Goal: Task Accomplishment & Management: Manage account settings

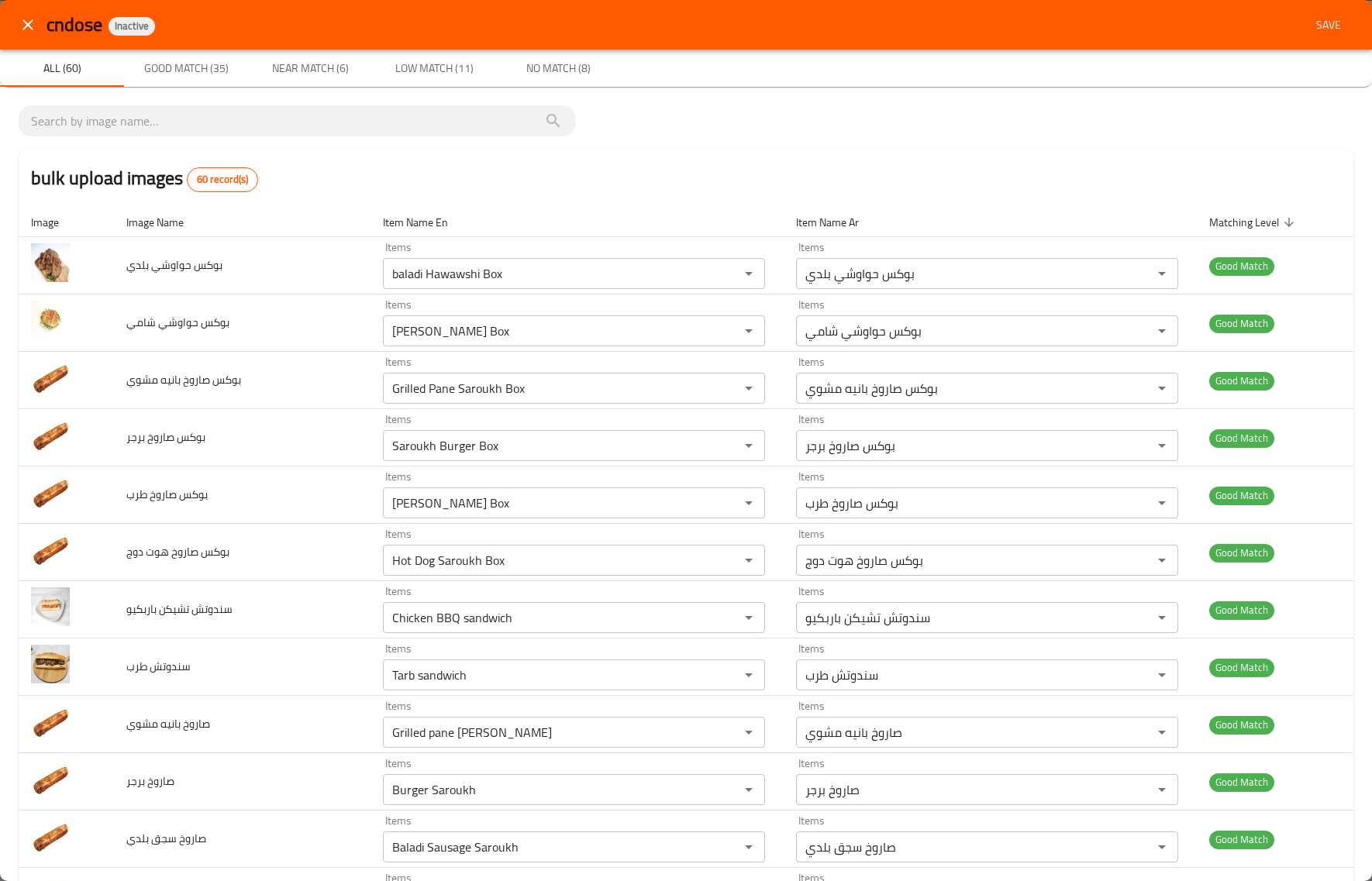
scroll to position [2546, 0]
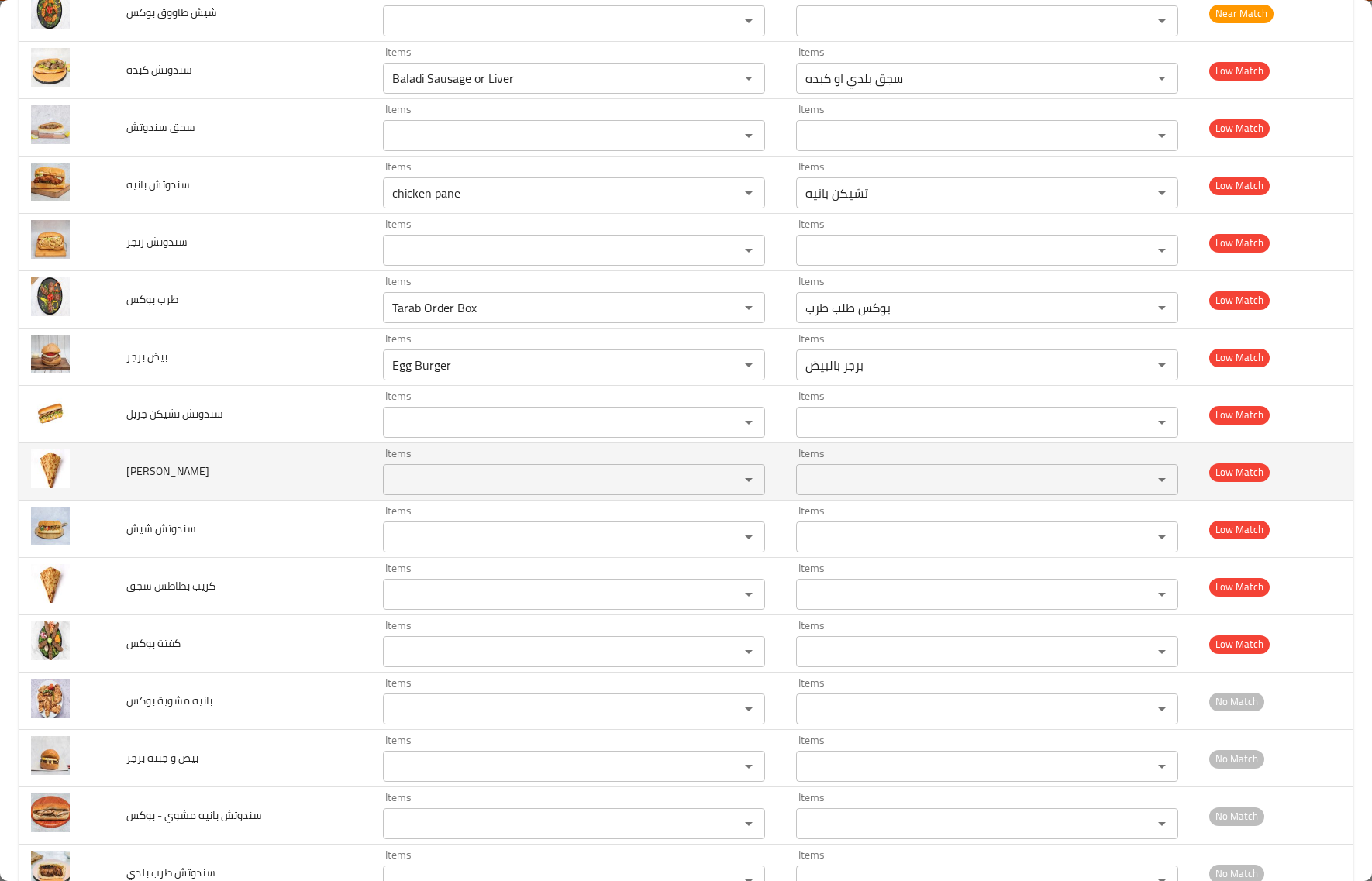
click at [504, 495] on div "Items" at bounding box center [574, 480] width 382 height 31
click at [243, 488] on td "كريب رومي" at bounding box center [242, 472] width 256 height 57
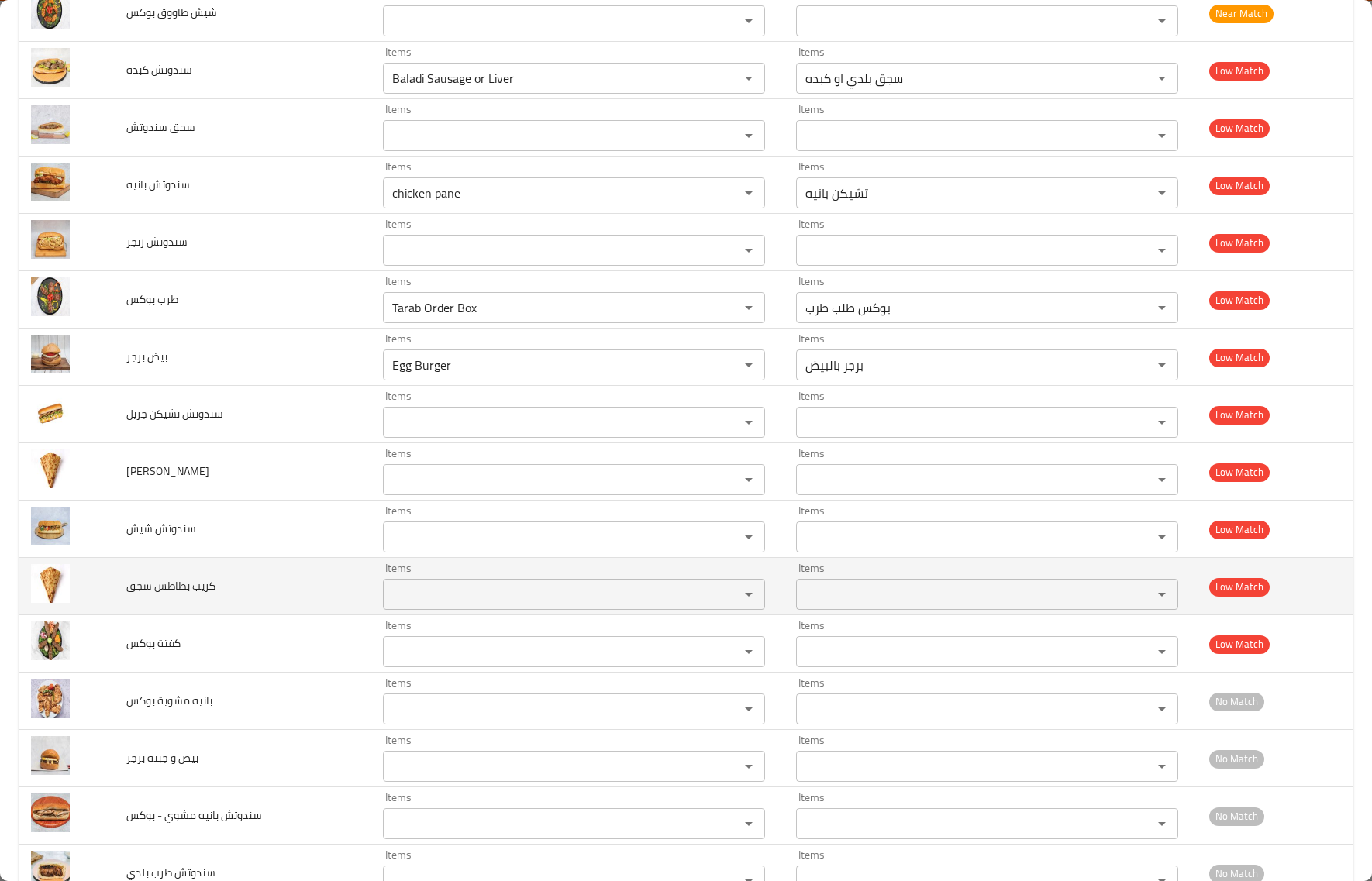
click at [513, 601] on سجق "Items" at bounding box center [551, 594] width 327 height 22
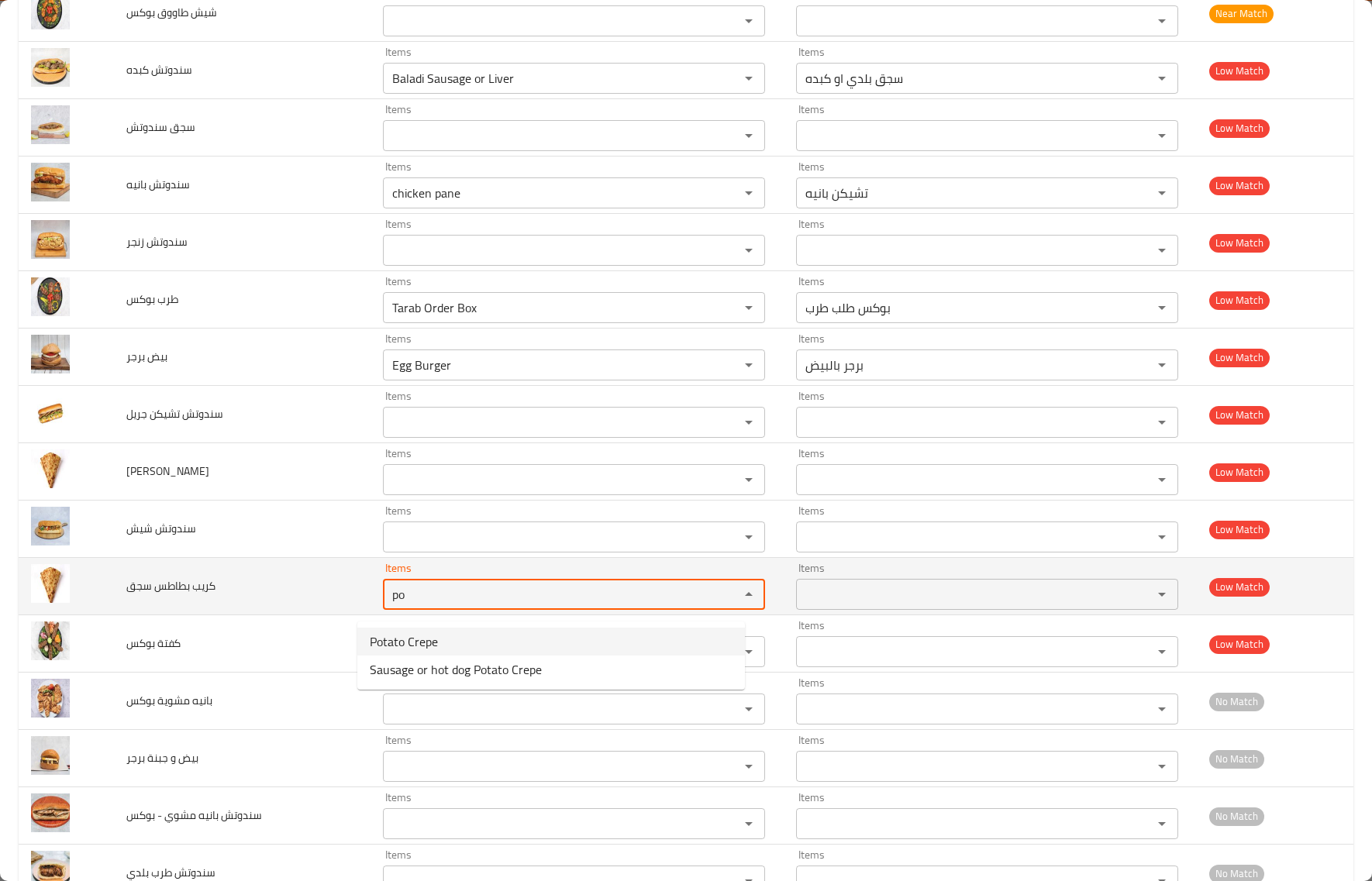
type سجق "po"
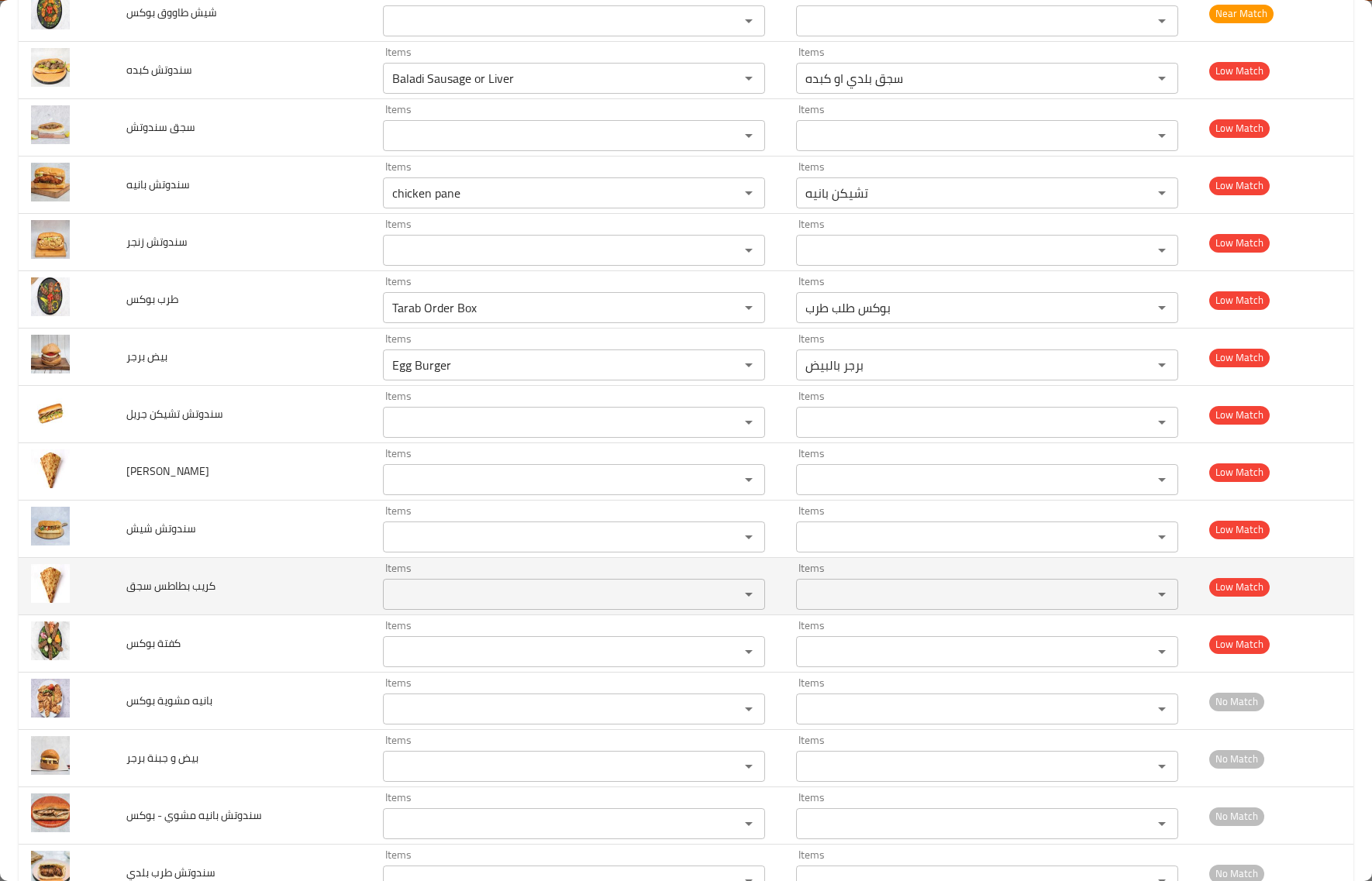
click at [158, 594] on span "كريب بطاطس سجق" at bounding box center [170, 586] width 89 height 20
click at [181, 596] on span "كريب بطاطس سجق" at bounding box center [170, 586] width 89 height 20
copy span "بطاطس"
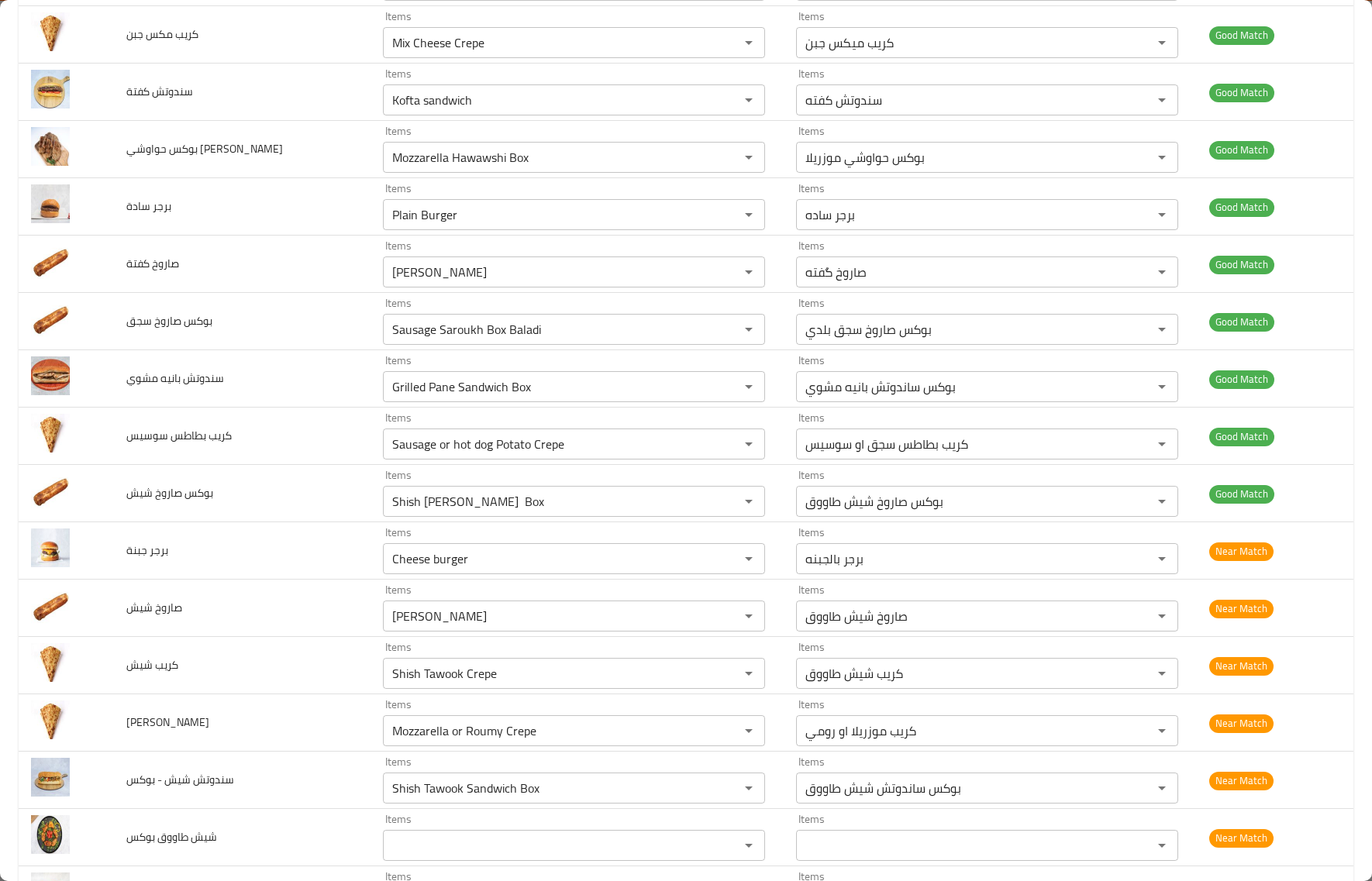
scroll to position [2699, 0]
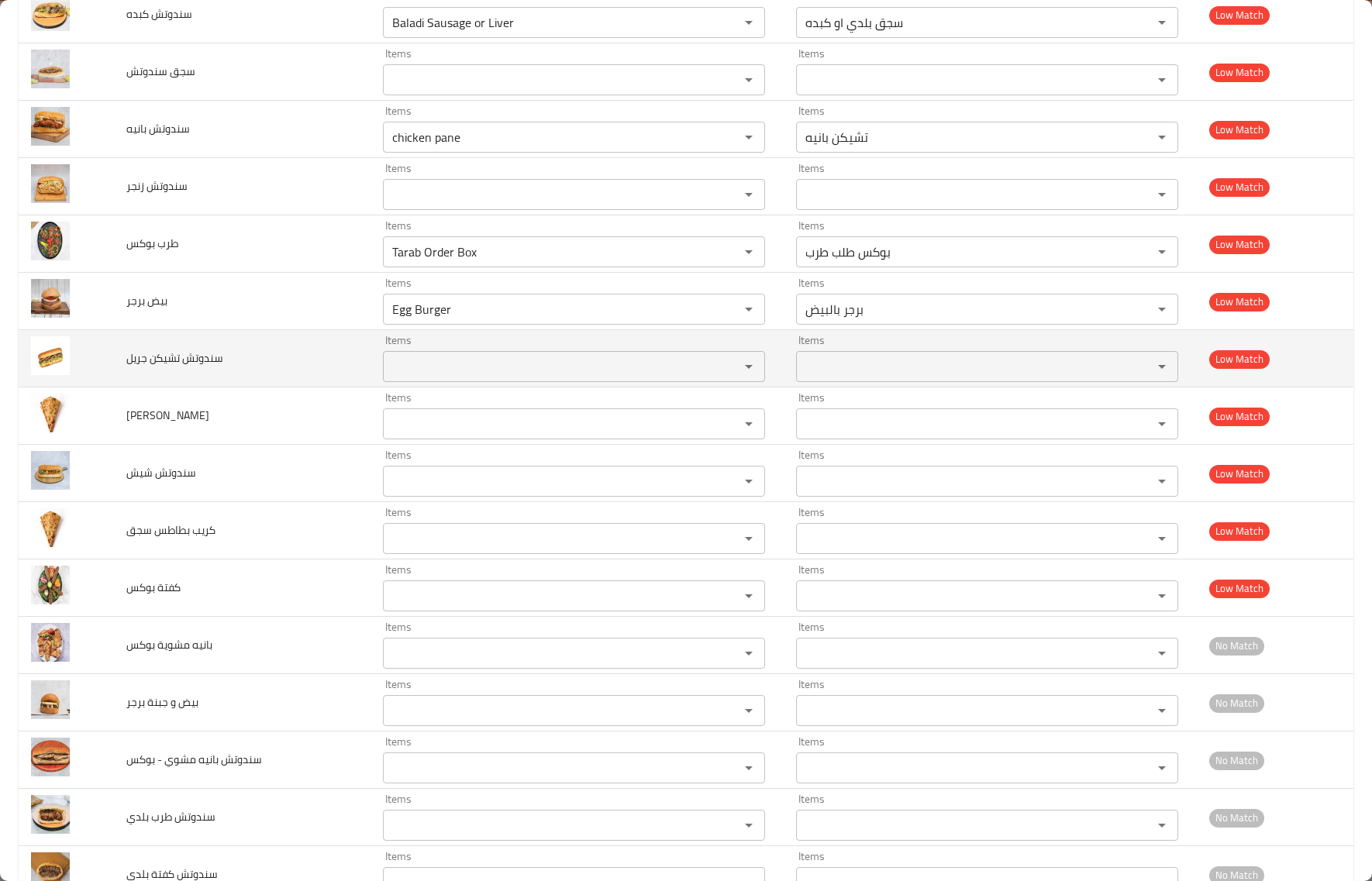
click at [188, 322] on td "بيض برجر" at bounding box center [242, 302] width 256 height 57
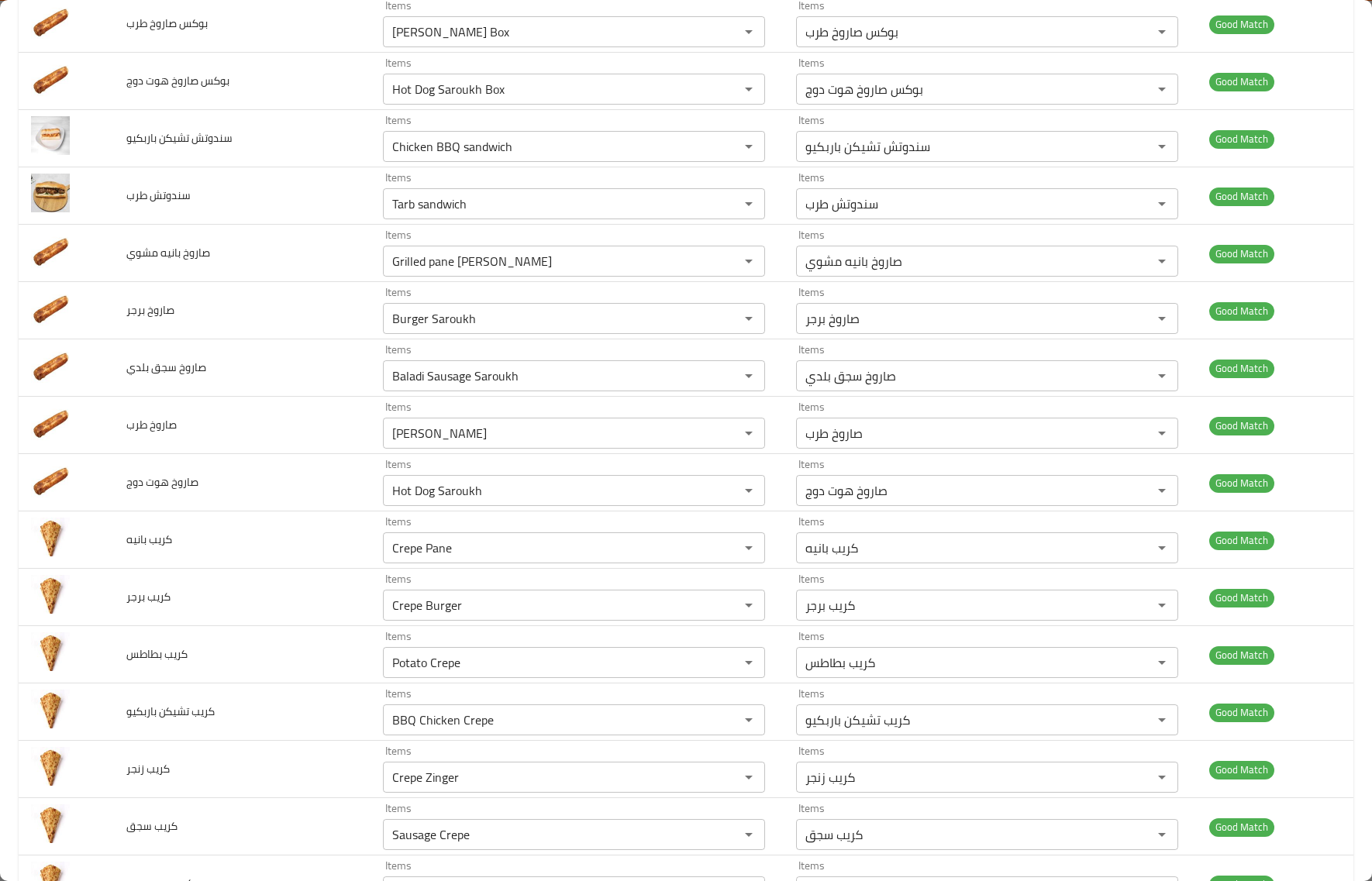
scroll to position [0, 0]
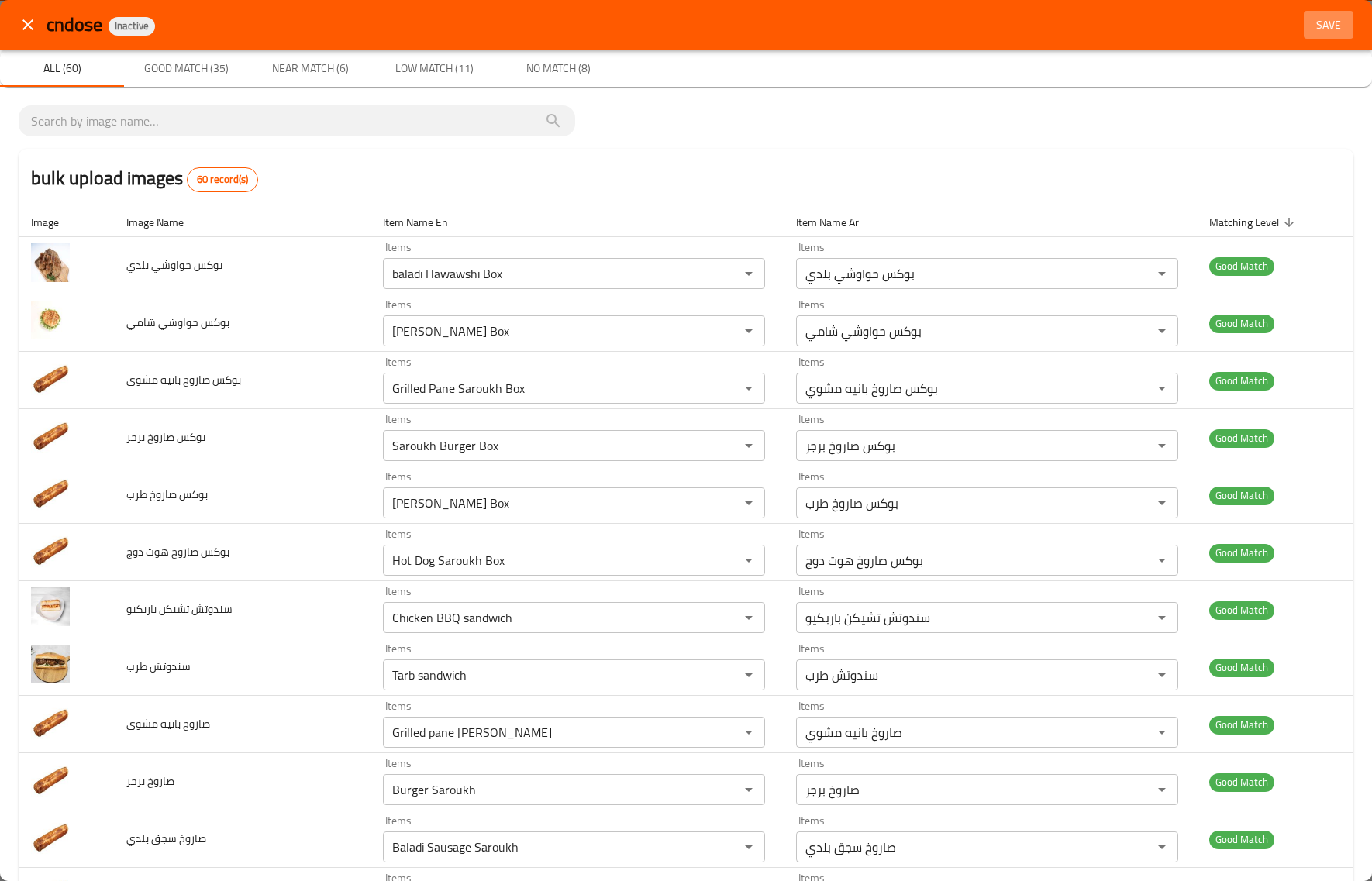
click at [1310, 27] on span "Save" at bounding box center [1328, 25] width 37 height 19
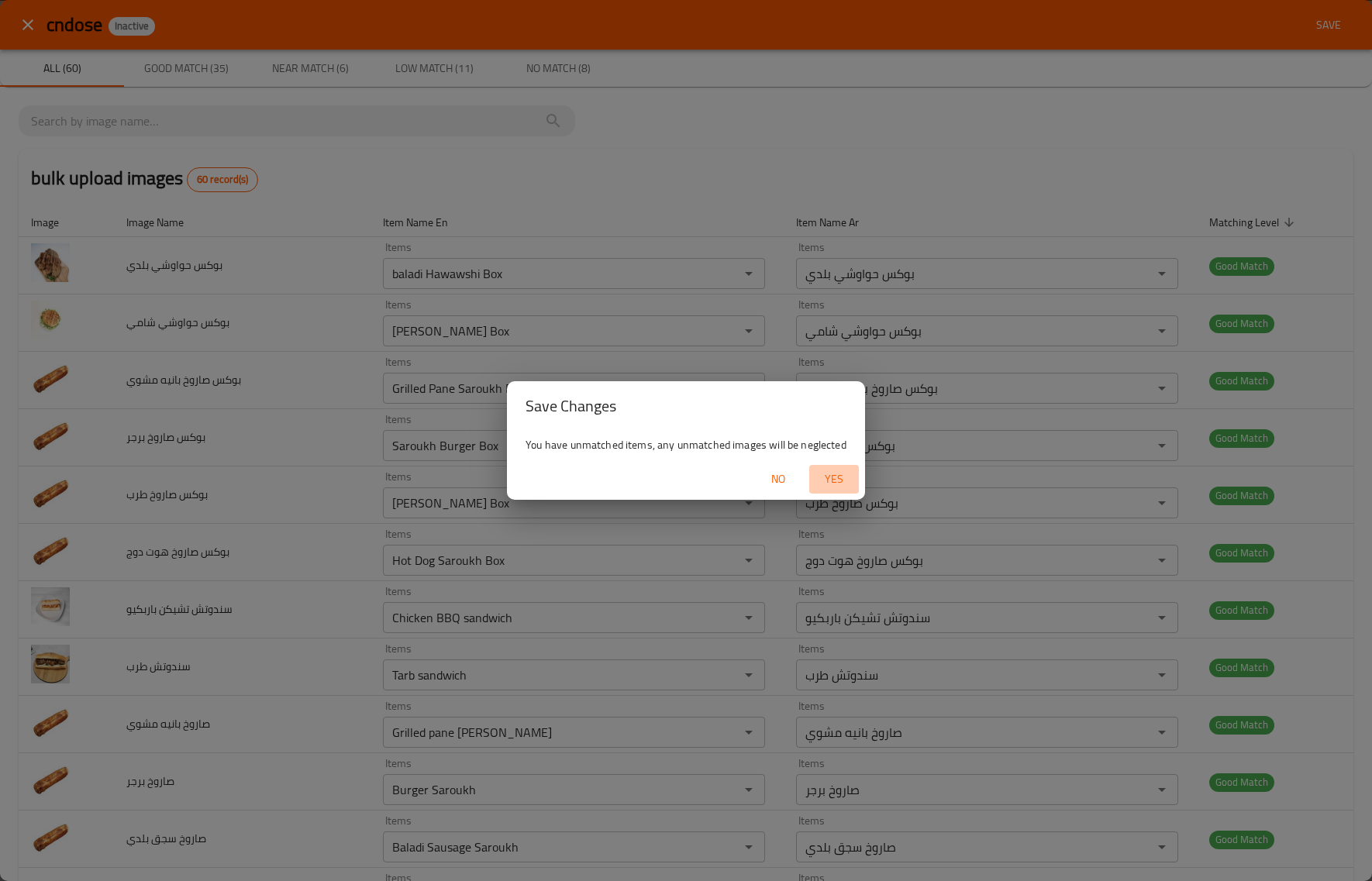
click at [825, 474] on span "Yes" at bounding box center [833, 480] width 37 height 19
click at [617, 508] on div "Save Changes You have unmatched items, any unmatched images will be neglected No" at bounding box center [686, 440] width 1372 height 881
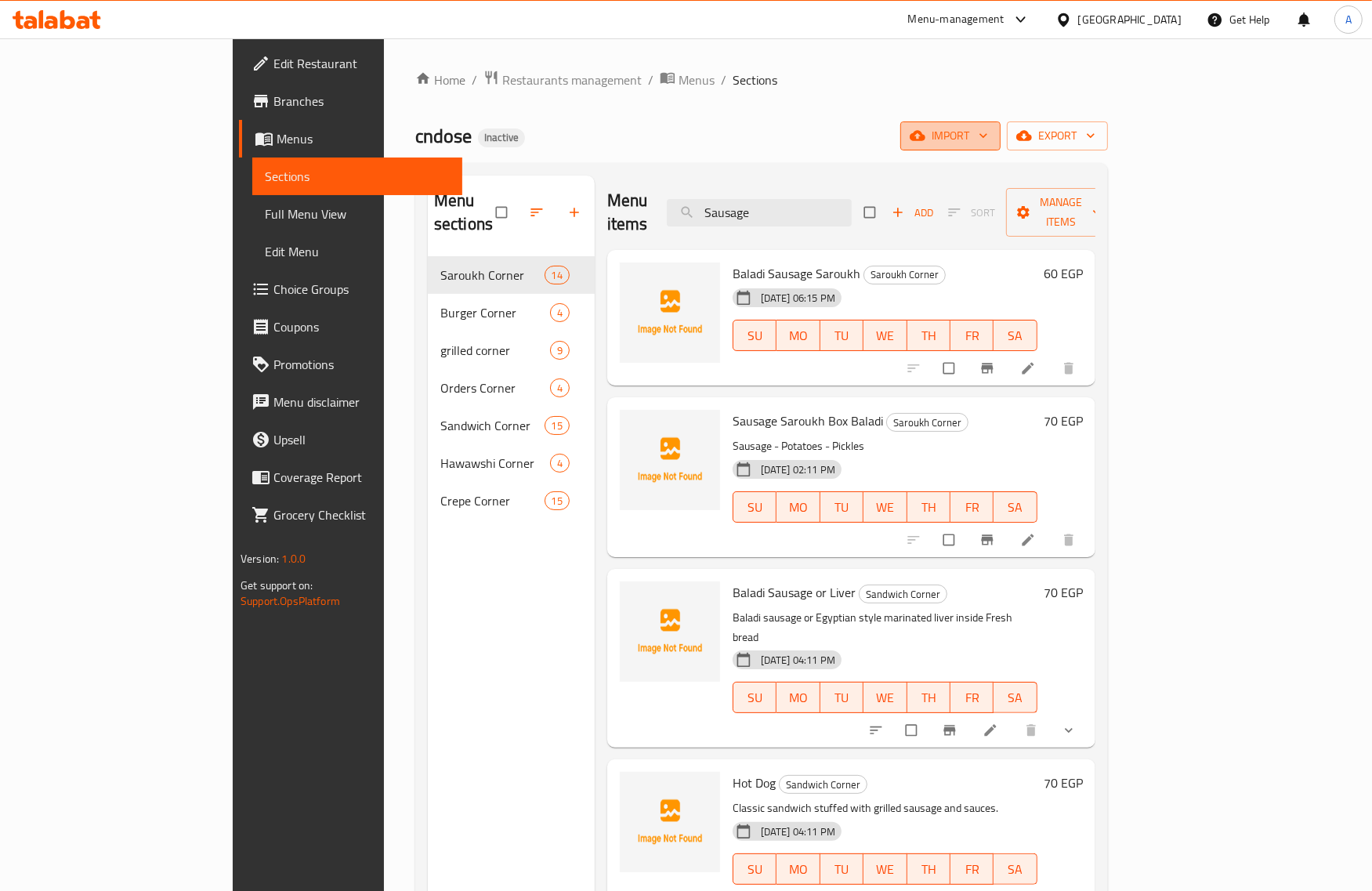
click at [1001, 123] on button "import" at bounding box center [951, 136] width 100 height 29
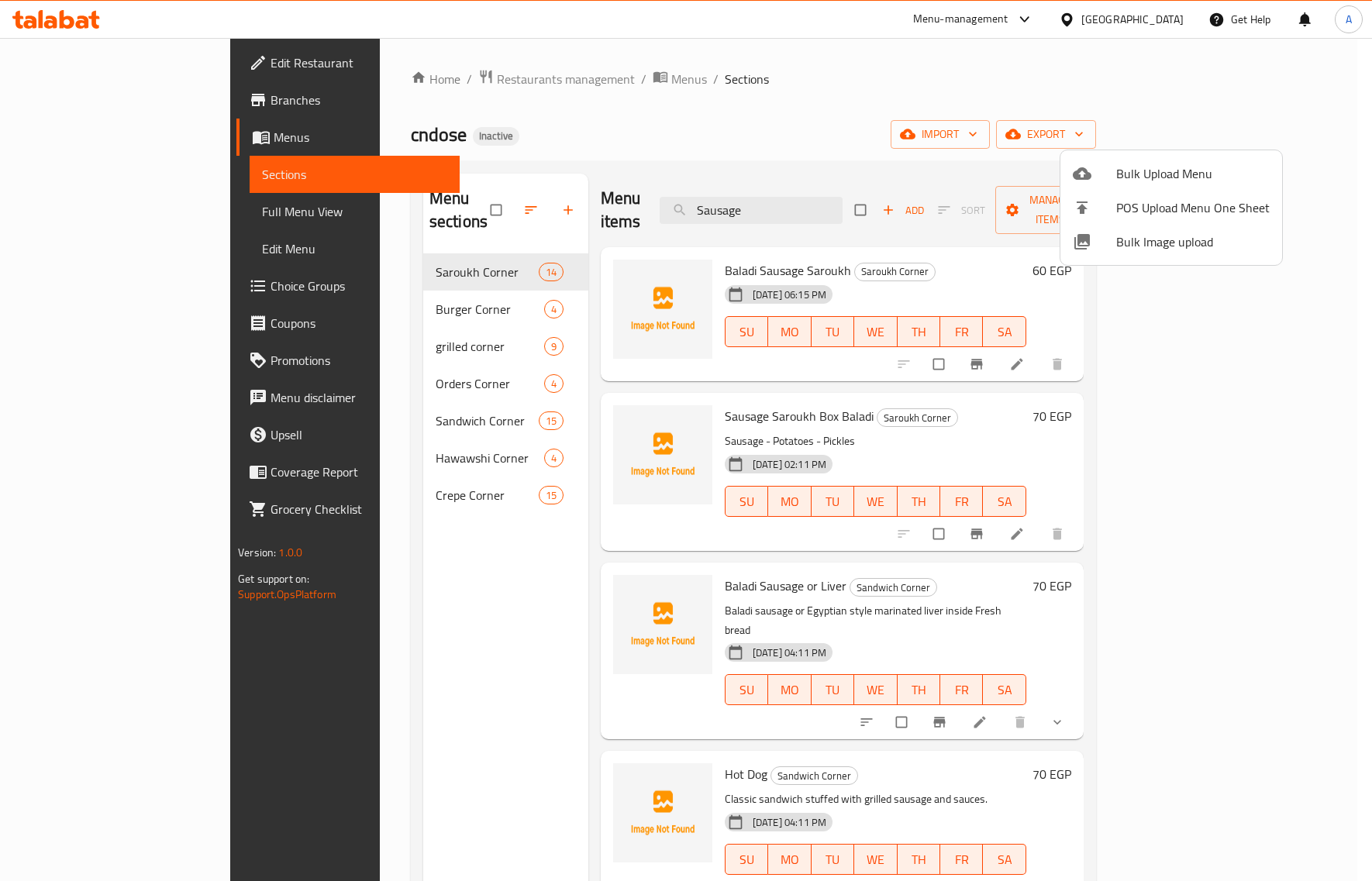
click at [1147, 246] on span "Bulk Image upload" at bounding box center [1192, 241] width 154 height 18
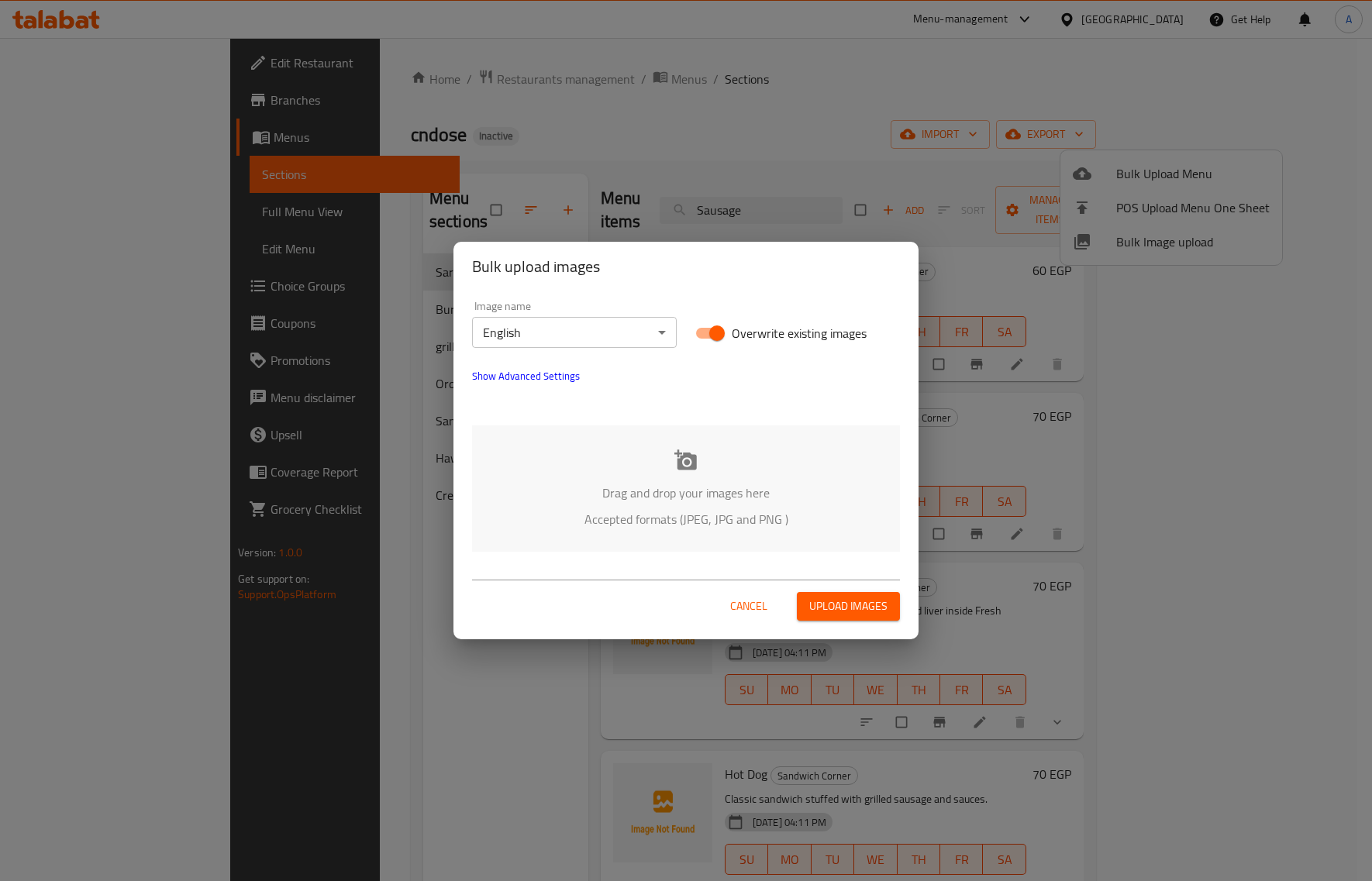
click at [590, 319] on body "​ Menu-management Egypt Get Help A Edit Restaurant Branches Menus Sections Full…" at bounding box center [686, 460] width 1372 height 844
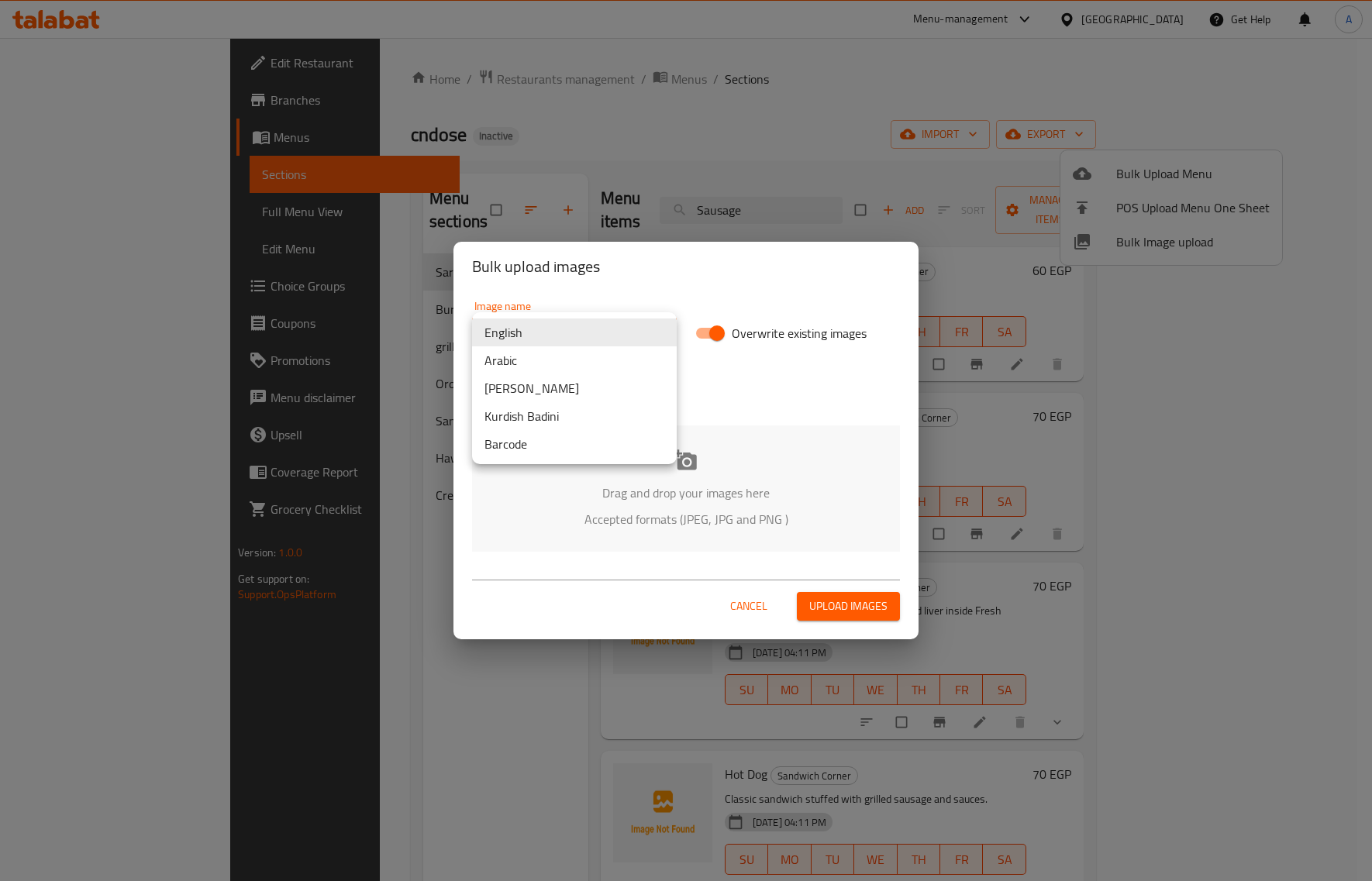
click at [524, 361] on li "Arabic" at bounding box center [574, 360] width 204 height 28
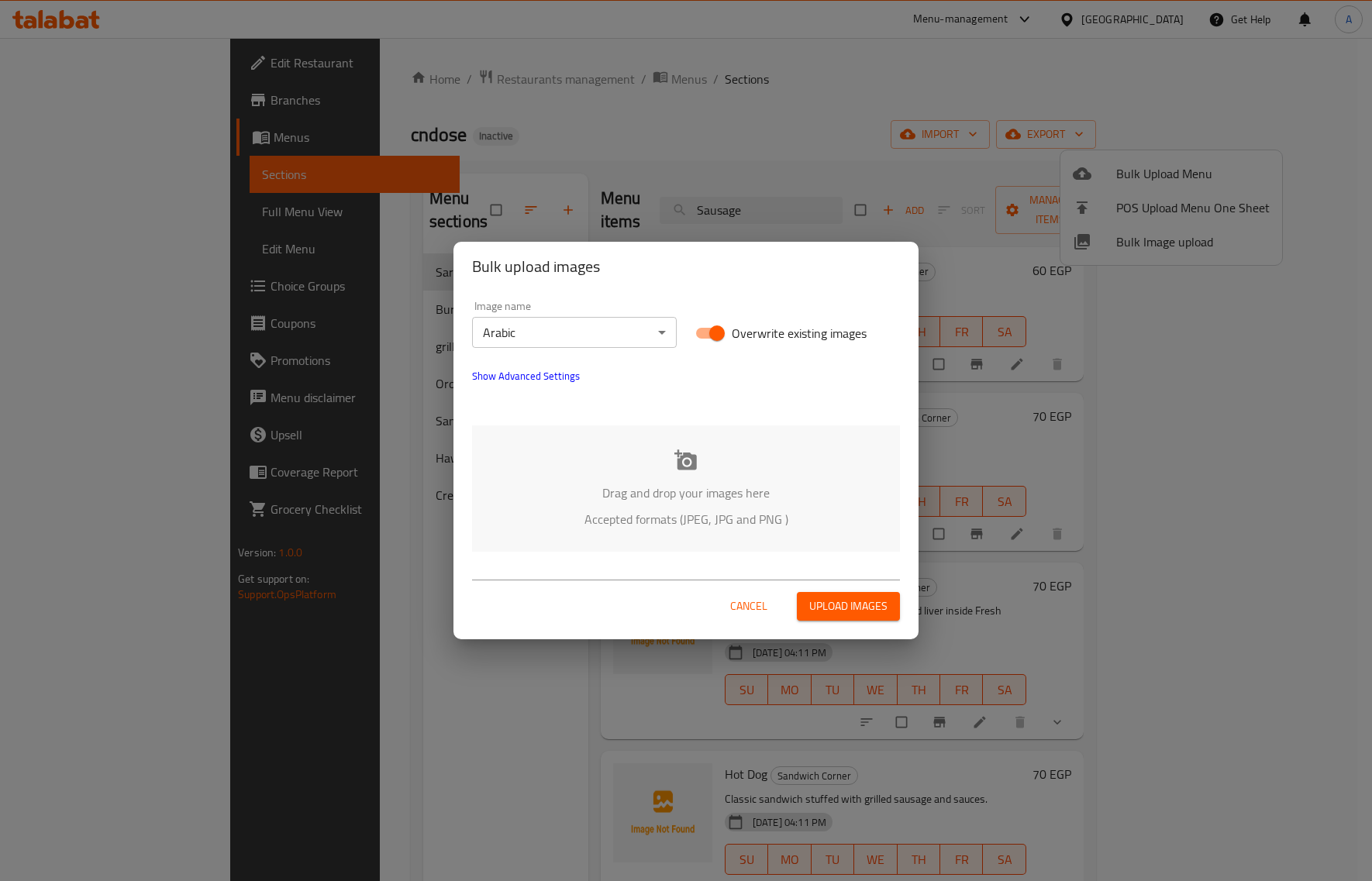
click at [675, 505] on div "Drag and drop your images here Accepted formats (JPEG, JPG and PNG )" at bounding box center [686, 488] width 428 height 126
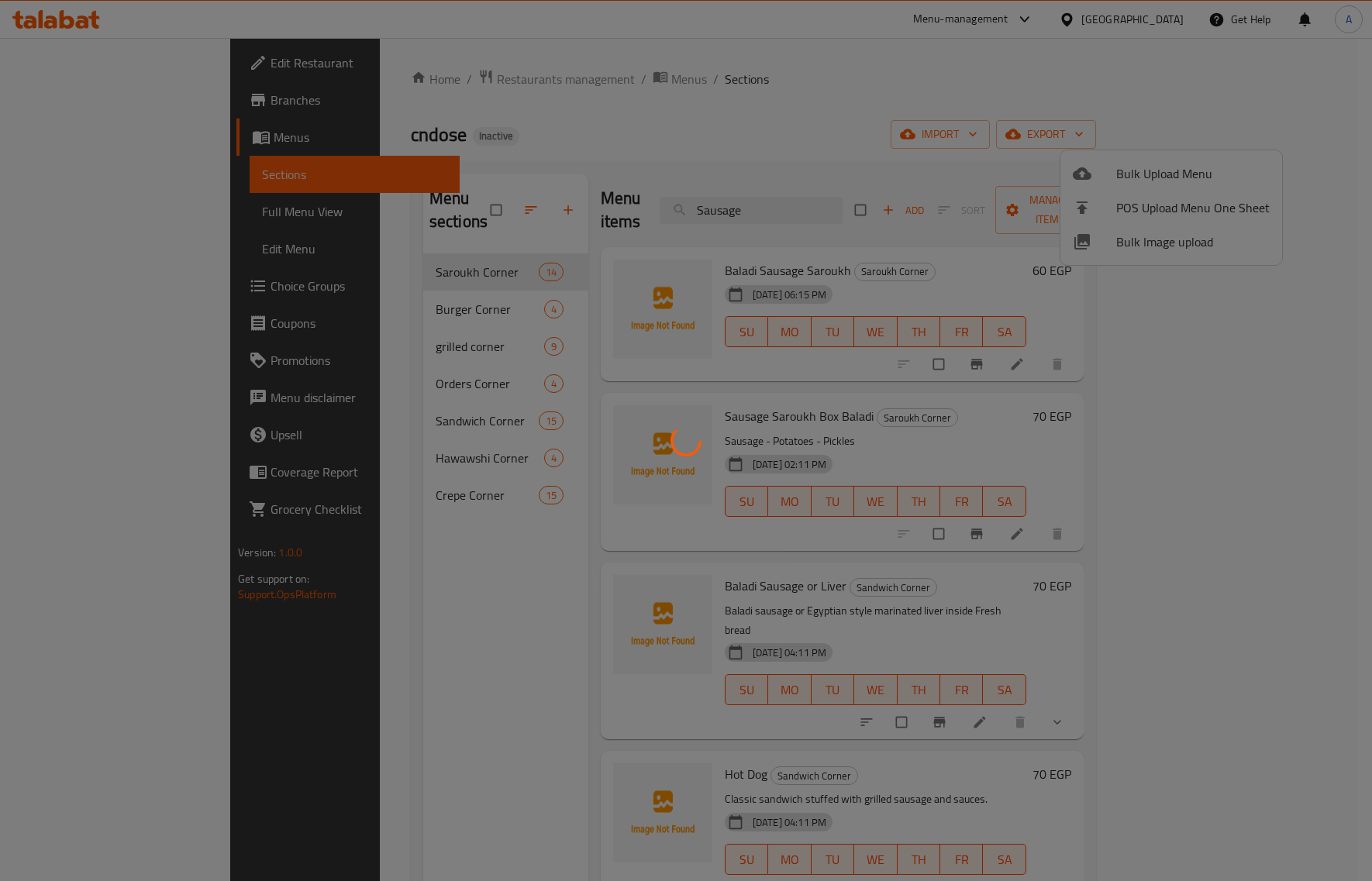
click at [692, 435] on icon at bounding box center [686, 440] width 31 height 31
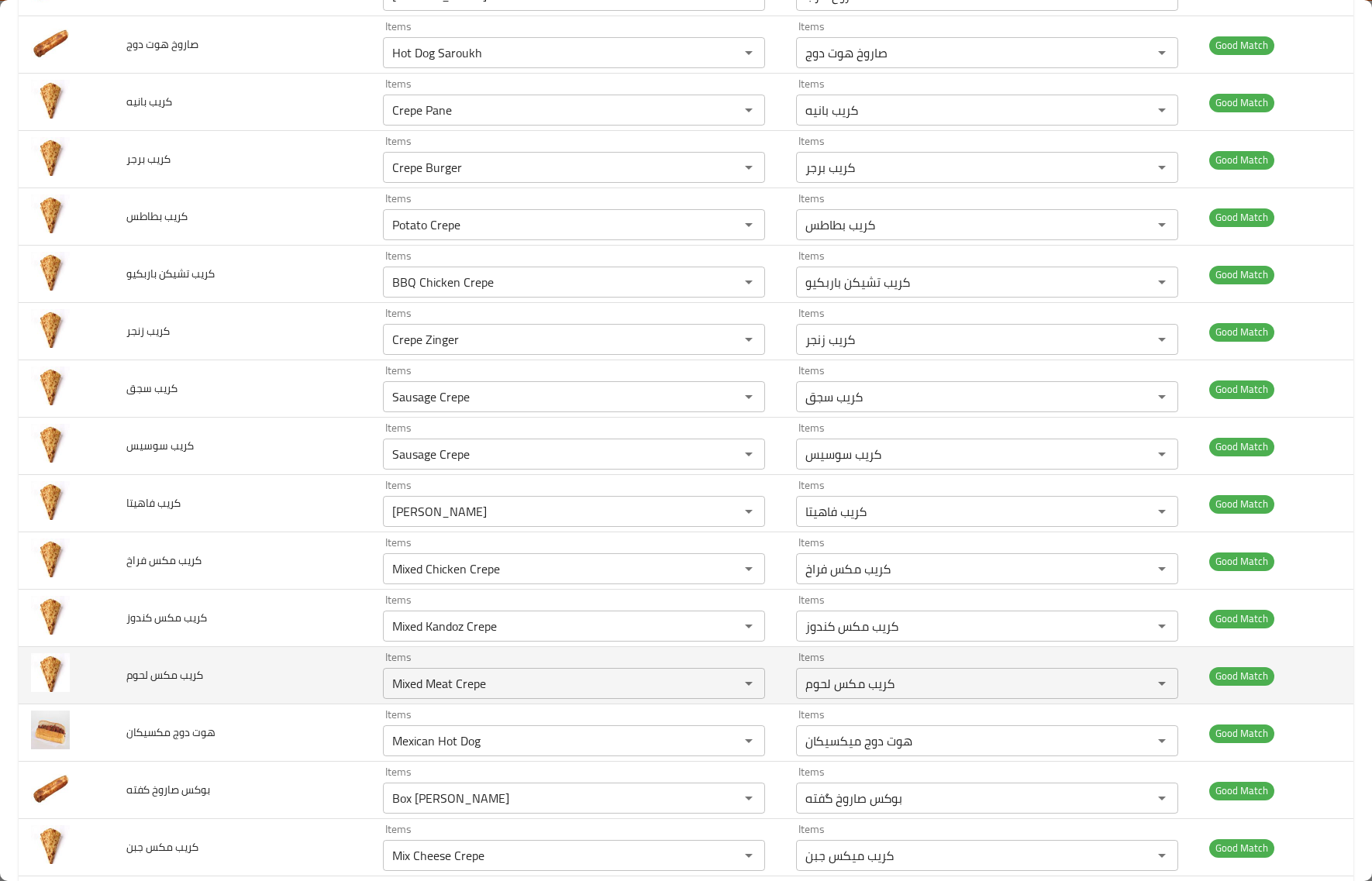
scroll to position [775, 0]
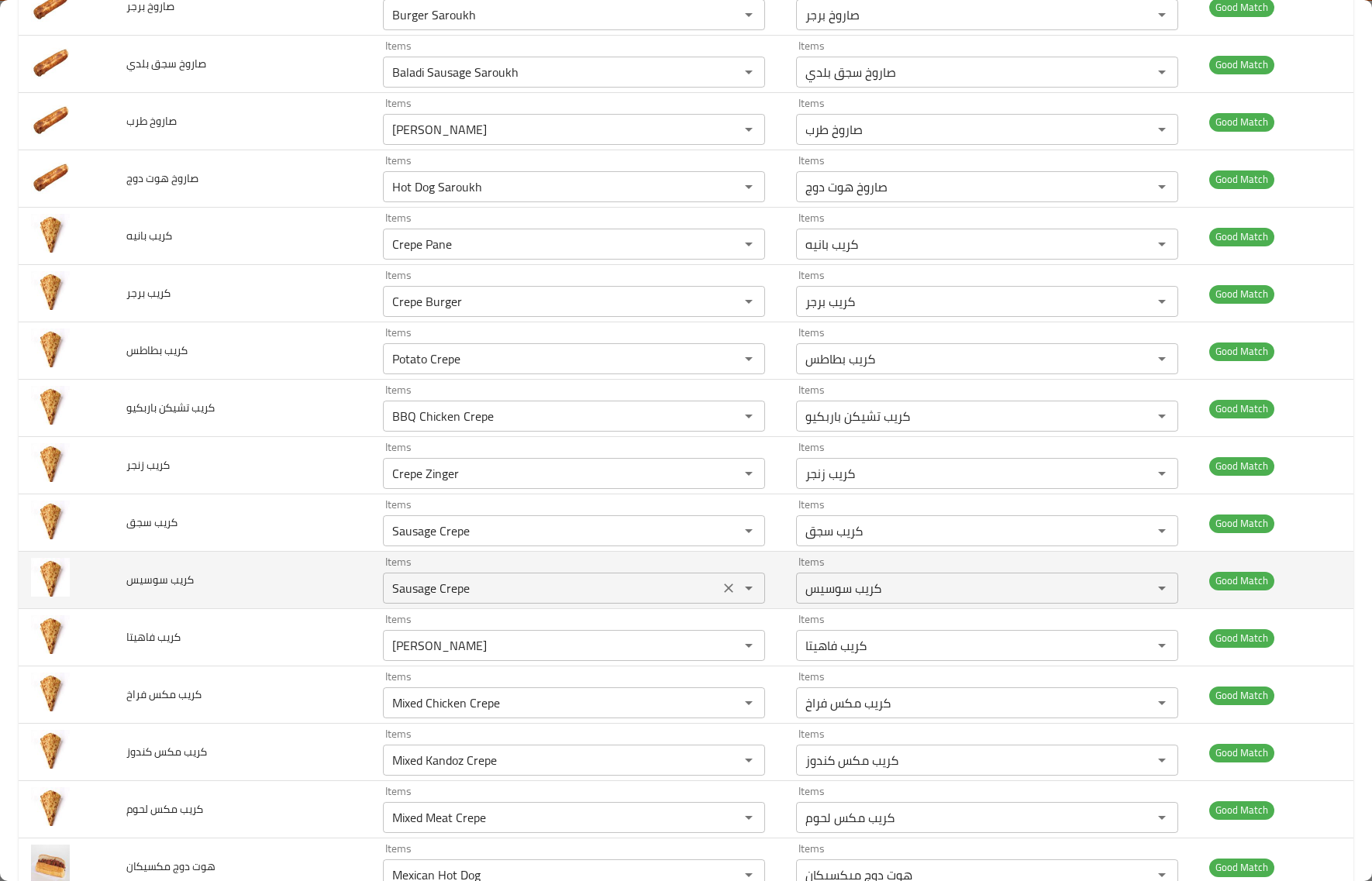
click at [738, 591] on button "Open" at bounding box center [748, 588] width 22 height 22
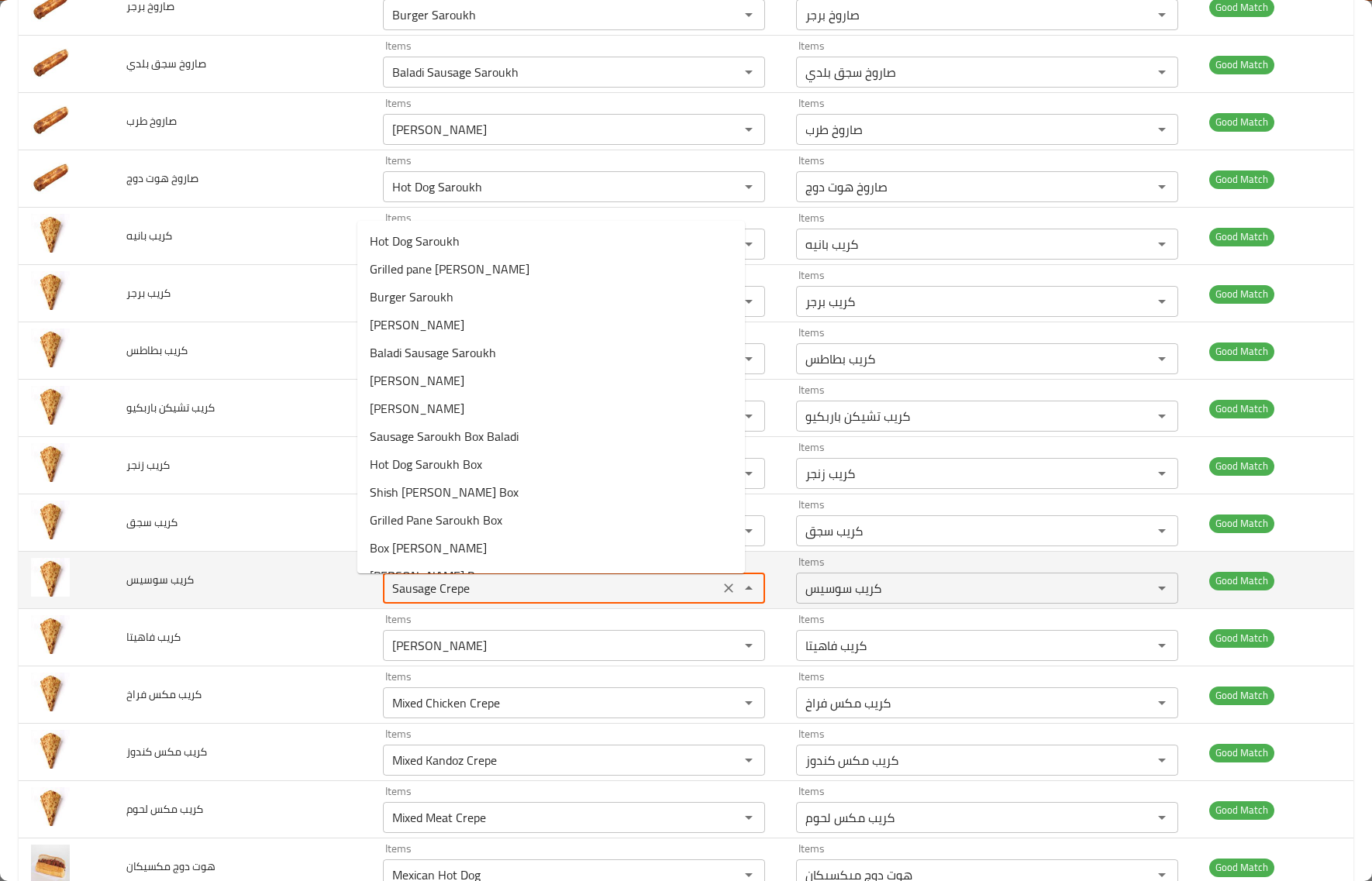
click at [724, 593] on icon "Clear" at bounding box center [729, 589] width 10 height 10
click at [304, 565] on td "كريب سوسيس" at bounding box center [242, 581] width 256 height 57
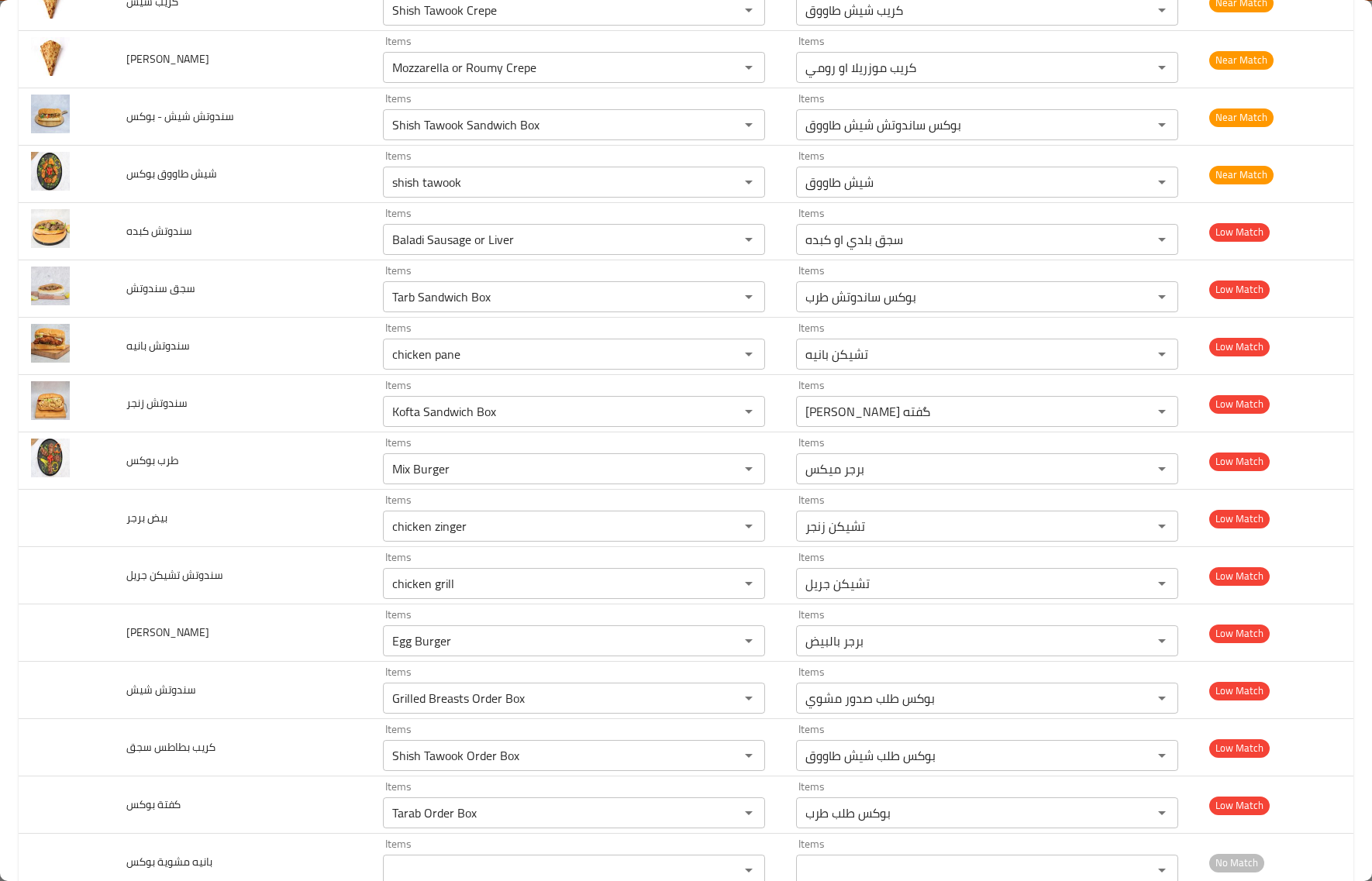
scroll to position [2422, 0]
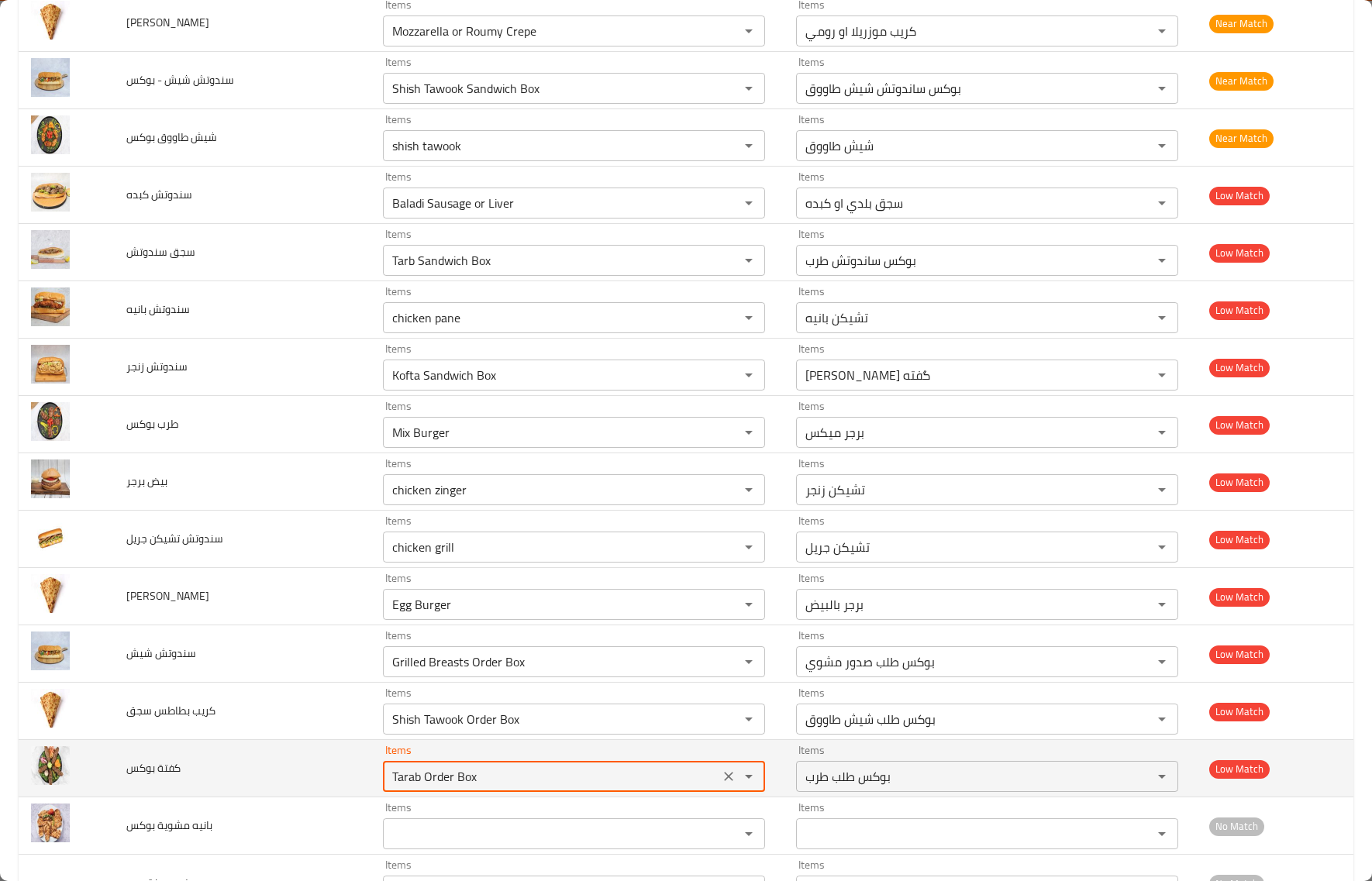
drag, startPoint x: 458, startPoint y: 784, endPoint x: 283, endPoint y: 778, distance: 175.1
click at [283, 778] on tr "كفتة بوكس Items Tarab Order Box Items Items بوكس طلب طرب Items Low Match" at bounding box center [685, 769] width 1335 height 57
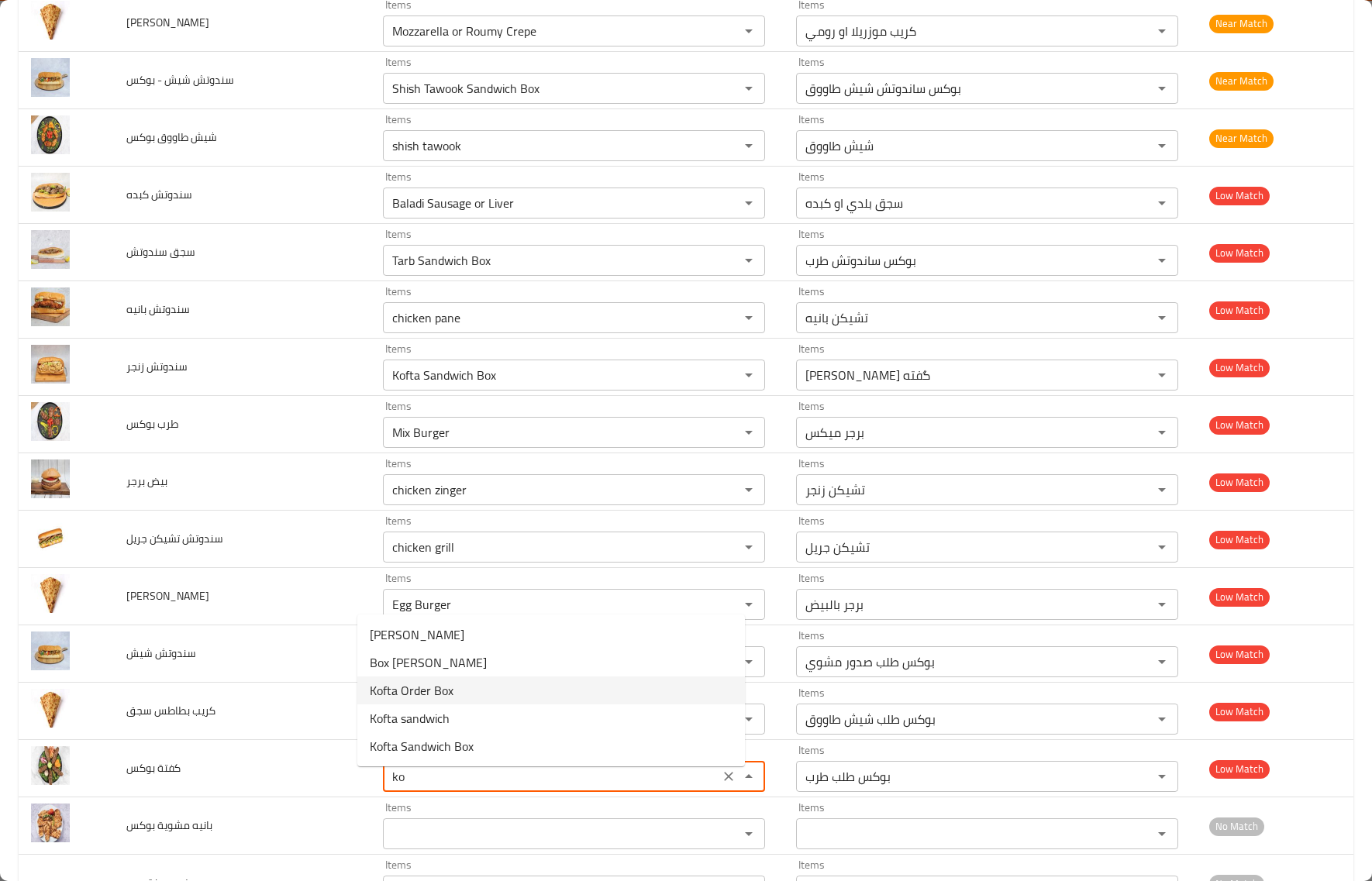
click at [436, 692] on span "Kofta Order Box" at bounding box center [412, 690] width 84 height 18
type بوكس "Kofta Order Box"
type بوكس-ar "بوكس طلب گفته"
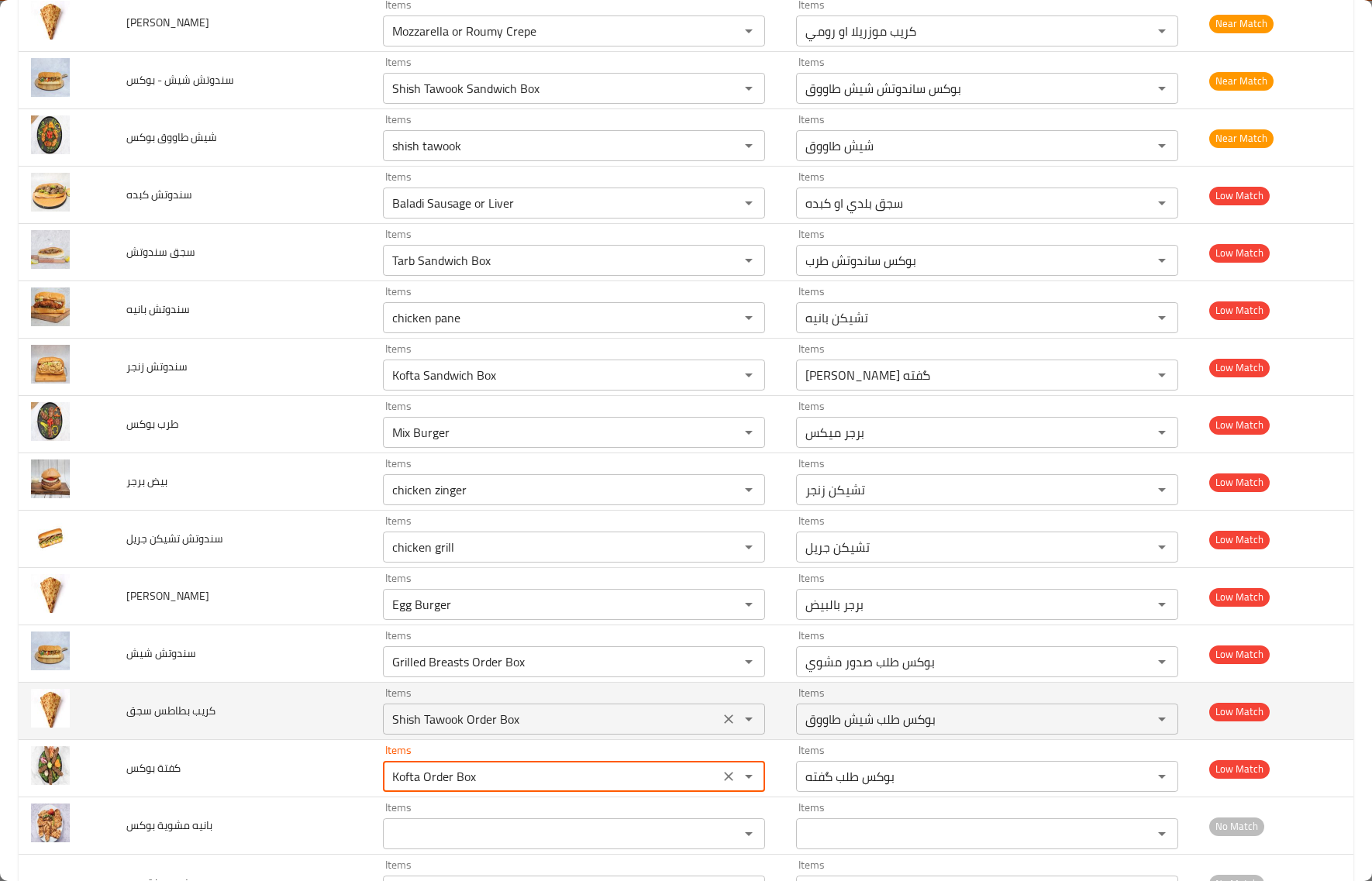
type بوكس "Kofta Order Box"
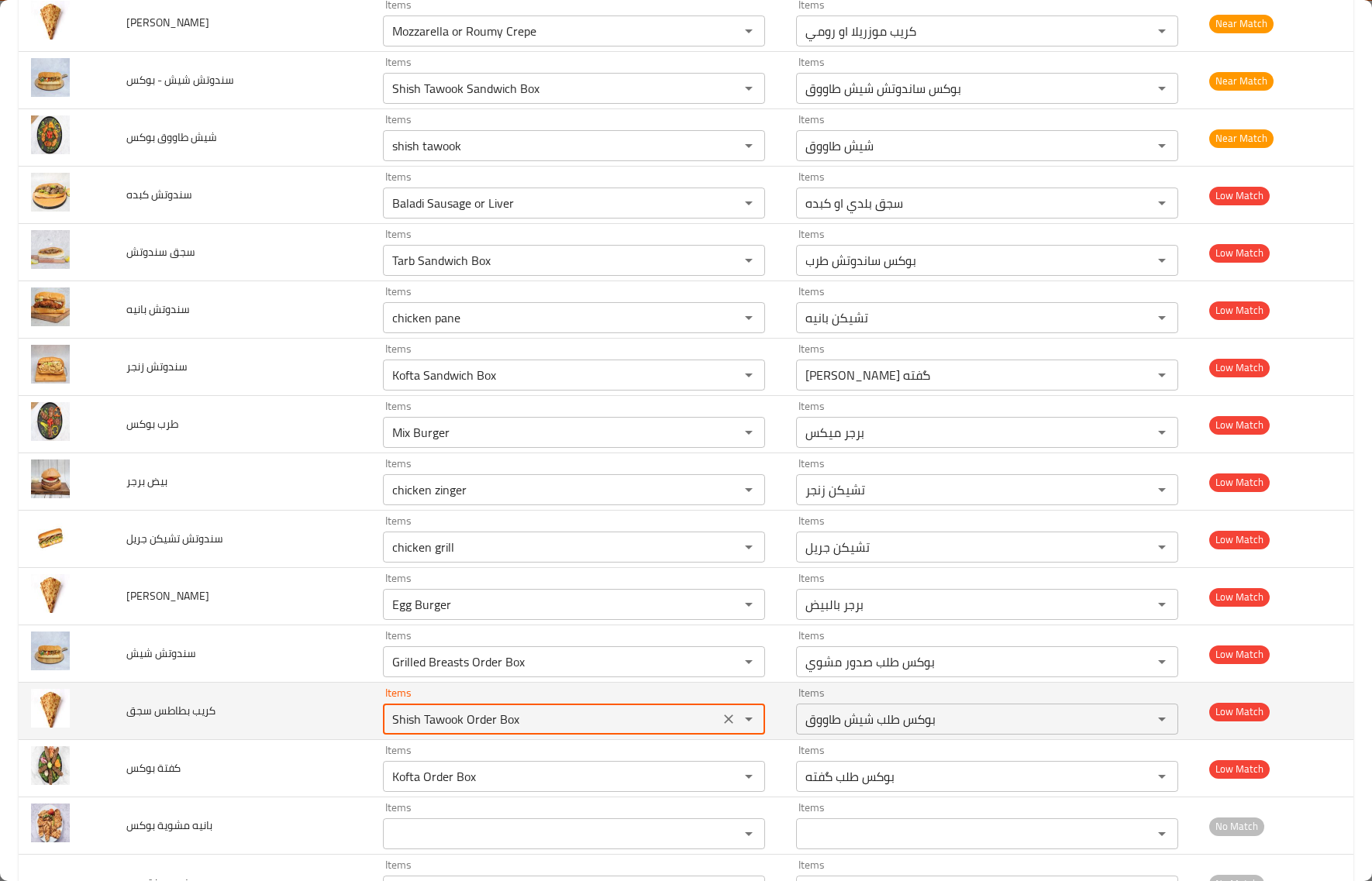
drag, startPoint x: 527, startPoint y: 735, endPoint x: 312, endPoint y: 733, distance: 215.0
click at [312, 733] on tr "كريب بطاطس سجق Items Shish Tawook Order Box Items Items بوكس طلب شيش طاووق Item…" at bounding box center [685, 712] width 1335 height 57
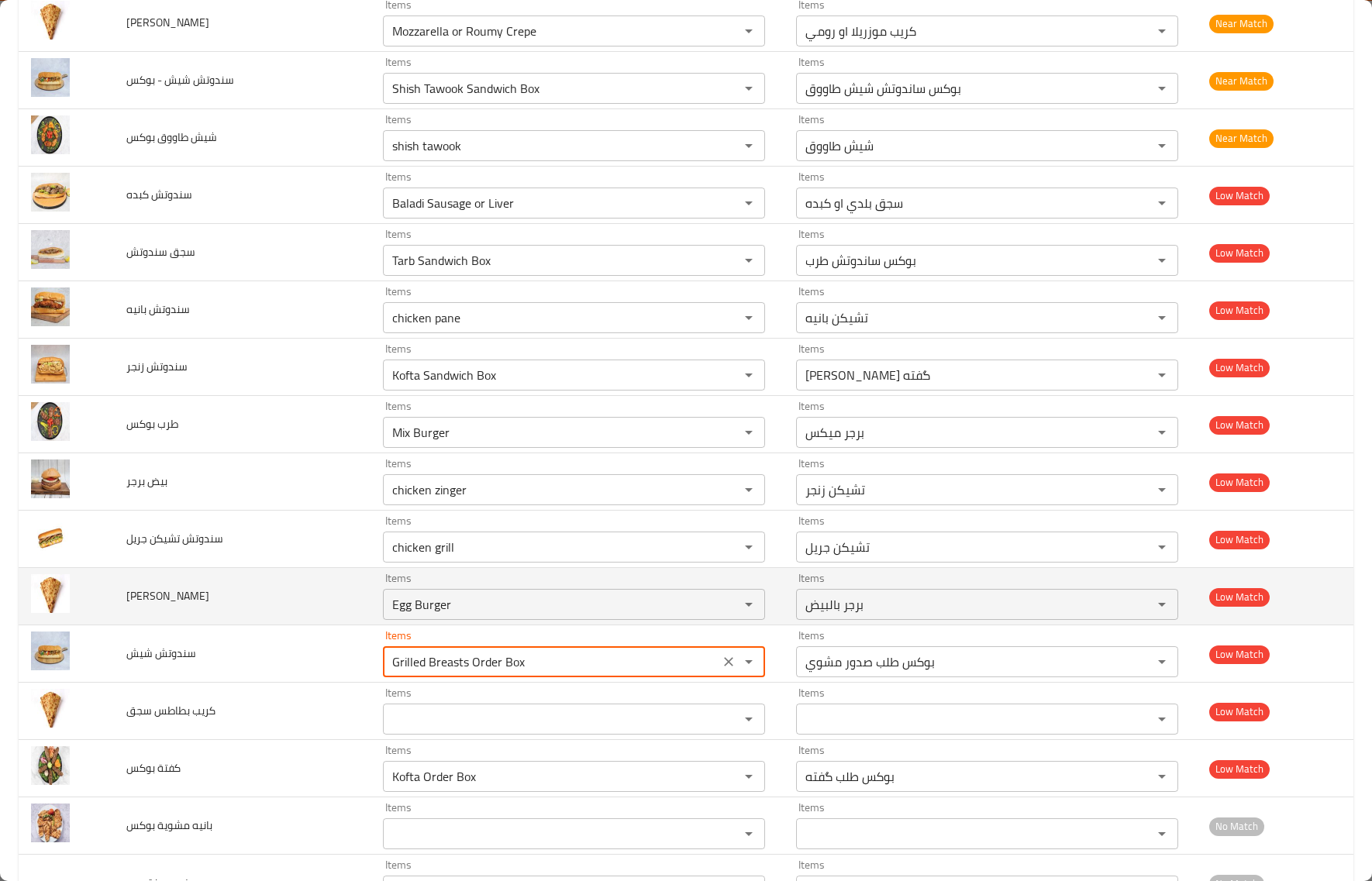
drag, startPoint x: 564, startPoint y: 672, endPoint x: 39, endPoint y: 611, distance: 528.5
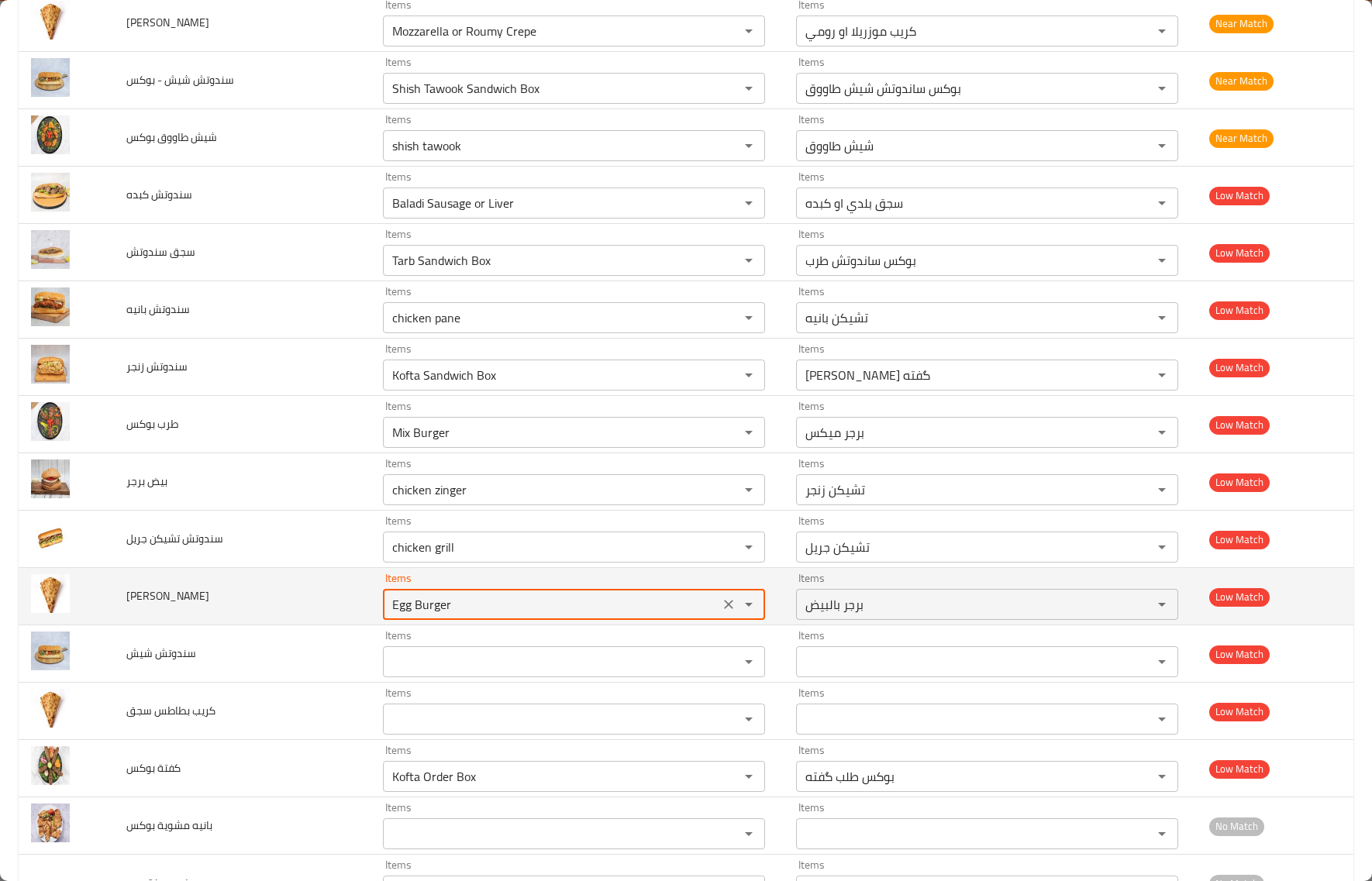
drag, startPoint x: 458, startPoint y: 613, endPoint x: 284, endPoint y: 607, distance: 174.1
click at [284, 607] on tr "كريب رومي Items Egg Burger Items Items برجر بالبيض Items Low Match" at bounding box center [685, 597] width 1335 height 57
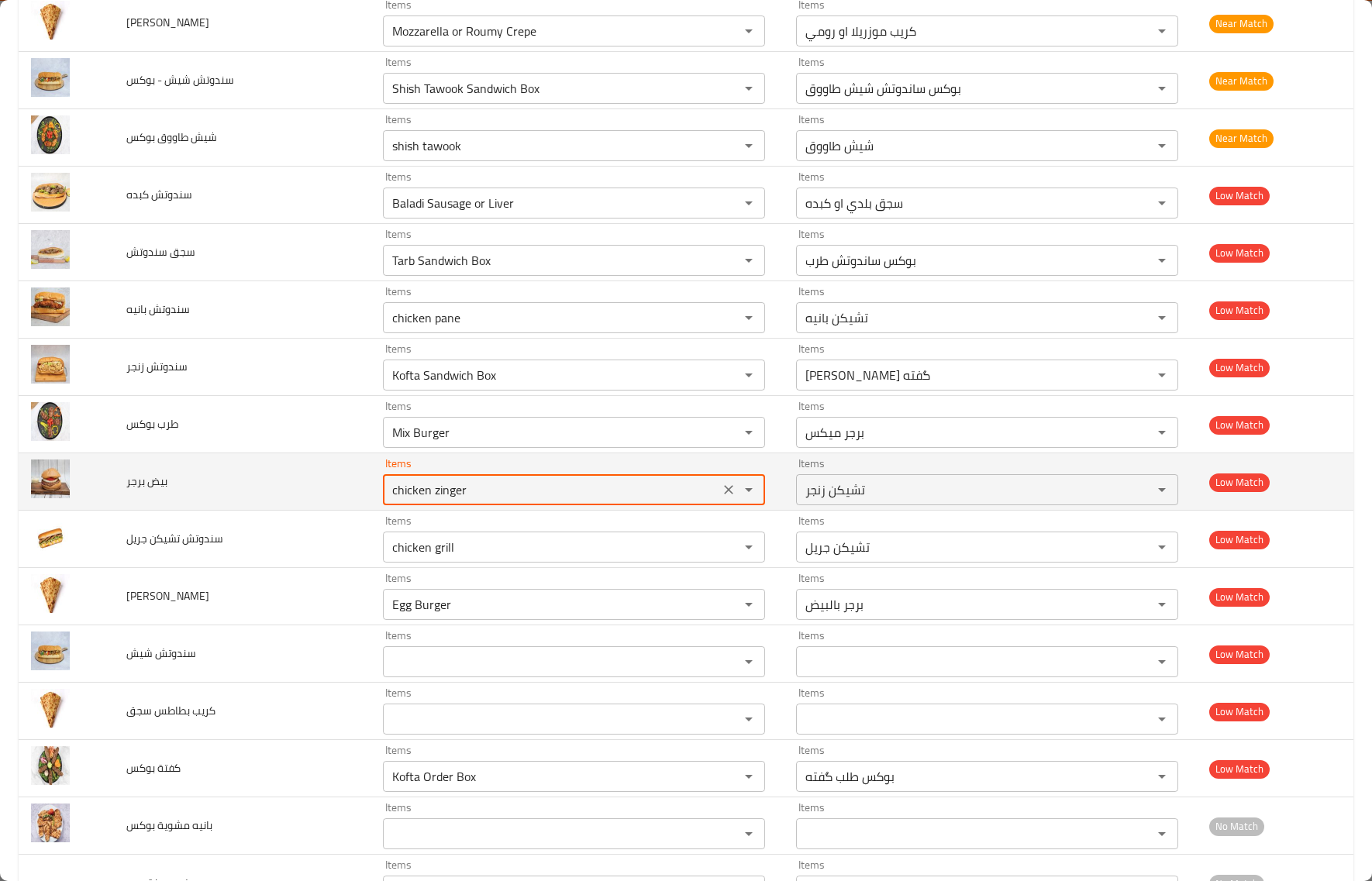
drag, startPoint x: 463, startPoint y: 495, endPoint x: 184, endPoint y: 479, distance: 279.5
click at [184, 479] on tr "بيض برجر Items chicken zinger Items Items تشيكن زنجر Items Low Match" at bounding box center [685, 483] width 1335 height 57
paste برجر "Egg Bur"
type برجر "Egg Burger"
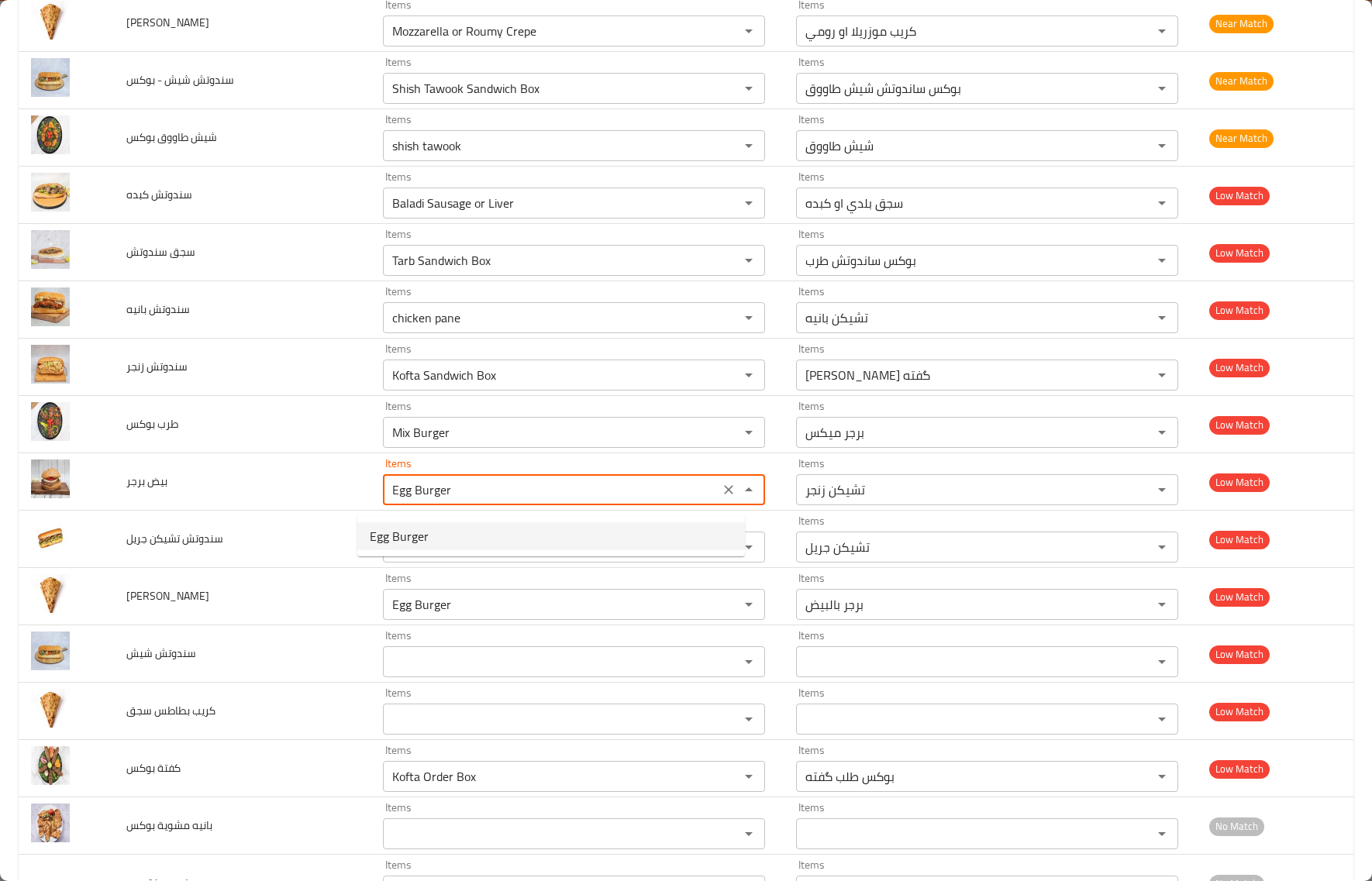
click at [400, 539] on span "Egg Burger" at bounding box center [399, 536] width 59 height 18
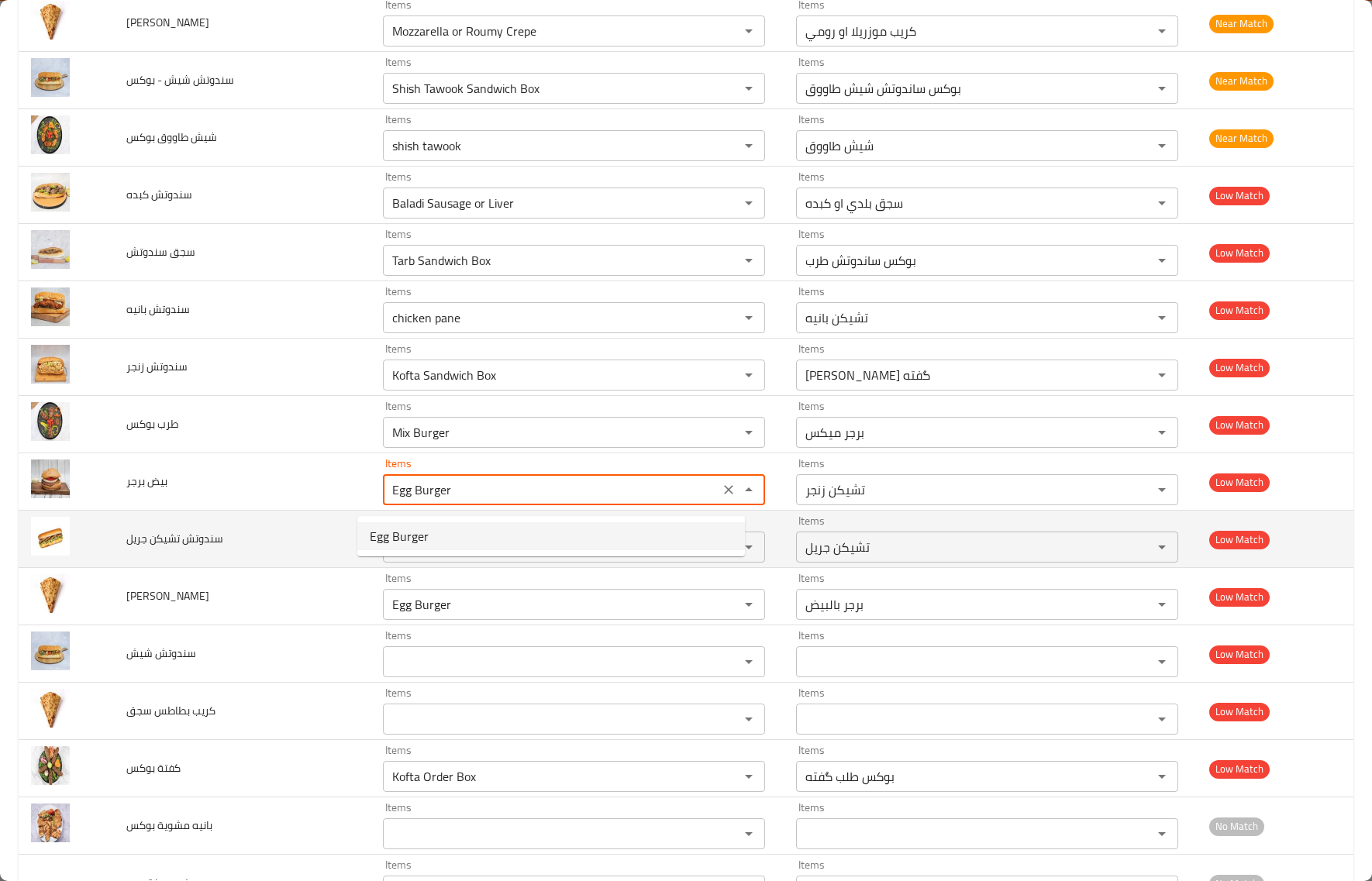
type برجر-ar "برجر بالبيض"
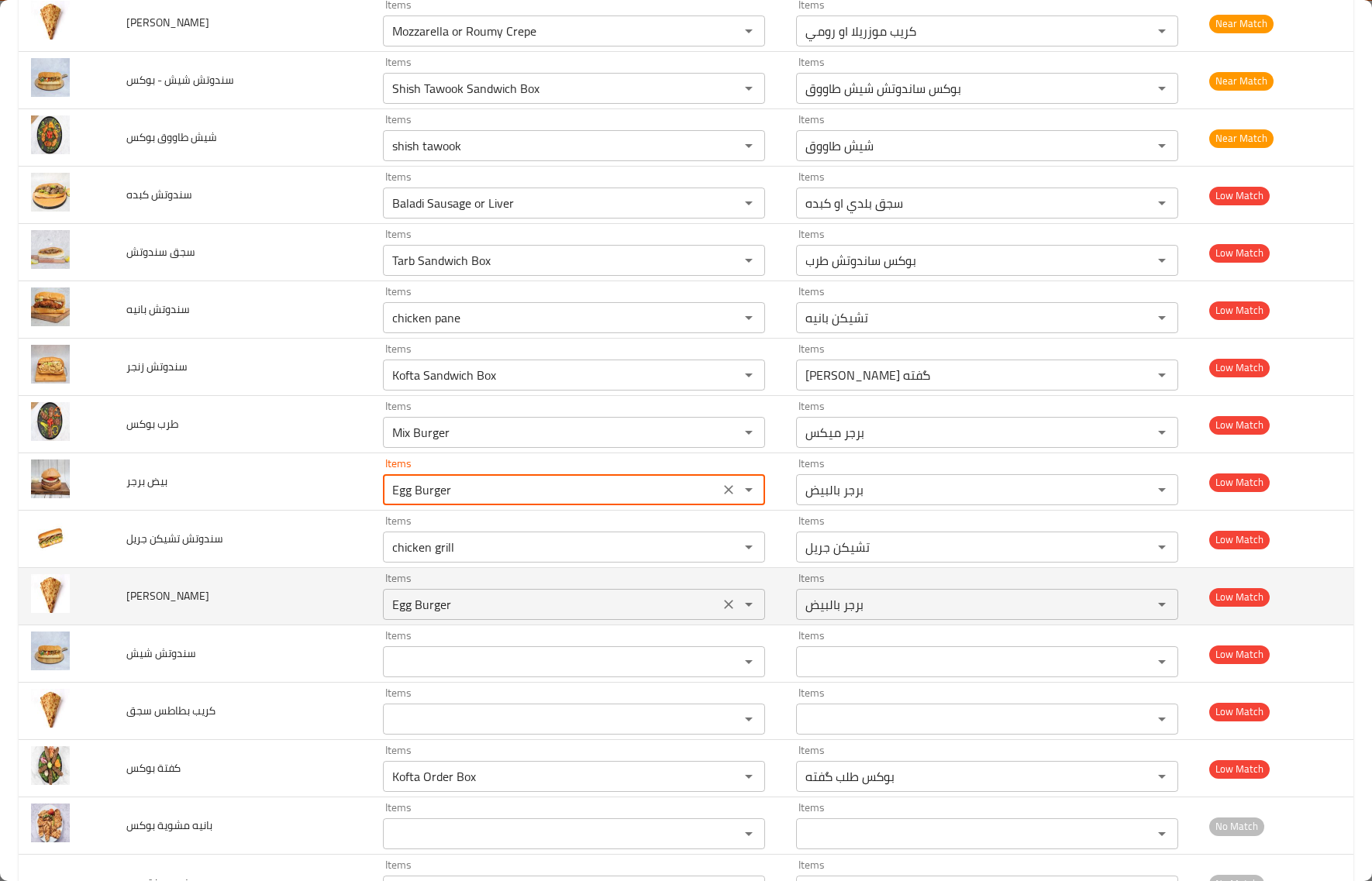
type برجر "Egg Burger"
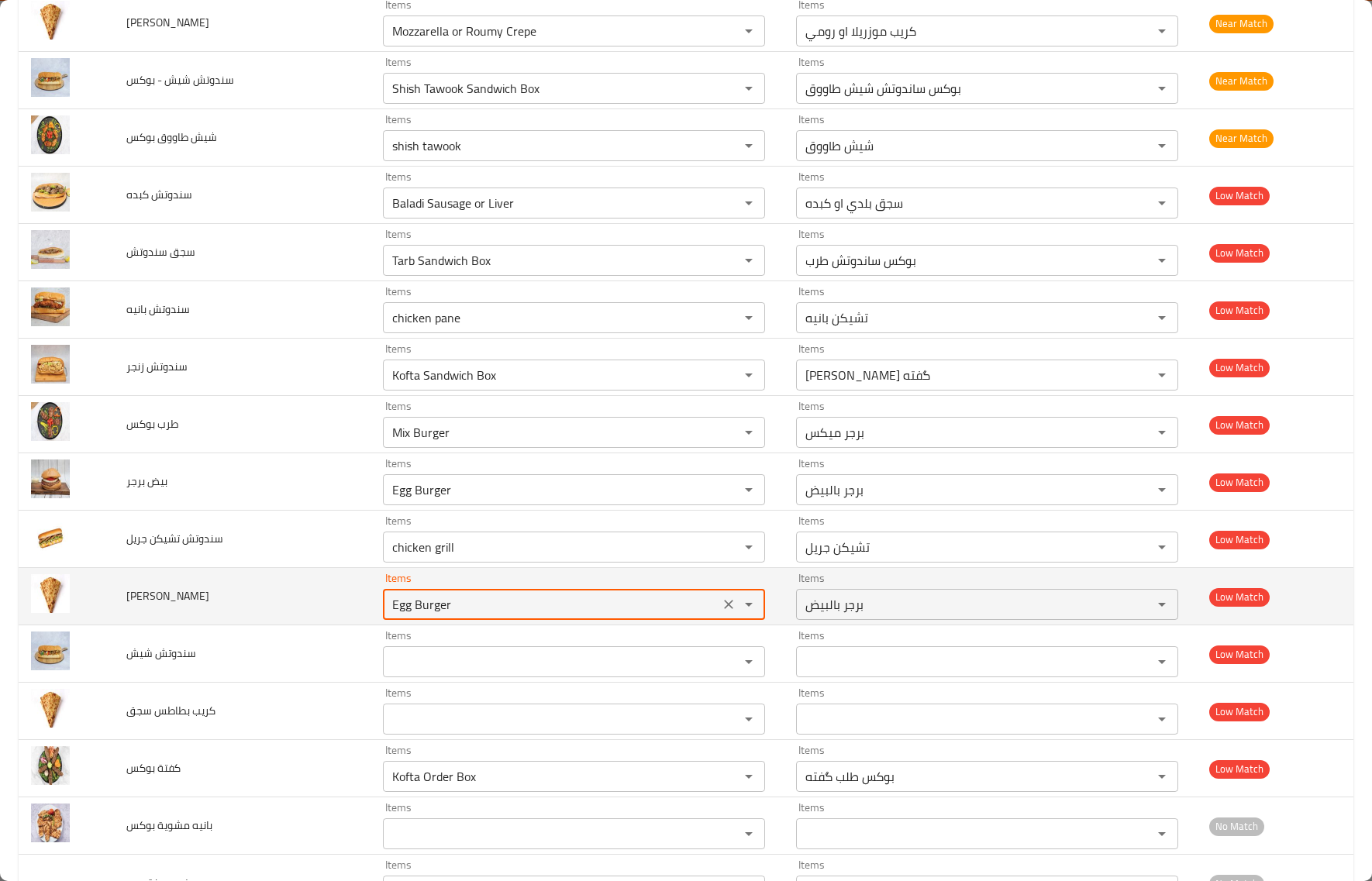
drag, startPoint x: 449, startPoint y: 605, endPoint x: 214, endPoint y: 579, distance: 236.4
click at [214, 579] on tr "كريب رومي Items Egg Burger Items Items برجر بالبيض Items Low Match" at bounding box center [685, 597] width 1335 height 57
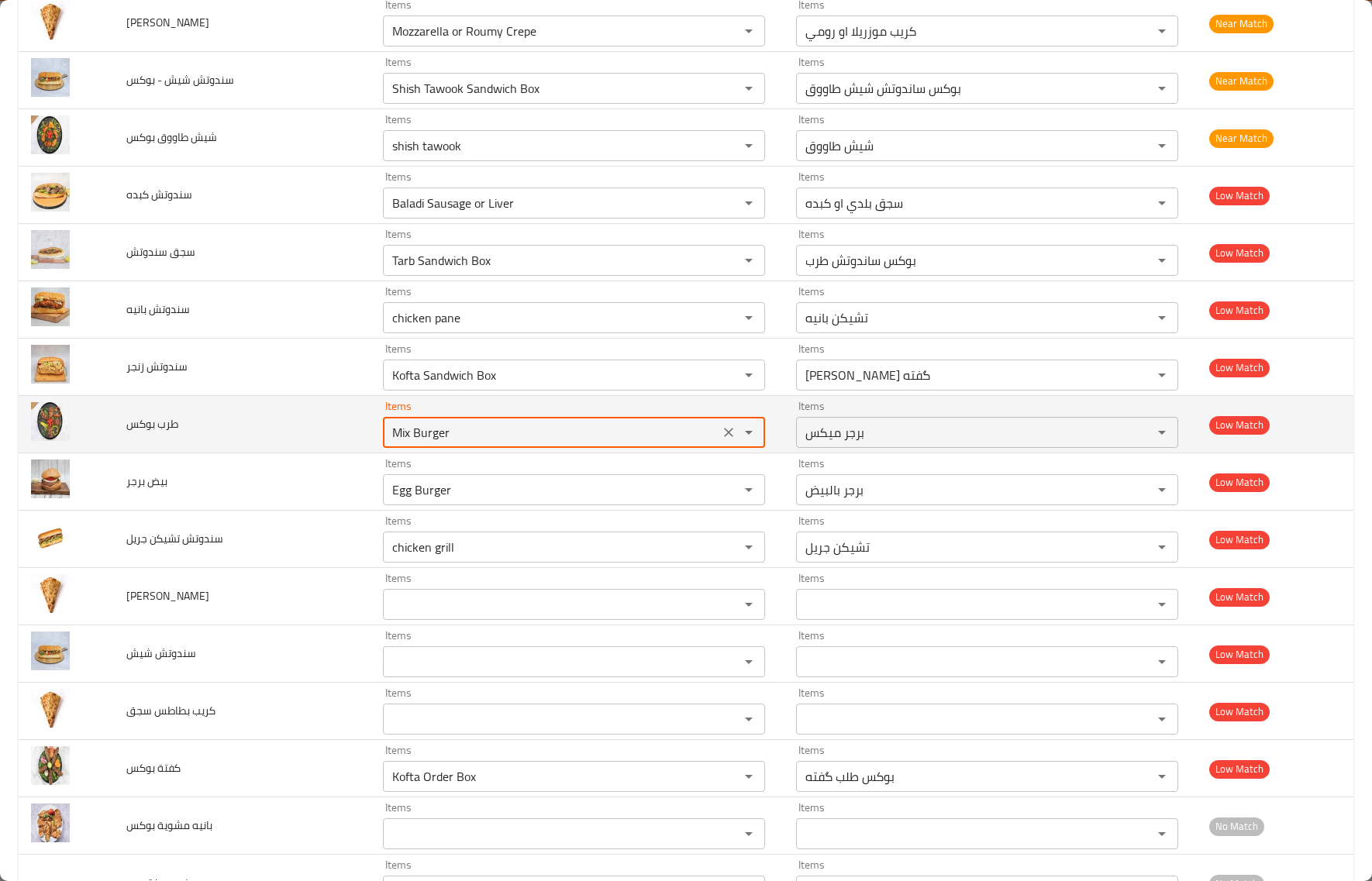
drag, startPoint x: 445, startPoint y: 440, endPoint x: 246, endPoint y: 424, distance: 199.6
click at [246, 424] on tr "طرب بوكس Items Mix Burger Items Items برجر ميكس Items Low Match" at bounding box center [685, 424] width 1335 height 57
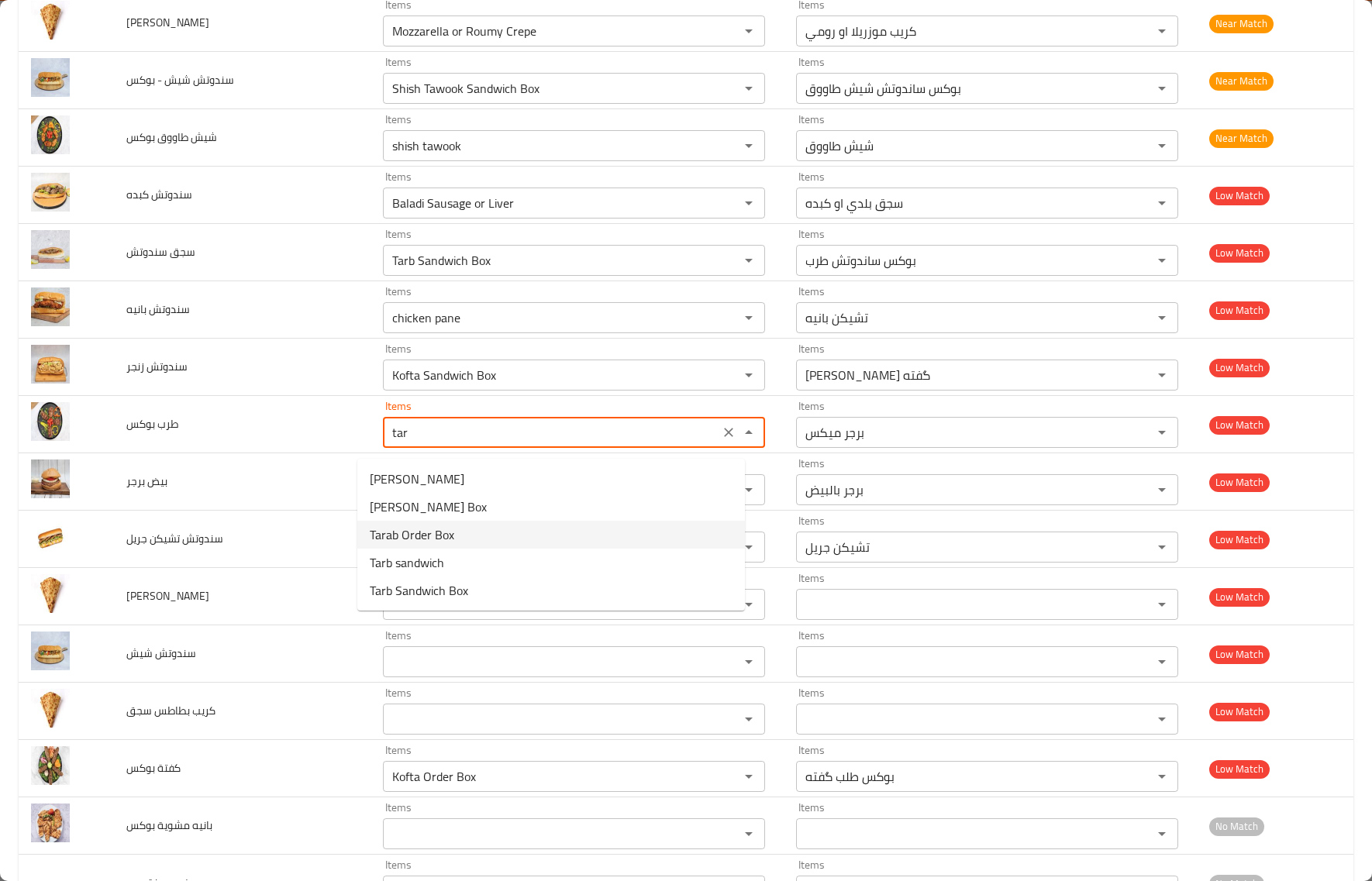
click at [430, 531] on span "Tarab Order Box" at bounding box center [412, 534] width 84 height 18
type بوكس "Tarab Order Box"
type بوكس-ar "بوكس طلب طرب"
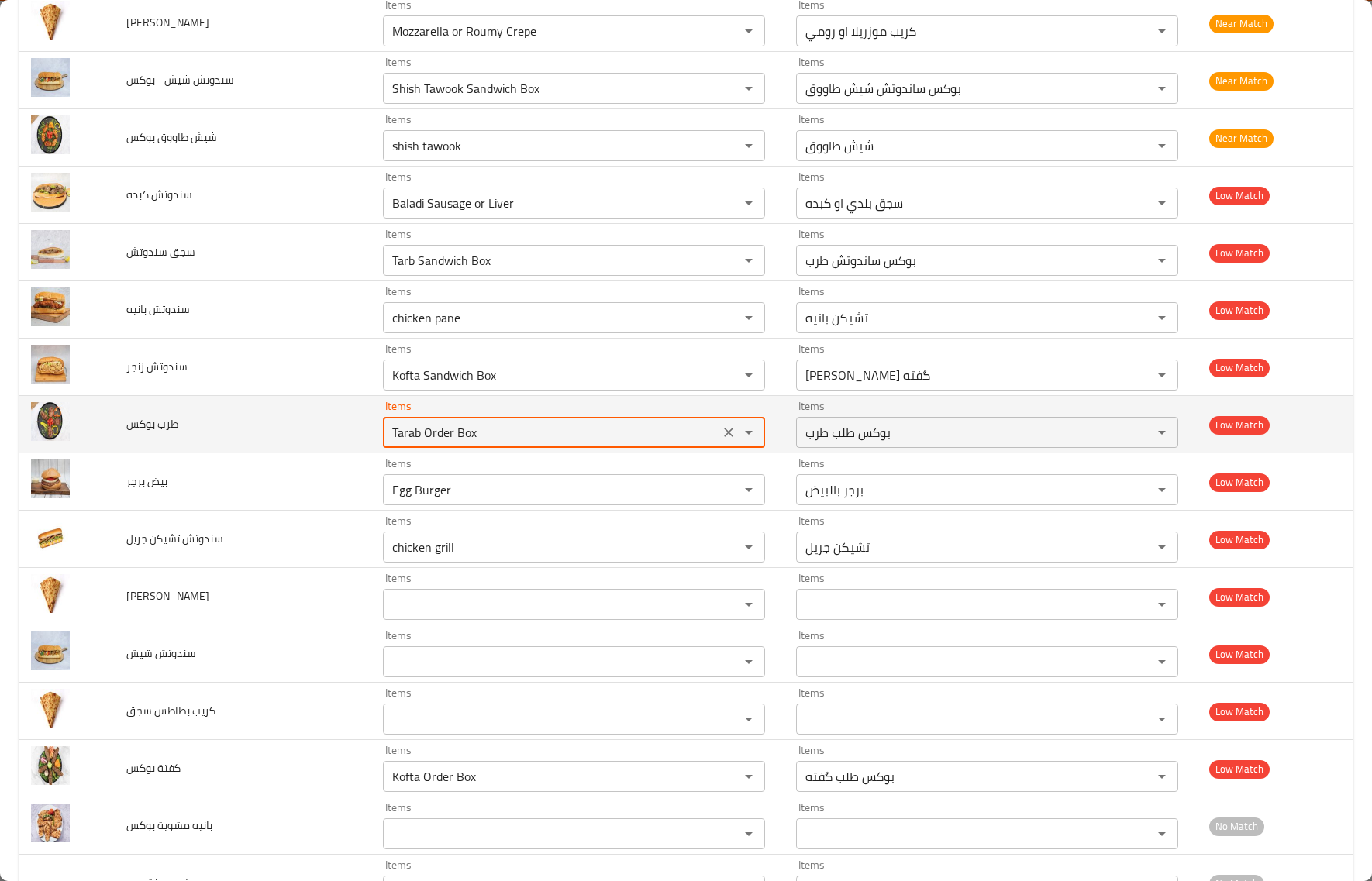
type بوكس "Tarab Order Box"
click at [236, 419] on td "طرب بوكس" at bounding box center [242, 424] width 256 height 57
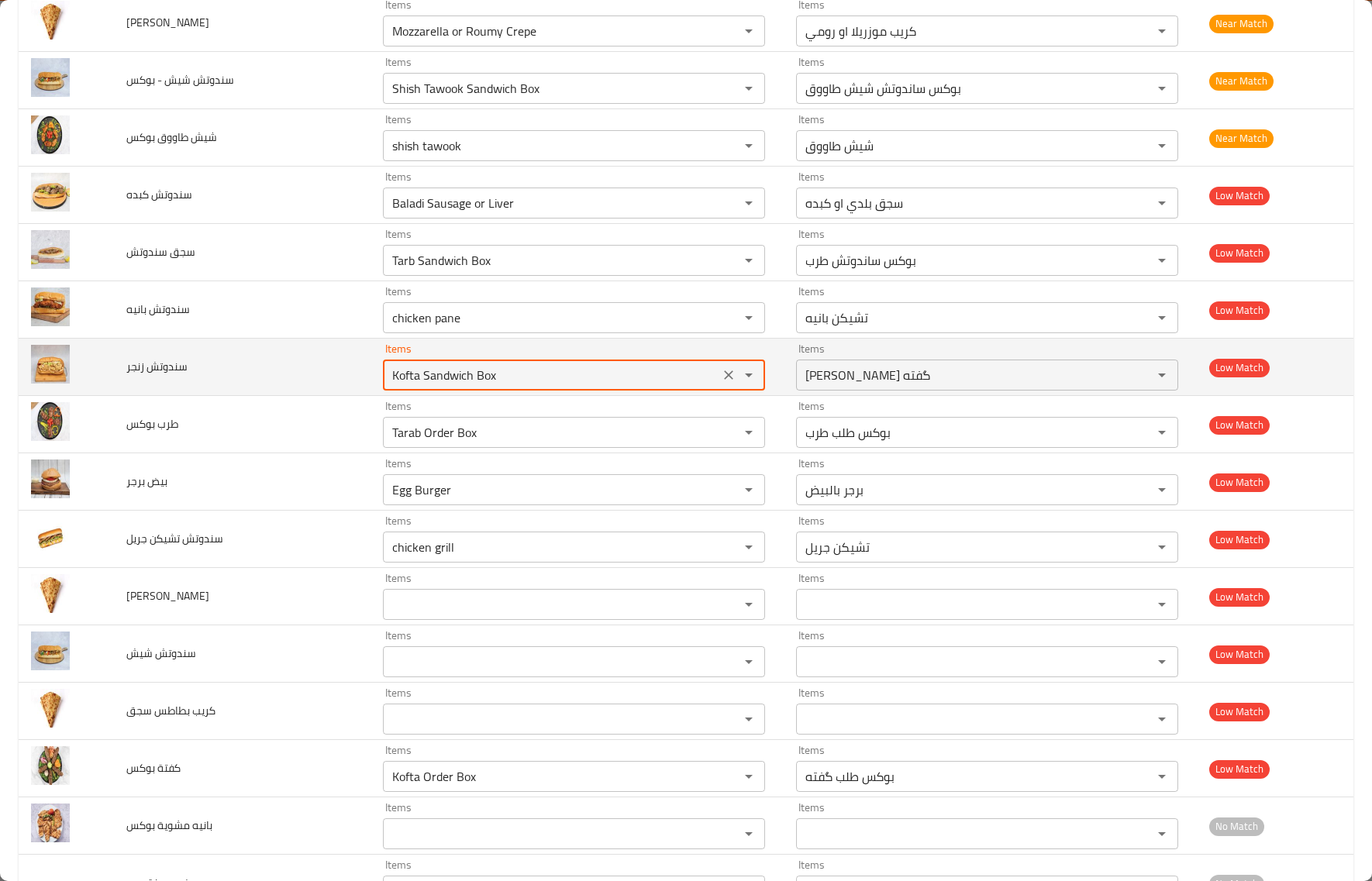
drag, startPoint x: 504, startPoint y: 381, endPoint x: 285, endPoint y: 357, distance: 220.3
click at [285, 357] on tr "سندوتش زنجر Items Kofta Sandwich Box Items Items بوكس ساندوتش گفته Items Low Ma…" at bounding box center [685, 367] width 1335 height 57
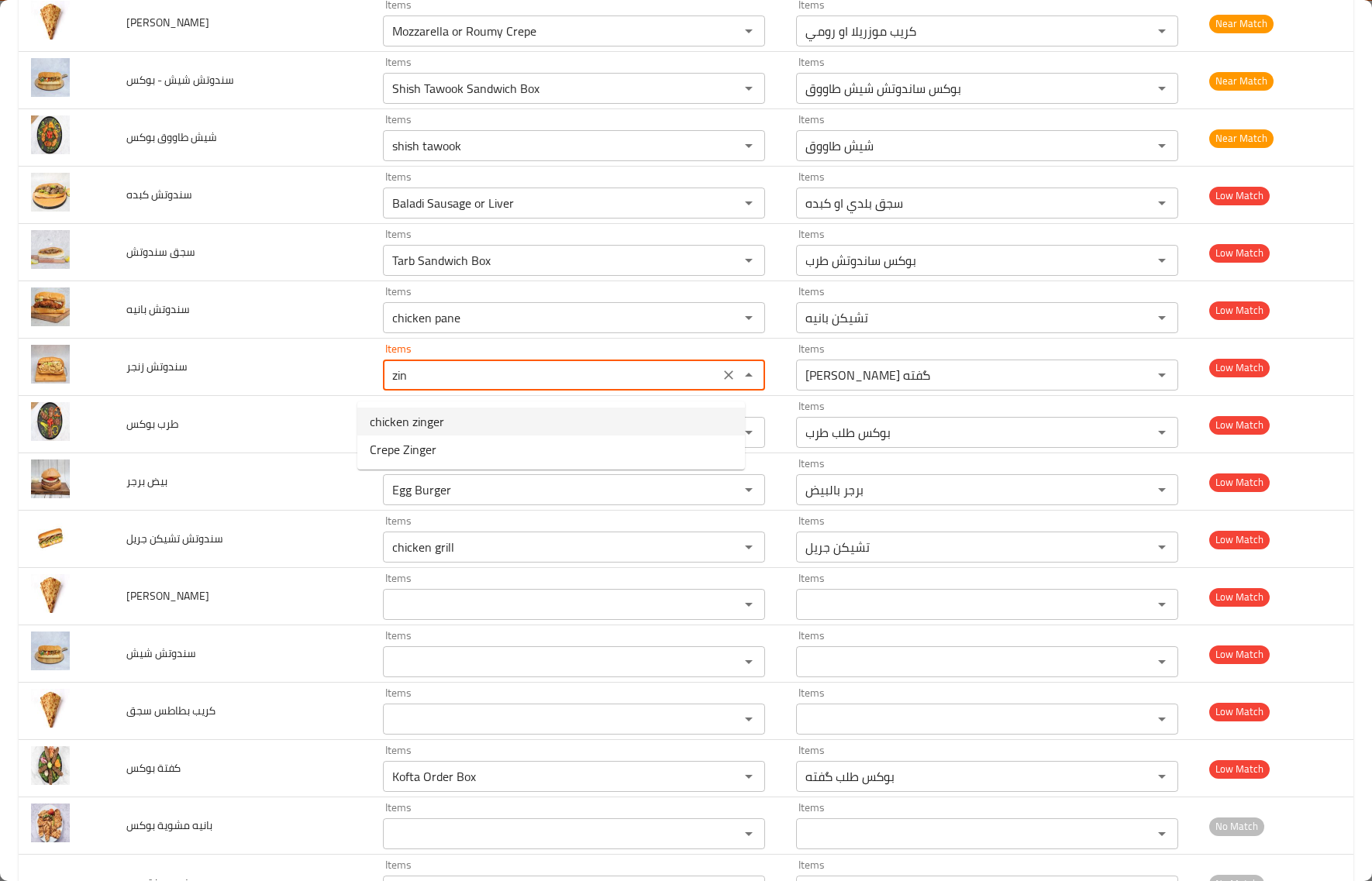
click at [458, 425] on زنجر-option-0 "chicken zinger" at bounding box center [551, 421] width 388 height 28
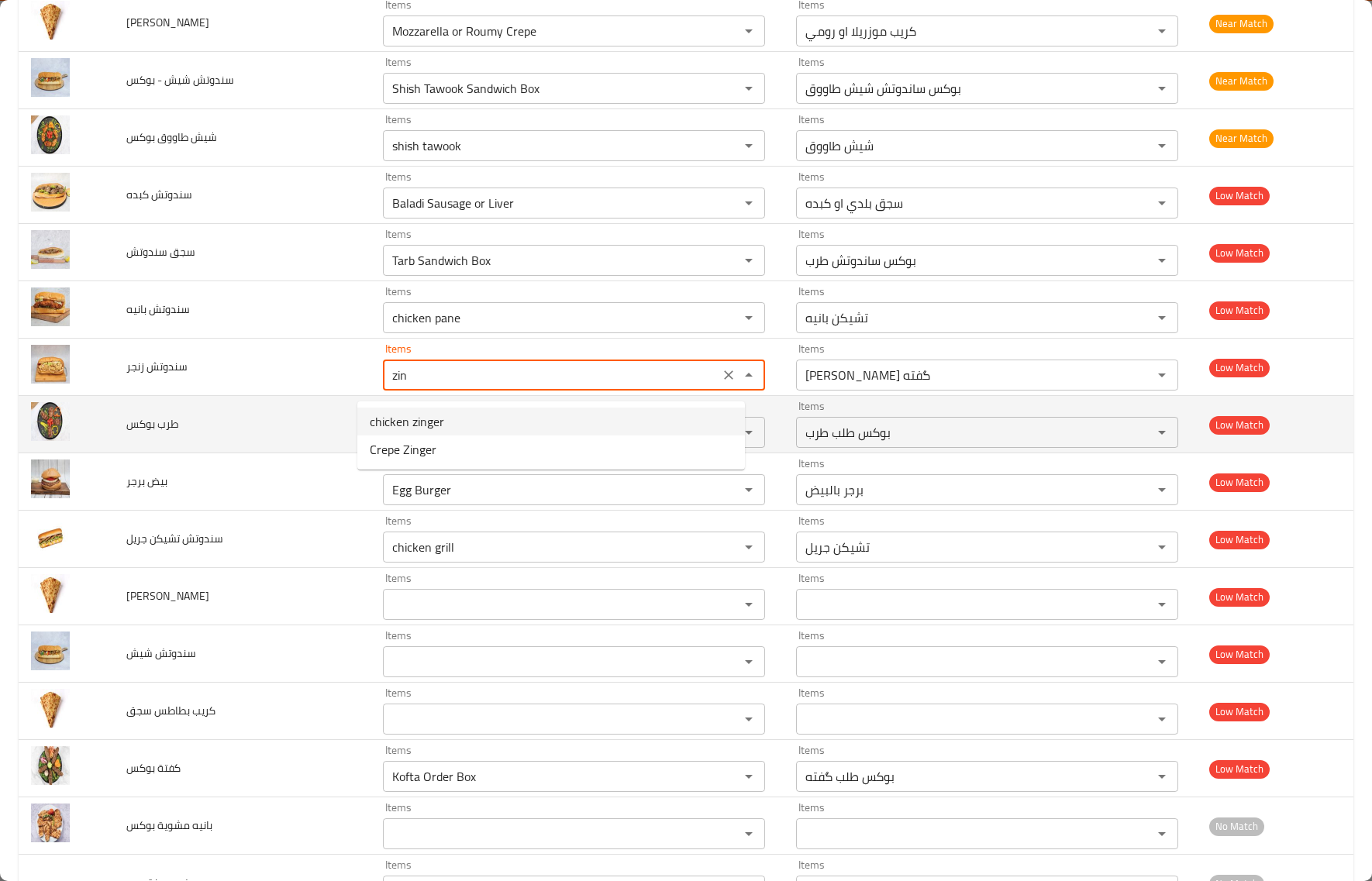
type زنجر "chicken zinger"
type زنجر-ar "تشيكن زنجر"
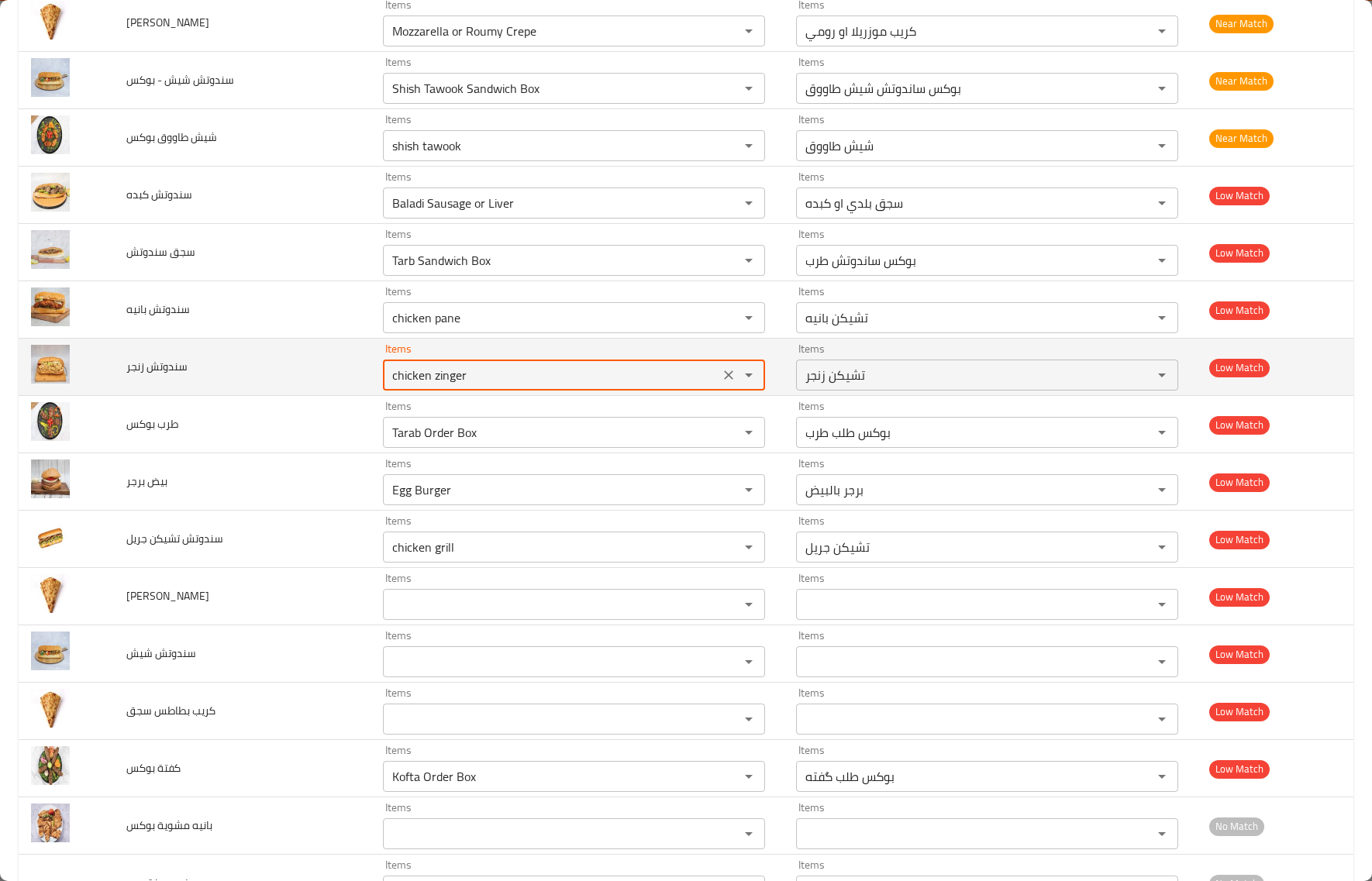
type زنجر "chicken zinger"
click at [236, 386] on td "سندوتش زنجر" at bounding box center [242, 367] width 256 height 57
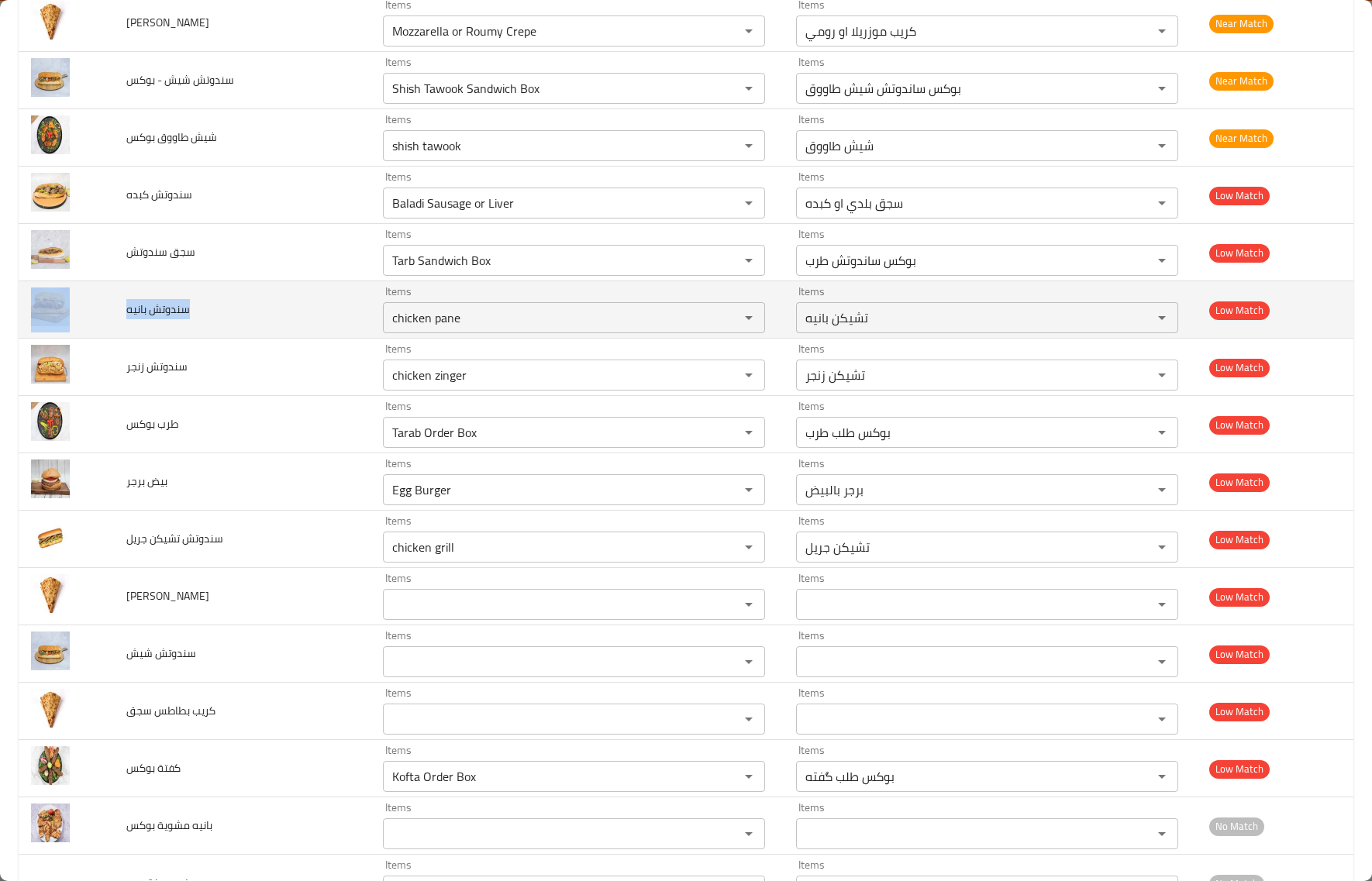
drag, startPoint x: 238, startPoint y: 314, endPoint x: 20, endPoint y: 296, distance: 218.7
click at [20, 296] on tr "سندوتش بانيه Items chicken pane Items Items تشيكن بانيه Items Low Match" at bounding box center [685, 310] width 1335 height 57
click at [172, 307] on span "سندوتش بانيه" at bounding box center [158, 309] width 64 height 20
click at [330, 331] on td "سندوتش بانيه" at bounding box center [242, 310] width 256 height 57
drag, startPoint x: 439, startPoint y: 334, endPoint x: 273, endPoint y: 331, distance: 166.0
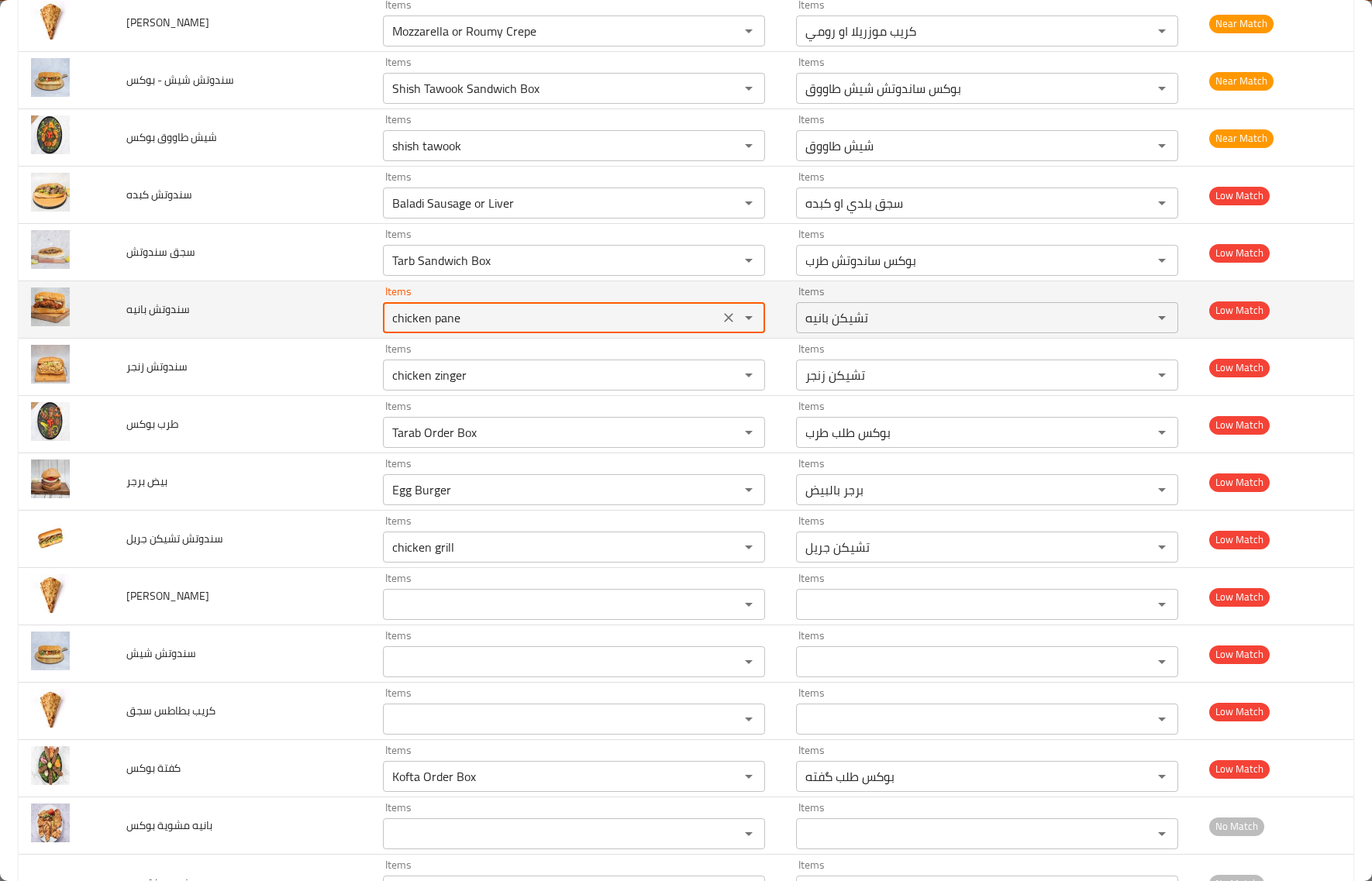
click at [273, 331] on tr "سندوتش بانيه Items chicken pane Items Items تشيكن بانيه Items Low Match" at bounding box center [685, 310] width 1335 height 57
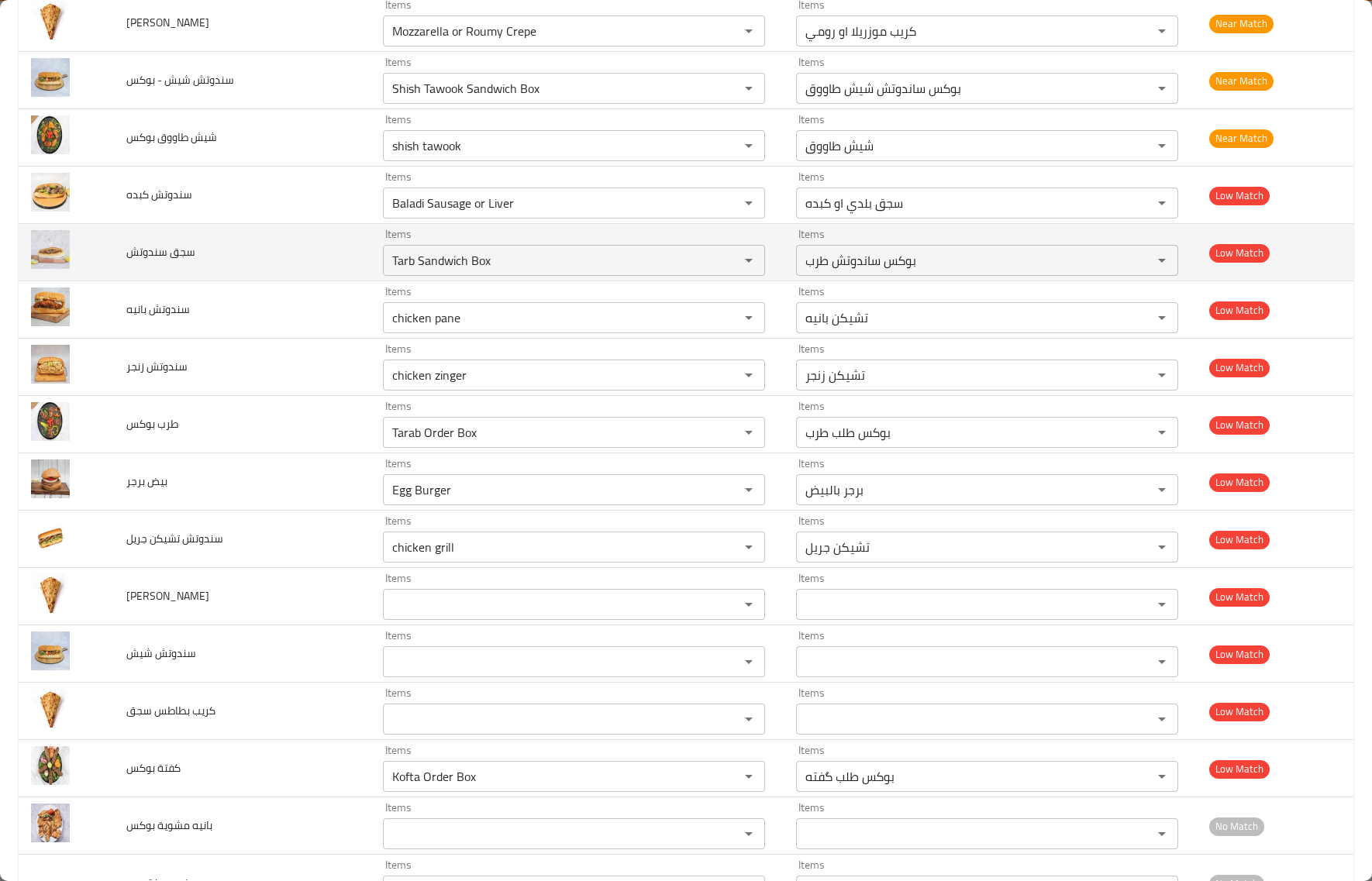
click at [301, 262] on td "سجق سندوتش" at bounding box center [242, 252] width 256 height 57
drag, startPoint x: 540, startPoint y: 262, endPoint x: 175, endPoint y: 239, distance: 365.7
click at [175, 239] on tr "سجق سندوتش Items Tarb Sandwich Box Items Items بوكس ساندوتش طرب Items Low Match" at bounding box center [685, 252] width 1335 height 57
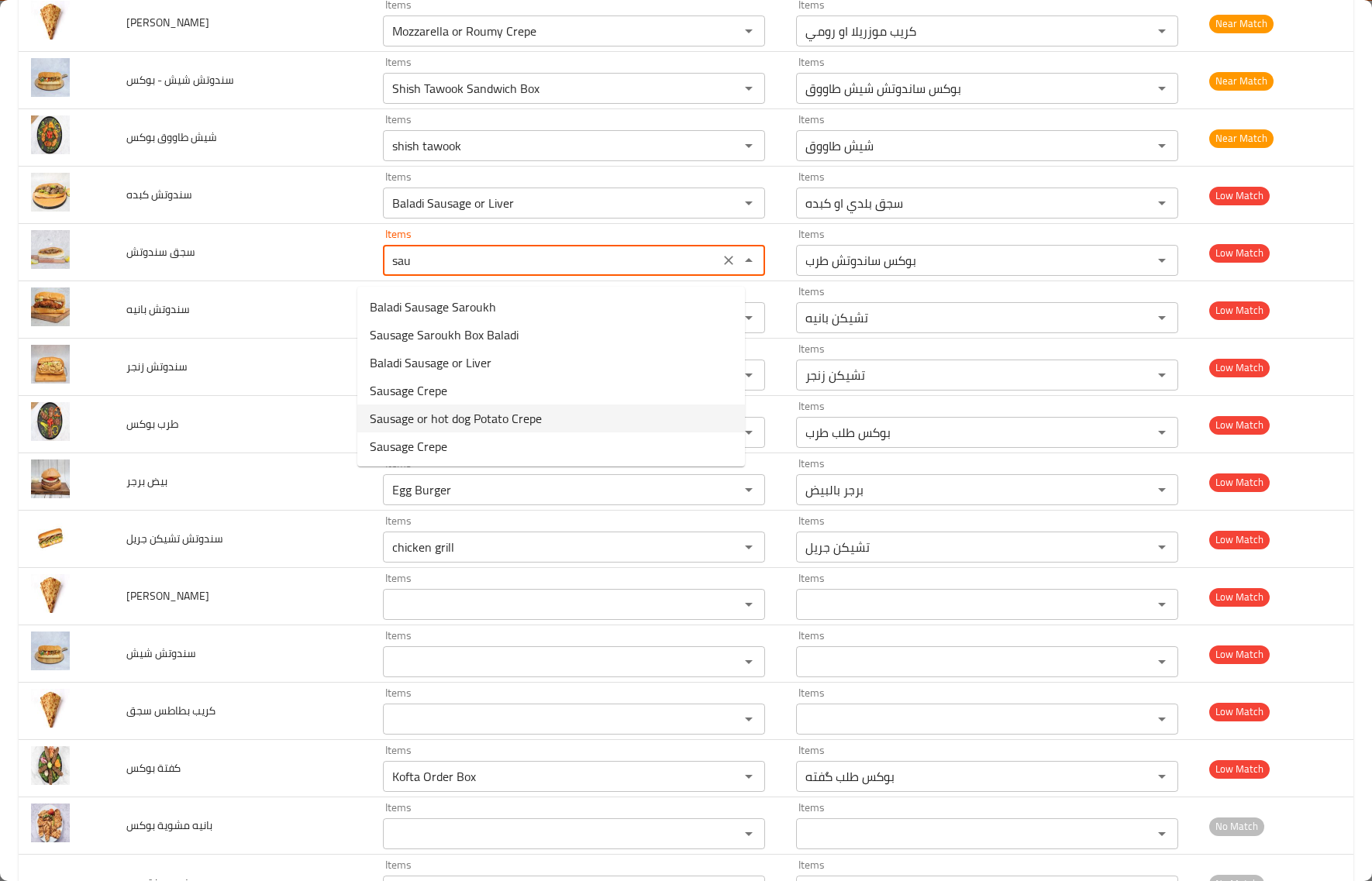
click at [482, 417] on span "Sausage or hot dog Potato Crepe" at bounding box center [456, 418] width 172 height 18
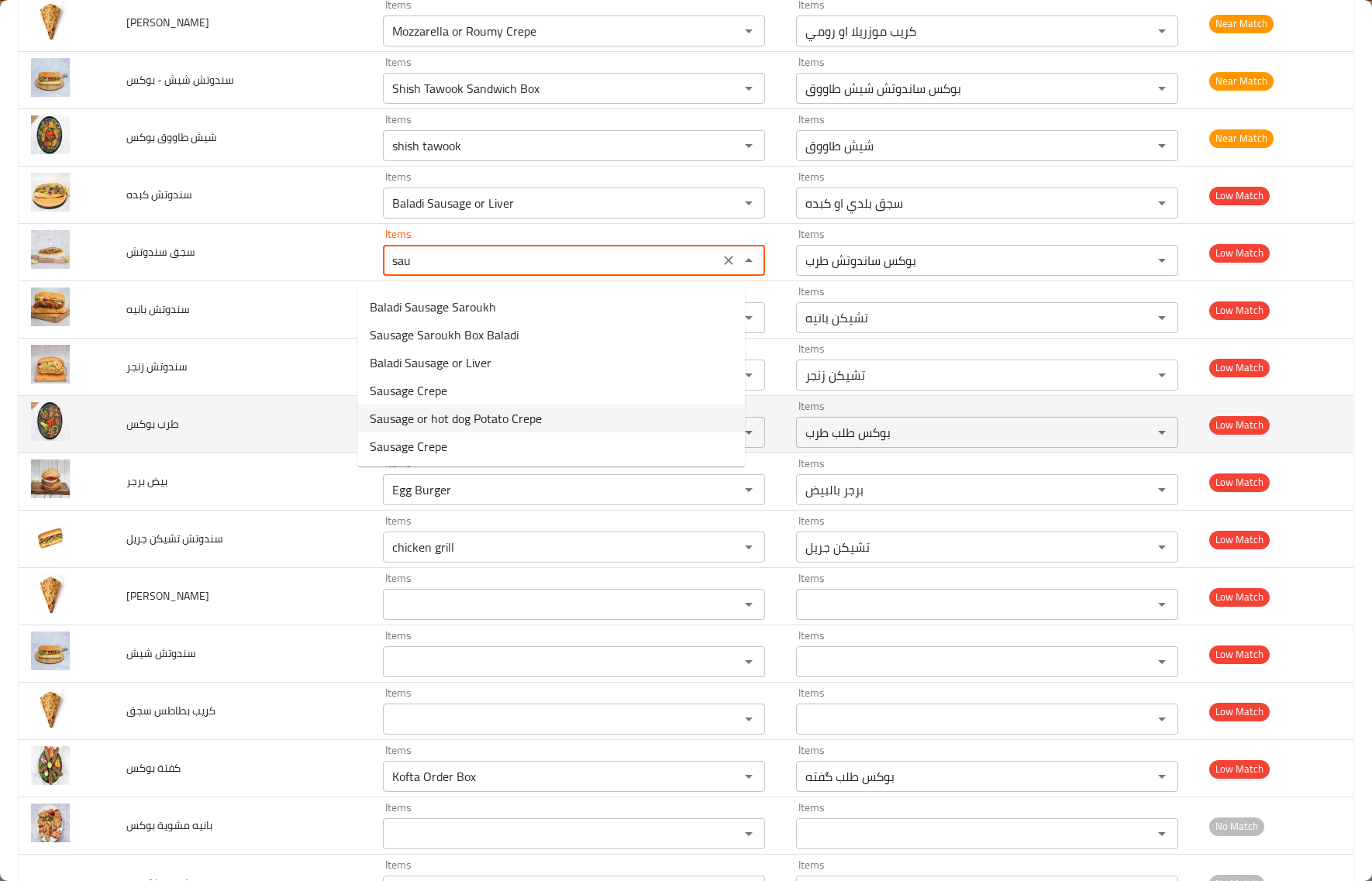
type سندوتش "Sausage or hot dog Potato Crepe"
type سندوتش-ar "كريب بطاطس سجق او سوسيس"
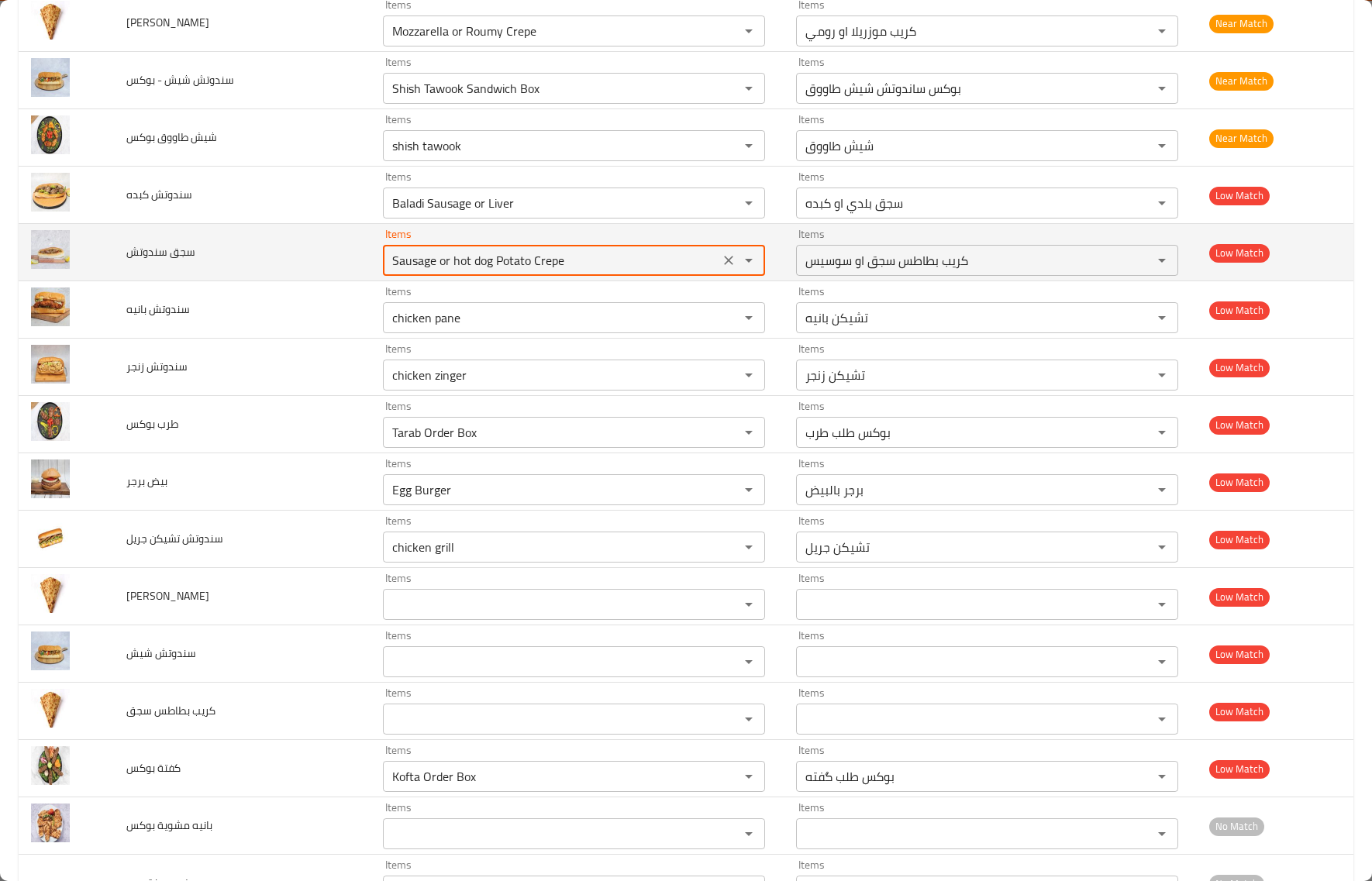
drag, startPoint x: 556, startPoint y: 269, endPoint x: 204, endPoint y: 257, distance: 352.2
click at [204, 257] on tr "سجق سندوتش Items Sausage or hot dog Potato Crepe Items Items كريب بطاطس سجق او …" at bounding box center [685, 252] width 1335 height 57
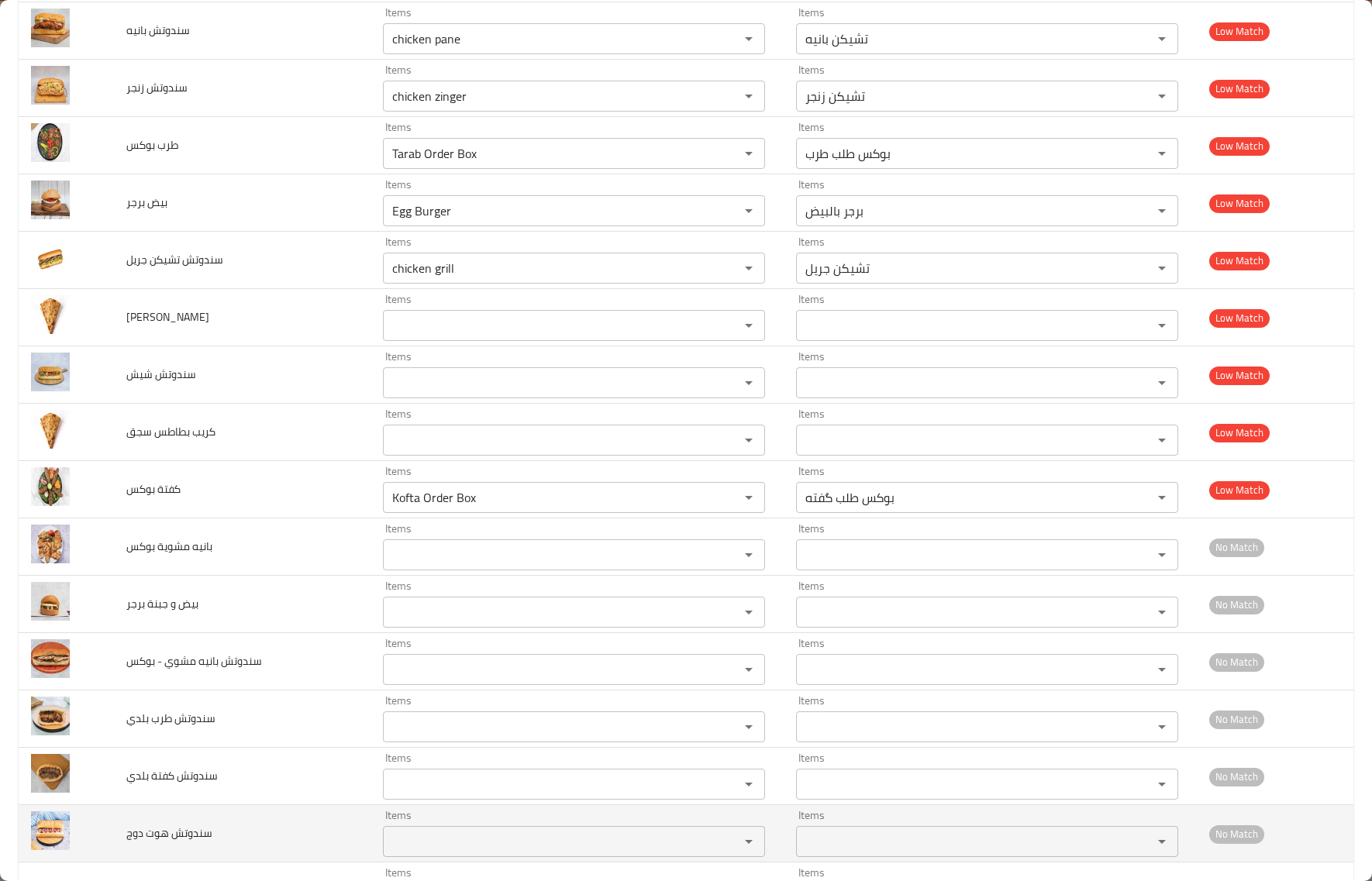
scroll to position [2713, 0]
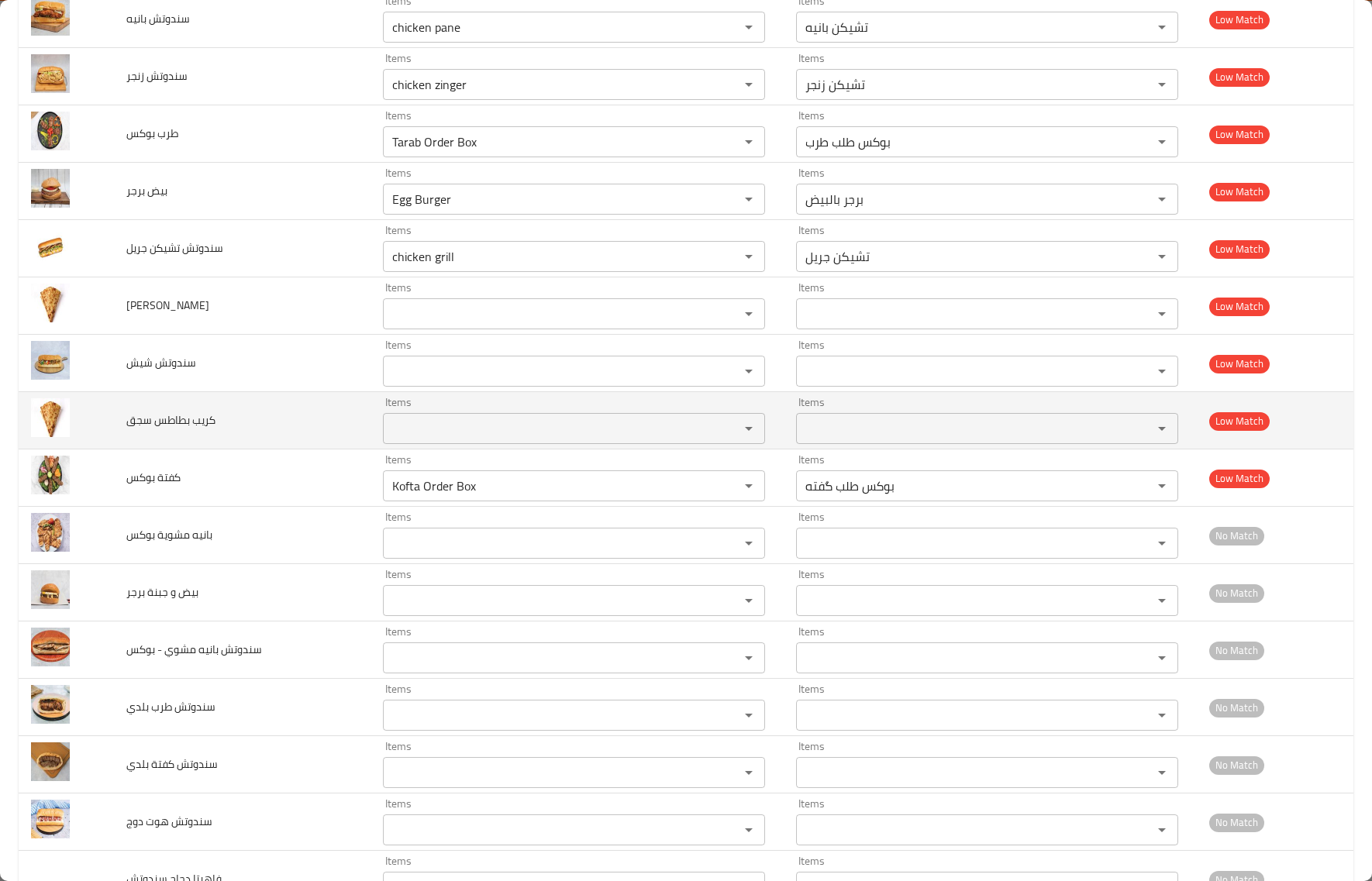
click at [388, 436] on سجق "Items" at bounding box center [551, 428] width 327 height 22
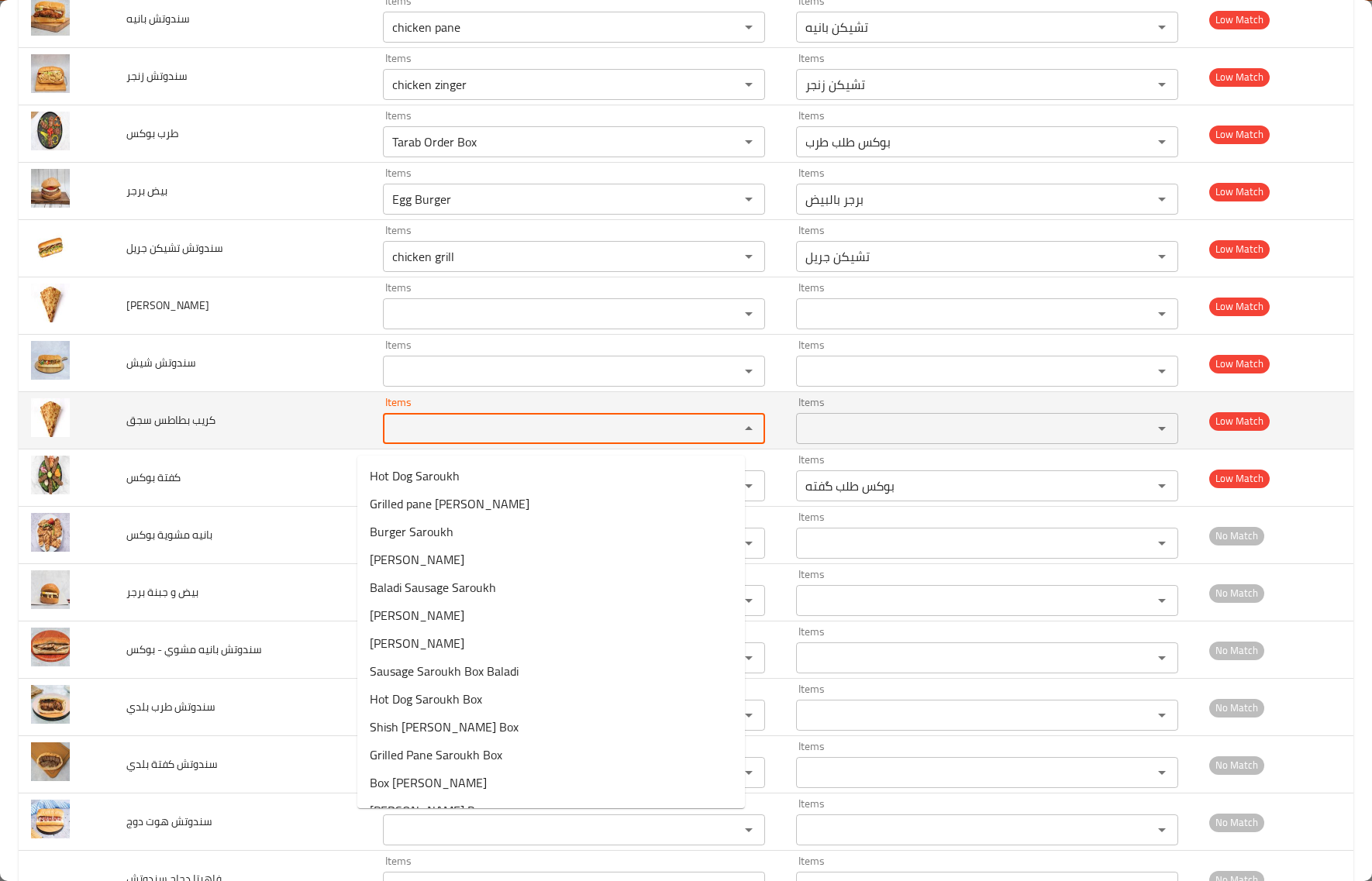
paste سجق "Sausage or hot dog Potato Crepe"
type سجق "Sausage or hot dog Potato Crepe"
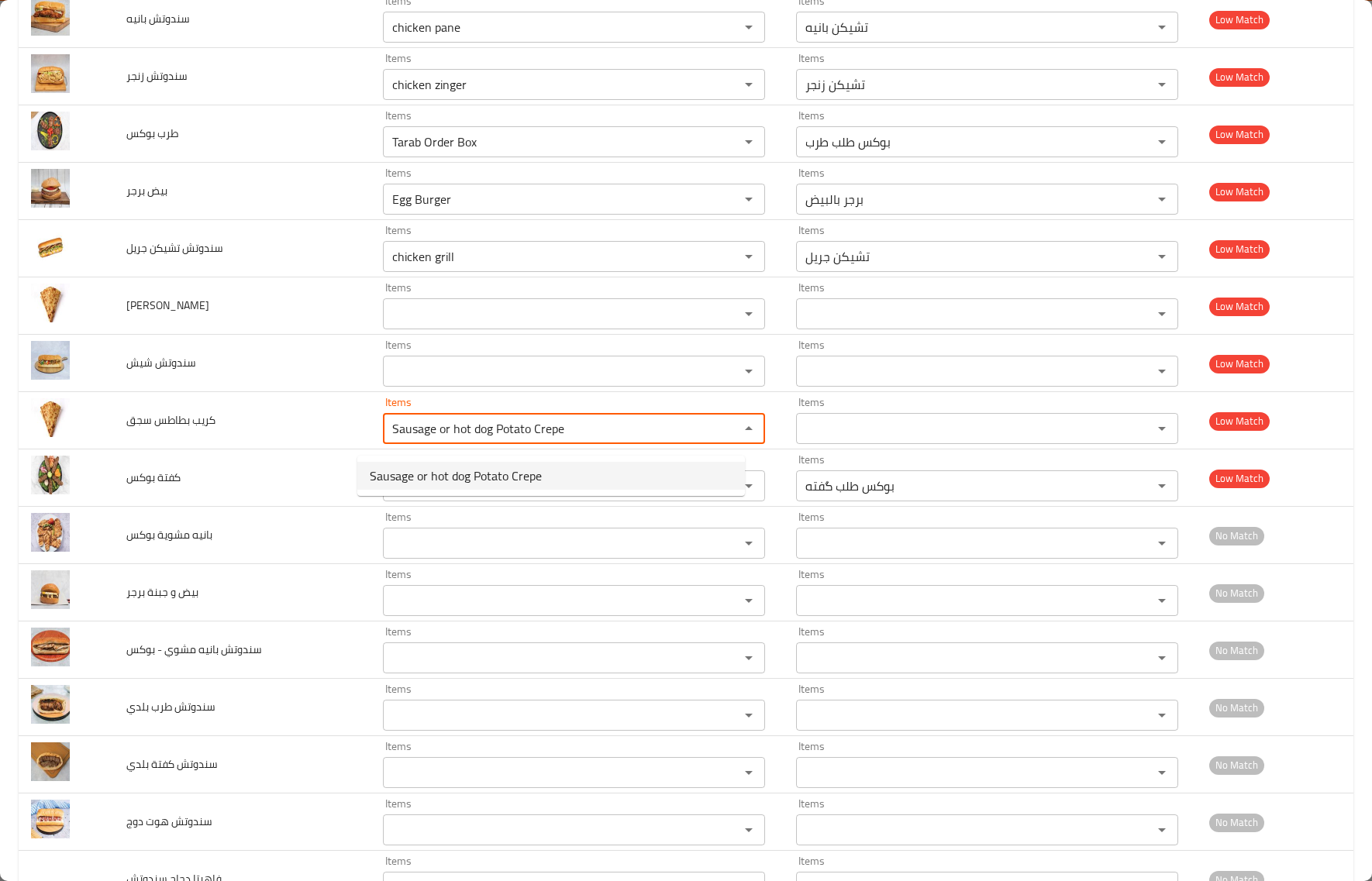
click at [444, 466] on span "Sausage or hot dog Potato Crepe" at bounding box center [456, 475] width 172 height 18
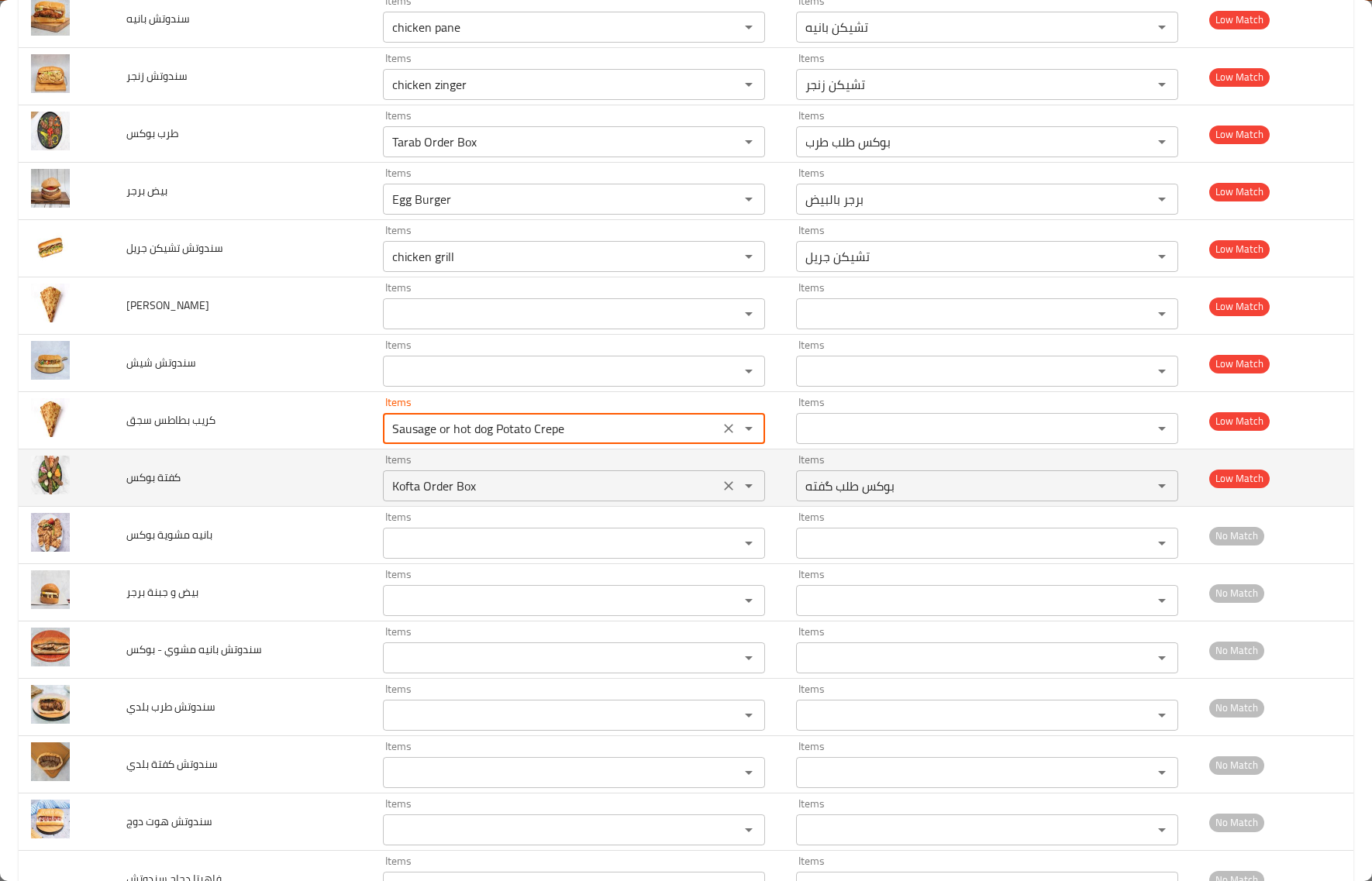
type سجق-ar "كريب بطاطس سجق او سوسيس"
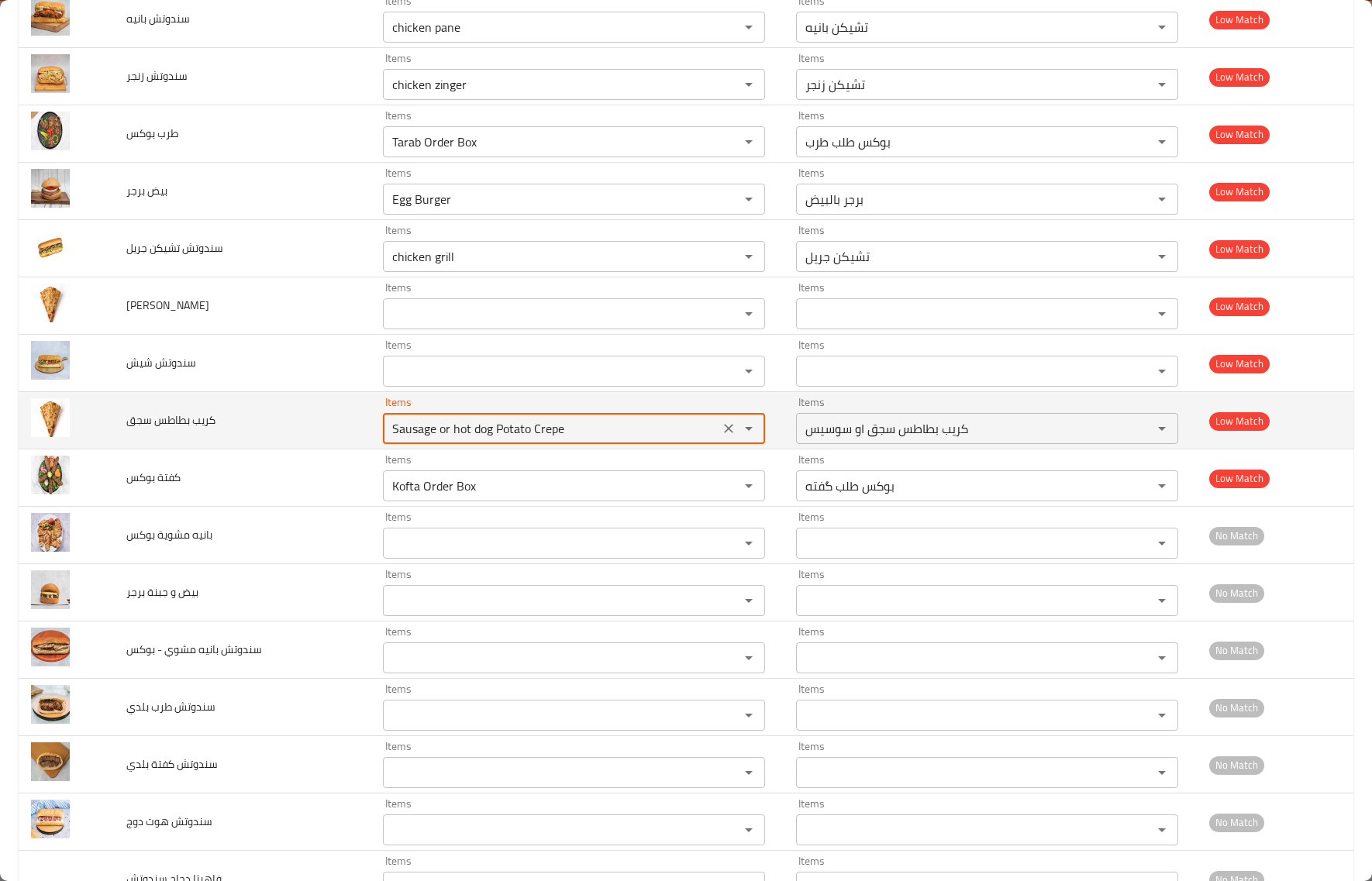
type سجق "Sausage or hot dog Potato Crepe"
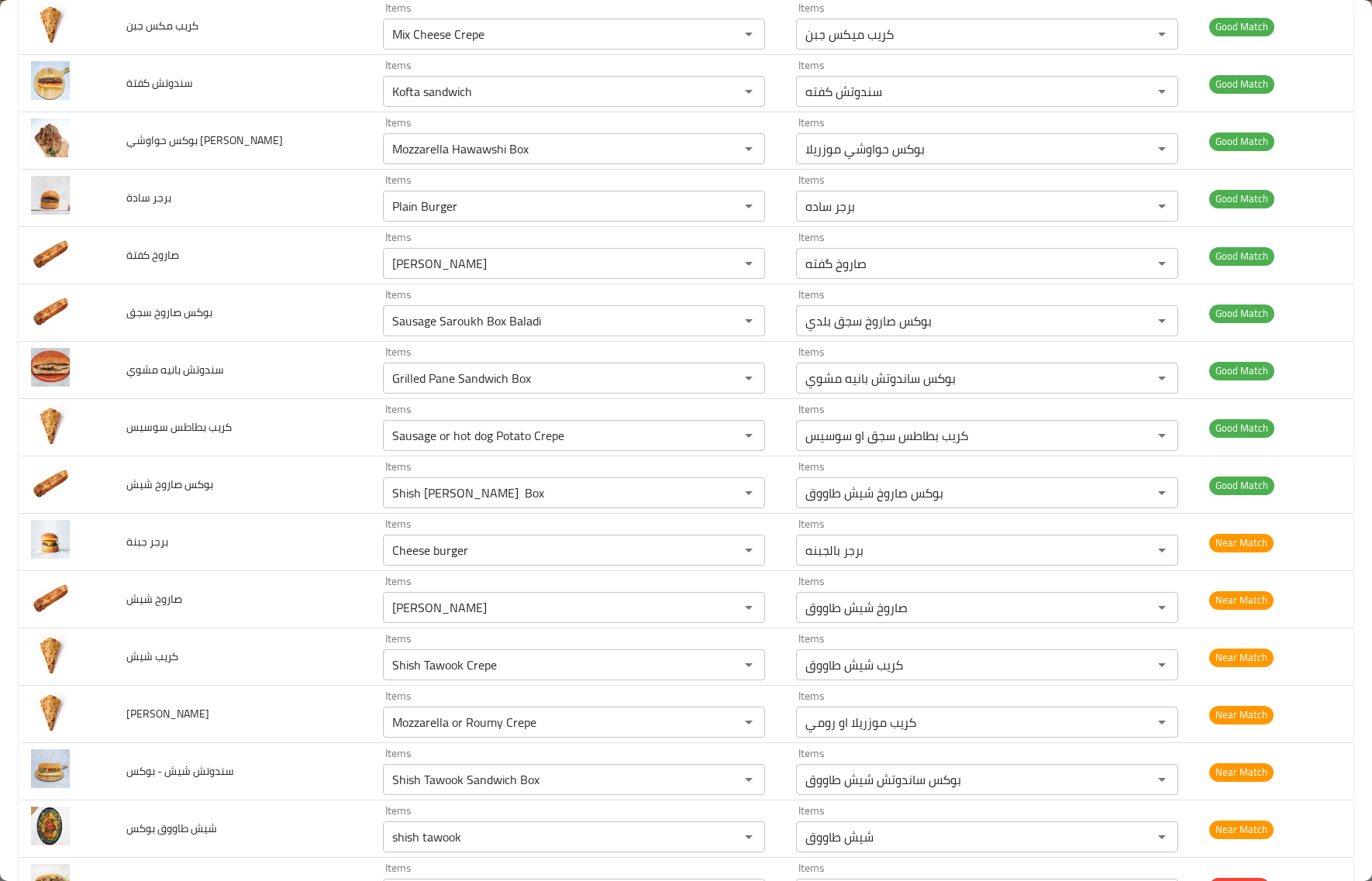
scroll to position [2709, 0]
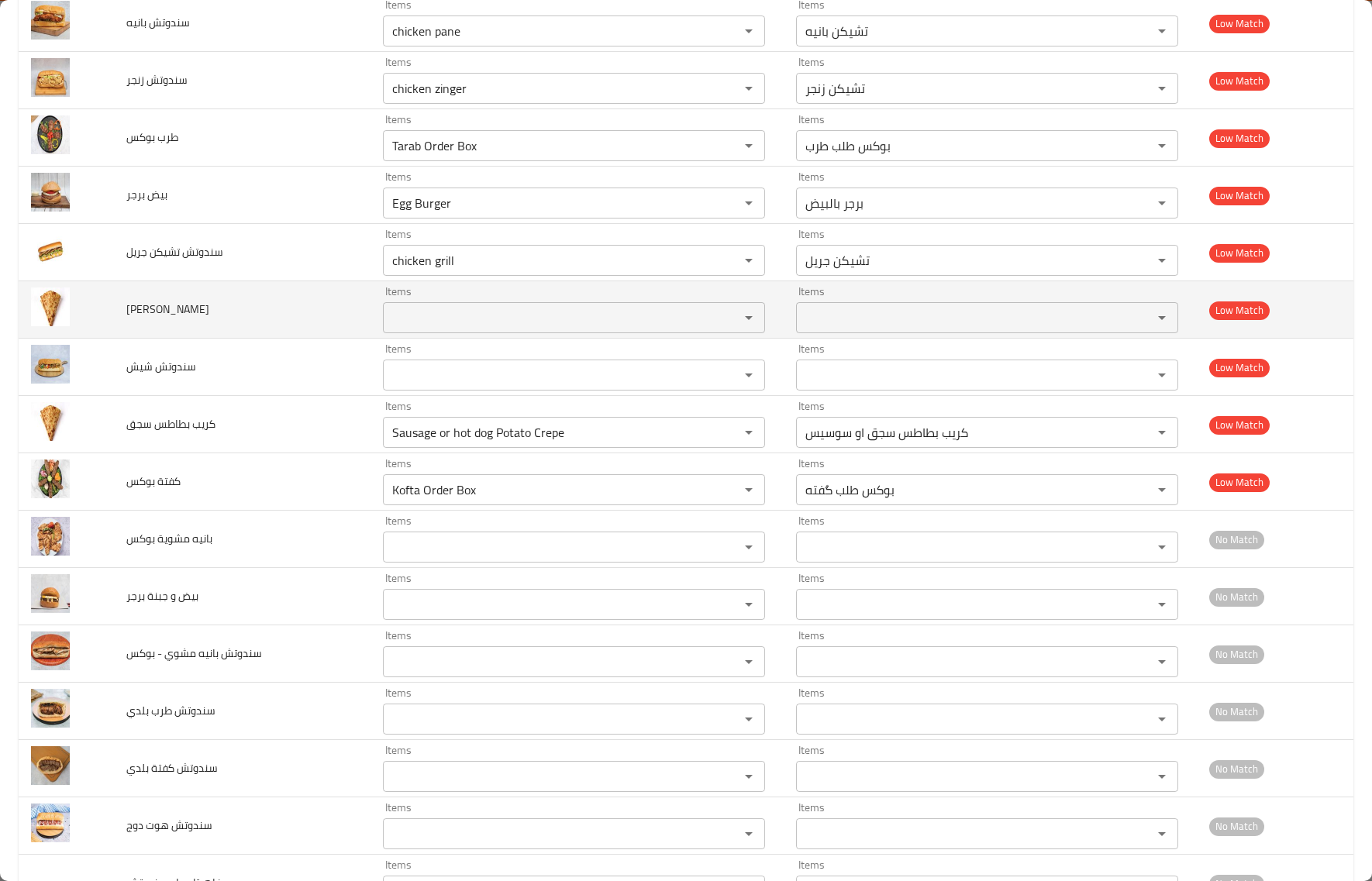
click at [288, 315] on td "كريب رومي" at bounding box center [242, 310] width 256 height 57
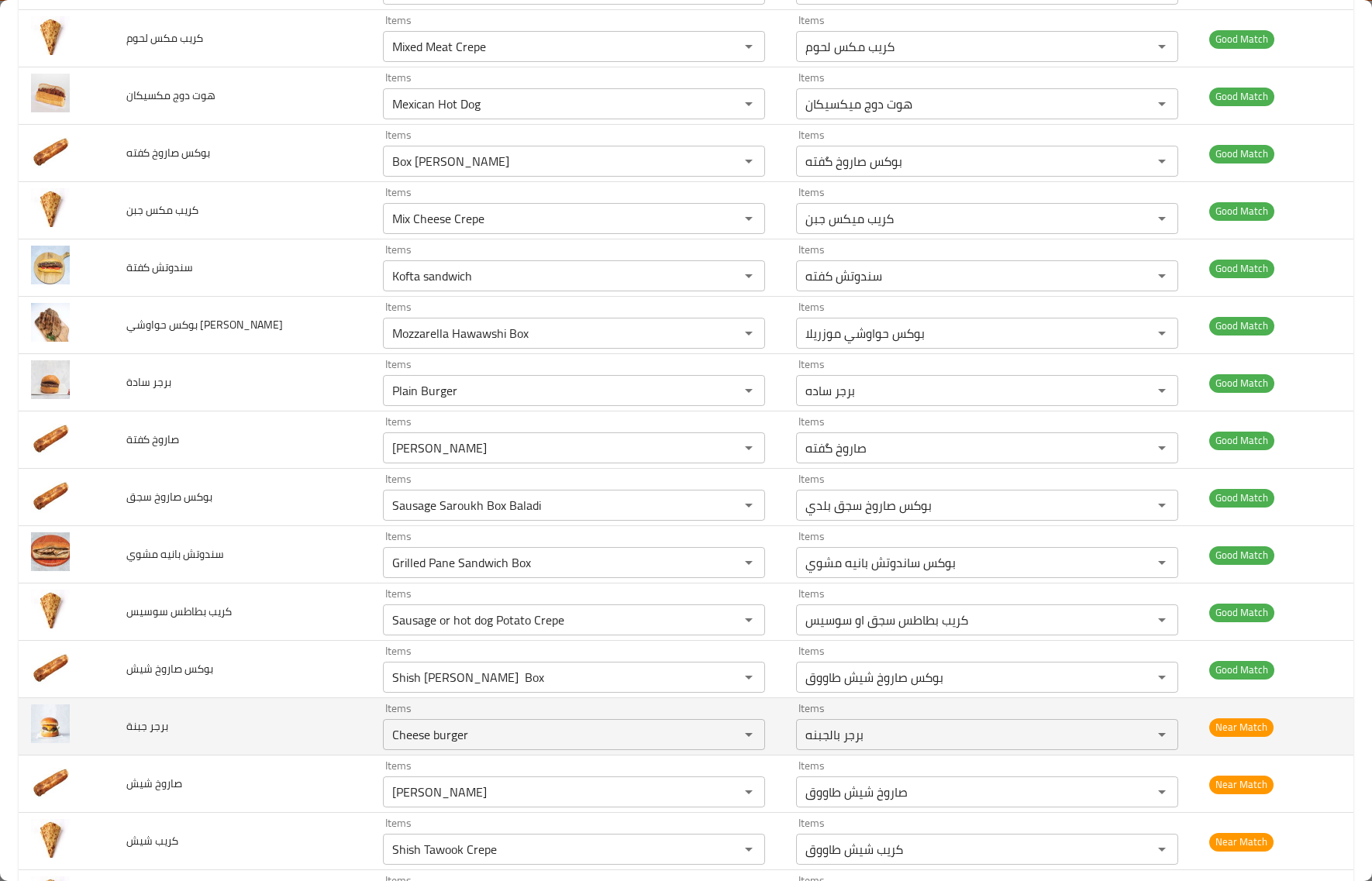
scroll to position [1644, 0]
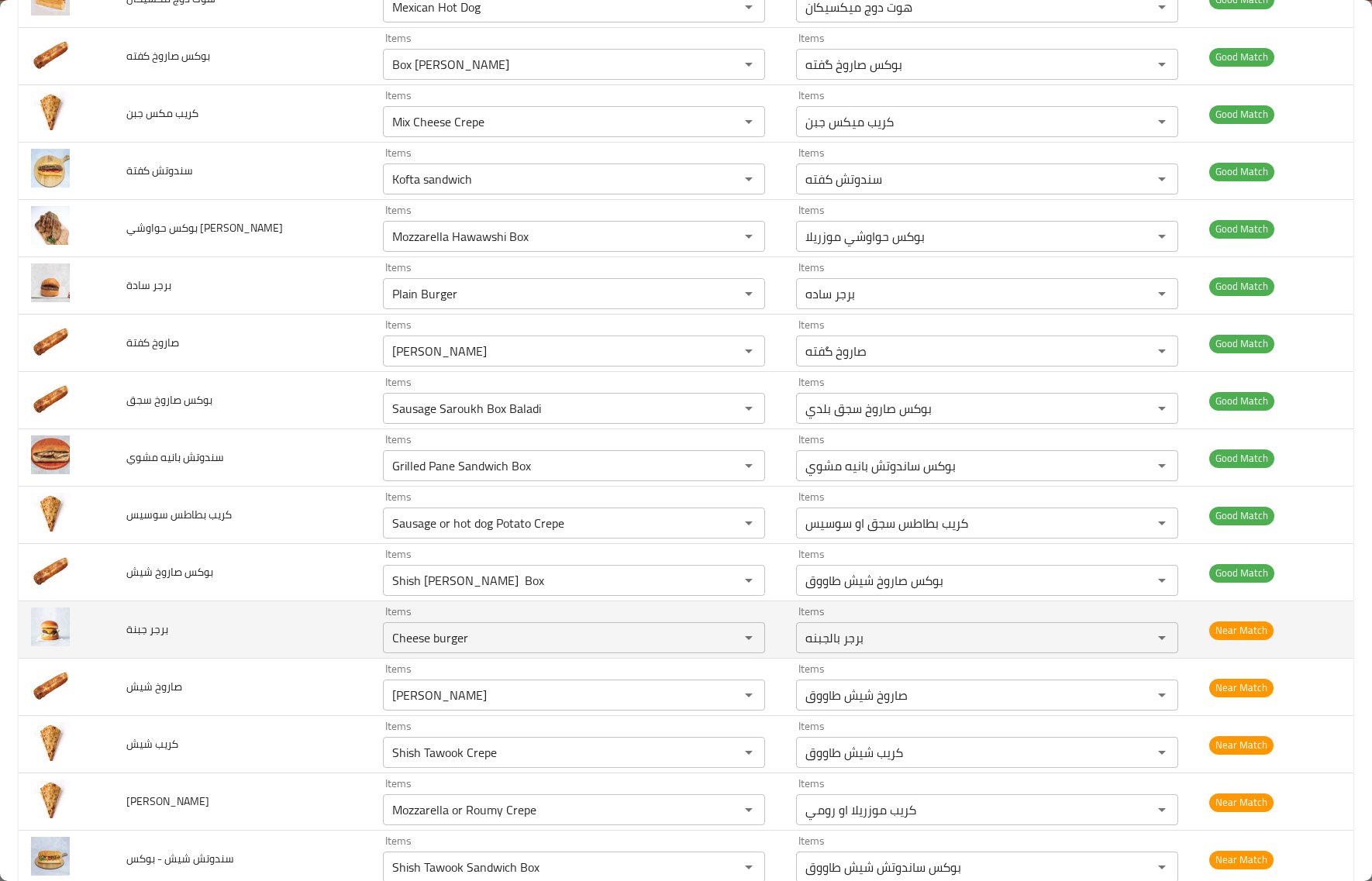
click at [316, 647] on td "برجر جبنة" at bounding box center [242, 630] width 256 height 57
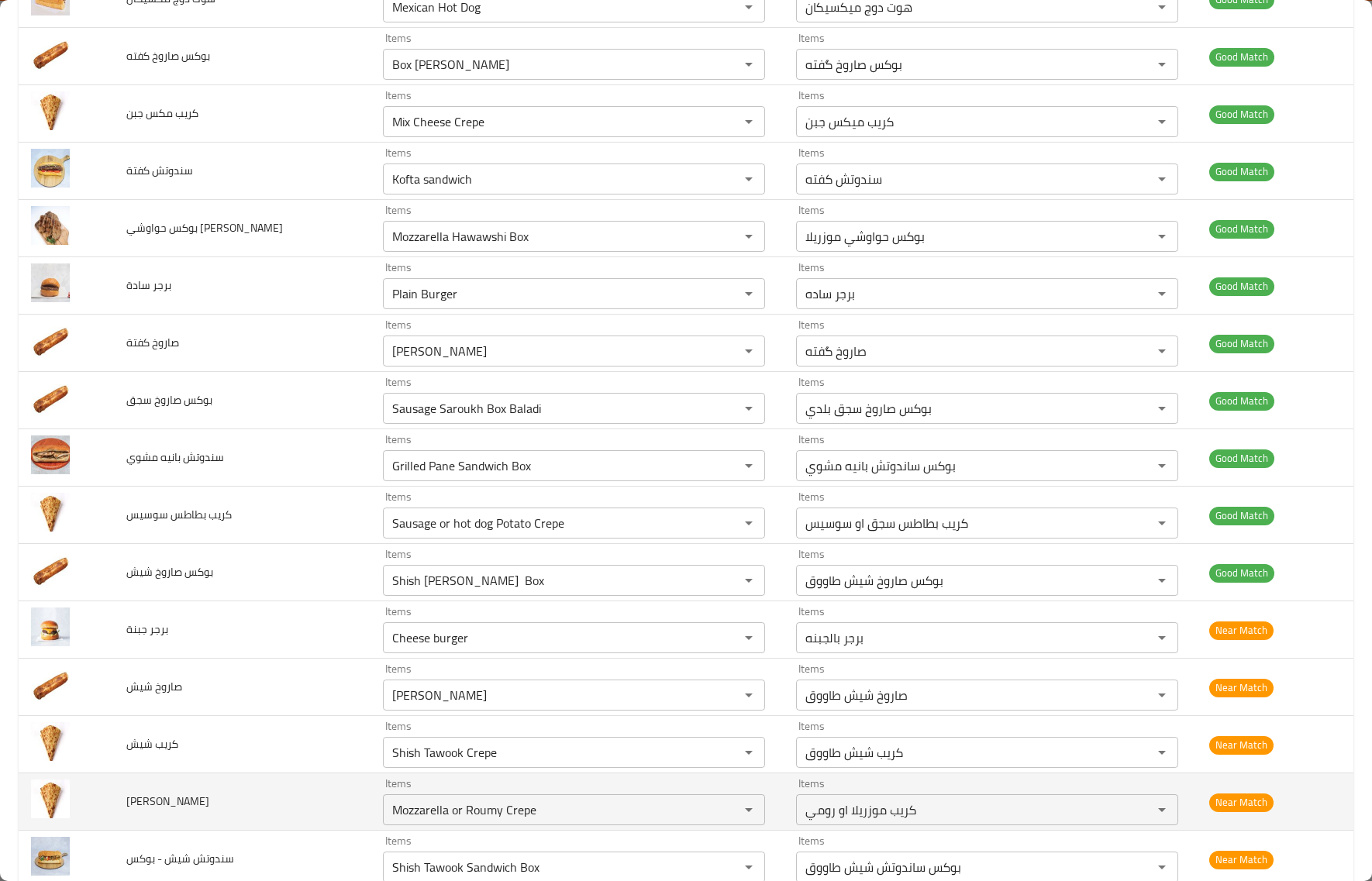
click at [371, 781] on td "Items Mozzarella or Roumy Crepe Items" at bounding box center [577, 803] width 413 height 57
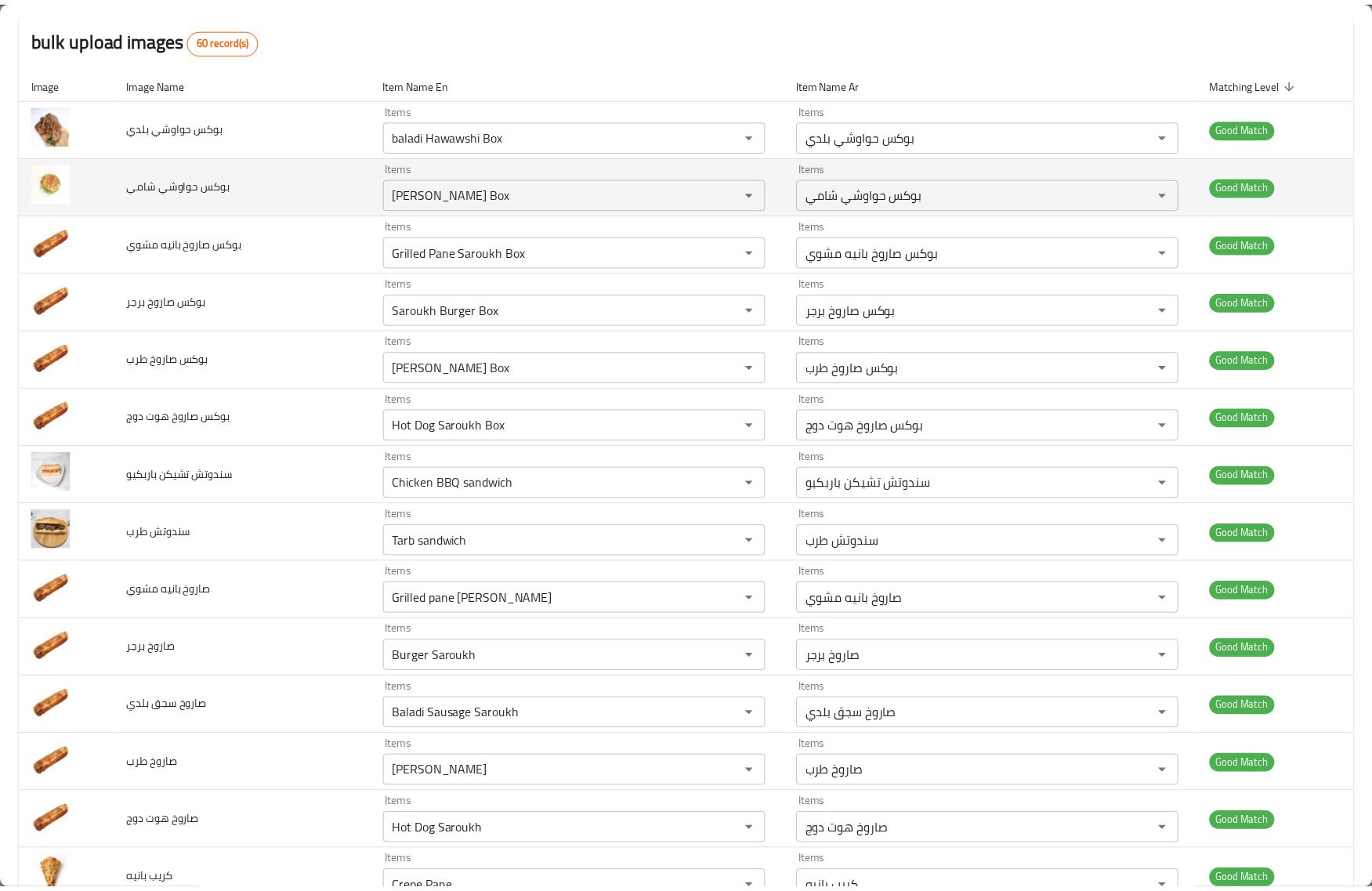
scroll to position [0, 0]
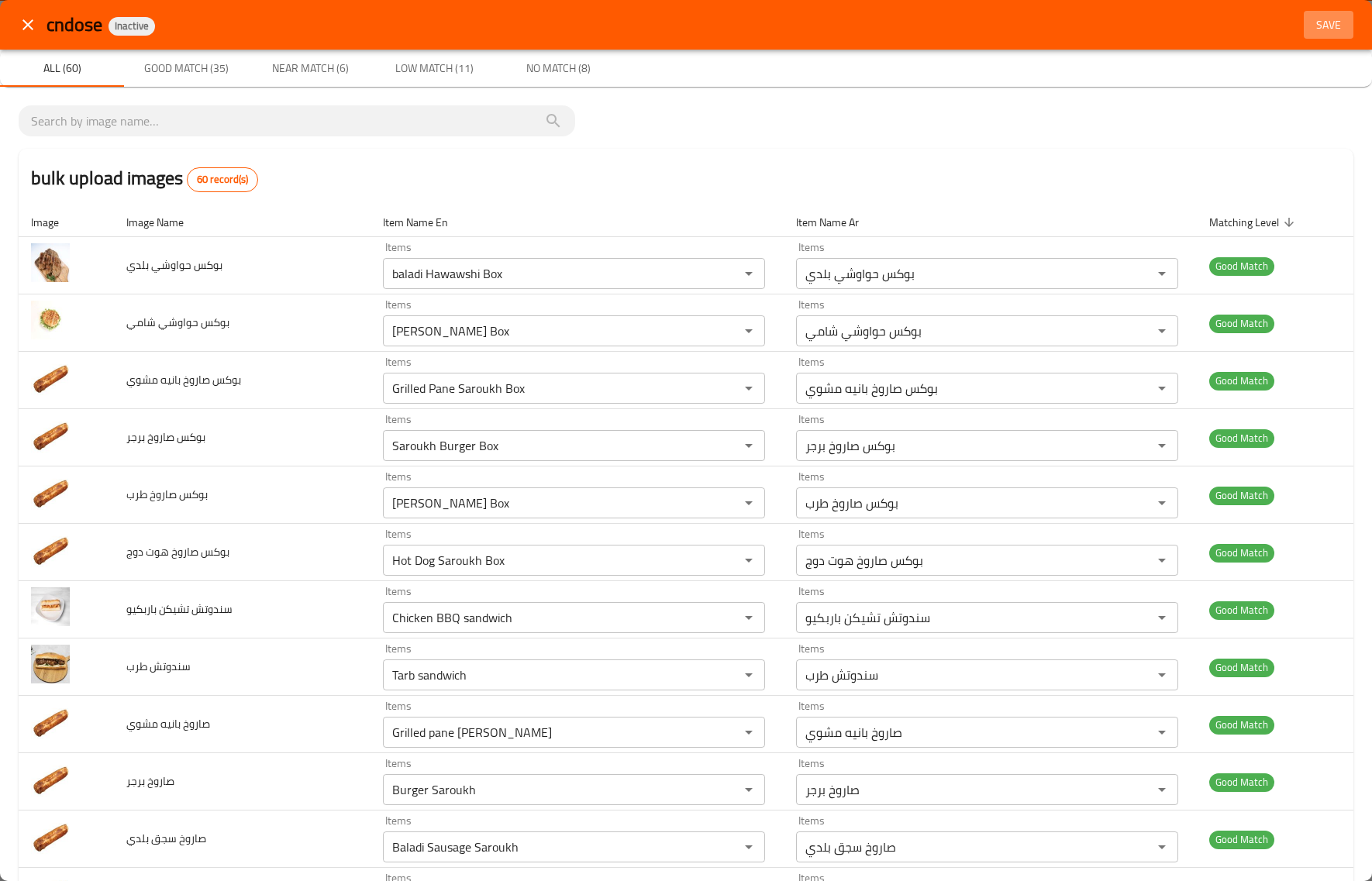
click at [1310, 27] on span "Save" at bounding box center [1328, 25] width 37 height 19
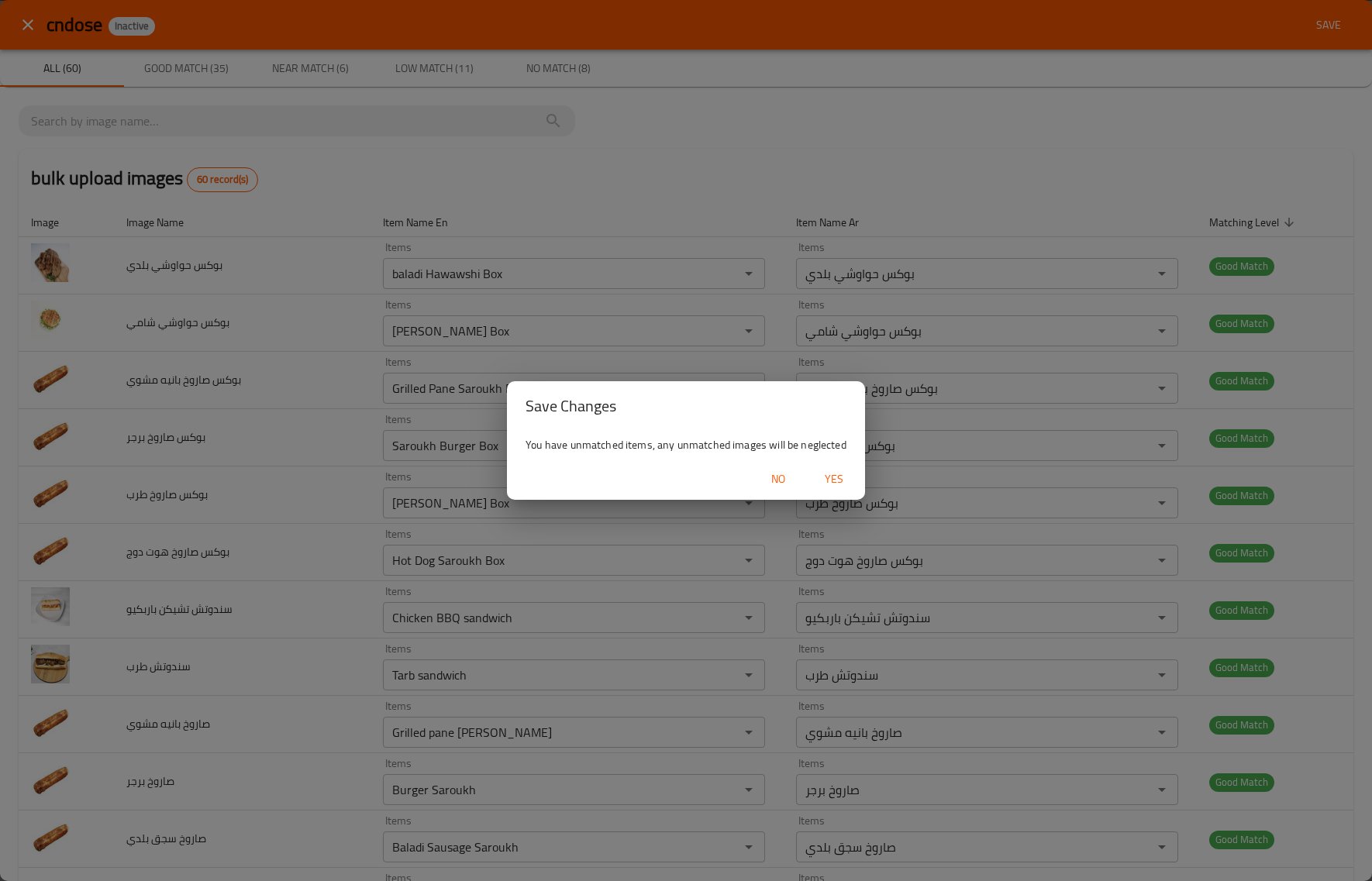
click at [825, 482] on span "Yes" at bounding box center [833, 480] width 37 height 19
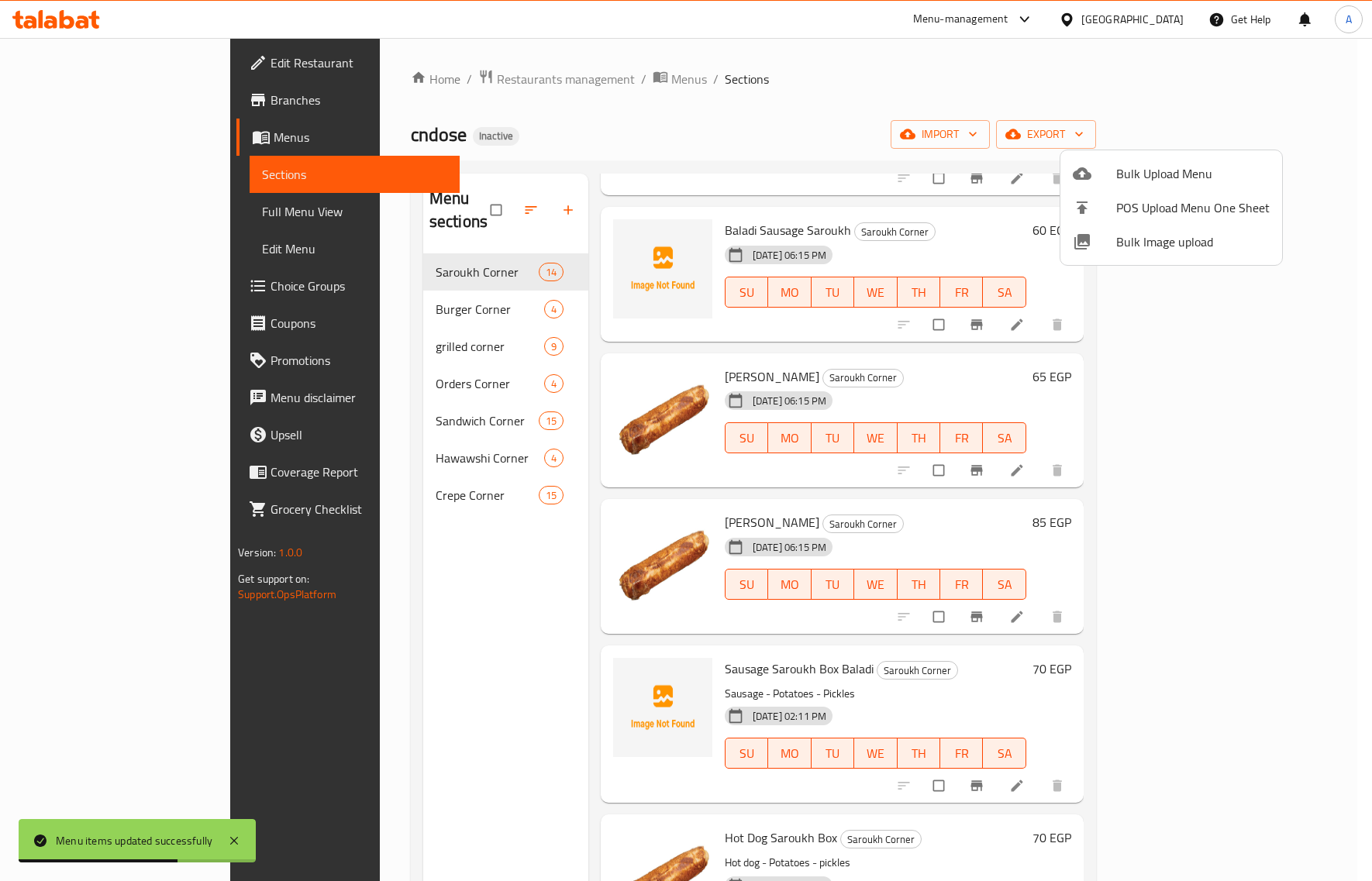
drag, startPoint x: 354, startPoint y: 585, endPoint x: 365, endPoint y: 597, distance: 16.3
click at [354, 586] on div at bounding box center [686, 440] width 1372 height 881
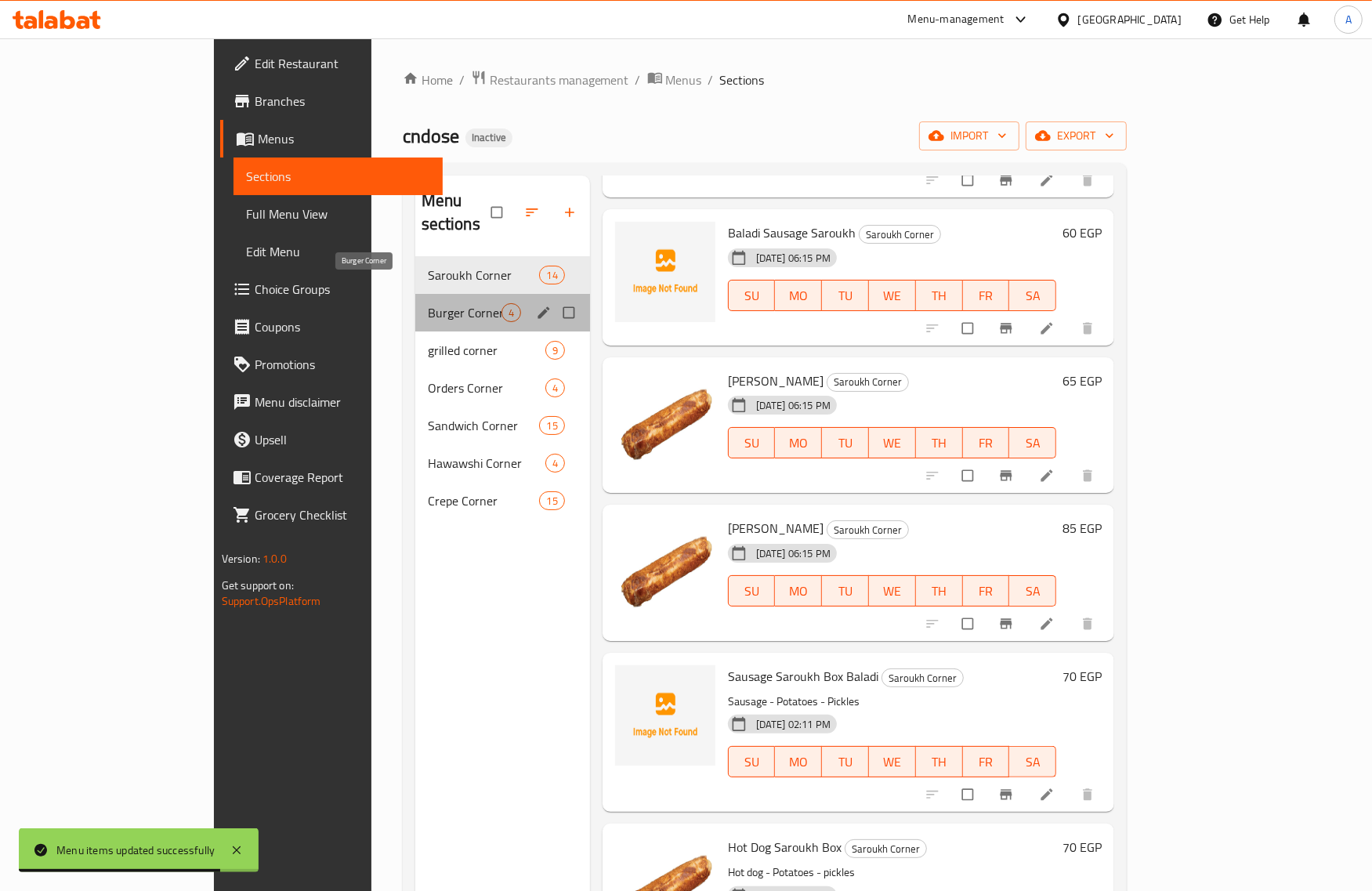
click at [428, 303] on span "Burger Corner" at bounding box center [465, 312] width 73 height 18
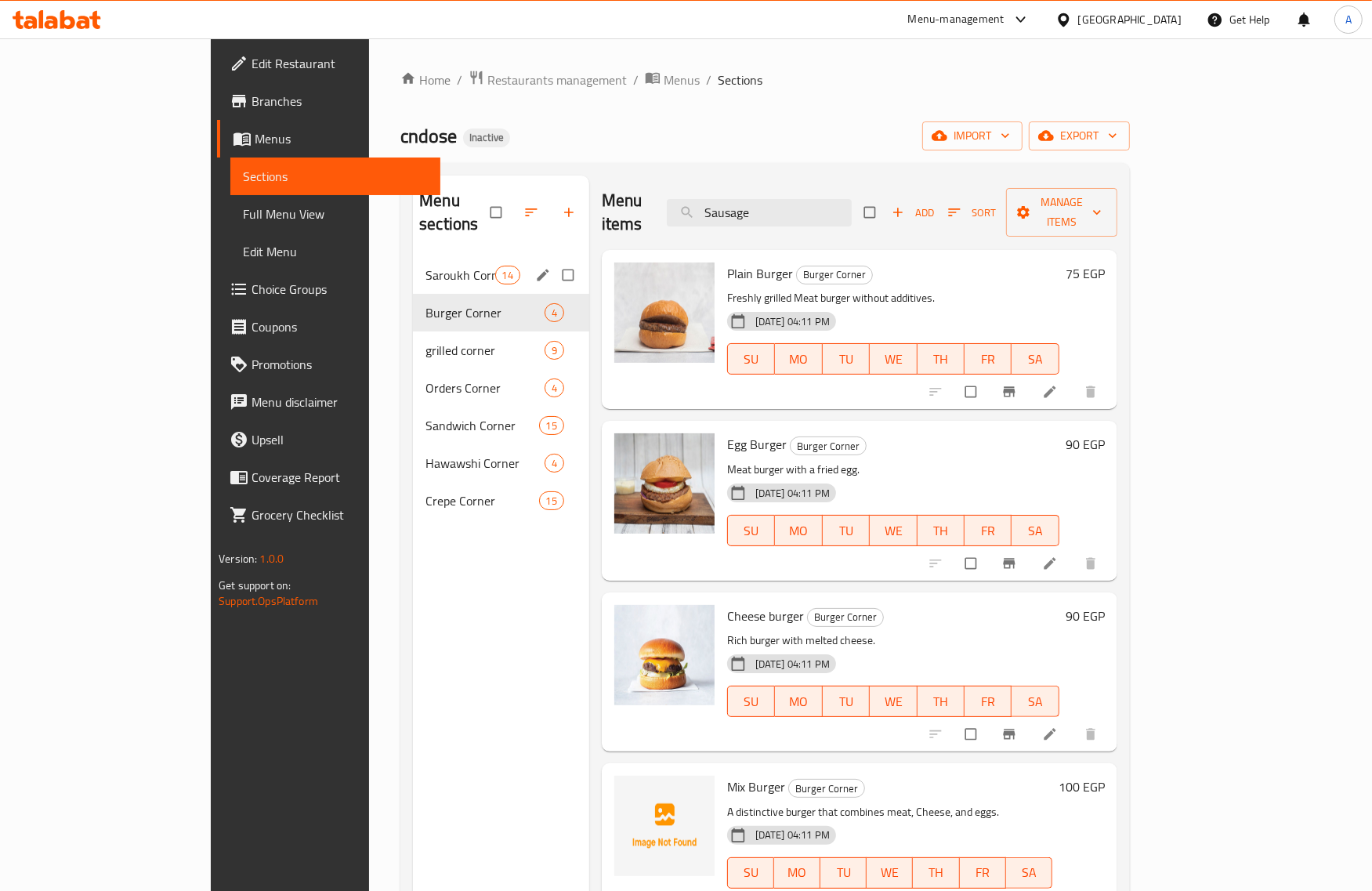
drag, startPoint x: 355, startPoint y: 264, endPoint x: 364, endPoint y: 280, distance: 18.4
click at [413, 264] on div "Saroukh Corner 14" at bounding box center [500, 274] width 177 height 38
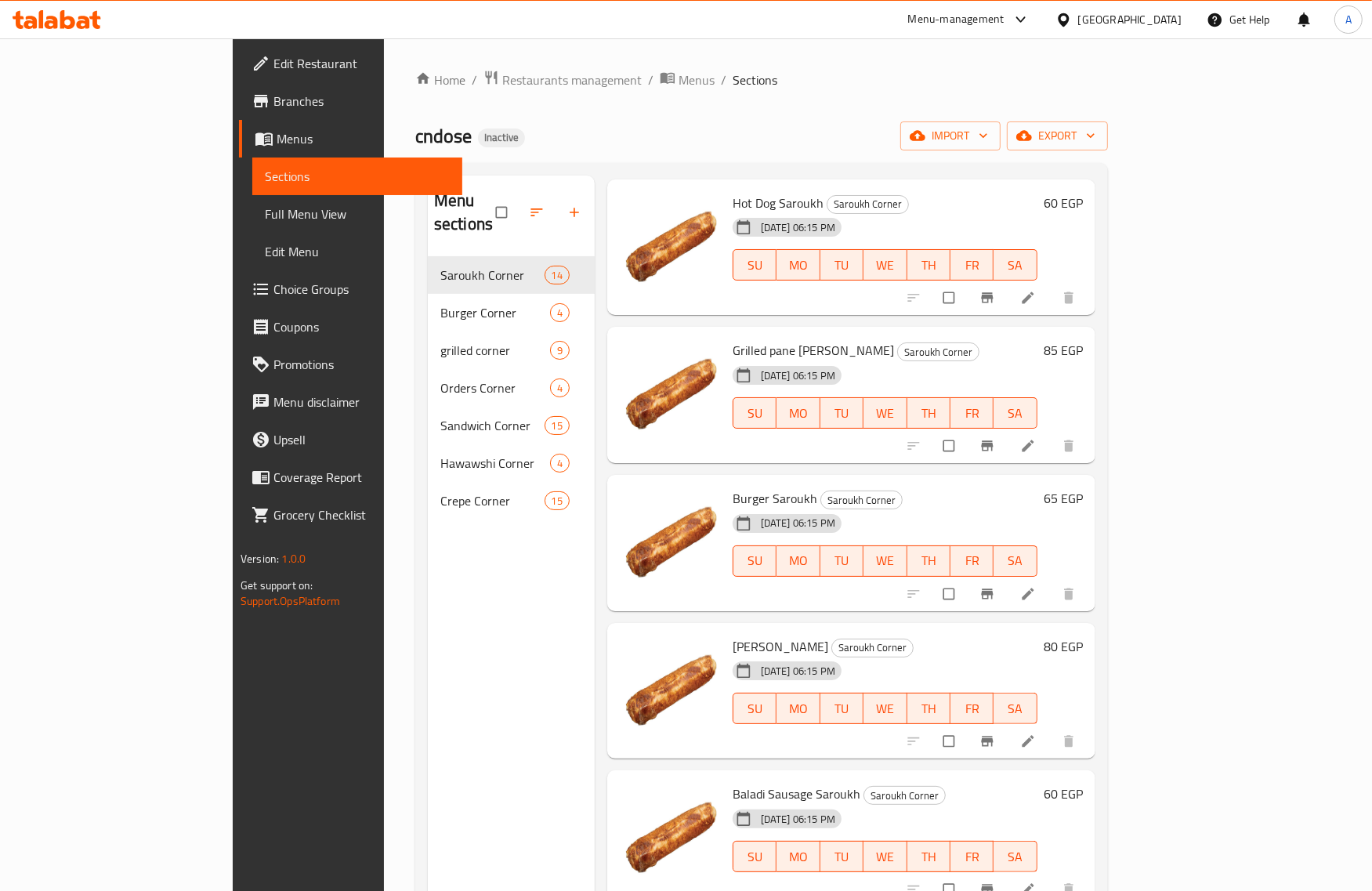
scroll to position [98, 0]
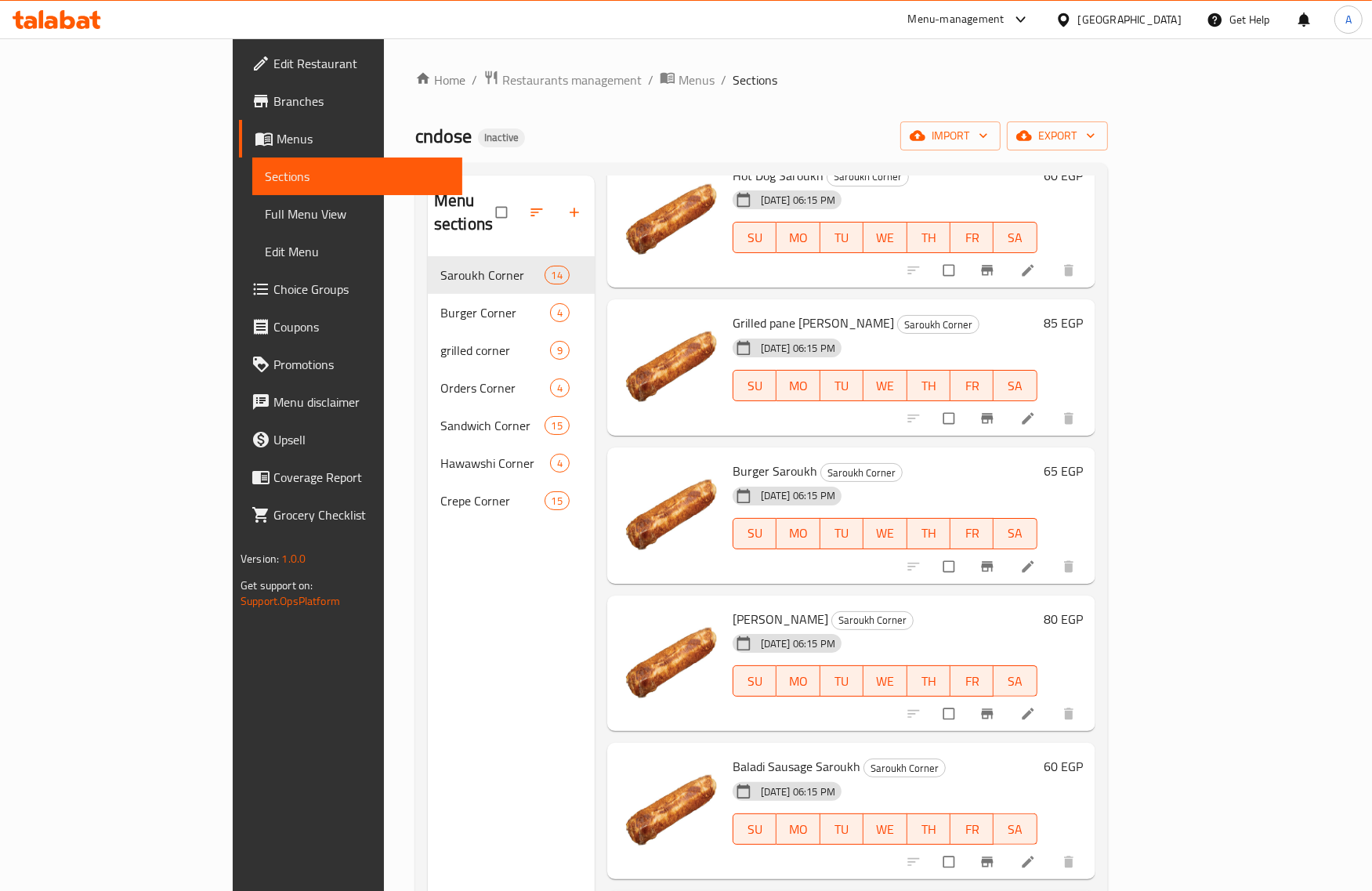
click at [857, 460] on h6 "Burger Saroukh Saroukh Corner" at bounding box center [885, 471] width 305 height 22
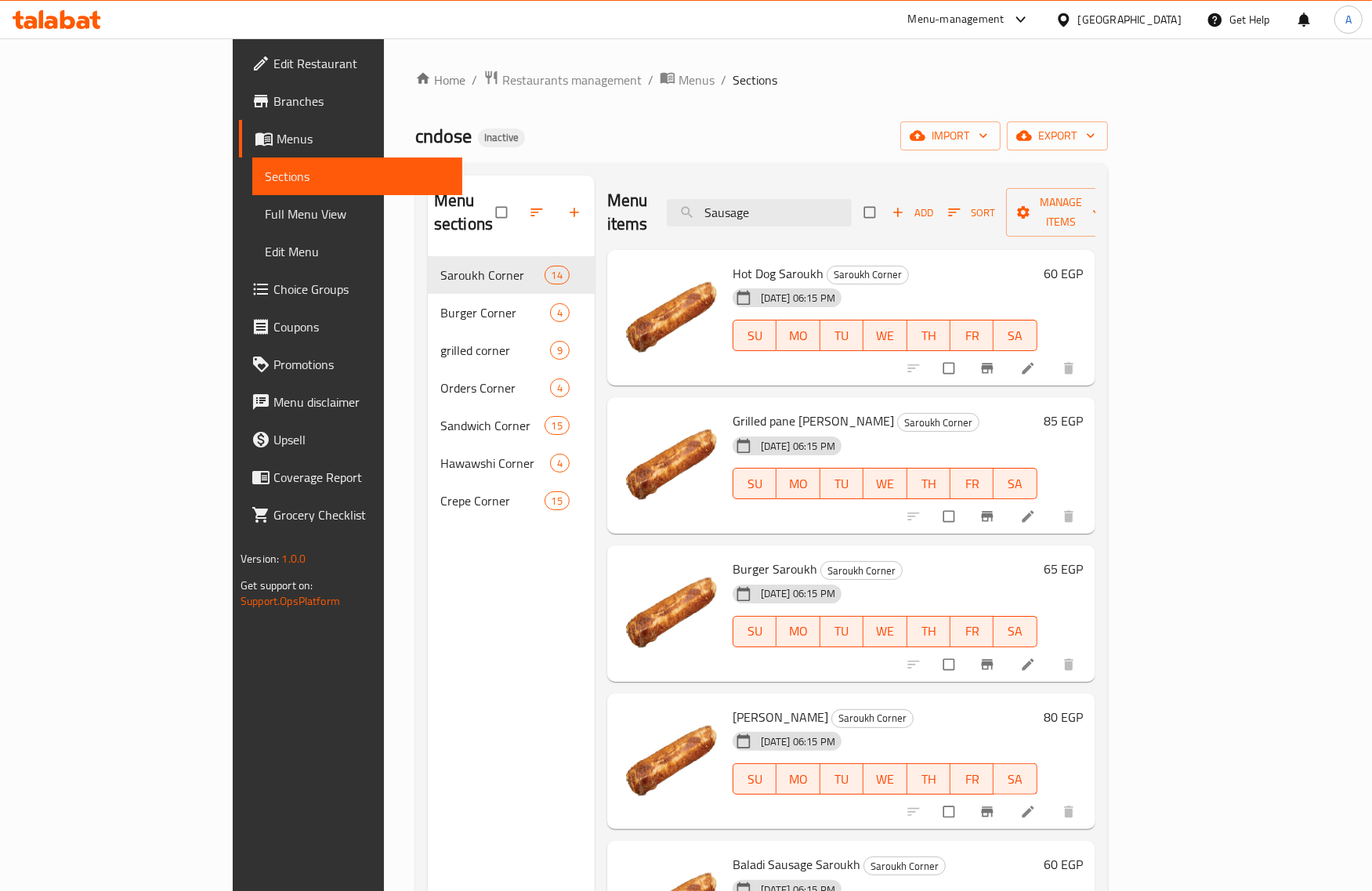
click at [913, 521] on div "Menu items Sausage Add Sort Manage items Hot Dog Saroukh Saroukh Corner 08-10-2…" at bounding box center [845, 621] width 500 height 891
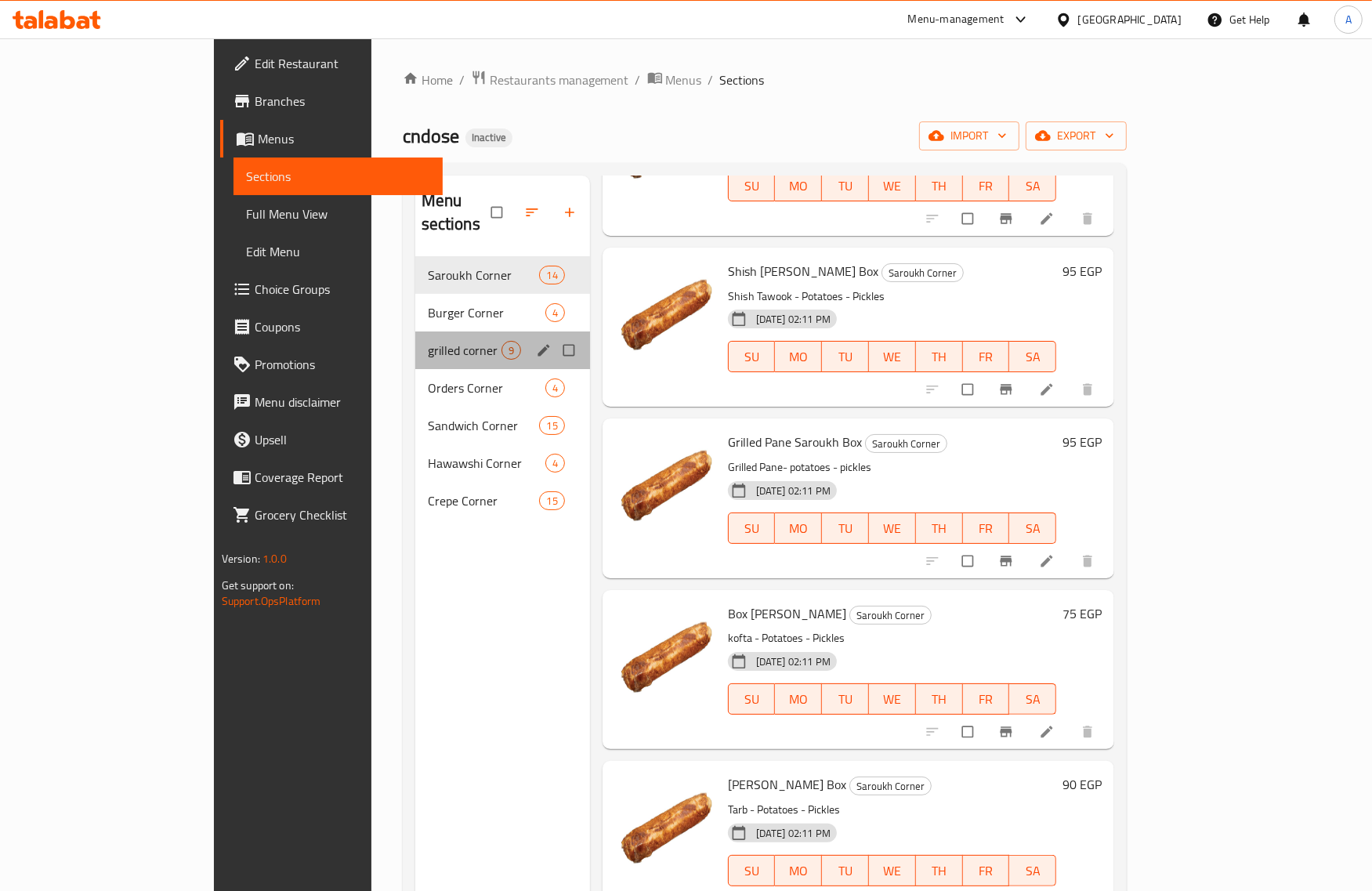
click at [415, 331] on div "grilled corner 9" at bounding box center [502, 350] width 175 height 38
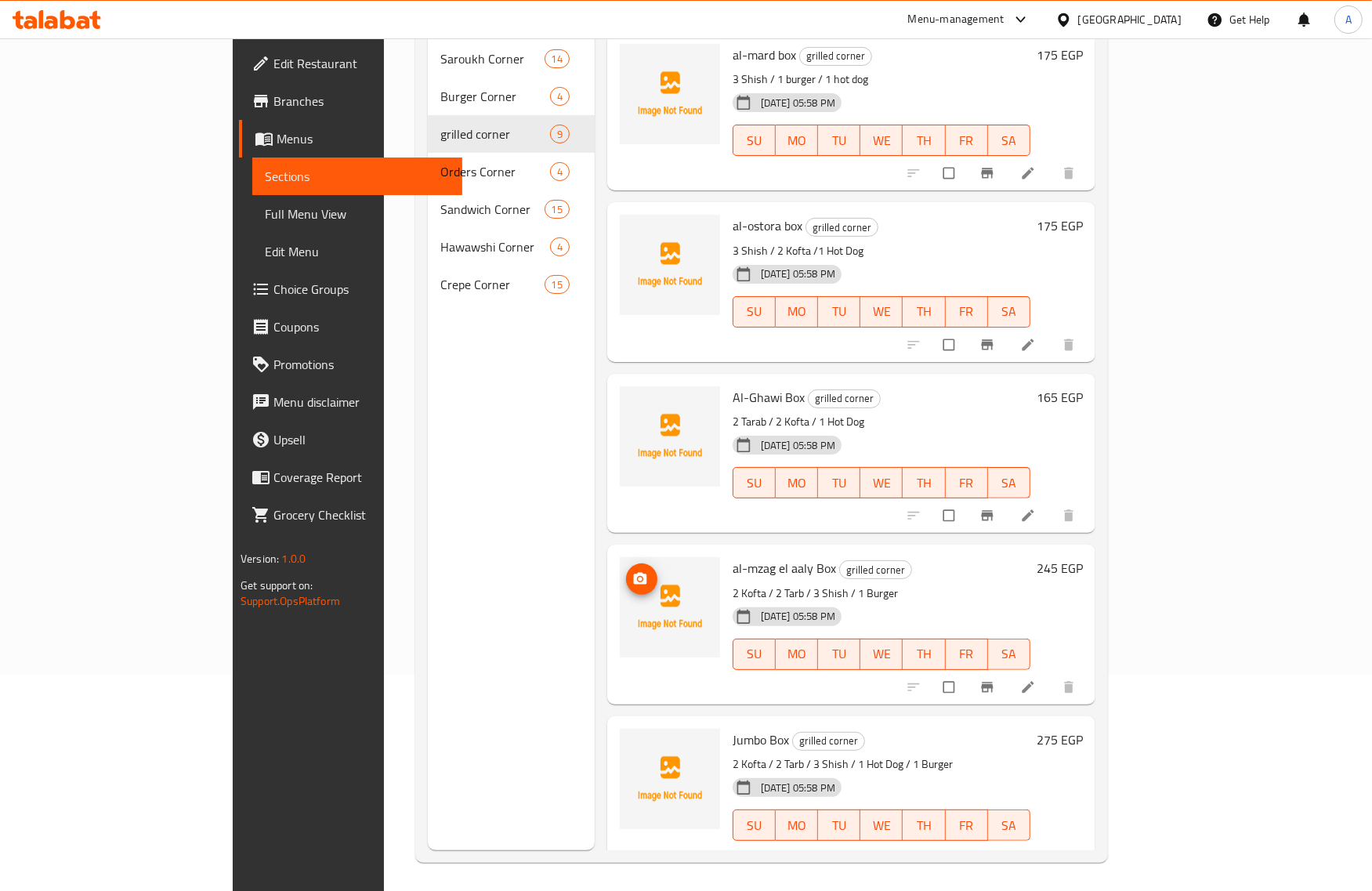
scroll to position [220, 0]
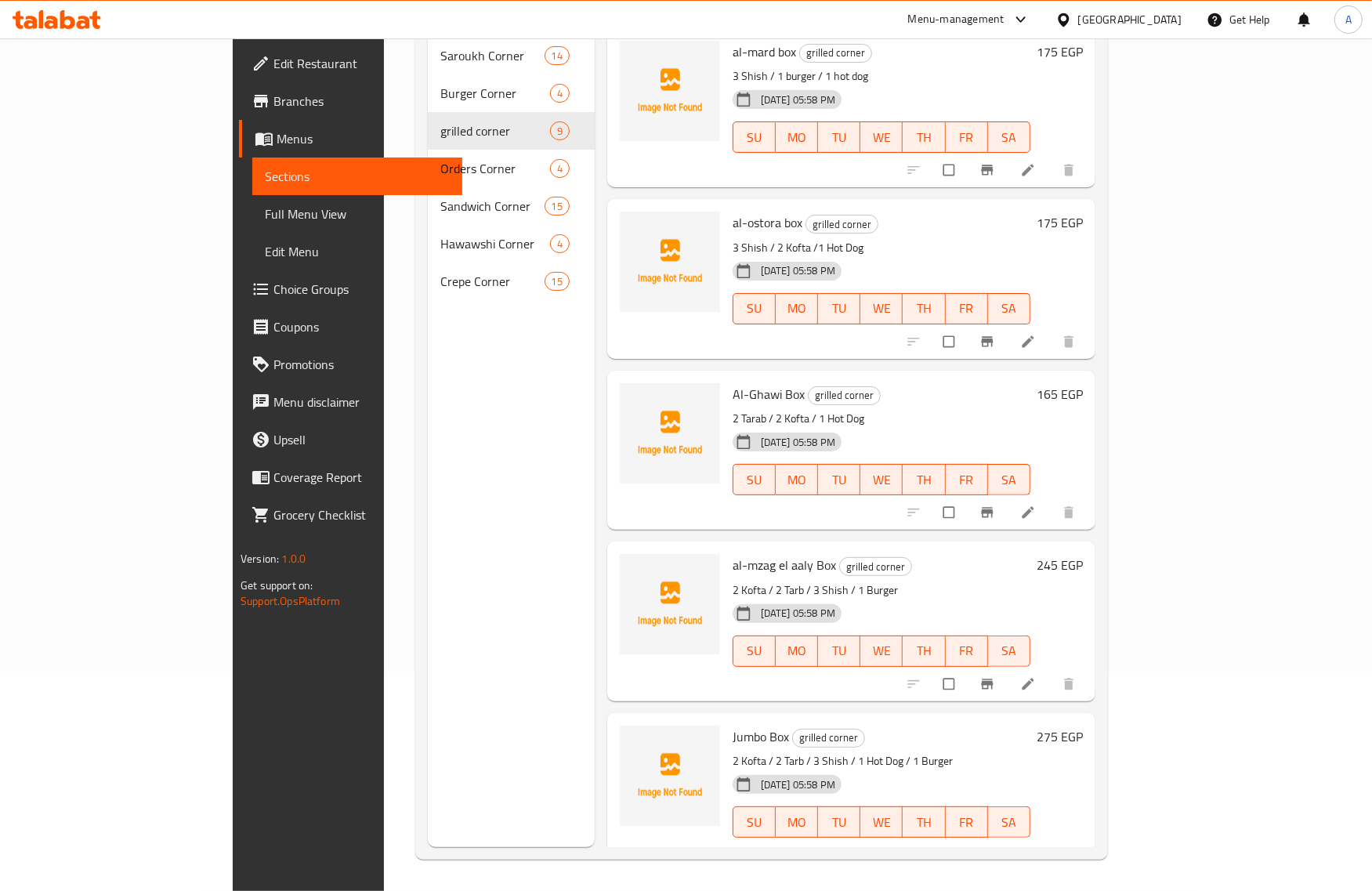
click at [233, 633] on div "Edit Restaurant Branches Menus Sections Full Menu View Edit Menu Choice Groups …" at bounding box center [347, 484] width 229 height 891
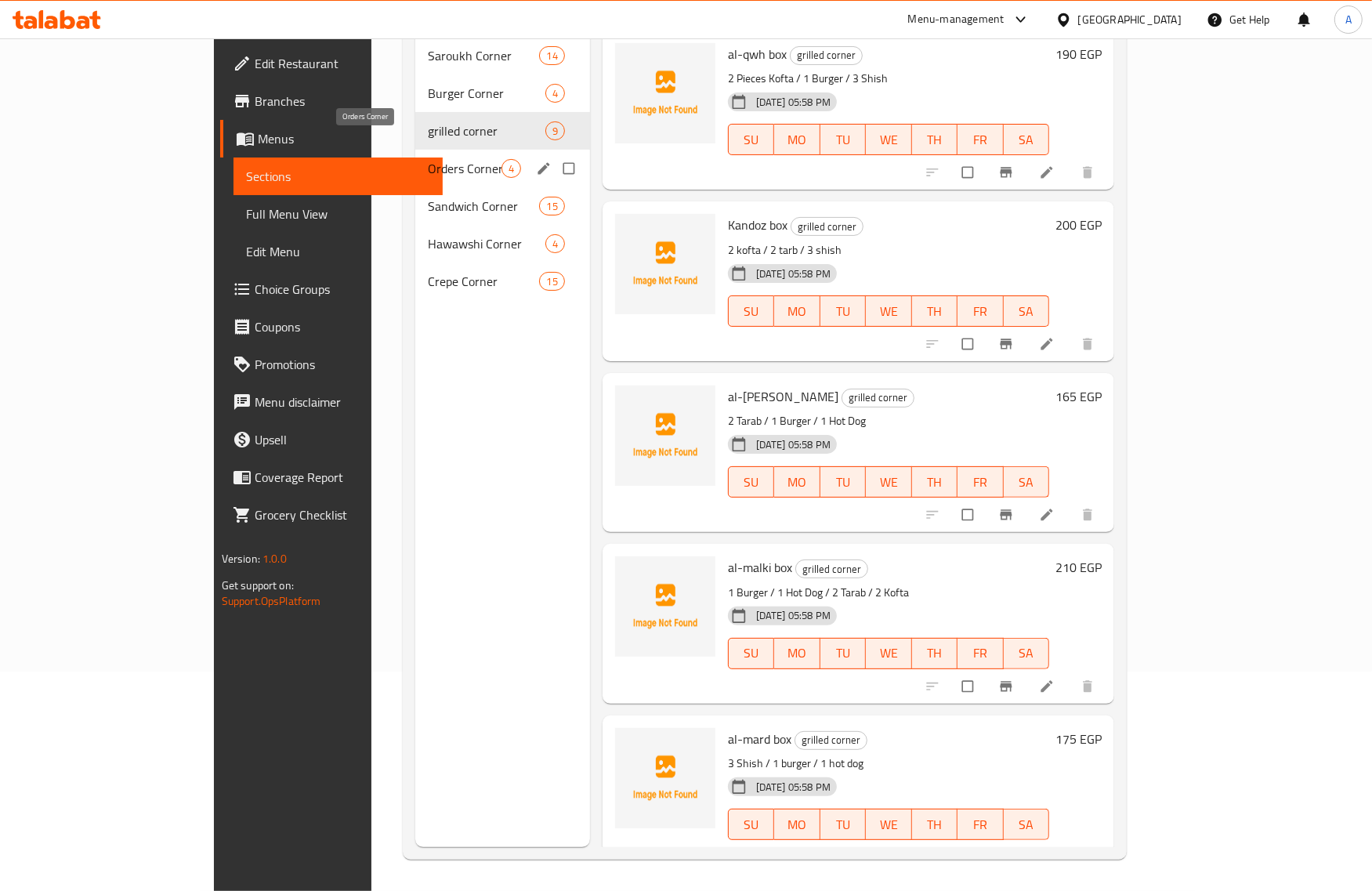
click at [428, 159] on span "Orders Corner" at bounding box center [465, 168] width 73 height 18
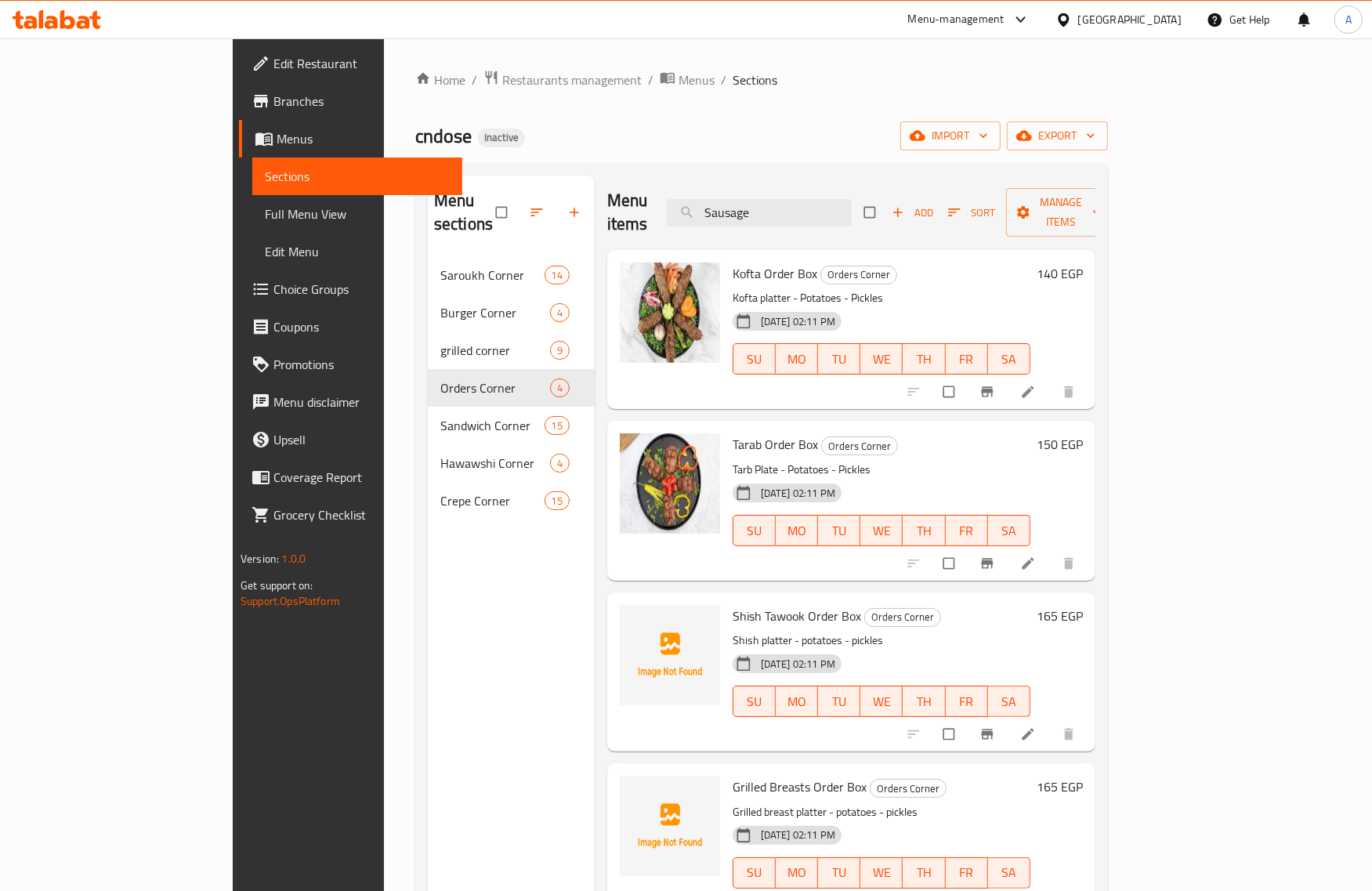
click at [732, 604] on span "Shish Tawook Order Box" at bounding box center [796, 616] width 129 height 23
copy span "Shish"
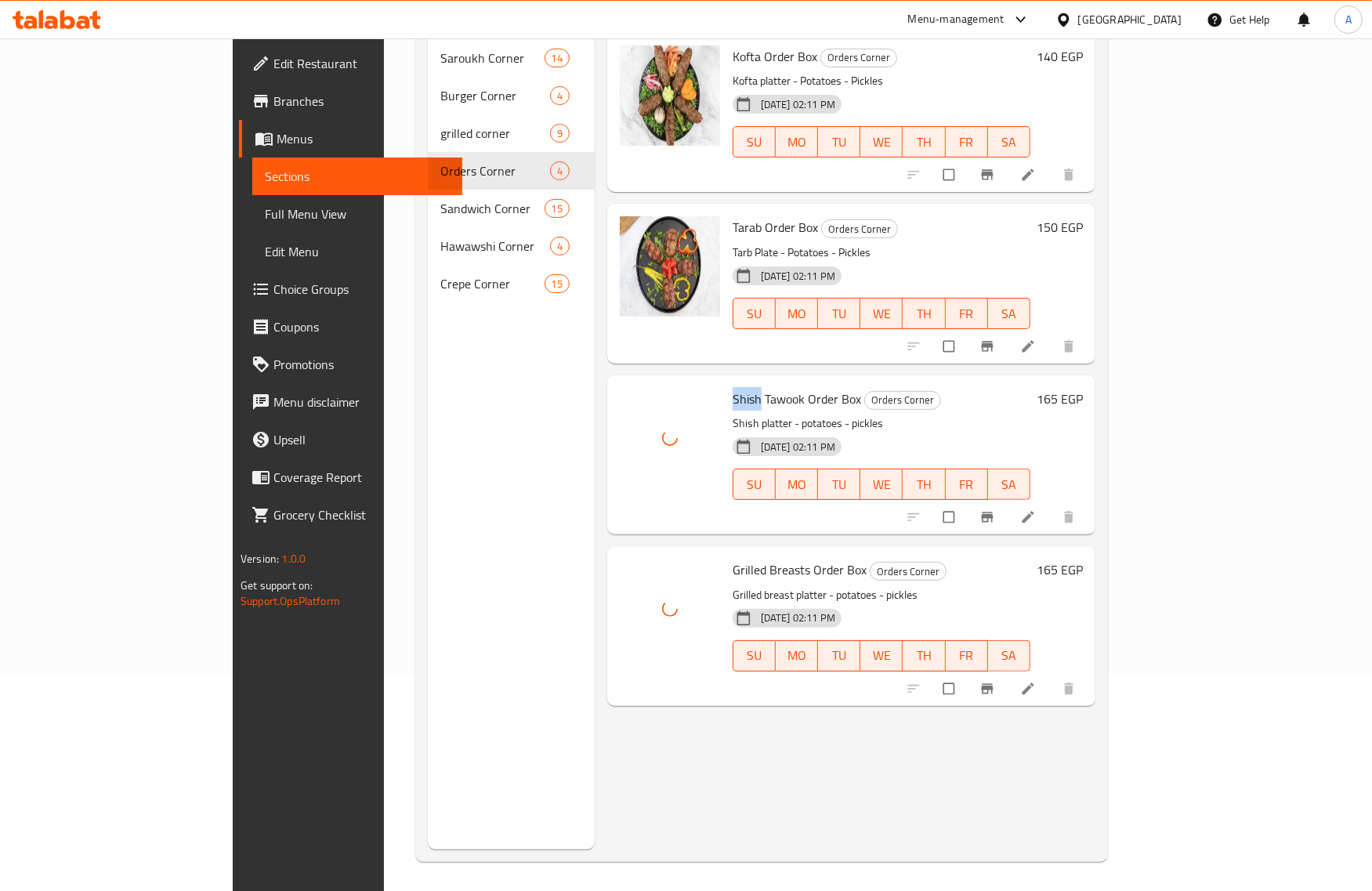
scroll to position [220, 0]
click at [945, 638] on button "TH" at bounding box center [924, 653] width 43 height 31
click at [973, 600] on div "08-10-2025 02:11 PM SU MO TU WE TH FR SA" at bounding box center [881, 643] width 310 height 85
click at [438, 390] on div "Menu sections Saroukh Corner 14 Burger Corner 4 grilled corner 9 Orders Corner …" at bounding box center [511, 402] width 167 height 891
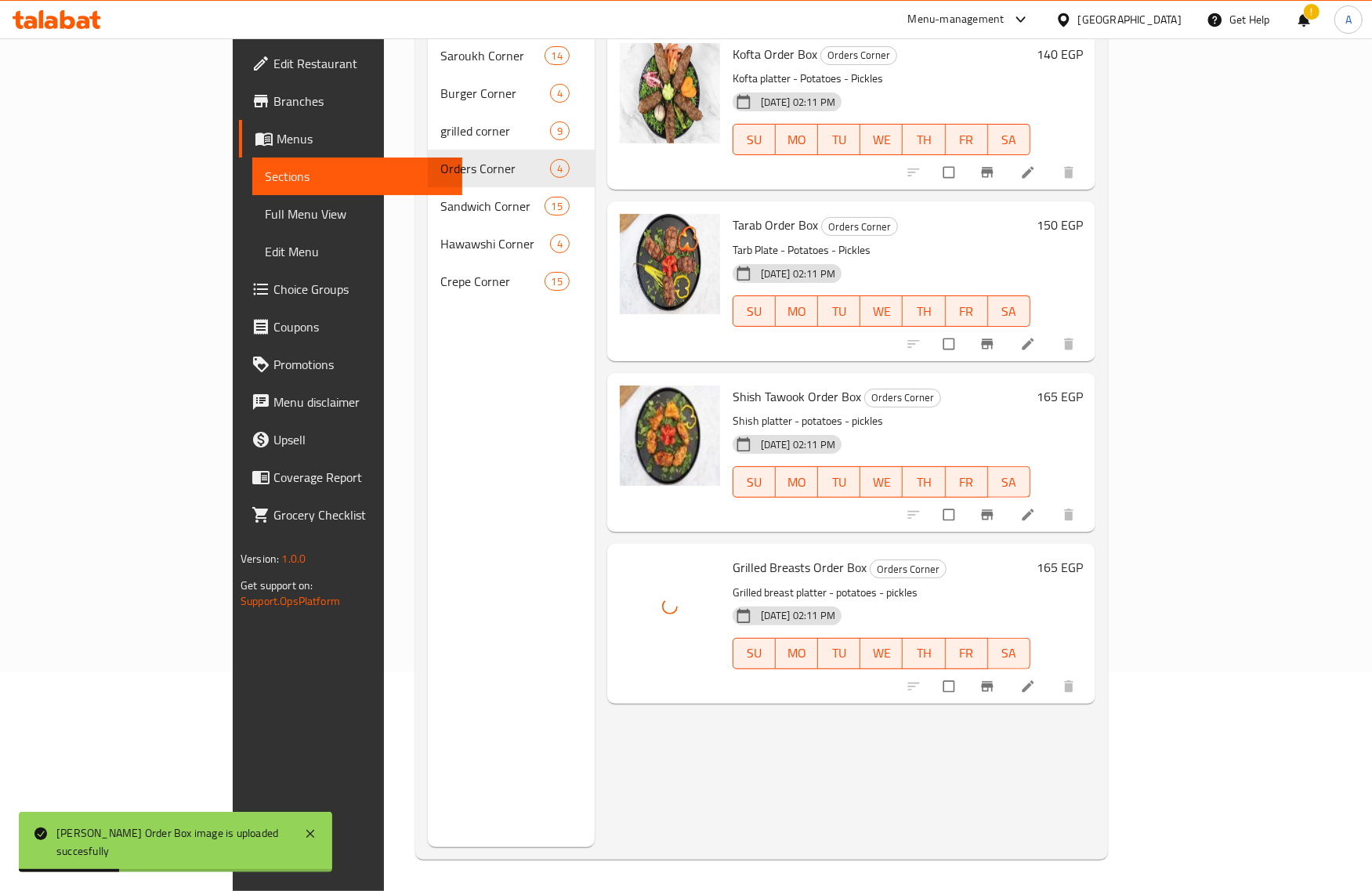
click at [472, 522] on div "Menu sections Saroukh Corner 14 Burger Corner 4 grilled corner 9 Orders Corner …" at bounding box center [511, 402] width 167 height 891
click at [214, 833] on div "Shish Tawook Order Box image is uploaded succesfully" at bounding box center [172, 842] width 232 height 36
click at [605, 730] on div "Menu items Sausage Add Sort Manage items Kofta Order Box Orders Corner Kofta pl…" at bounding box center [845, 402] width 500 height 891
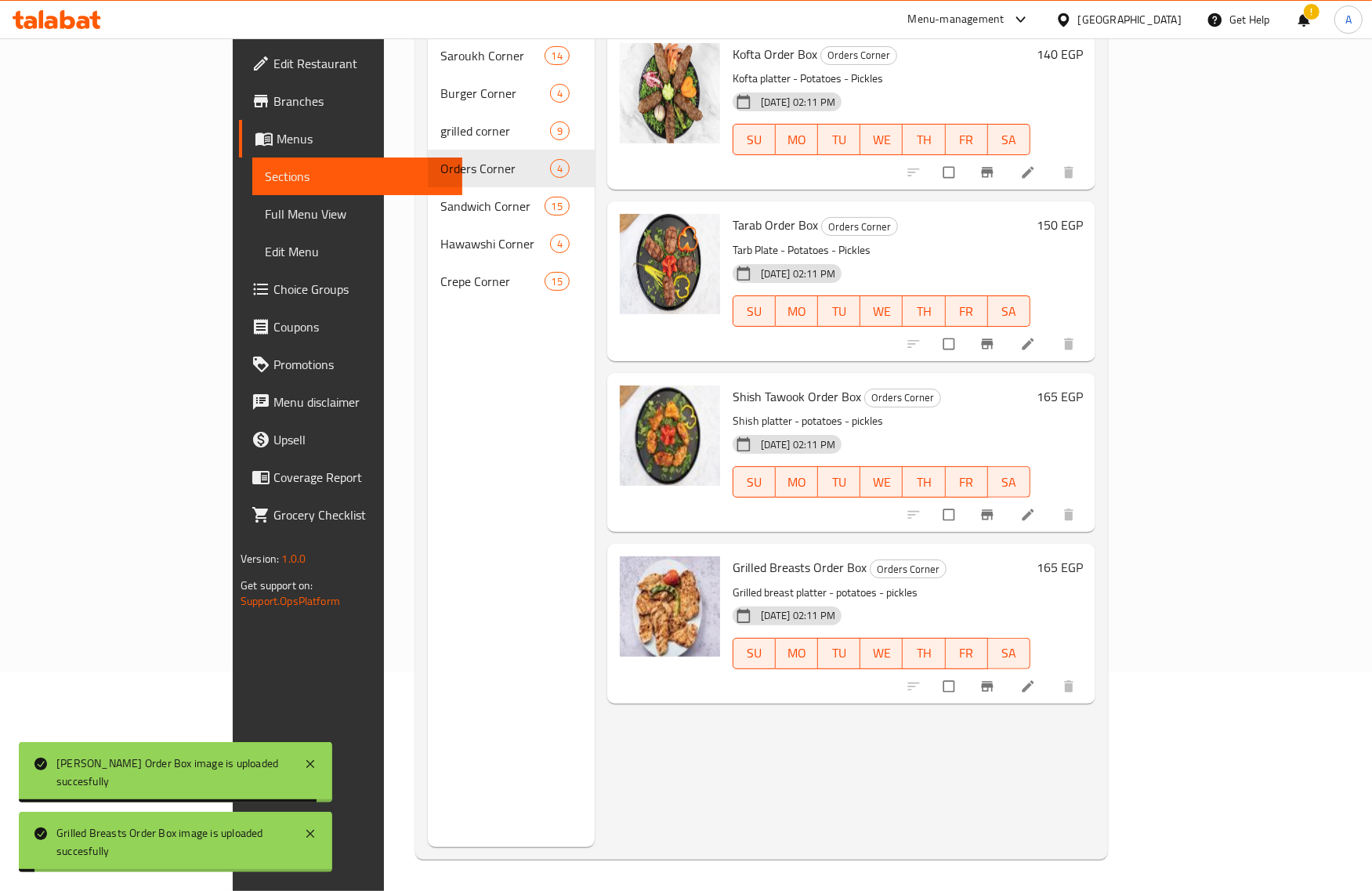
click at [861, 550] on div "Grilled Breasts Order Box Orders Corner Grilled breast platter - potatoes - pic…" at bounding box center [881, 623] width 310 height 147
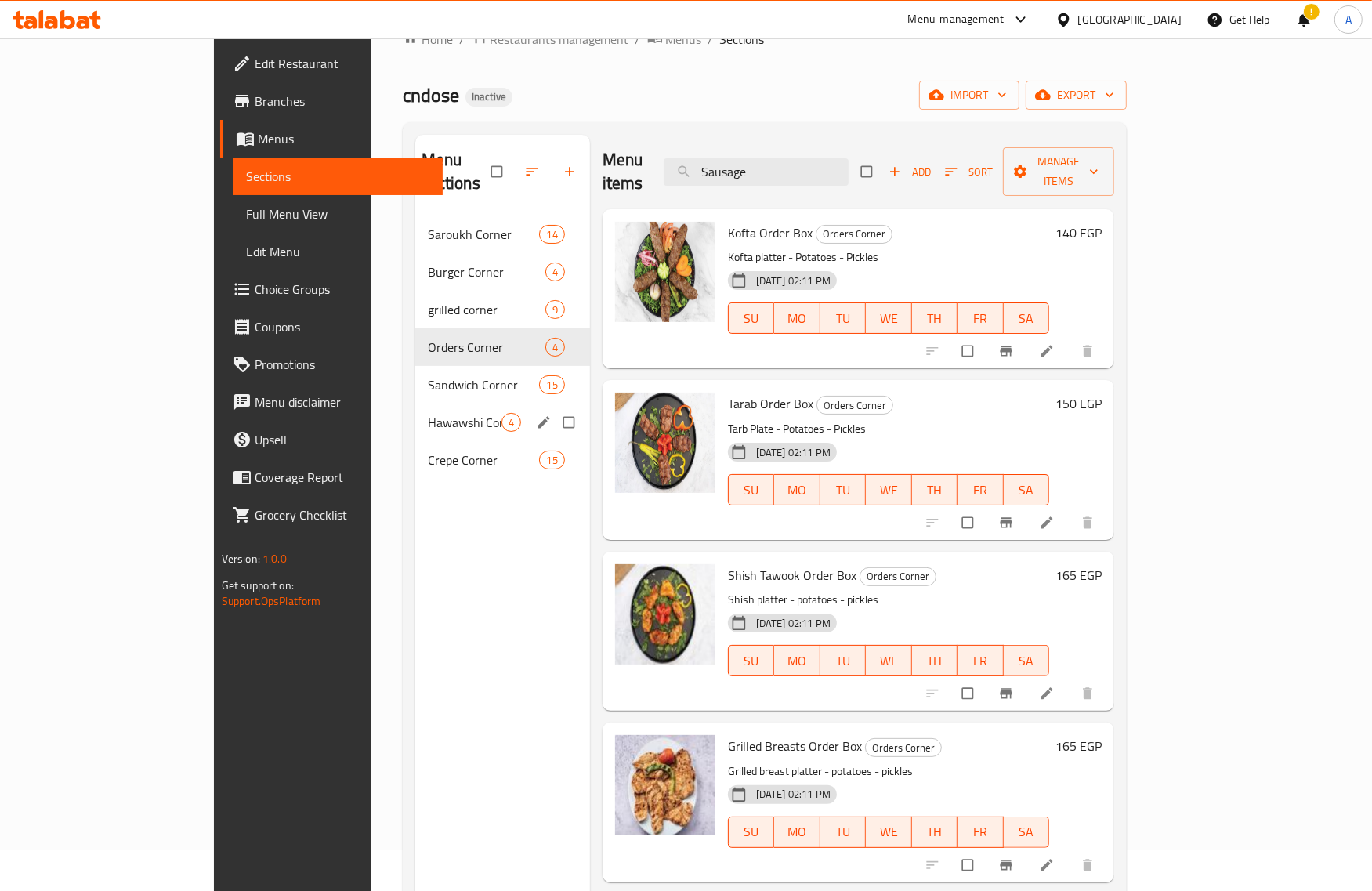
scroll to position [0, 0]
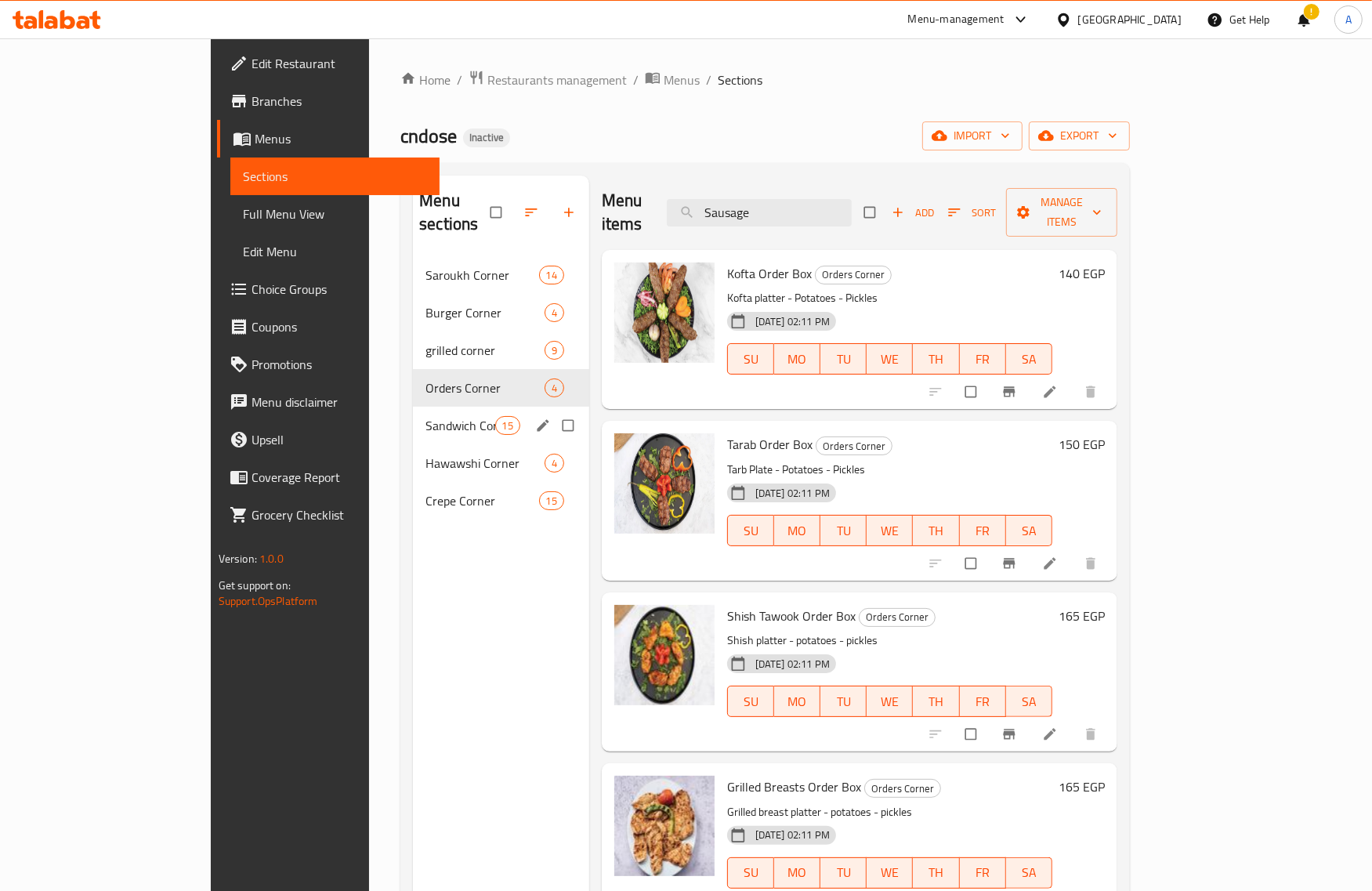
click at [425, 417] on span "Sandwich Corner" at bounding box center [459, 425] width 69 height 18
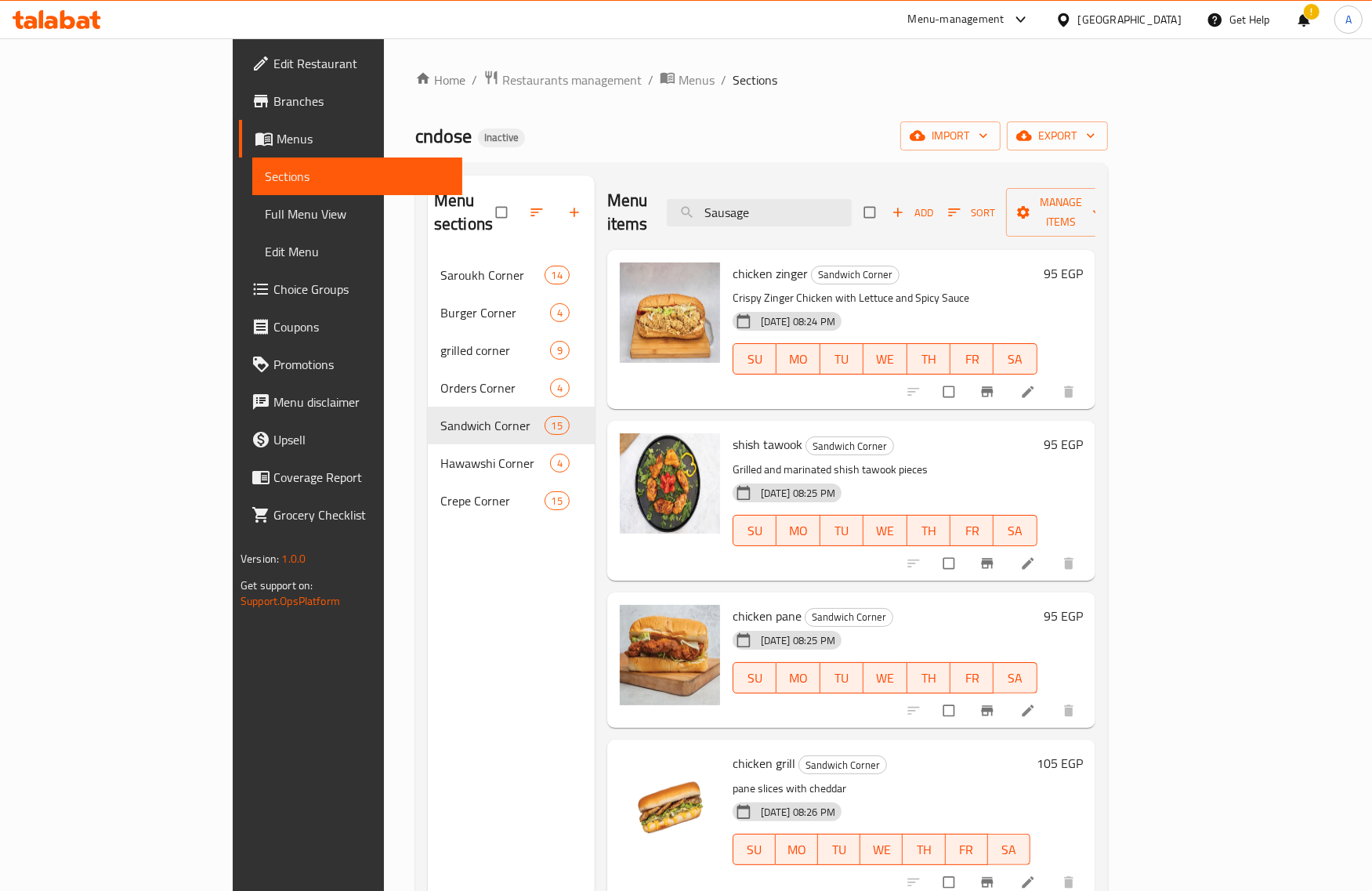
click at [732, 433] on span "shish tawook" at bounding box center [767, 445] width 70 height 23
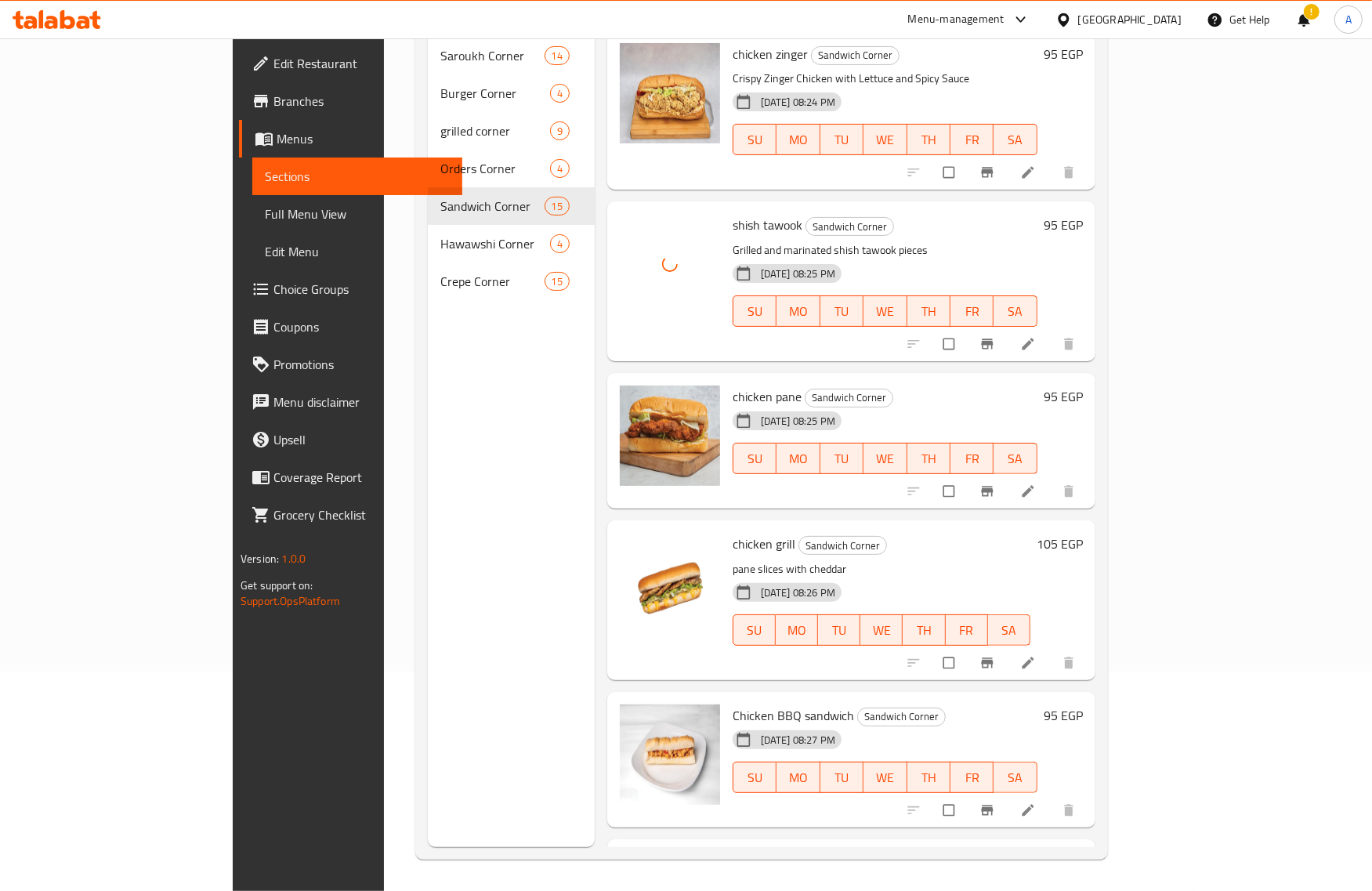
click at [902, 386] on h6 "chicken pane Sandwich Corner" at bounding box center [885, 396] width 305 height 22
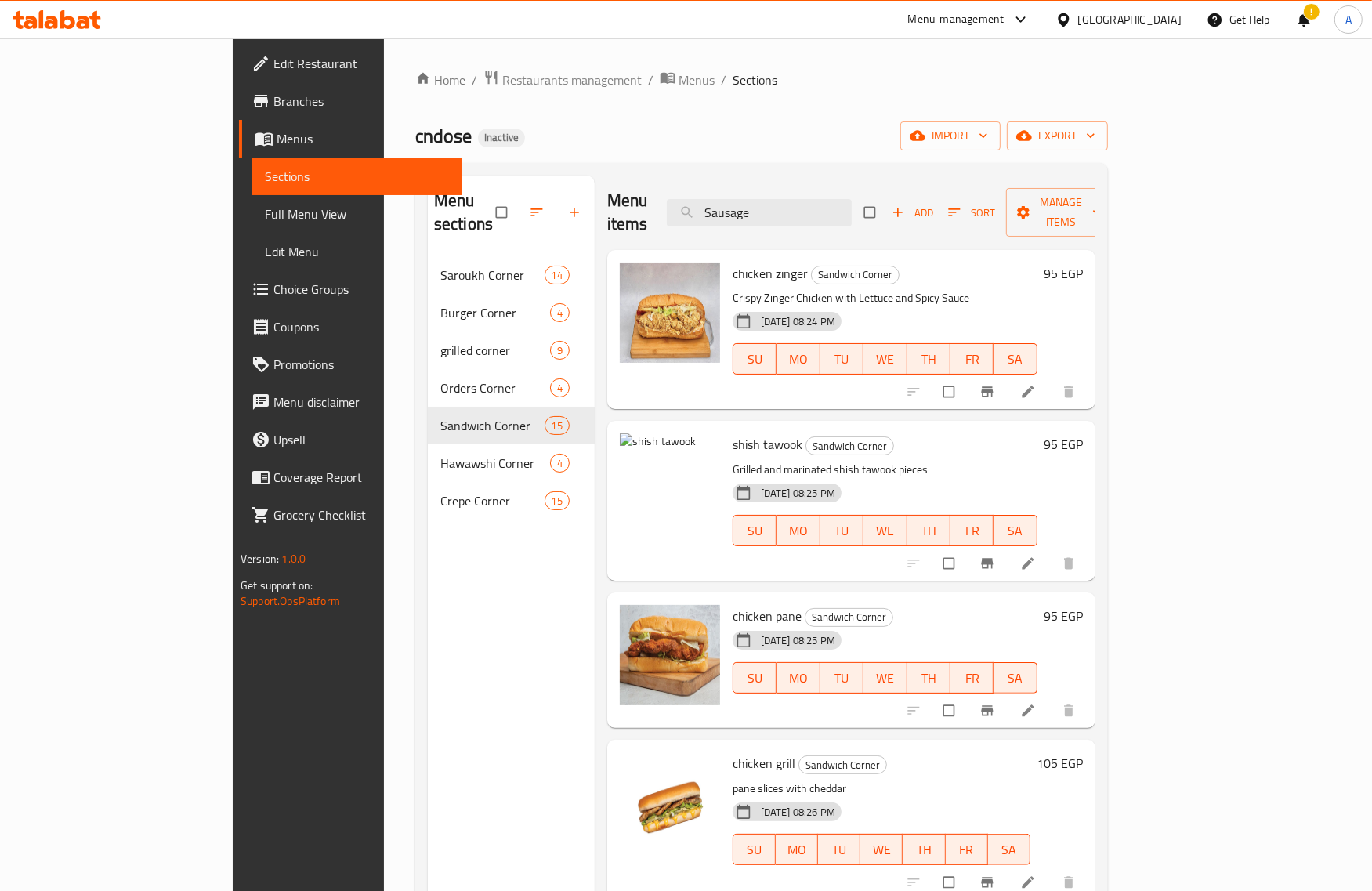
click at [480, 547] on div "Menu sections Saroukh Corner 14 Burger Corner 4 grilled corner 9 Orders Corner …" at bounding box center [511, 621] width 167 height 891
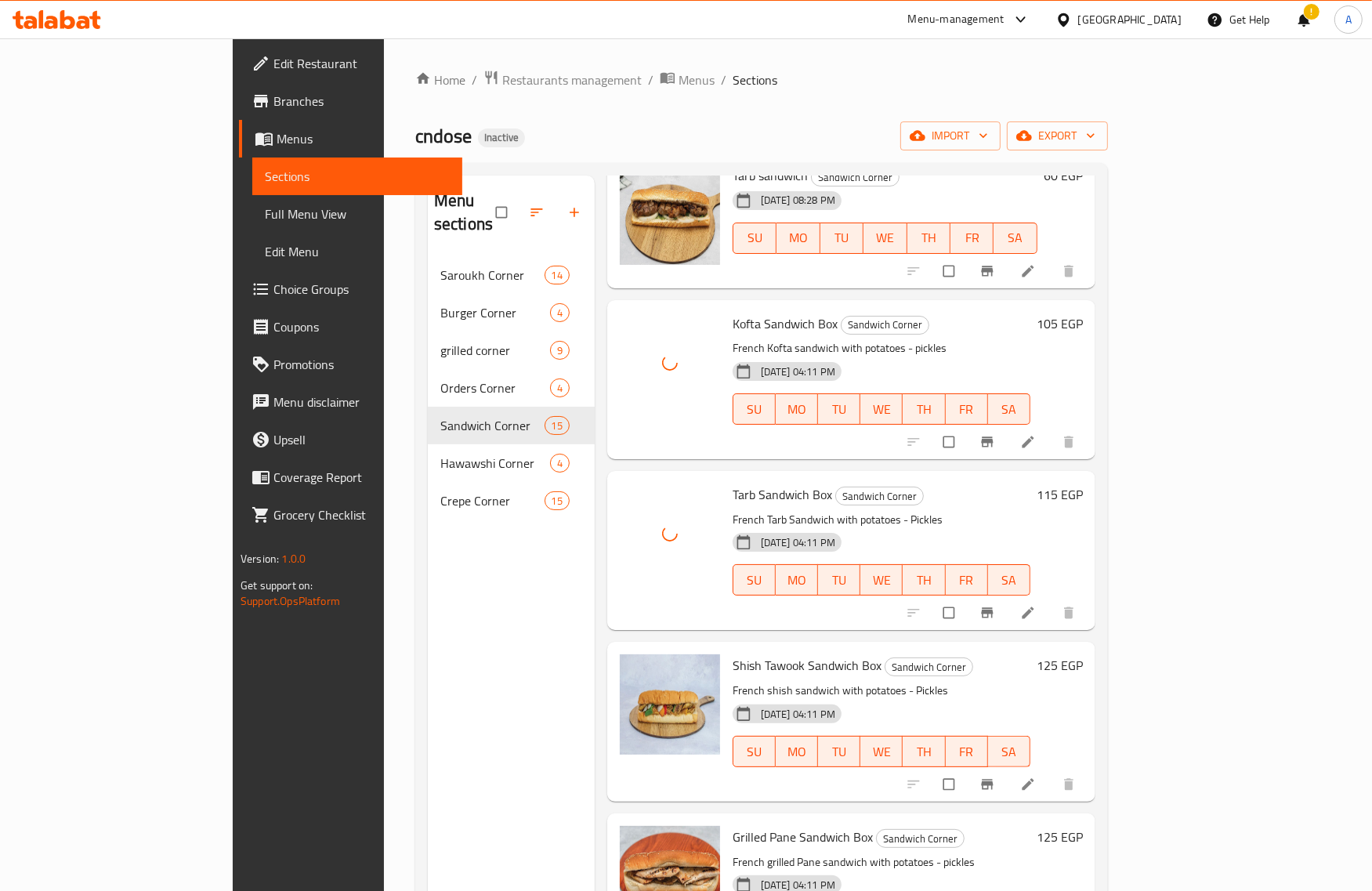
scroll to position [1078, 0]
click at [965, 445] on div "Menu items Sausage Add Sort Manage items chicken zinger Sandwich Corner Crispy …" at bounding box center [845, 621] width 500 height 891
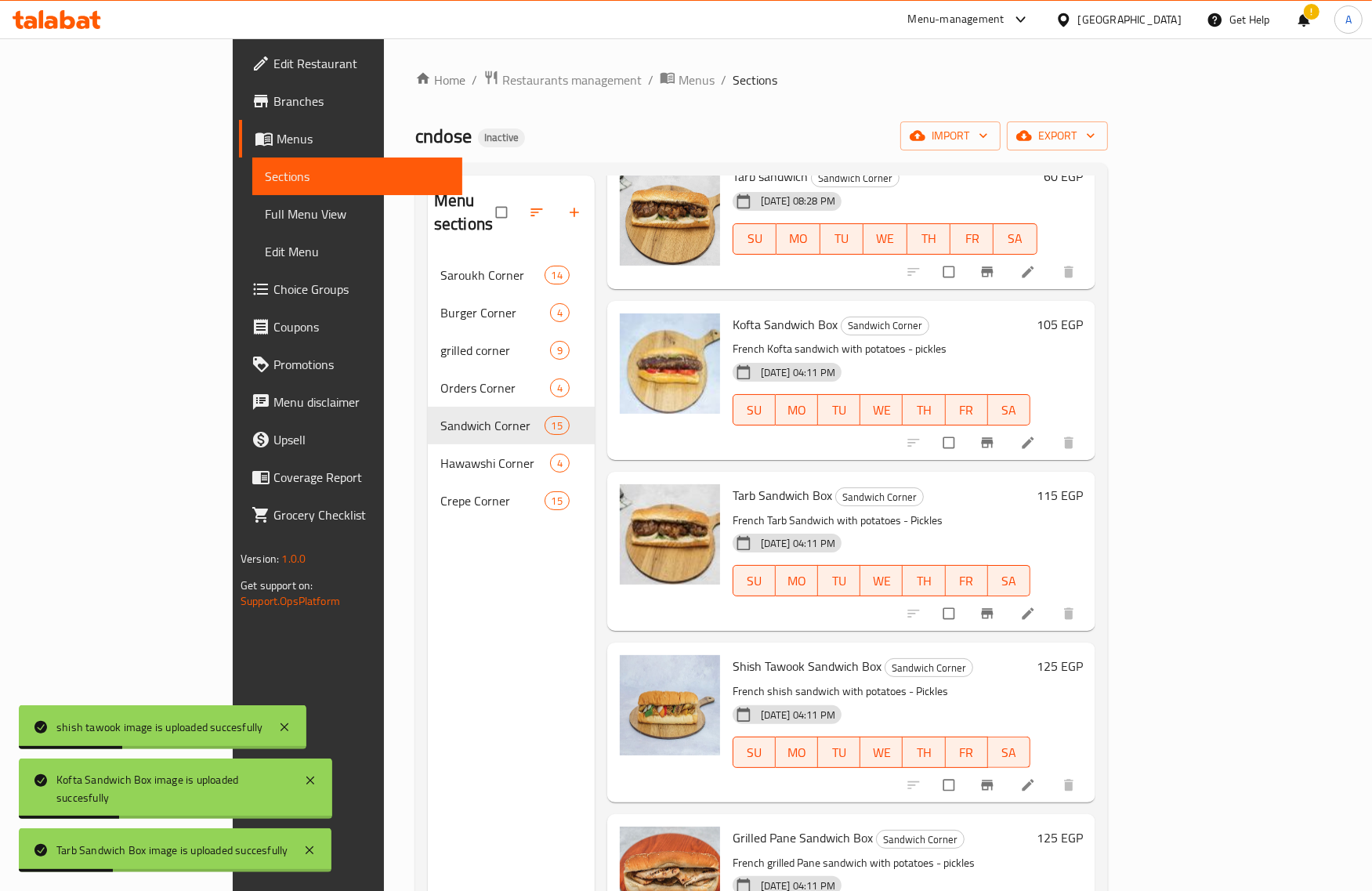
click at [464, 652] on div "Menu sections Saroukh Corner 14 Burger Corner 4 grilled corner 9 Orders Corner …" at bounding box center [511, 621] width 167 height 891
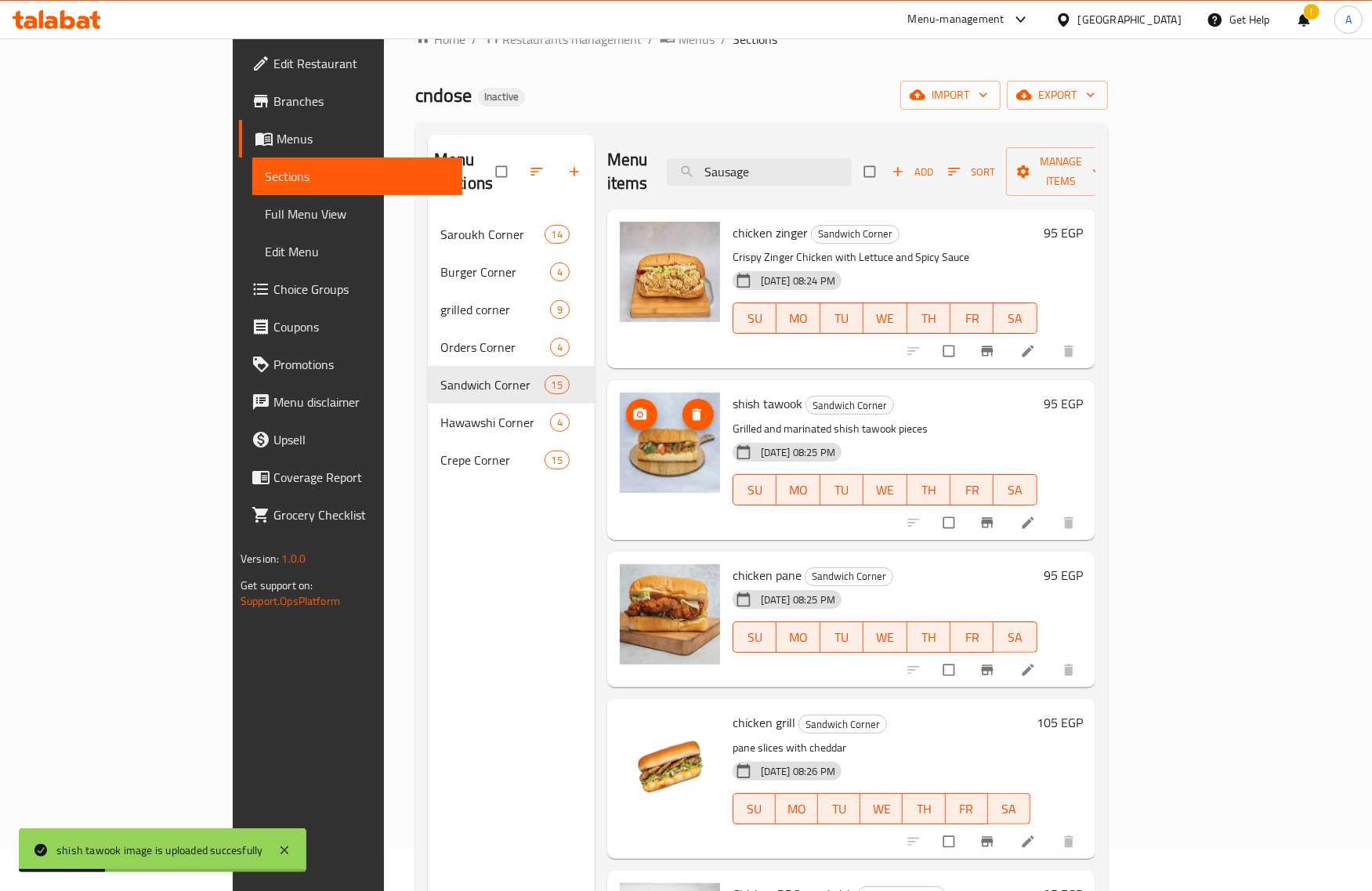
scroll to position [0, 0]
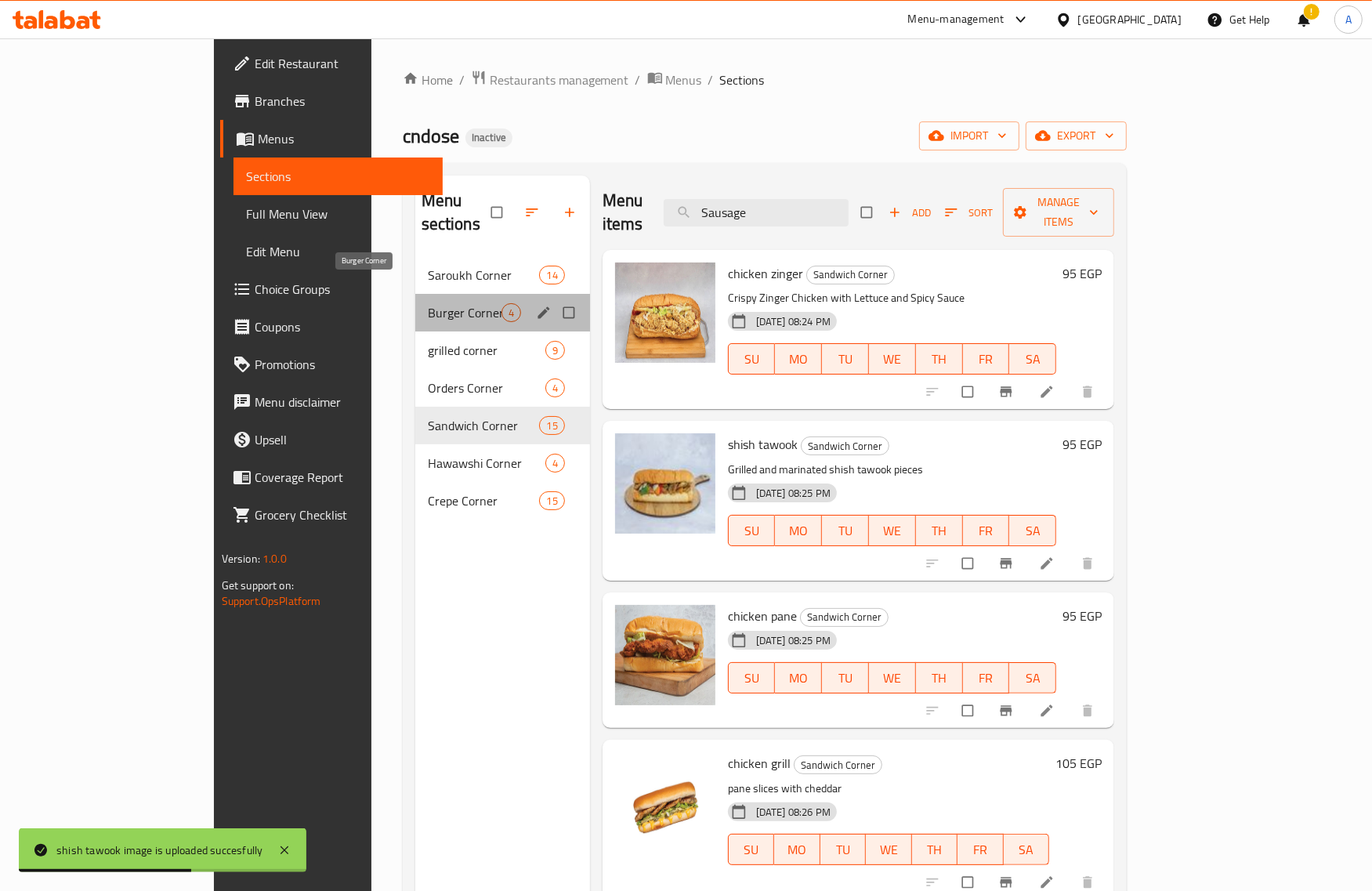
click at [428, 303] on span "Burger Corner" at bounding box center [465, 312] width 73 height 18
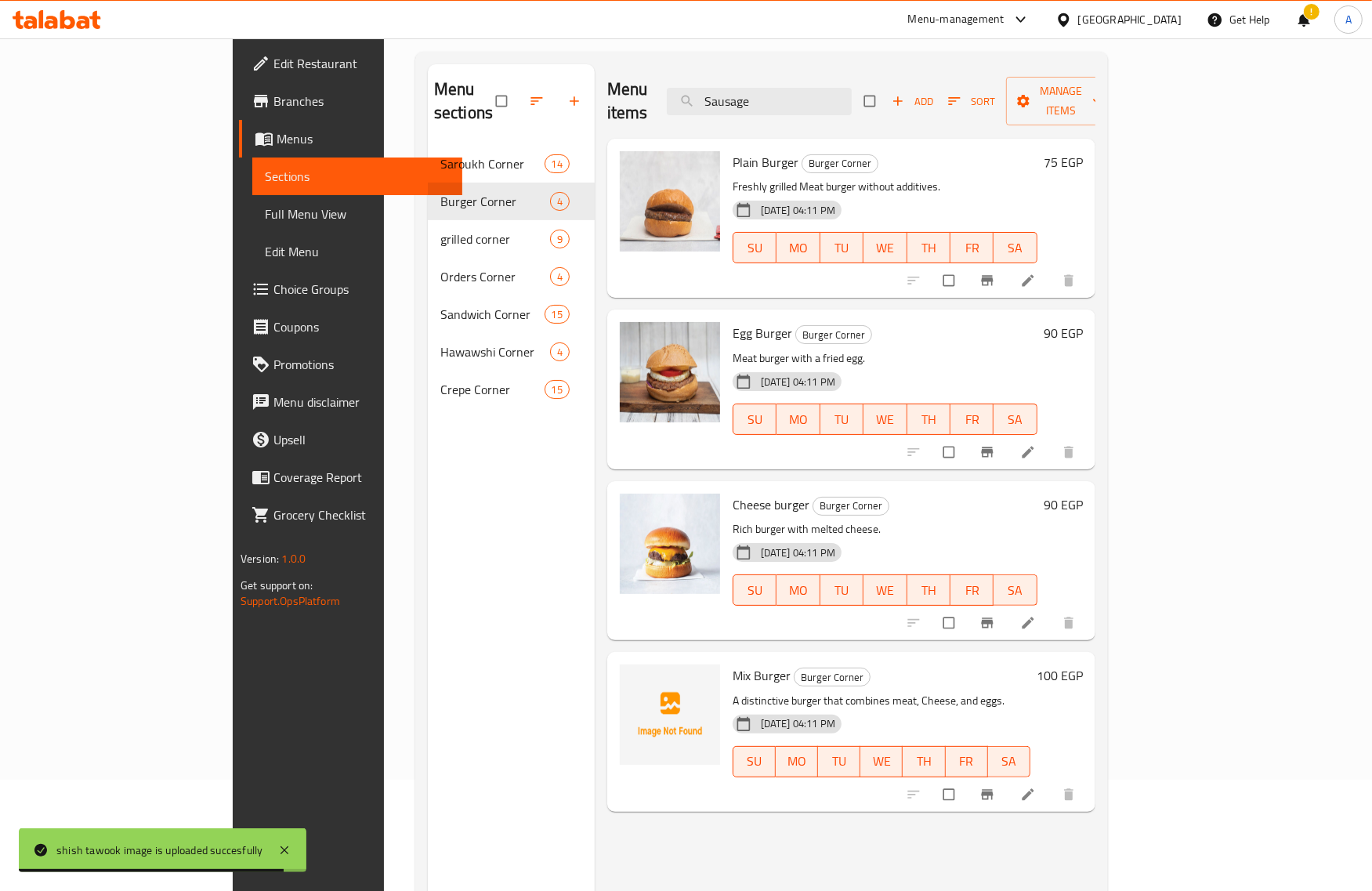
scroll to position [24, 0]
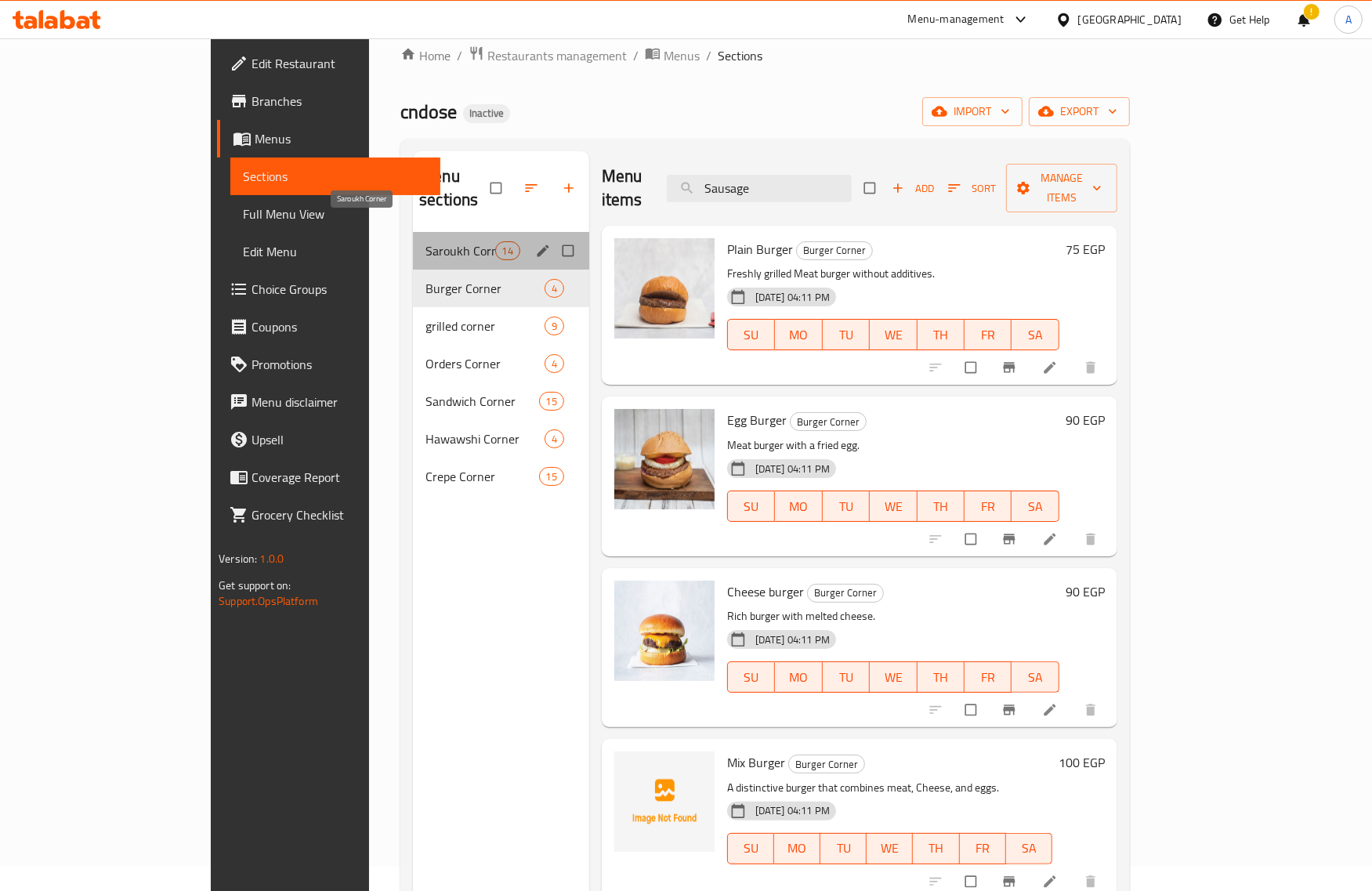
click at [425, 242] on span "Saroukh Corner" at bounding box center [459, 250] width 69 height 18
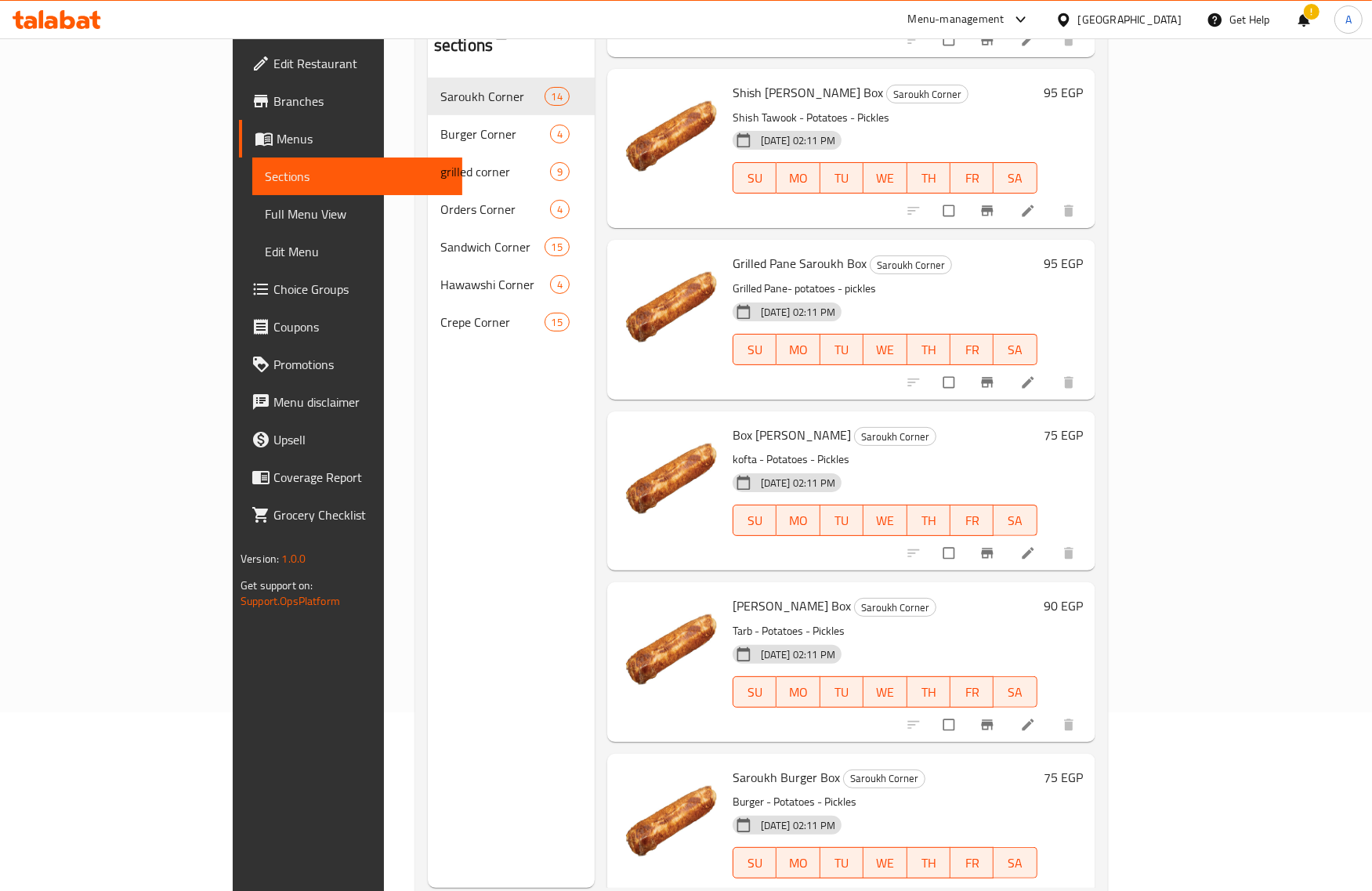
scroll to position [220, 0]
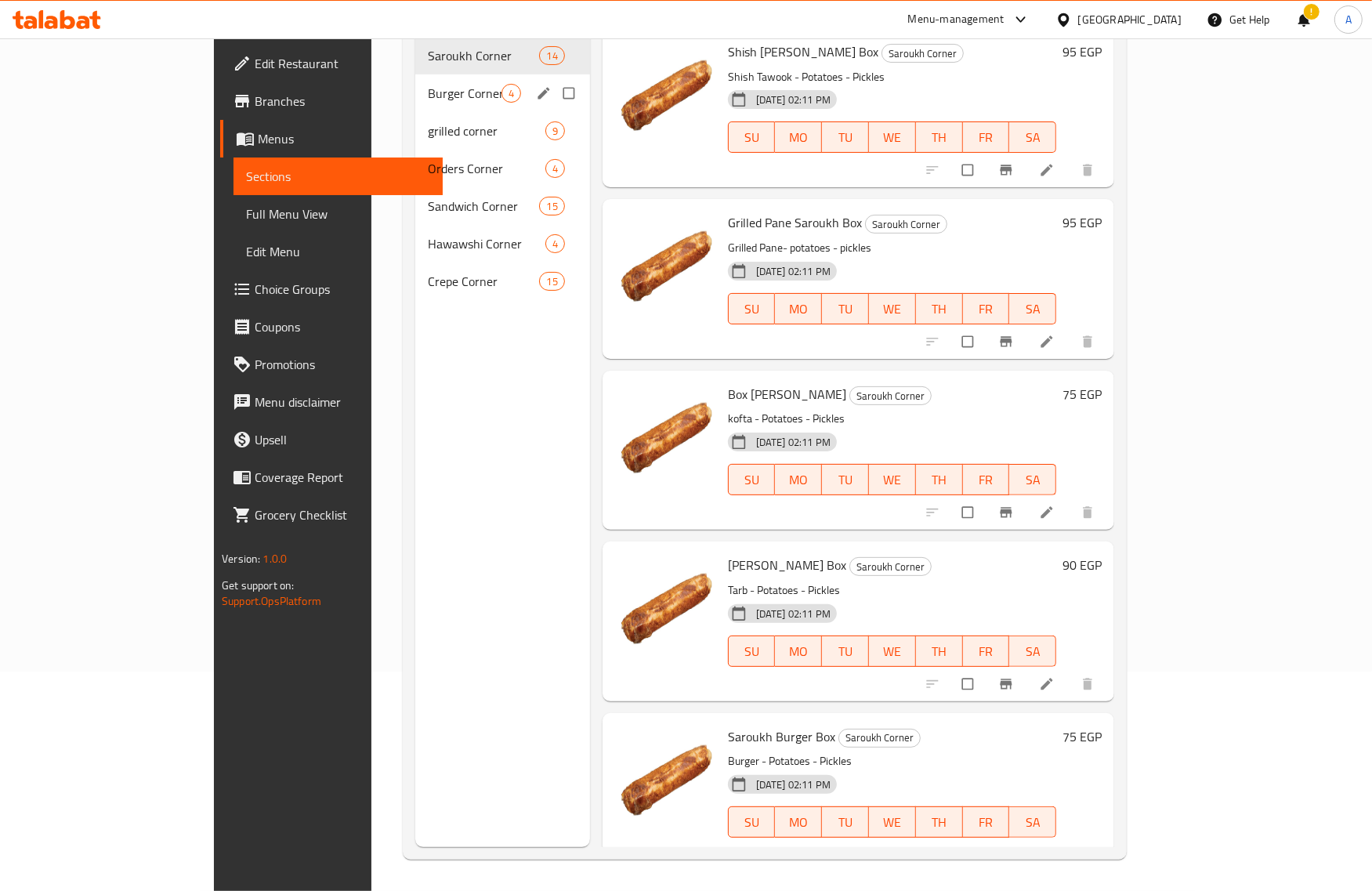
click at [428, 84] on span "Burger Corner" at bounding box center [465, 93] width 73 height 18
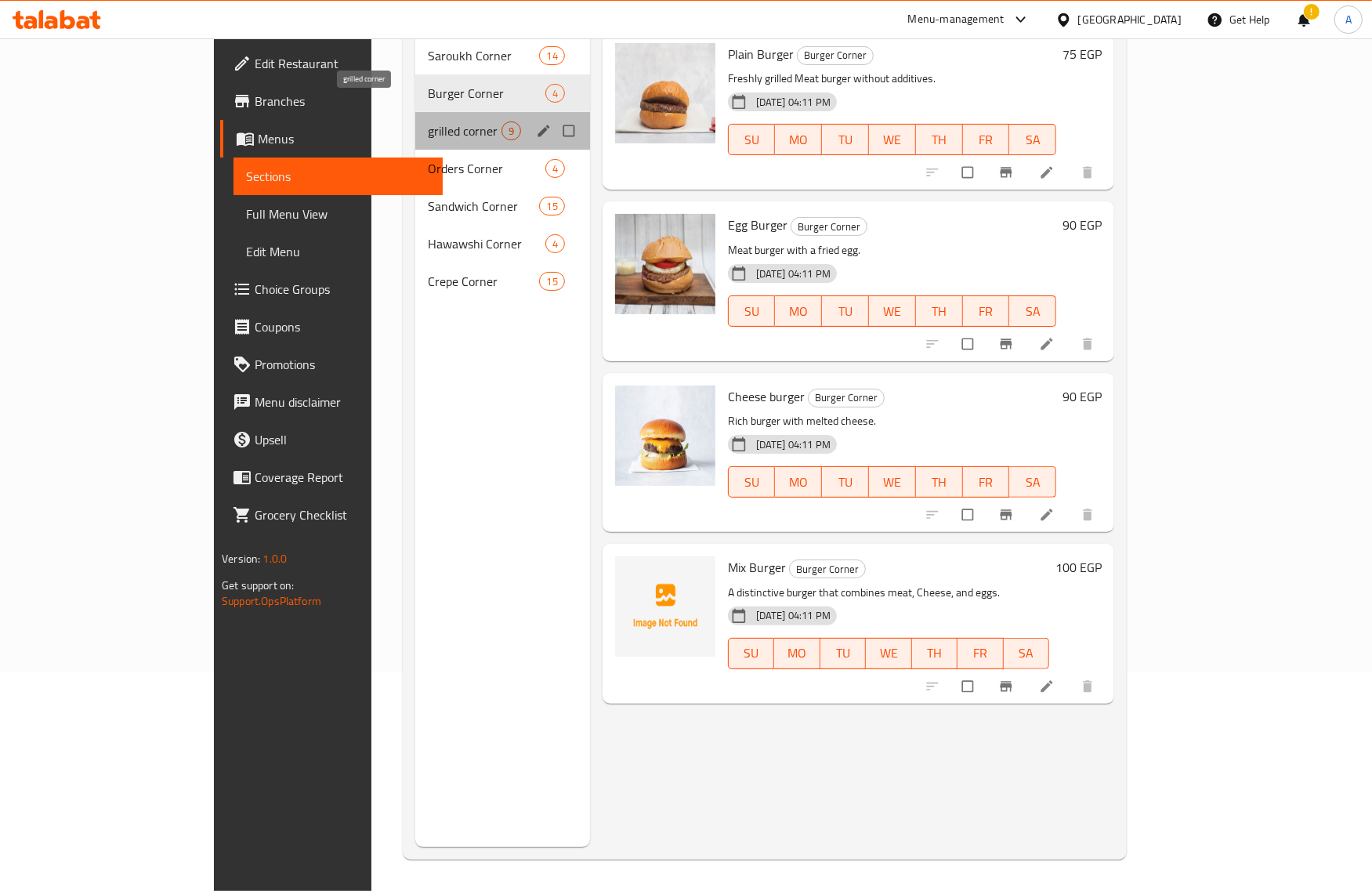
click at [428, 122] on span "grilled corner" at bounding box center [465, 130] width 73 height 18
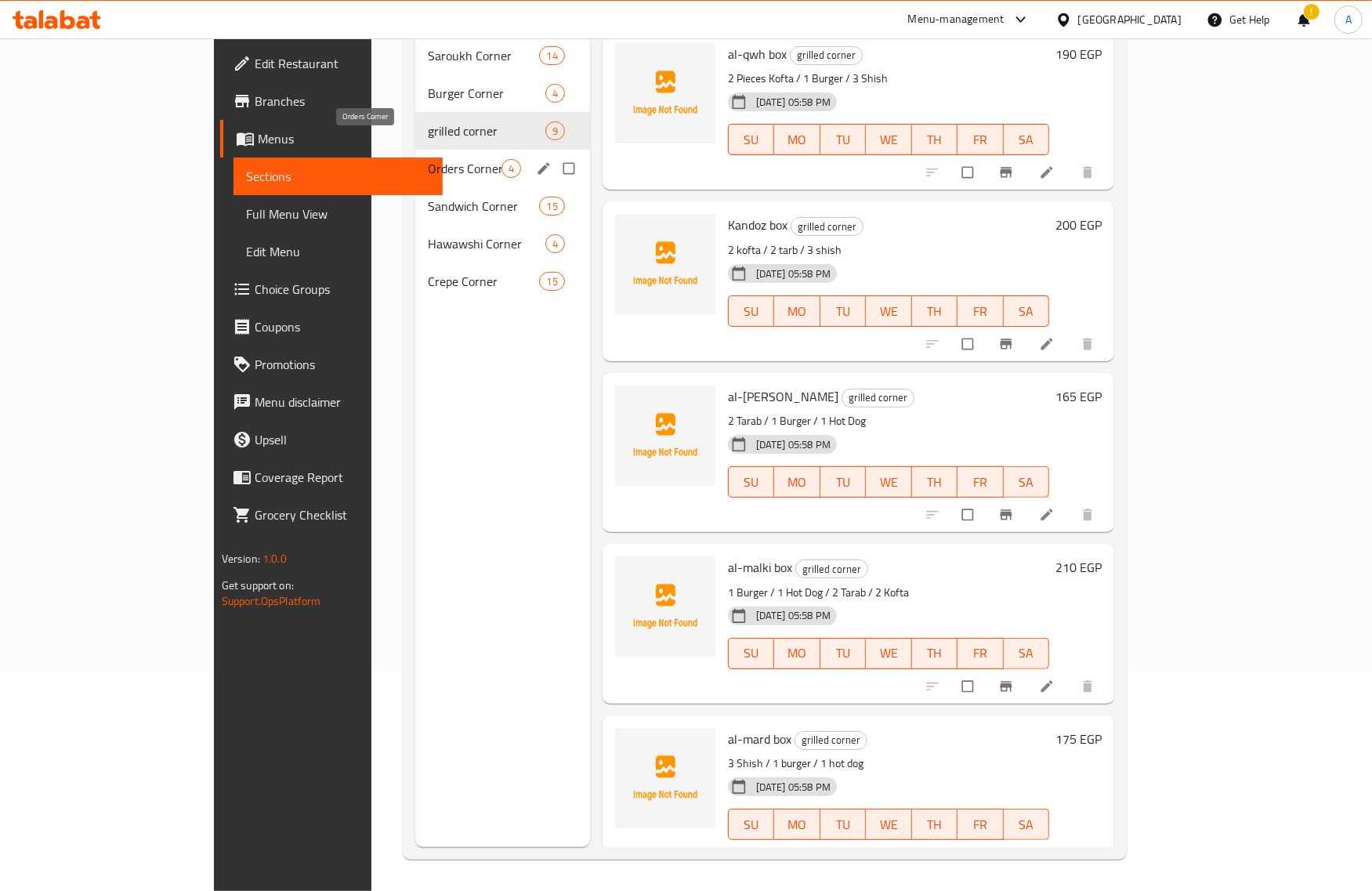
click at [428, 159] on span "Orders Corner" at bounding box center [465, 168] width 73 height 18
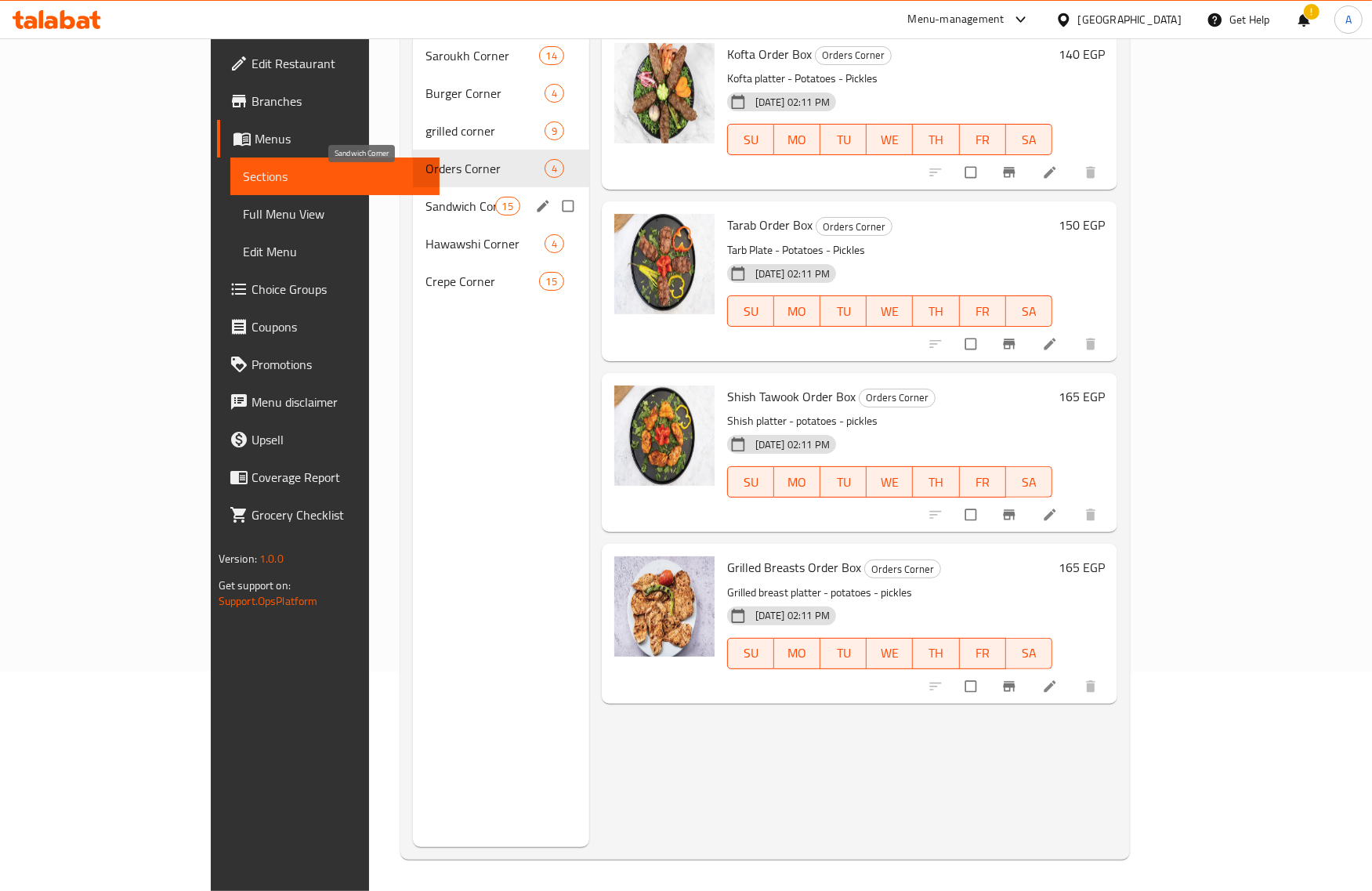
click at [425, 197] on span "Sandwich Corner" at bounding box center [459, 206] width 69 height 18
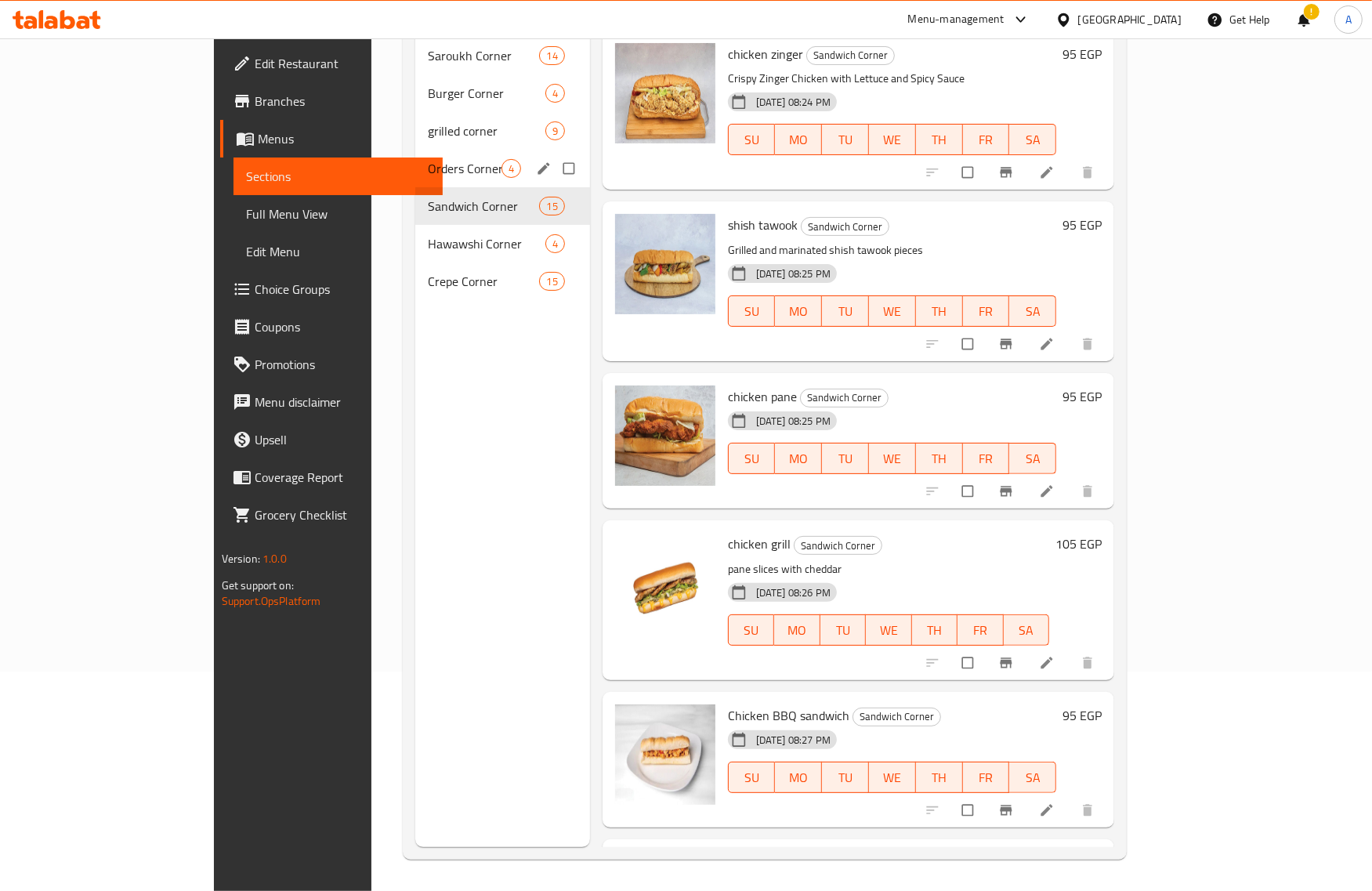
click at [415, 150] on div "Orders Corner 4" at bounding box center [502, 168] width 175 height 38
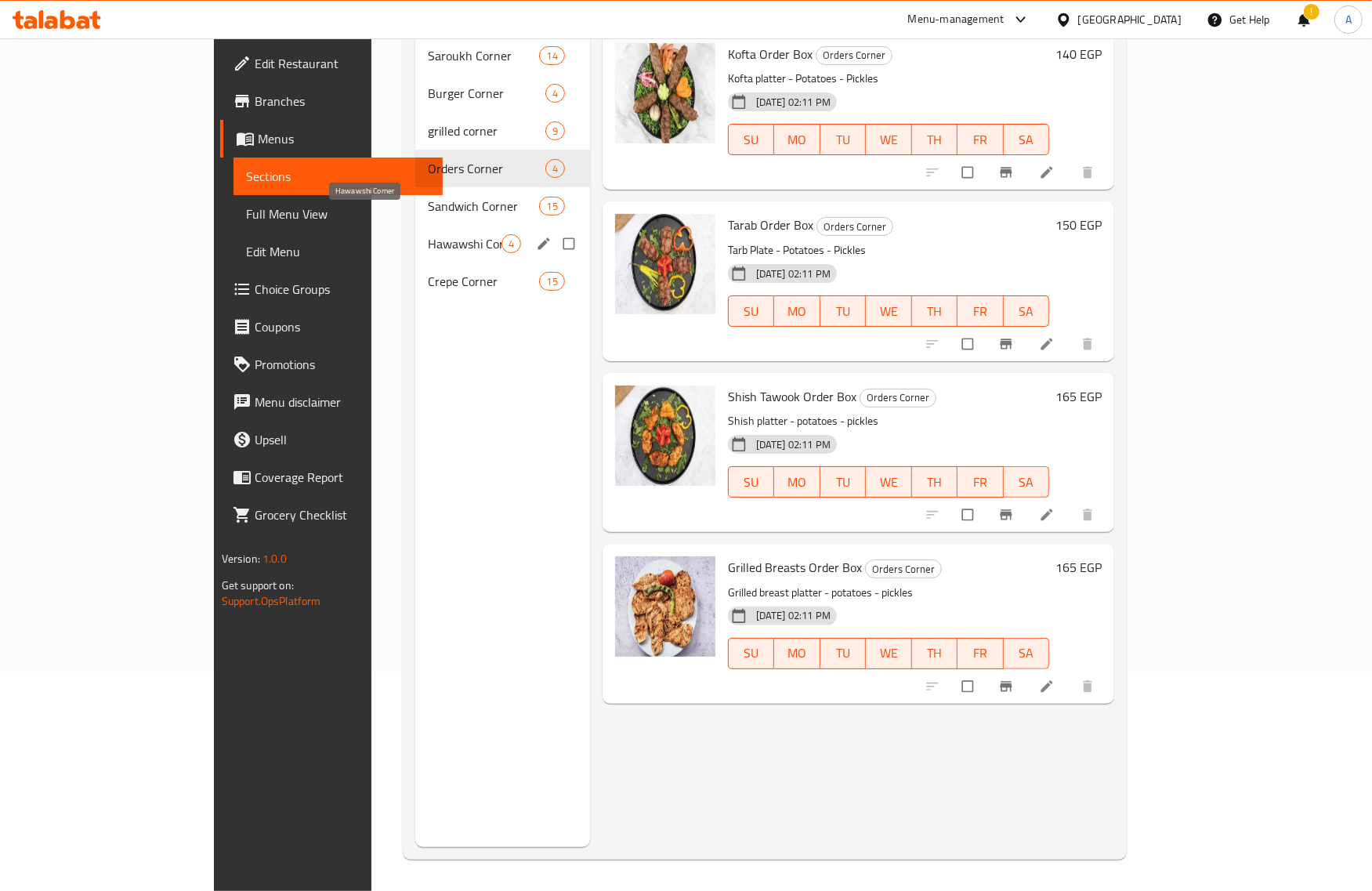
click at [428, 235] on span "Hawawshi Corner" at bounding box center [465, 244] width 73 height 18
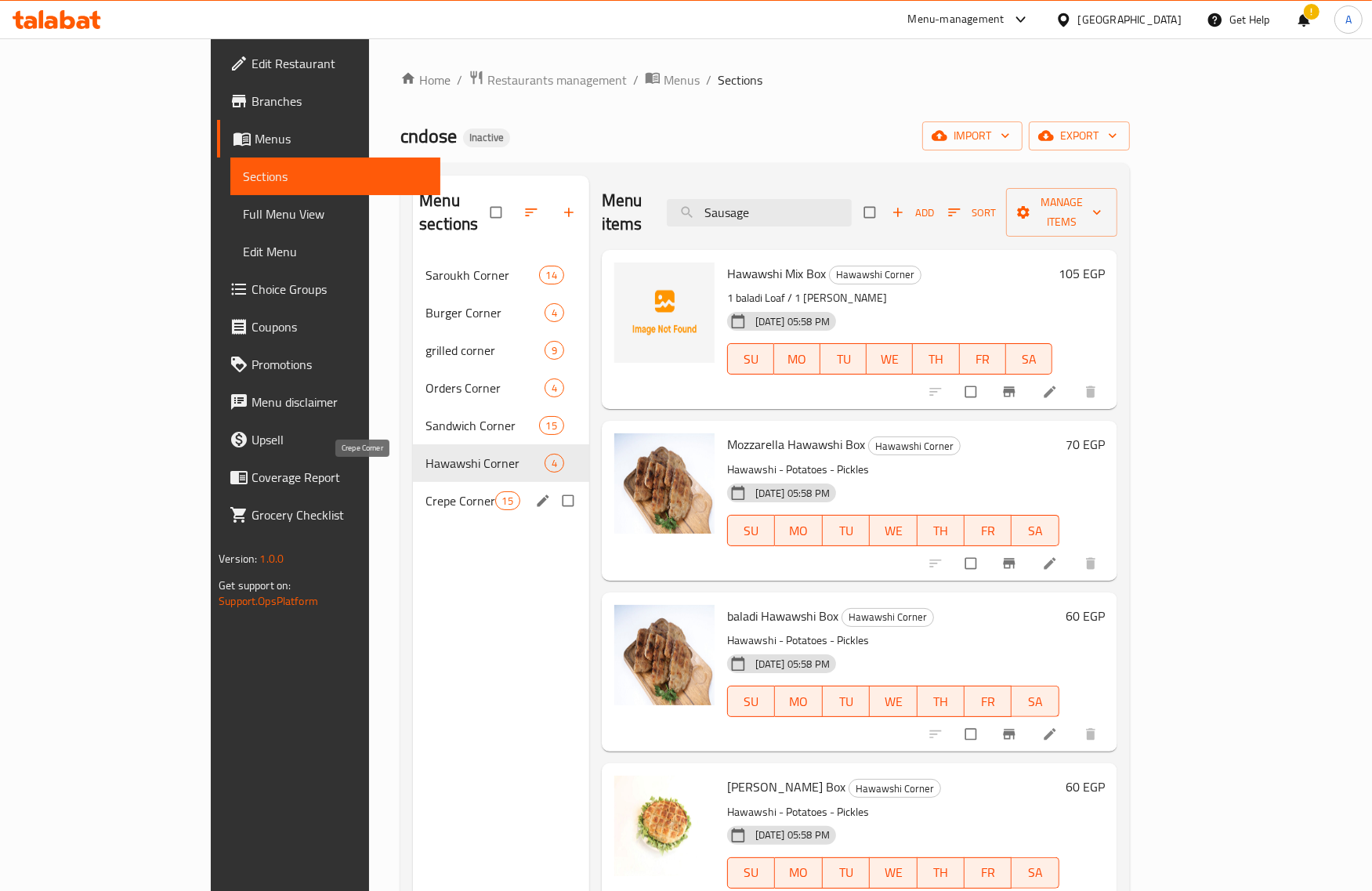
click at [425, 492] on span "Crepe Corner" at bounding box center [459, 501] width 69 height 18
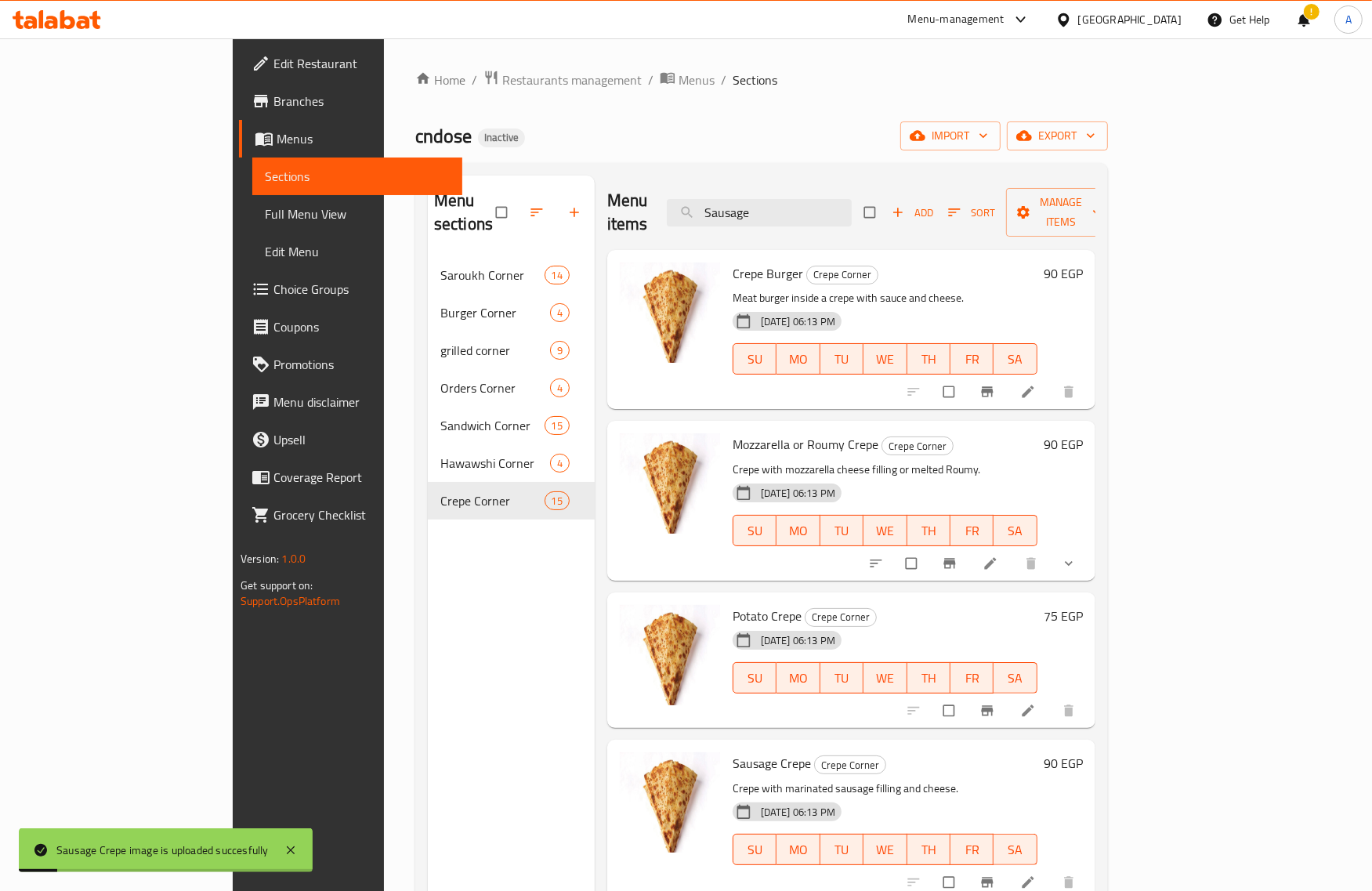
drag, startPoint x: 102, startPoint y: 174, endPoint x: 103, endPoint y: 219, distance: 45.0
click at [265, 174] on span "Sections" at bounding box center [357, 176] width 185 height 18
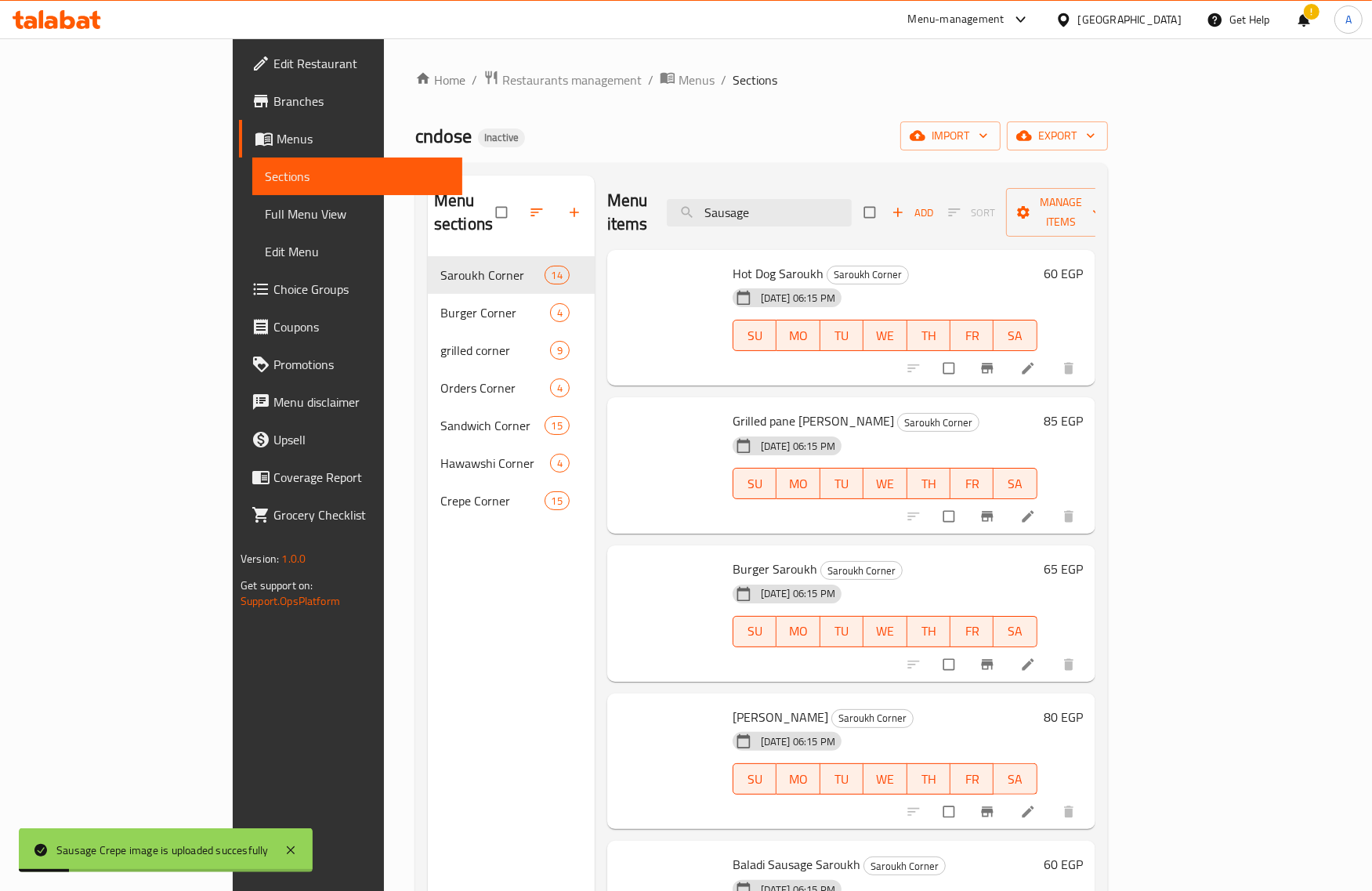
click at [265, 219] on span "Full Menu View" at bounding box center [357, 214] width 185 height 18
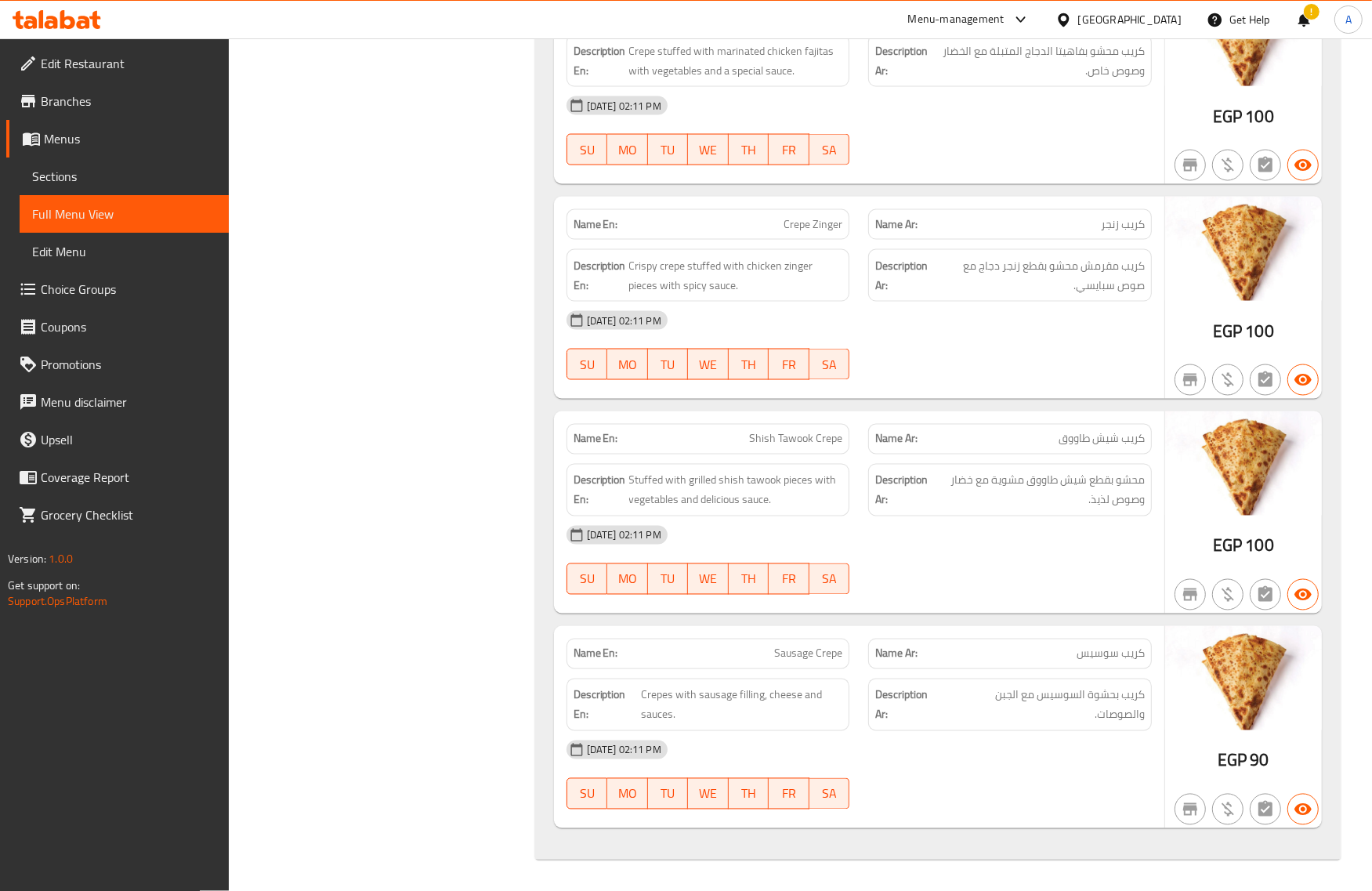
scroll to position [12713, 0]
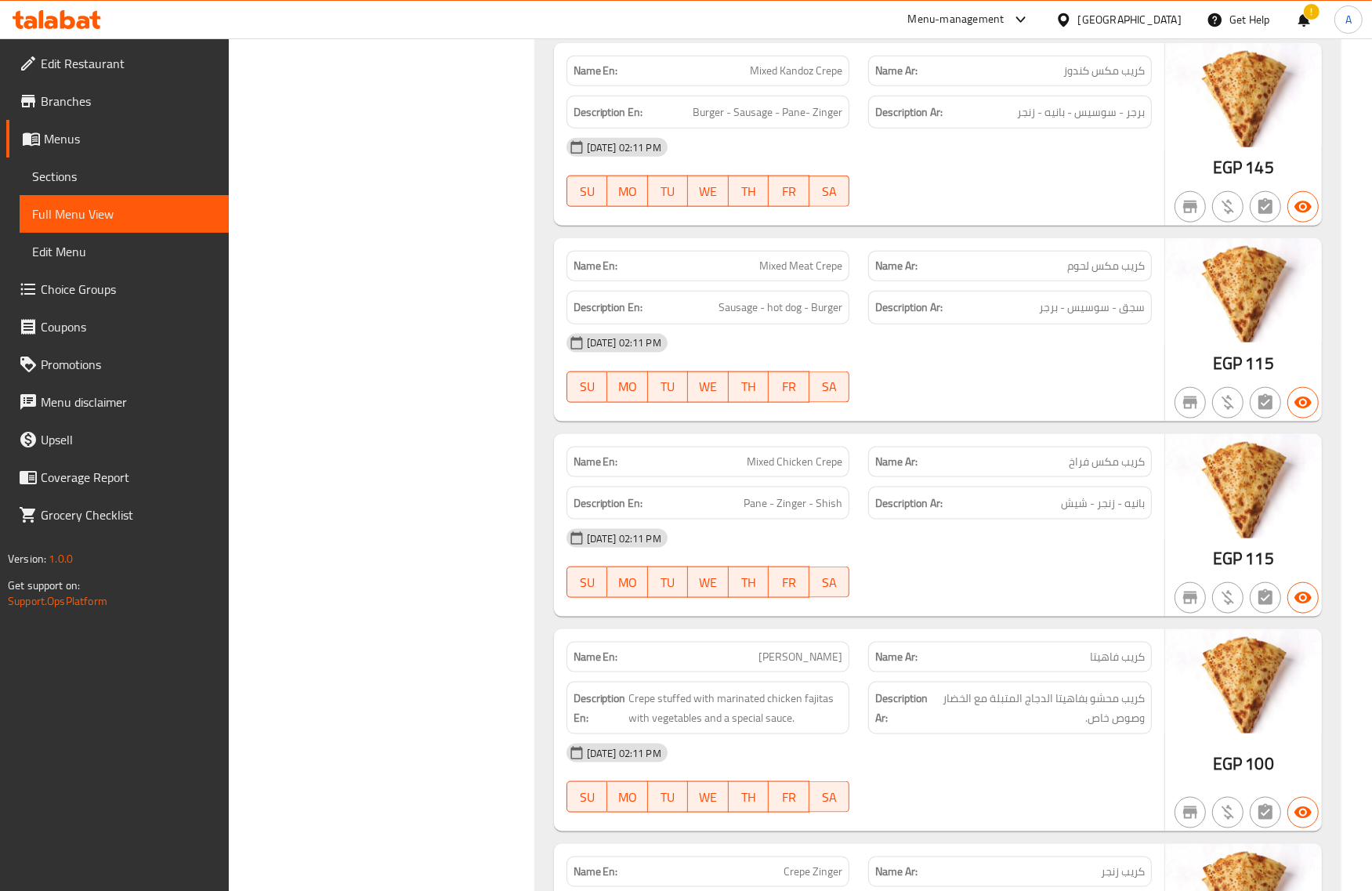
click at [82, 65] on span "Edit Restaurant" at bounding box center [129, 63] width 176 height 18
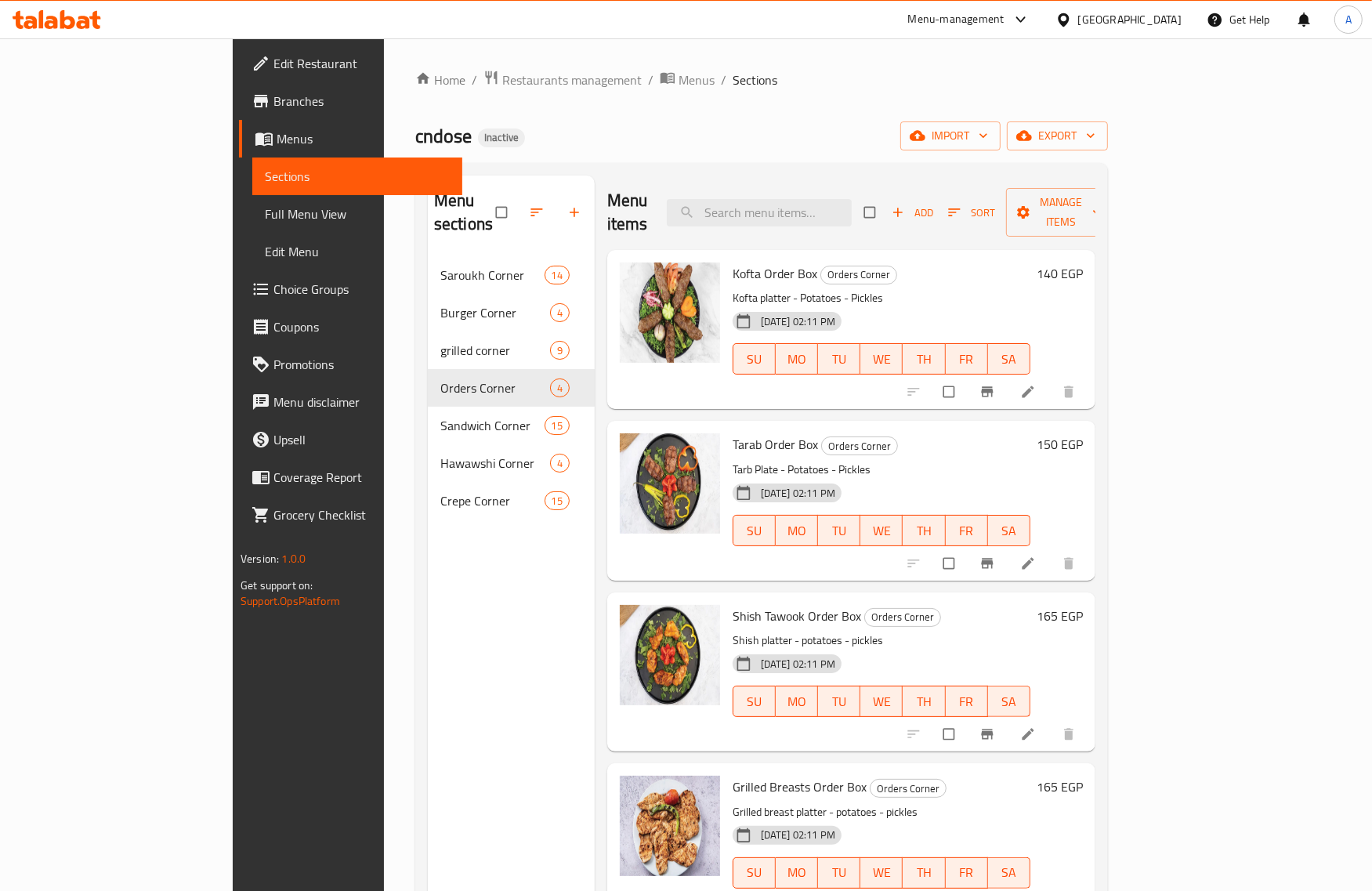
click at [1098, 18] on div "[GEOGRAPHIC_DATA]" at bounding box center [1129, 19] width 103 height 17
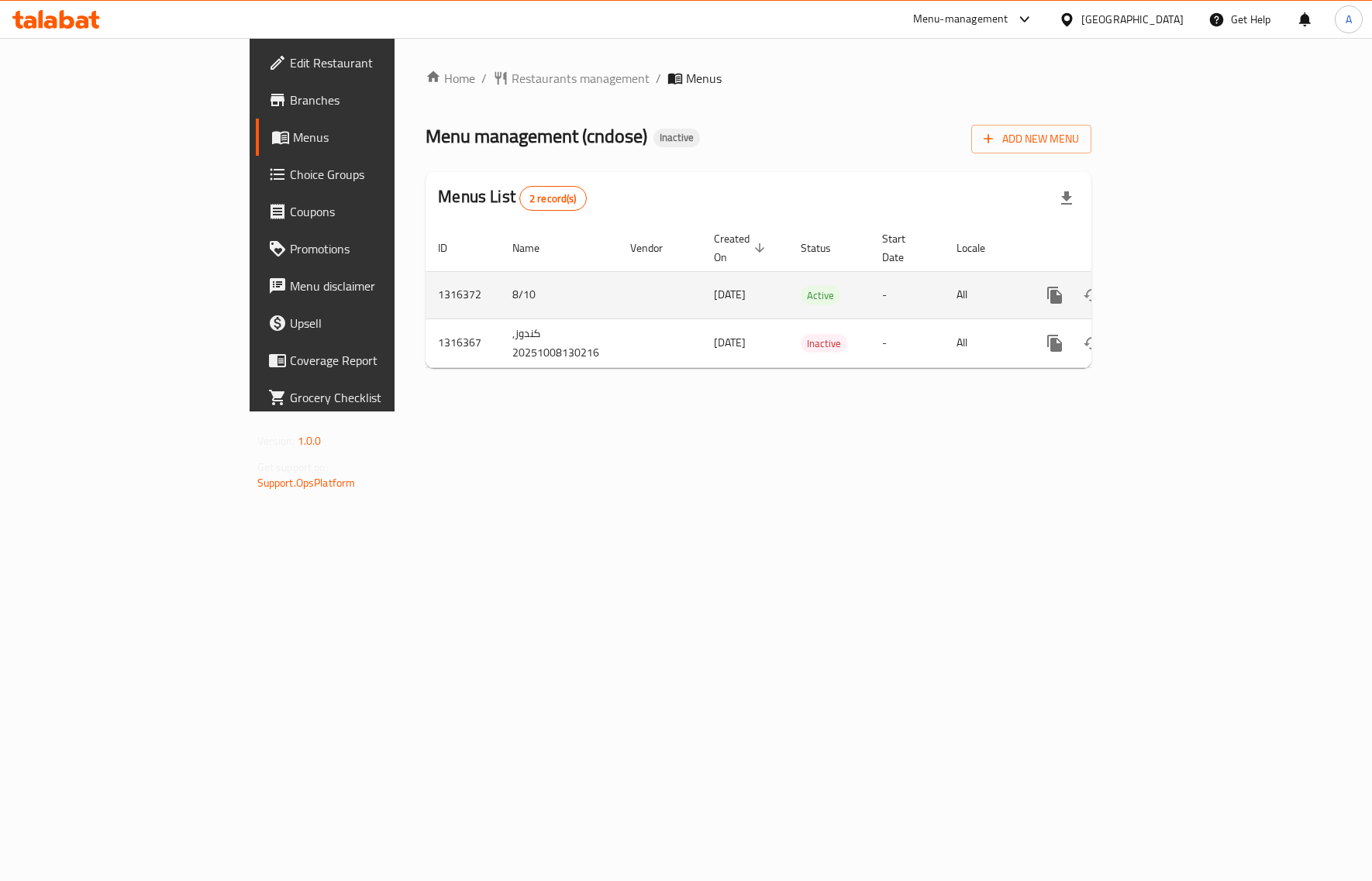
click at [1175, 286] on icon "enhanced table" at bounding box center [1166, 294] width 18 height 18
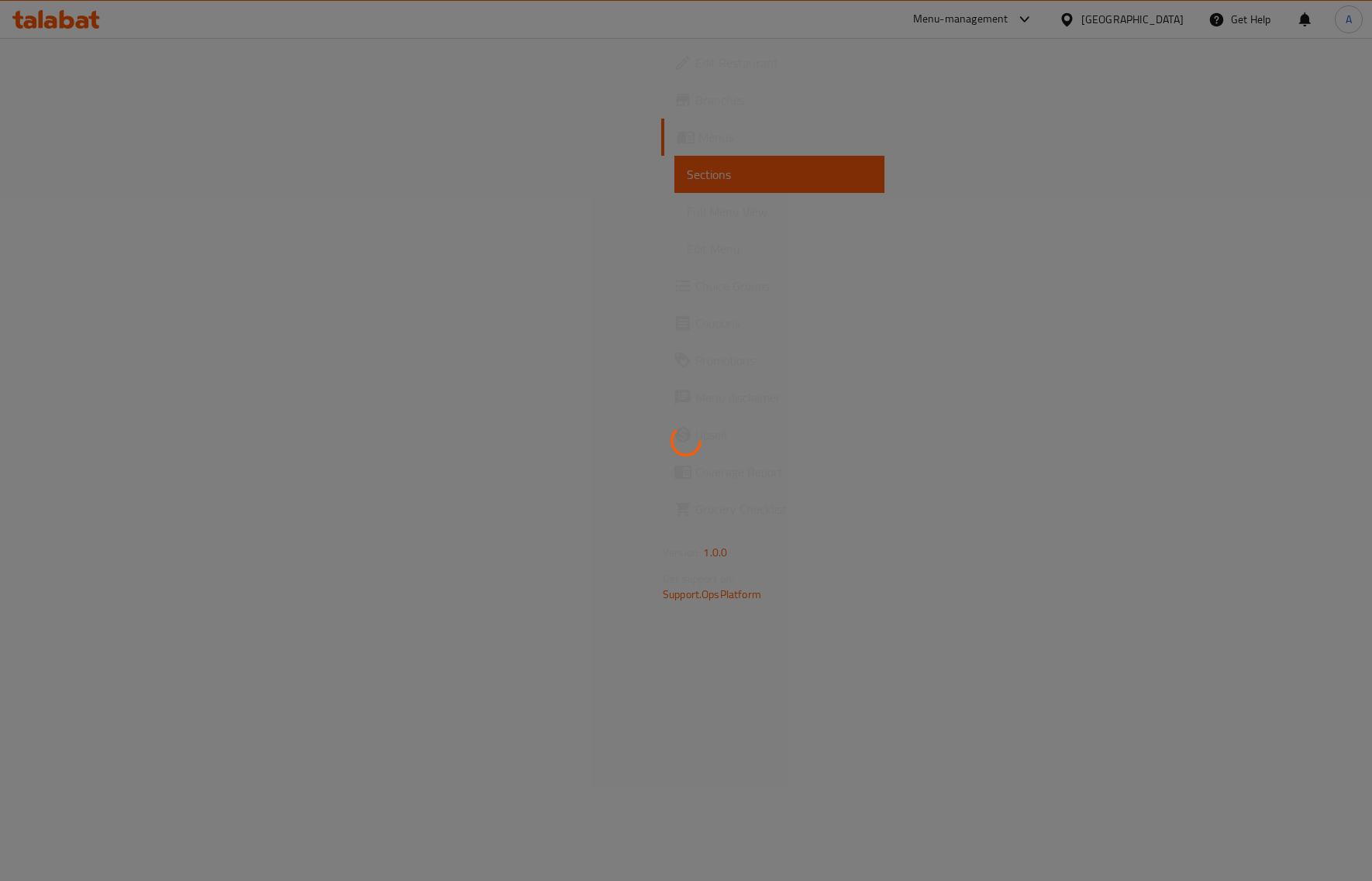
click at [962, 269] on div at bounding box center [686, 440] width 1372 height 881
click at [862, 355] on div at bounding box center [686, 440] width 1372 height 881
click at [868, 326] on div at bounding box center [686, 440] width 1372 height 881
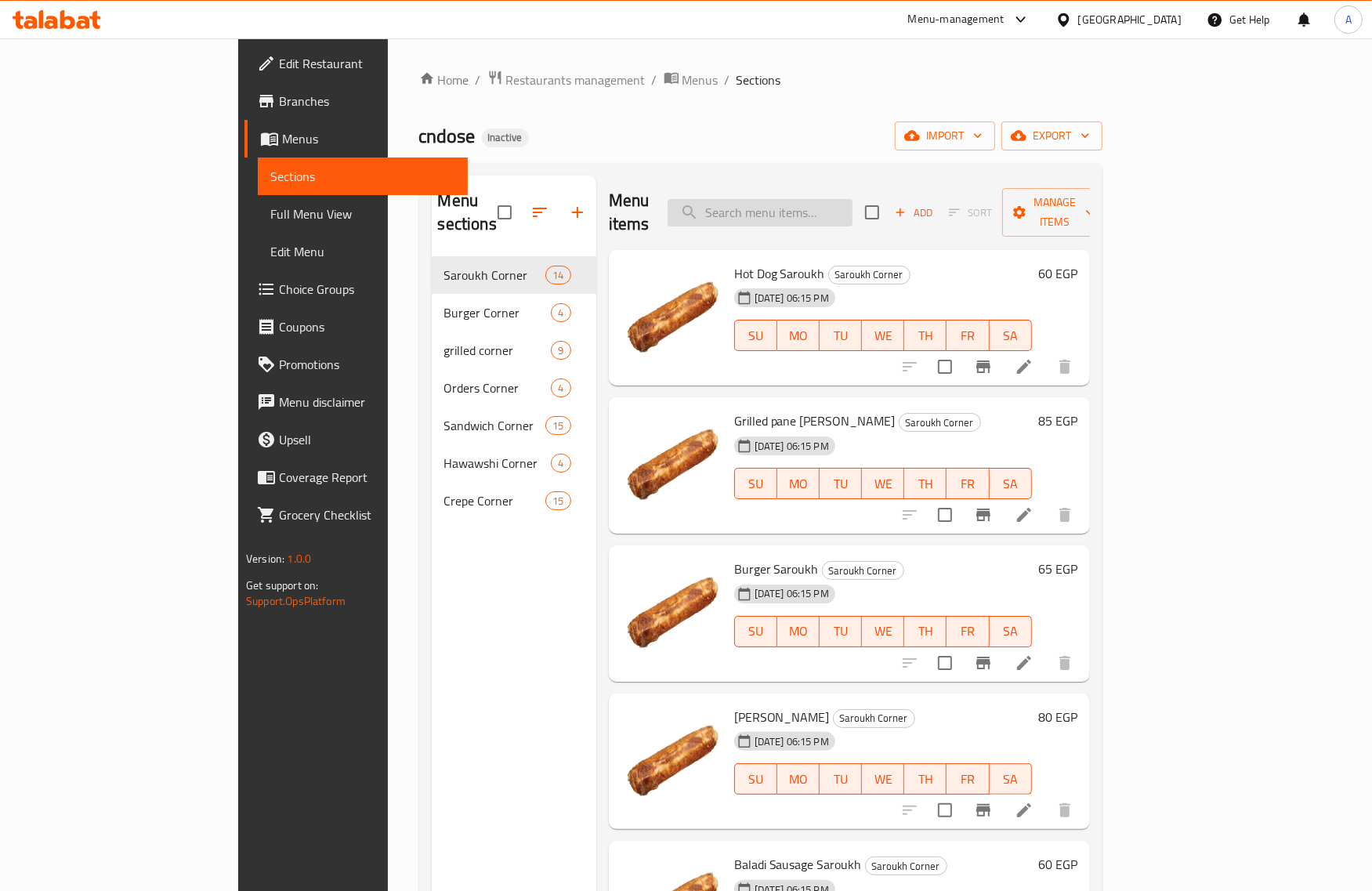
click at [853, 206] on input "search" at bounding box center [759, 213] width 185 height 27
paste input "مكسيكان"
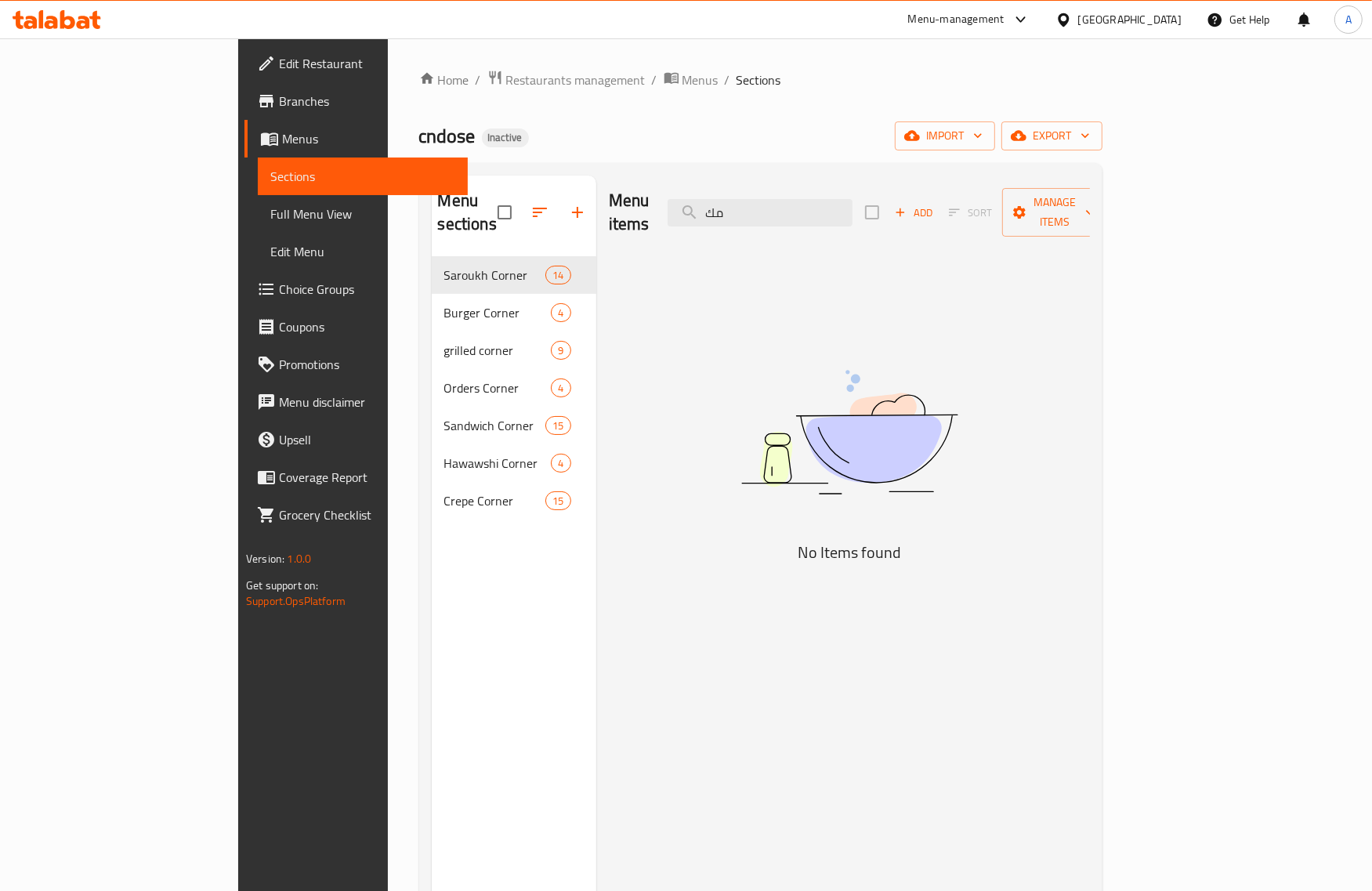
type input "م"
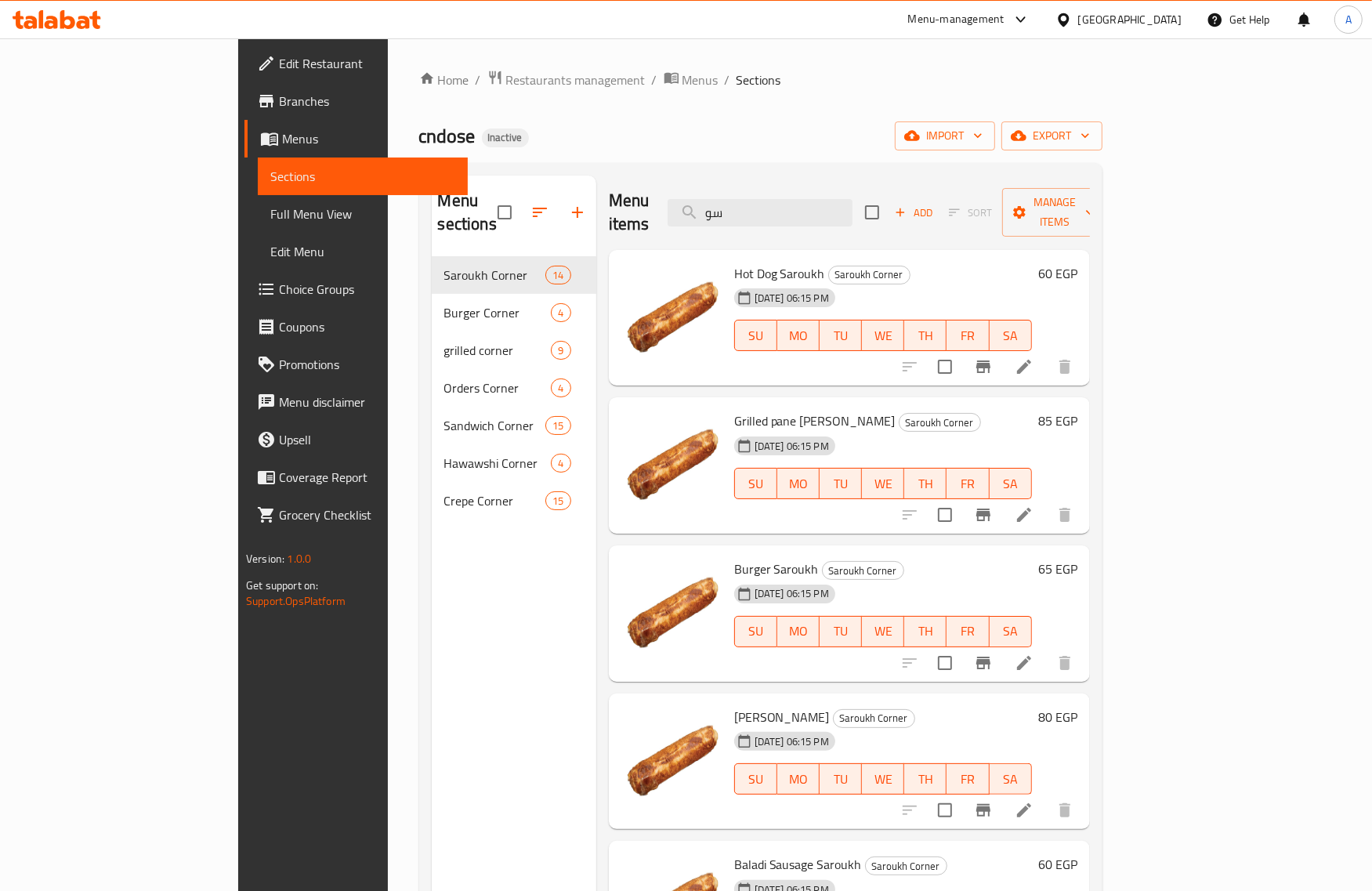
type input "سوس"
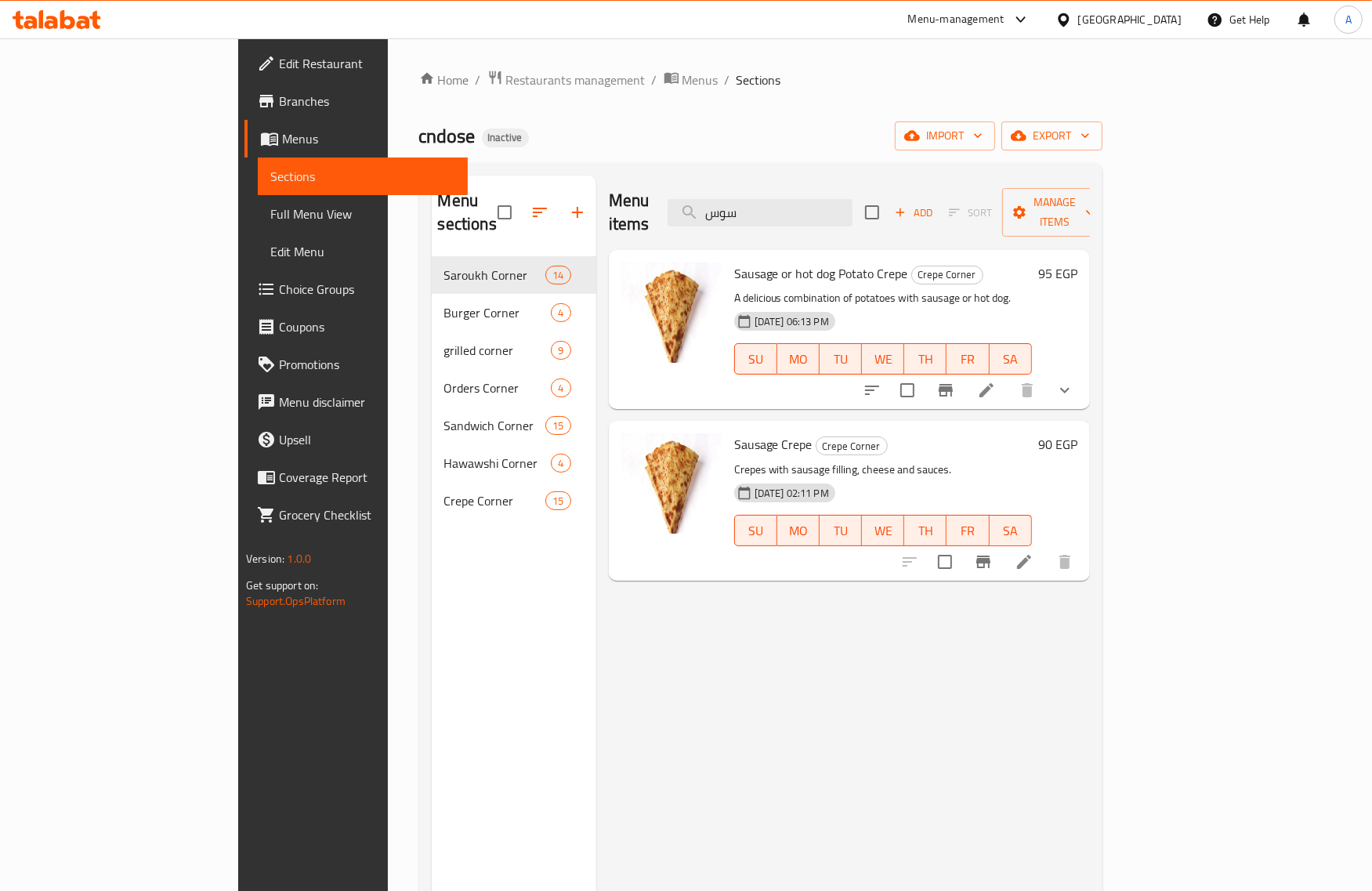
drag, startPoint x: 882, startPoint y: 198, endPoint x: 687, endPoint y: 209, distance: 195.3
click at [687, 209] on div "Menu items سوس Add Sort Manage items" at bounding box center [849, 213] width 481 height 74
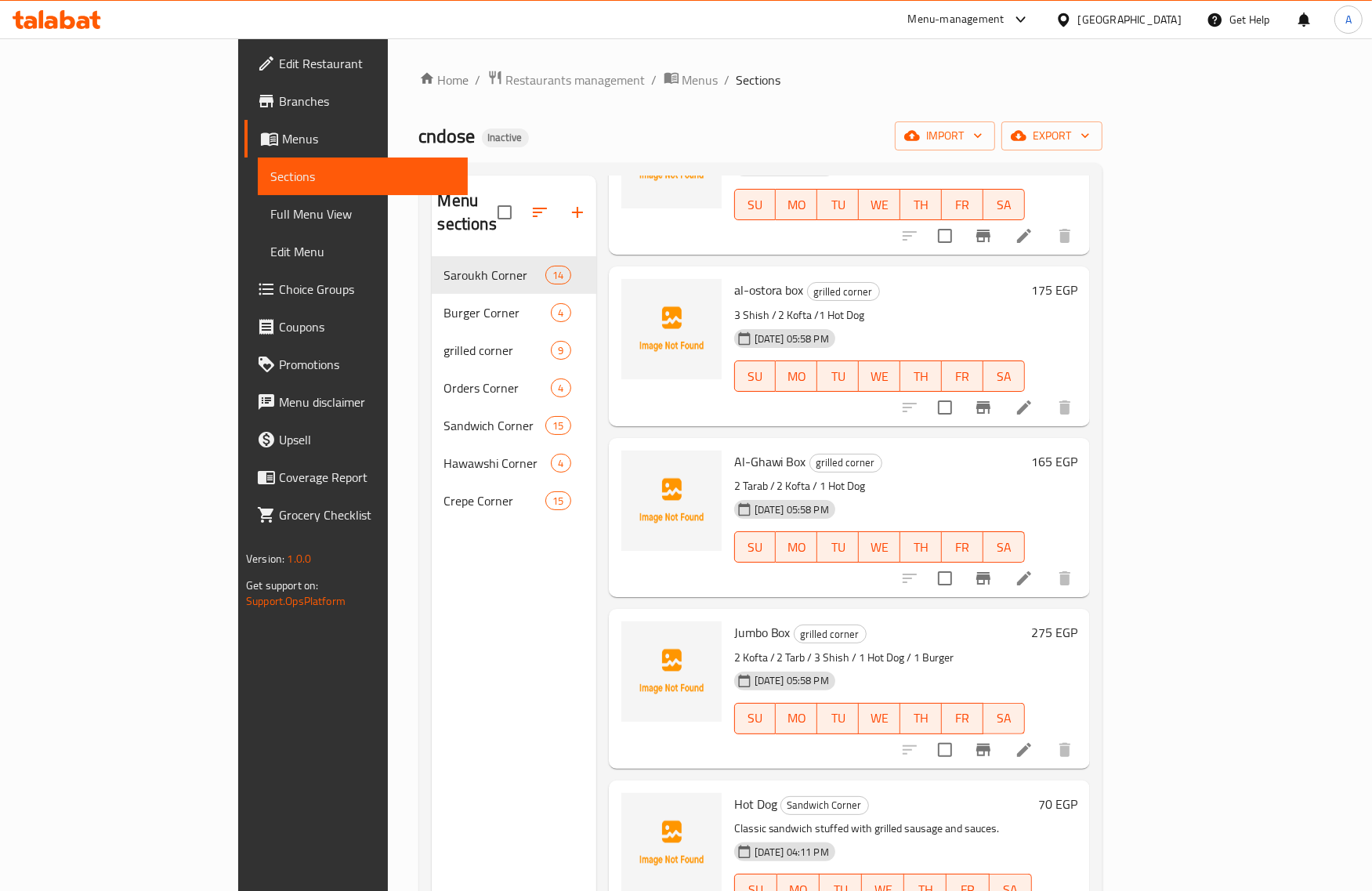
scroll to position [1349, 0]
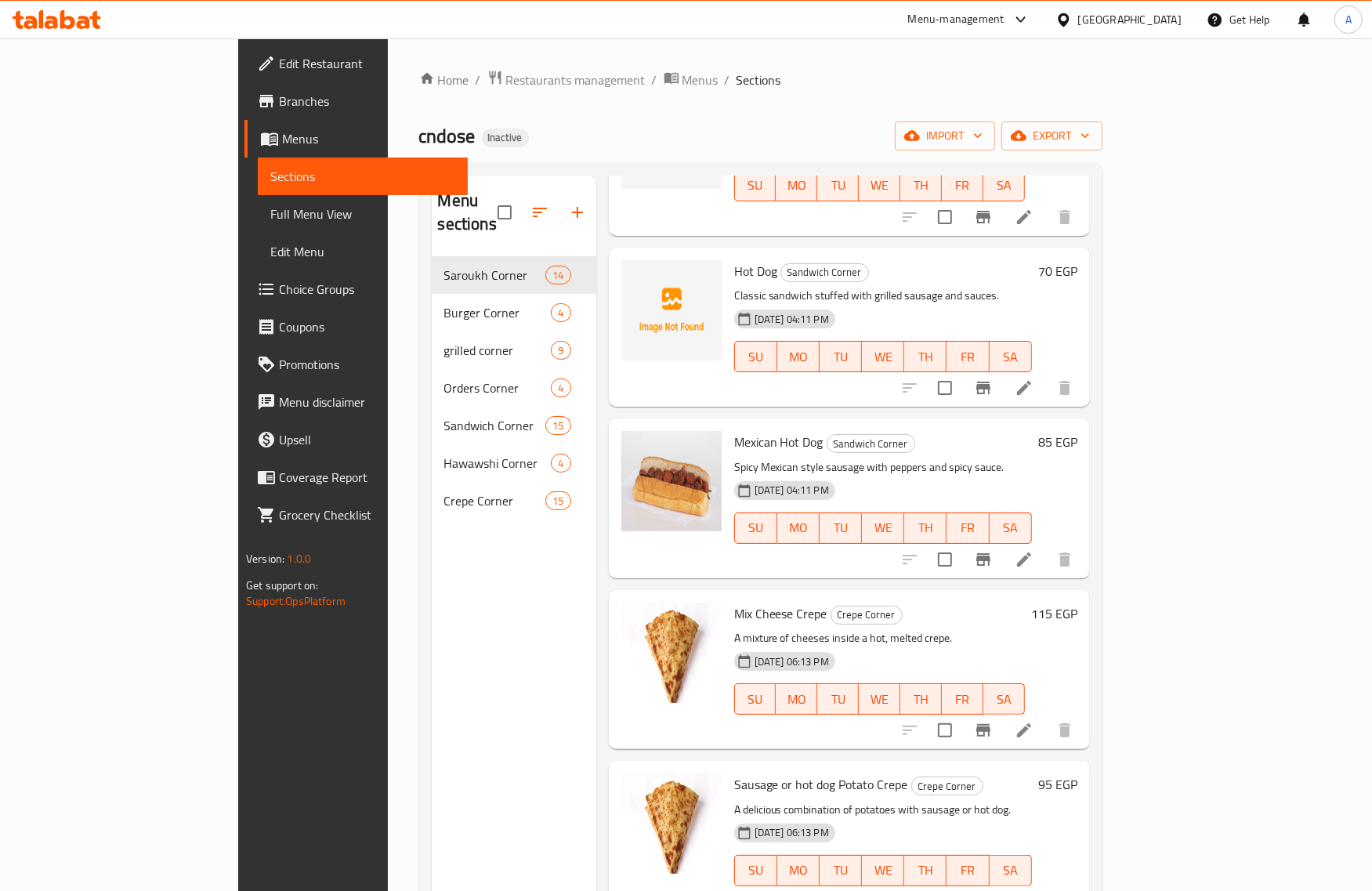
type input "hot"
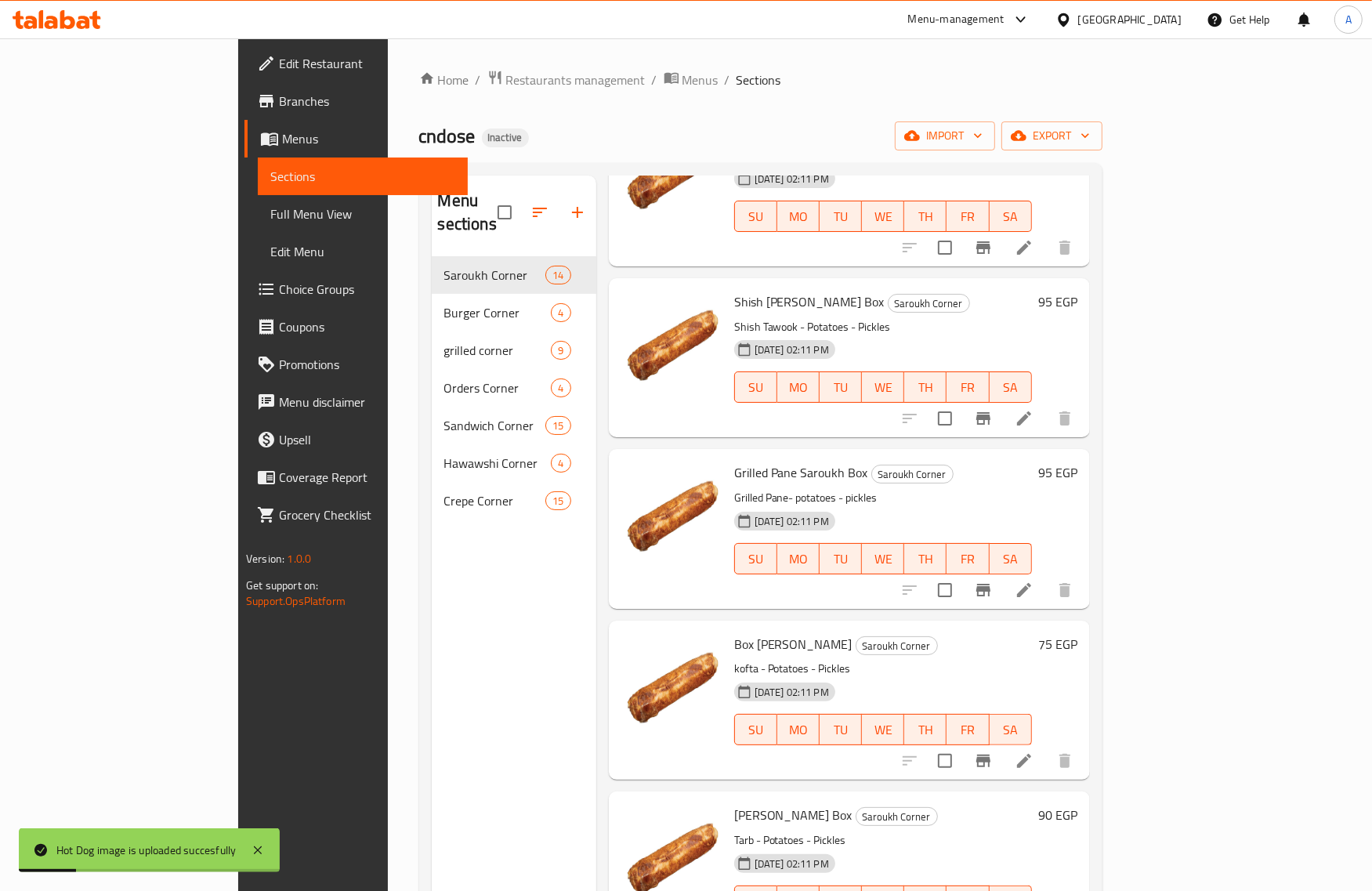
drag, startPoint x: 110, startPoint y: 212, endPoint x: 1150, endPoint y: 110, distance: 1045.0
click at [271, 212] on span "Full Menu View" at bounding box center [362, 214] width 185 height 18
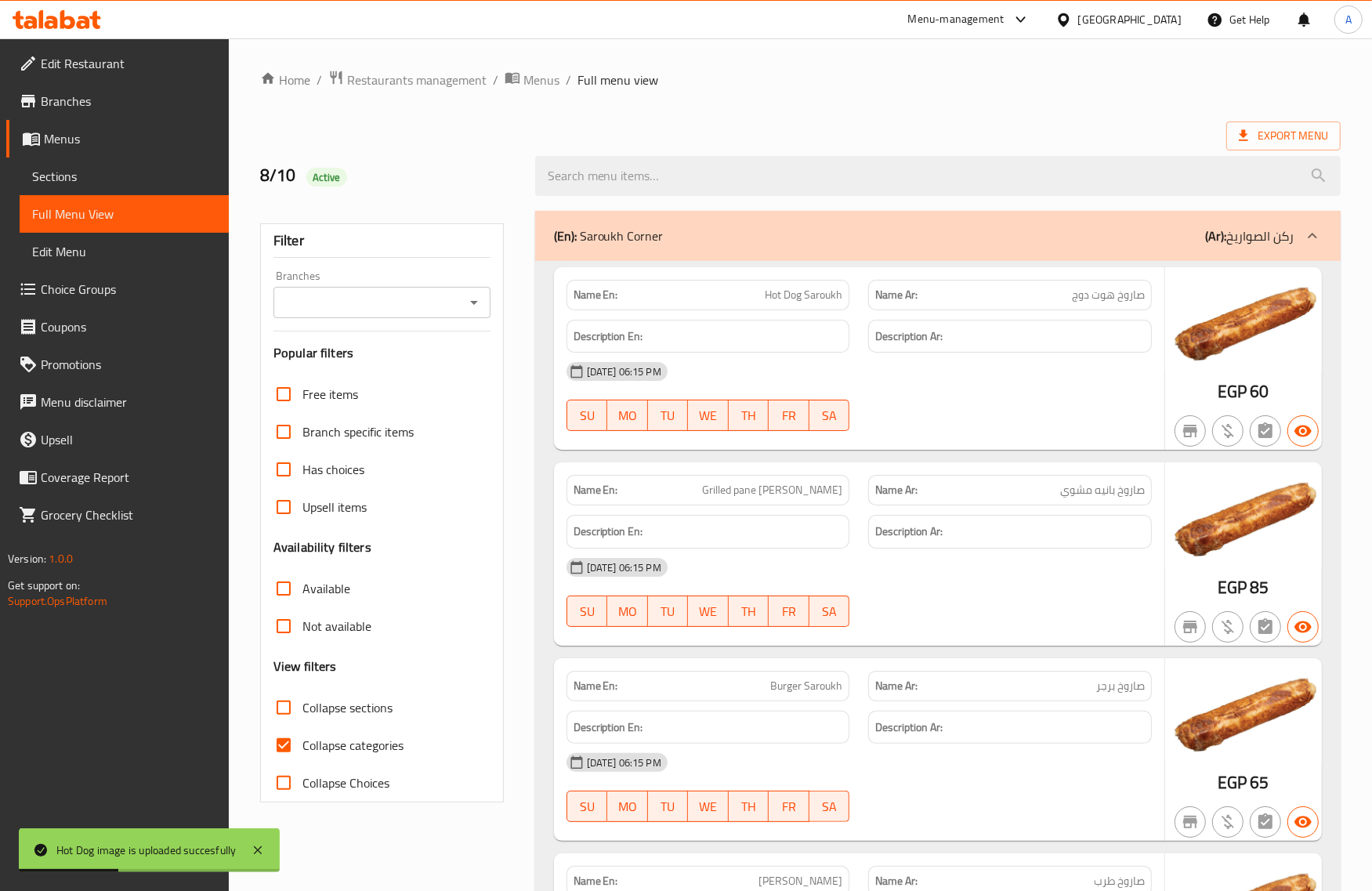
click at [986, 135] on div "Export Menu" at bounding box center [800, 136] width 1081 height 29
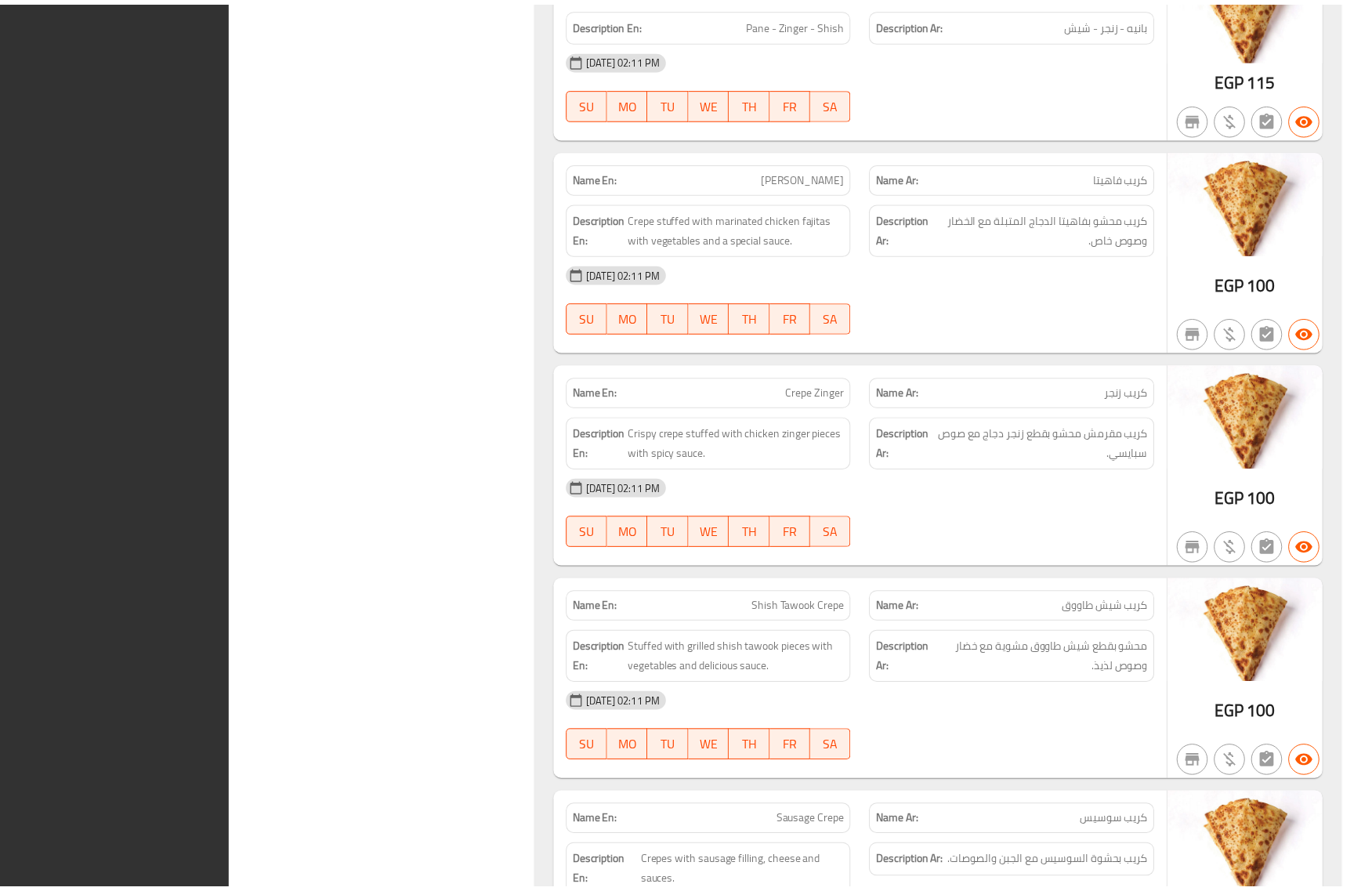
scroll to position [13399, 0]
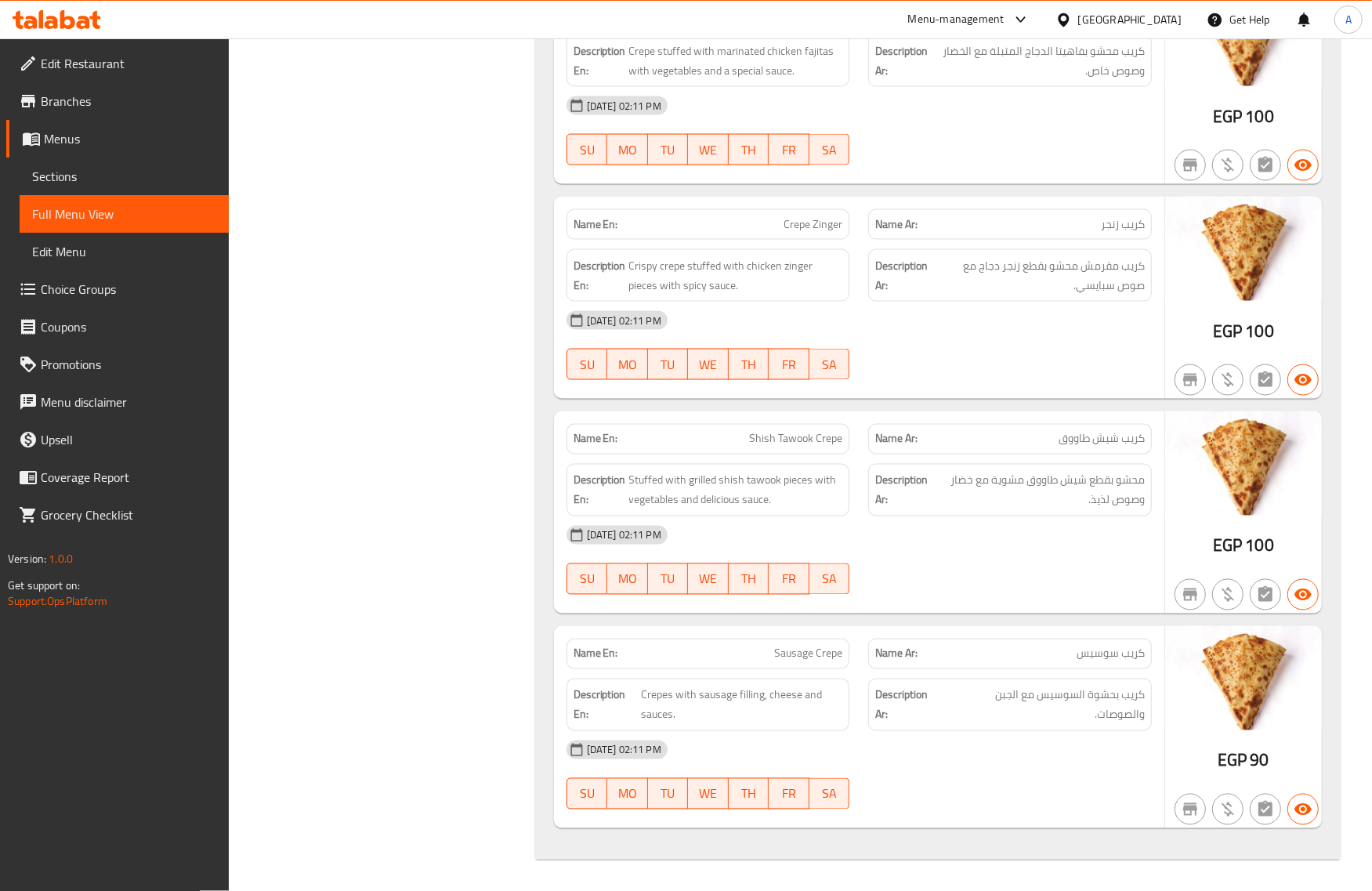
click at [1164, 29] on div "Egypt" at bounding box center [1119, 19] width 152 height 38
click at [1164, 21] on div "Egypt" at bounding box center [1129, 19] width 103 height 17
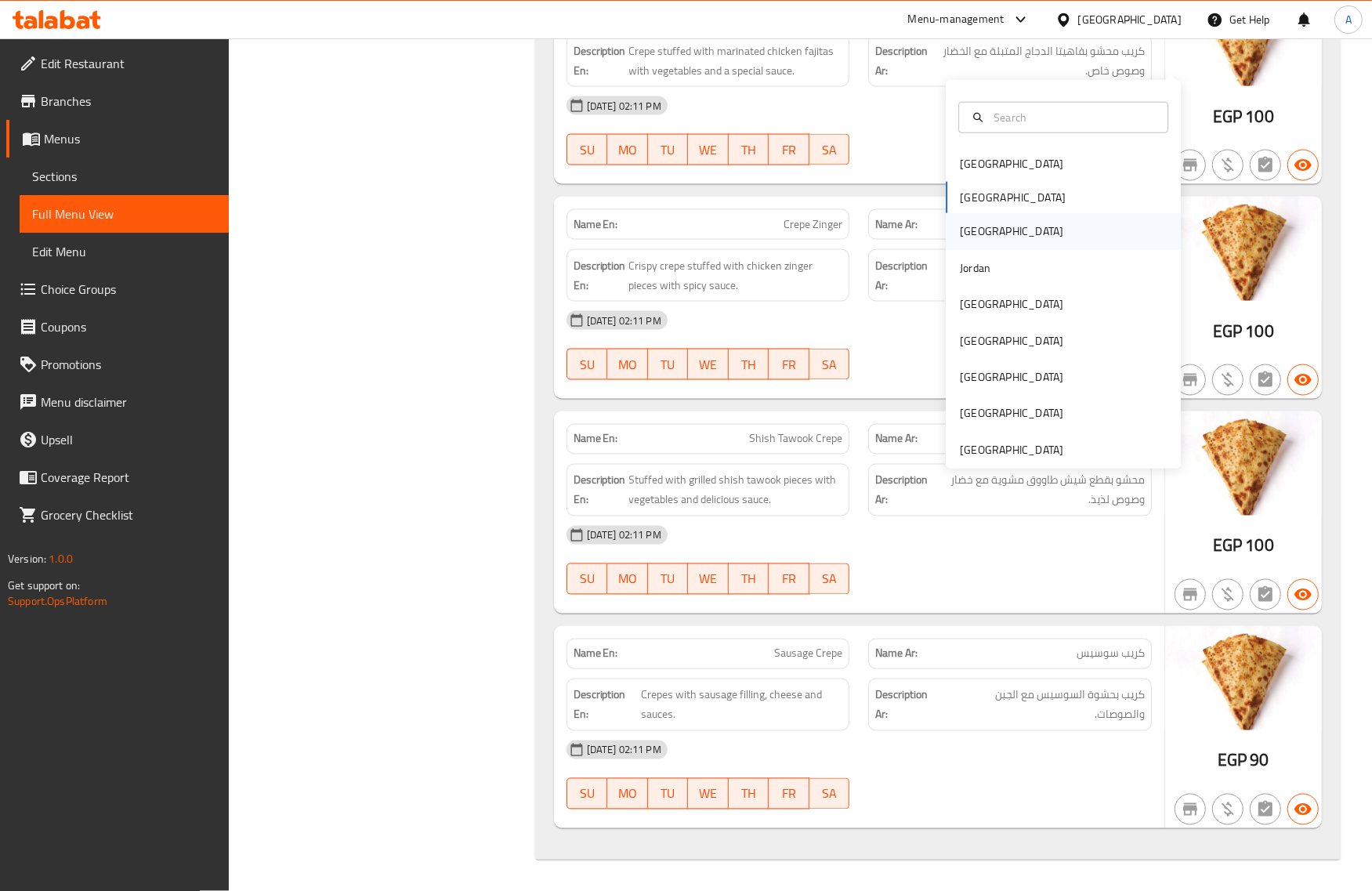
click at [960, 223] on div "[GEOGRAPHIC_DATA]" at bounding box center [1012, 232] width 103 height 17
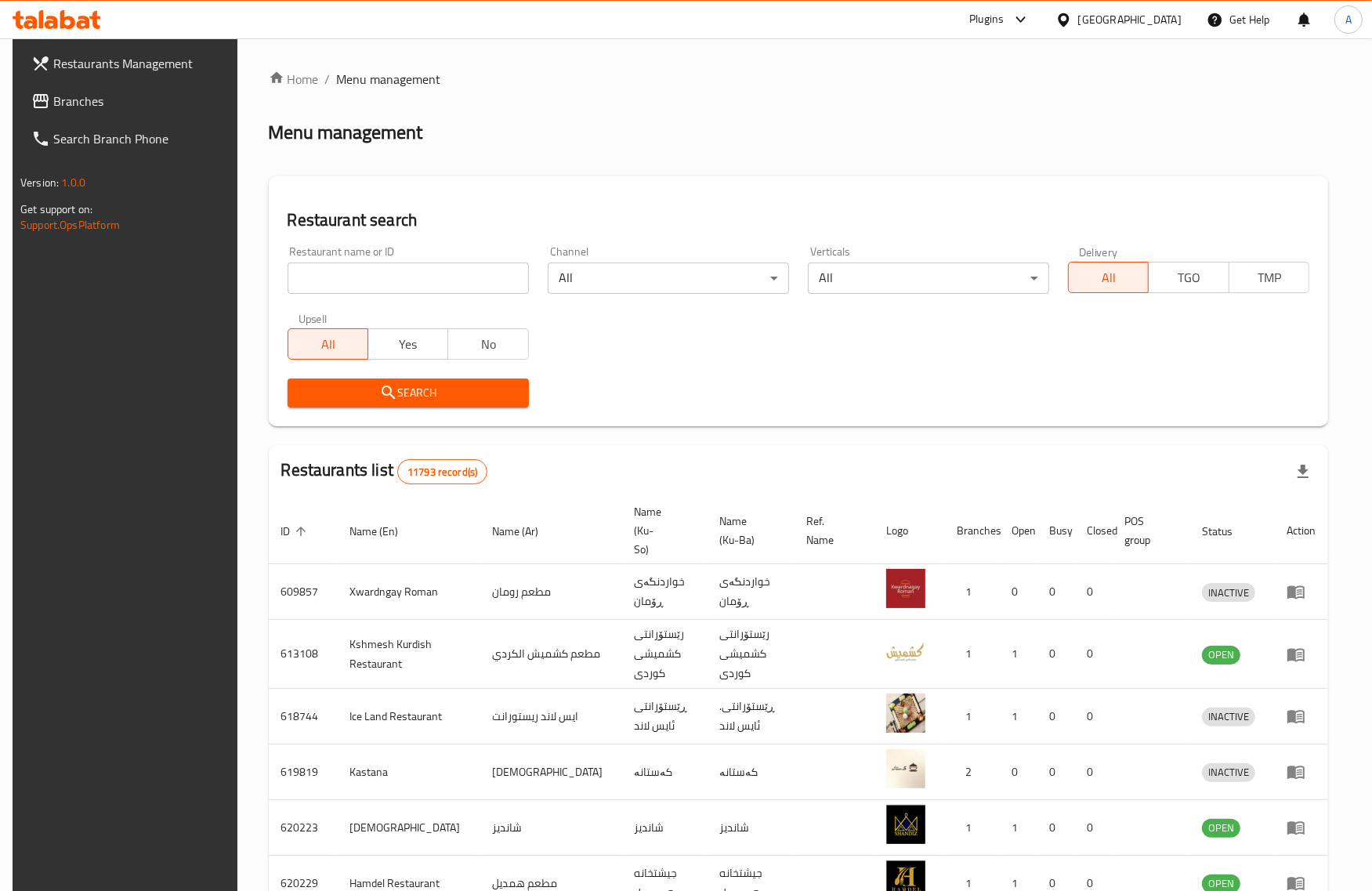
click at [53, 101] on span "Branches" at bounding box center [141, 101] width 176 height 18
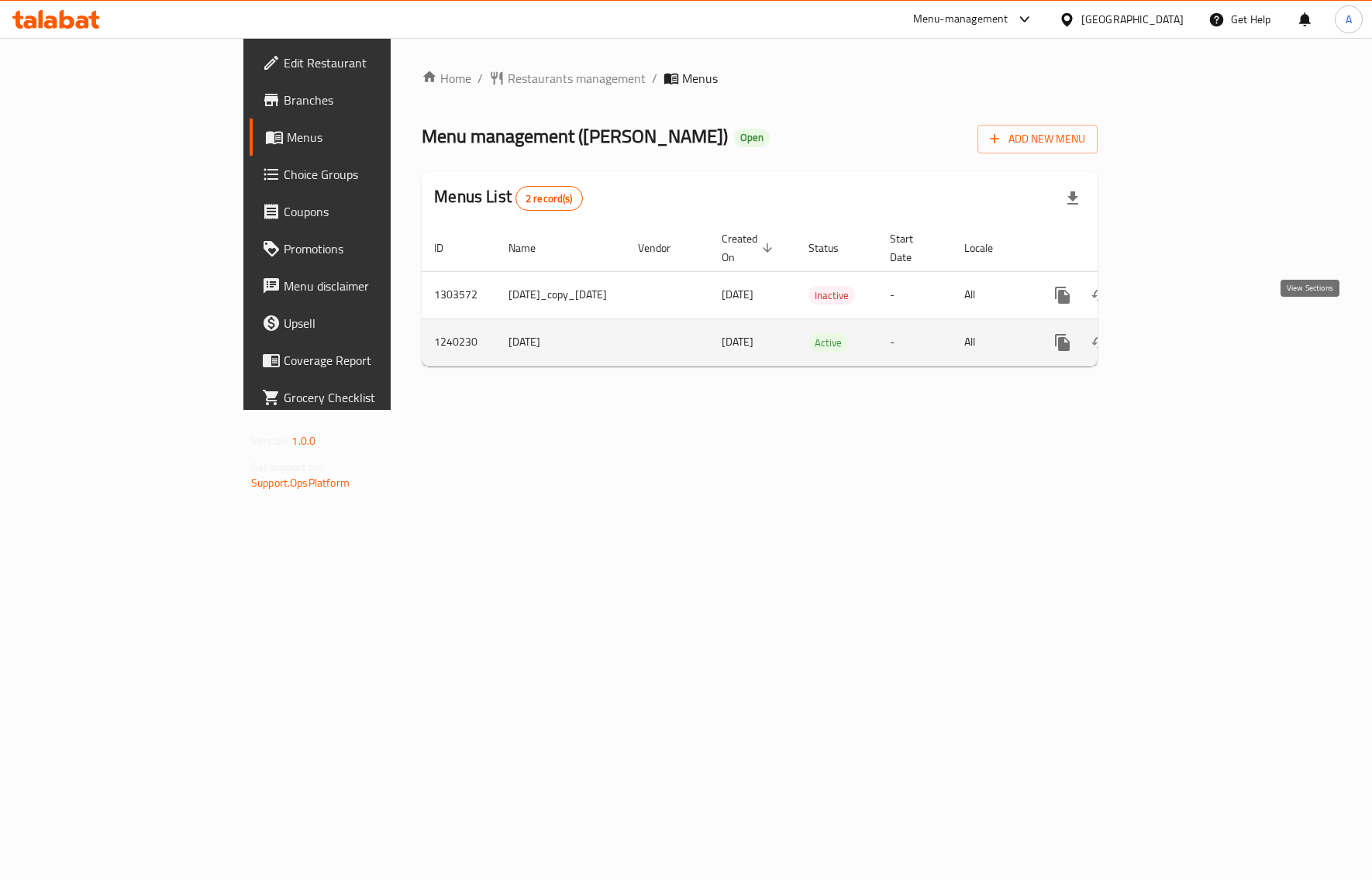
click at [1184, 333] on icon "enhanced table" at bounding box center [1173, 342] width 18 height 18
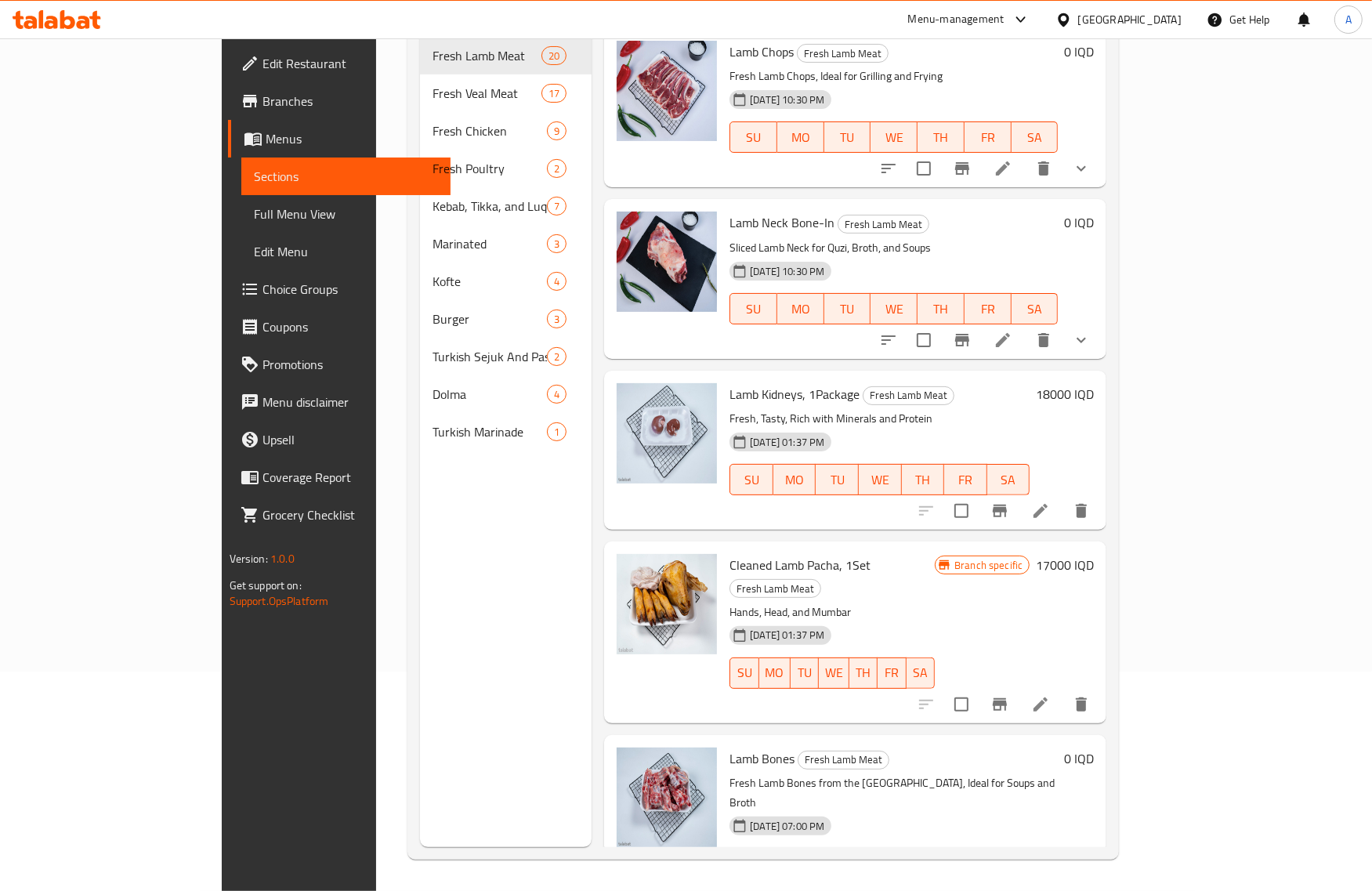
scroll to position [220, 0]
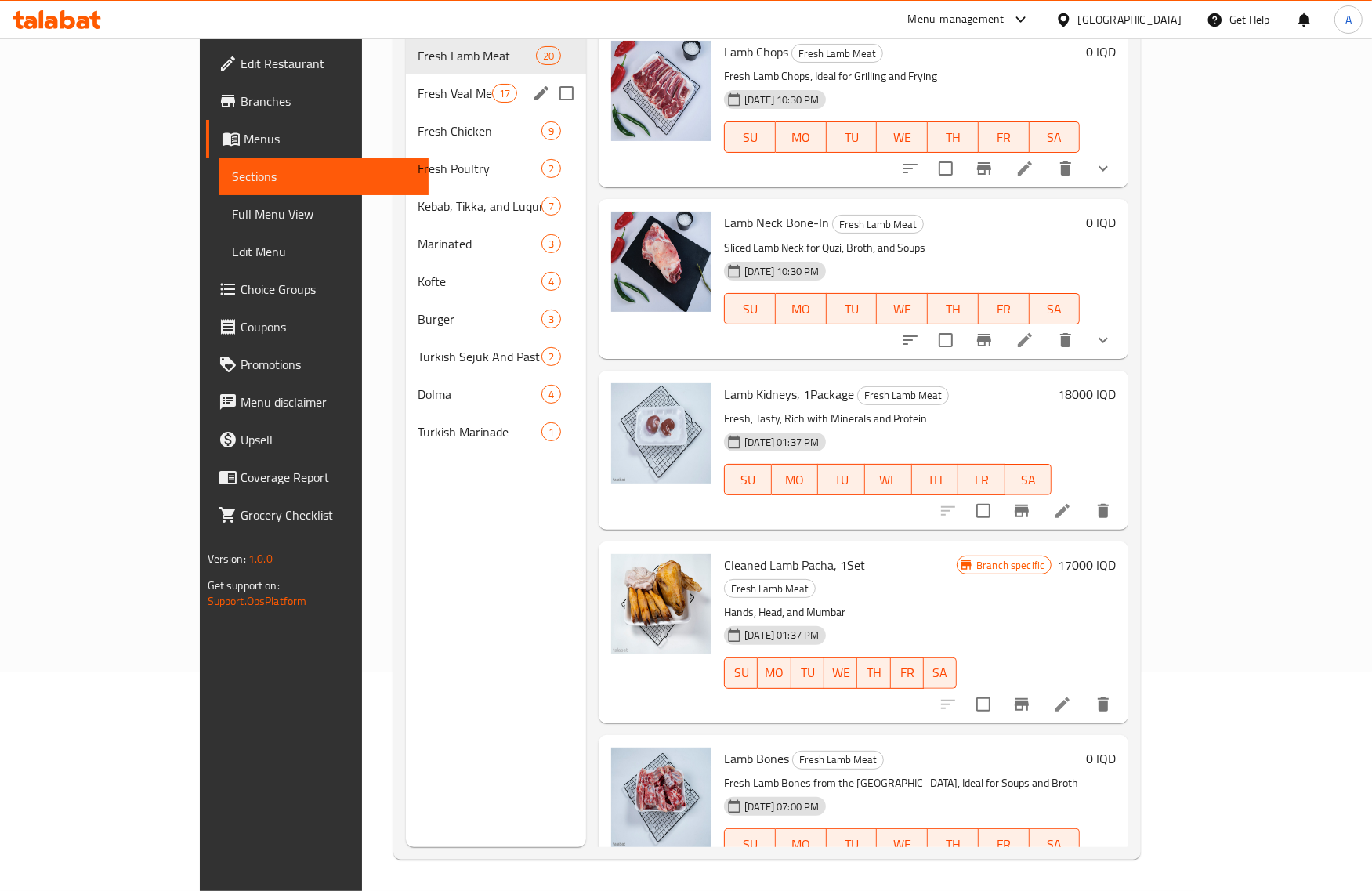
click at [406, 82] on div "Fresh Veal Meat 17" at bounding box center [496, 93] width 181 height 38
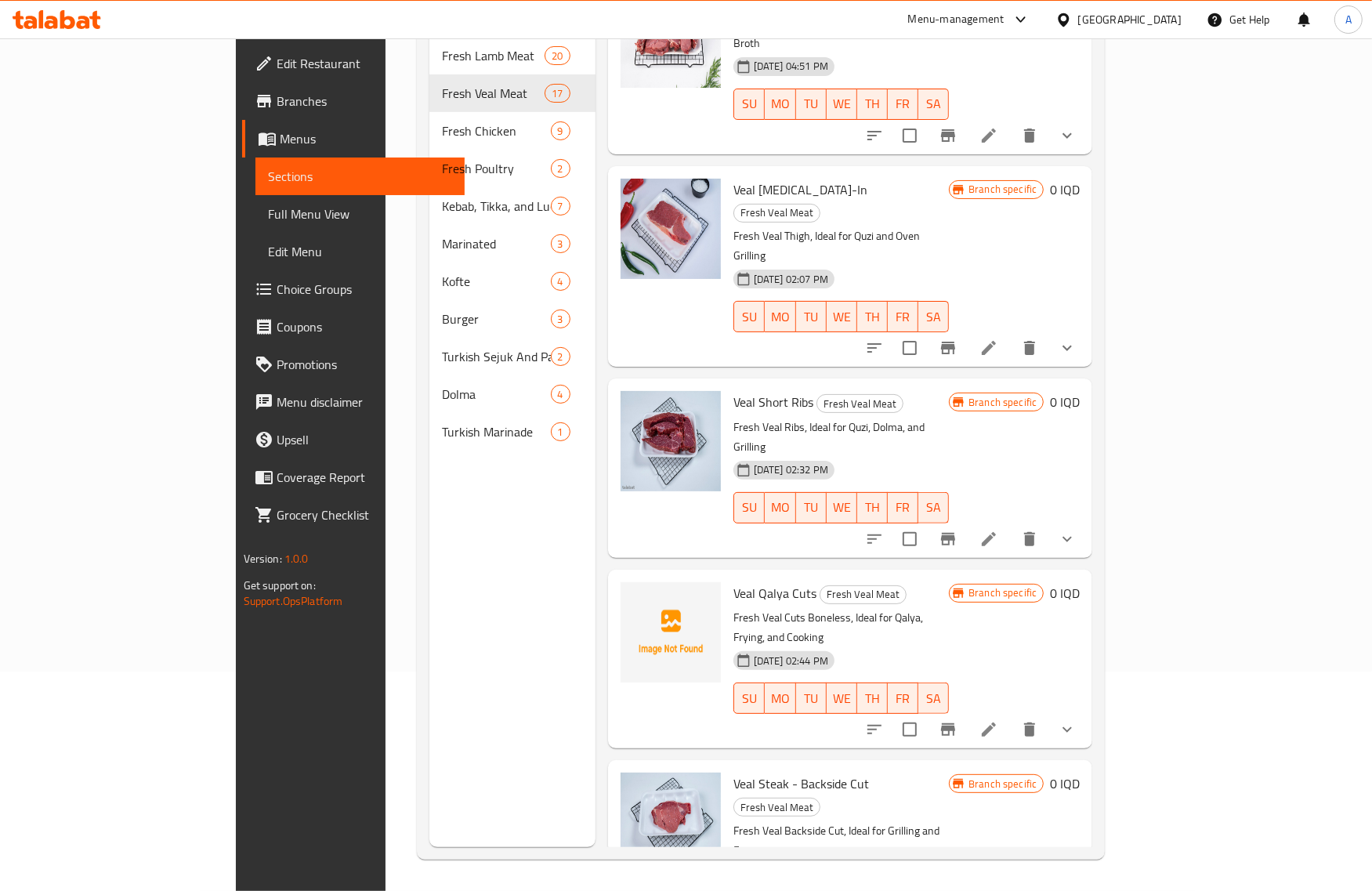
scroll to position [588, 0]
click at [733, 583] on span "Veal Qalya Cuts" at bounding box center [775, 594] width 83 height 23
copy h6 "Veal Qalya Cuts"
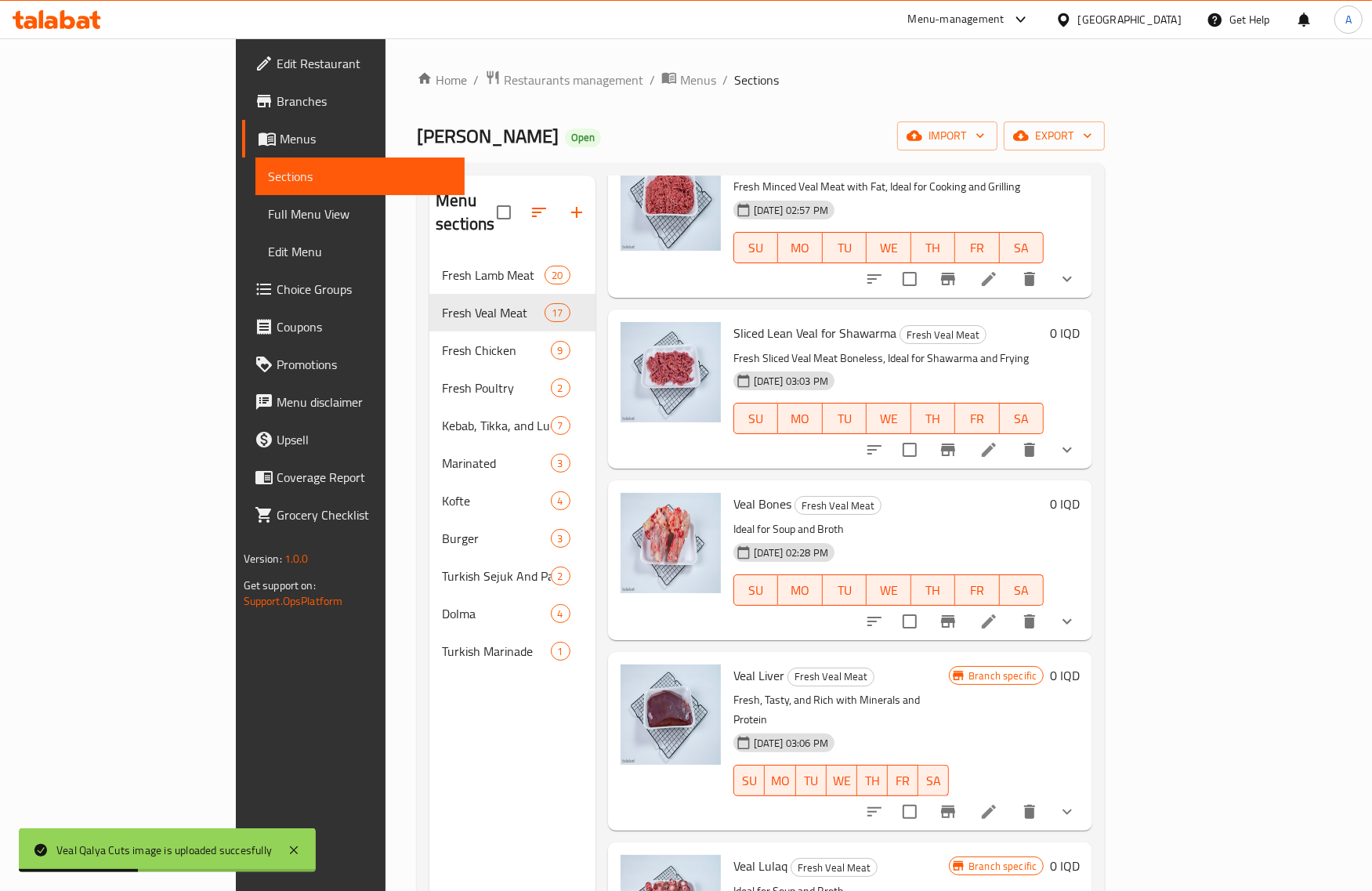
scroll to position [2057, 0]
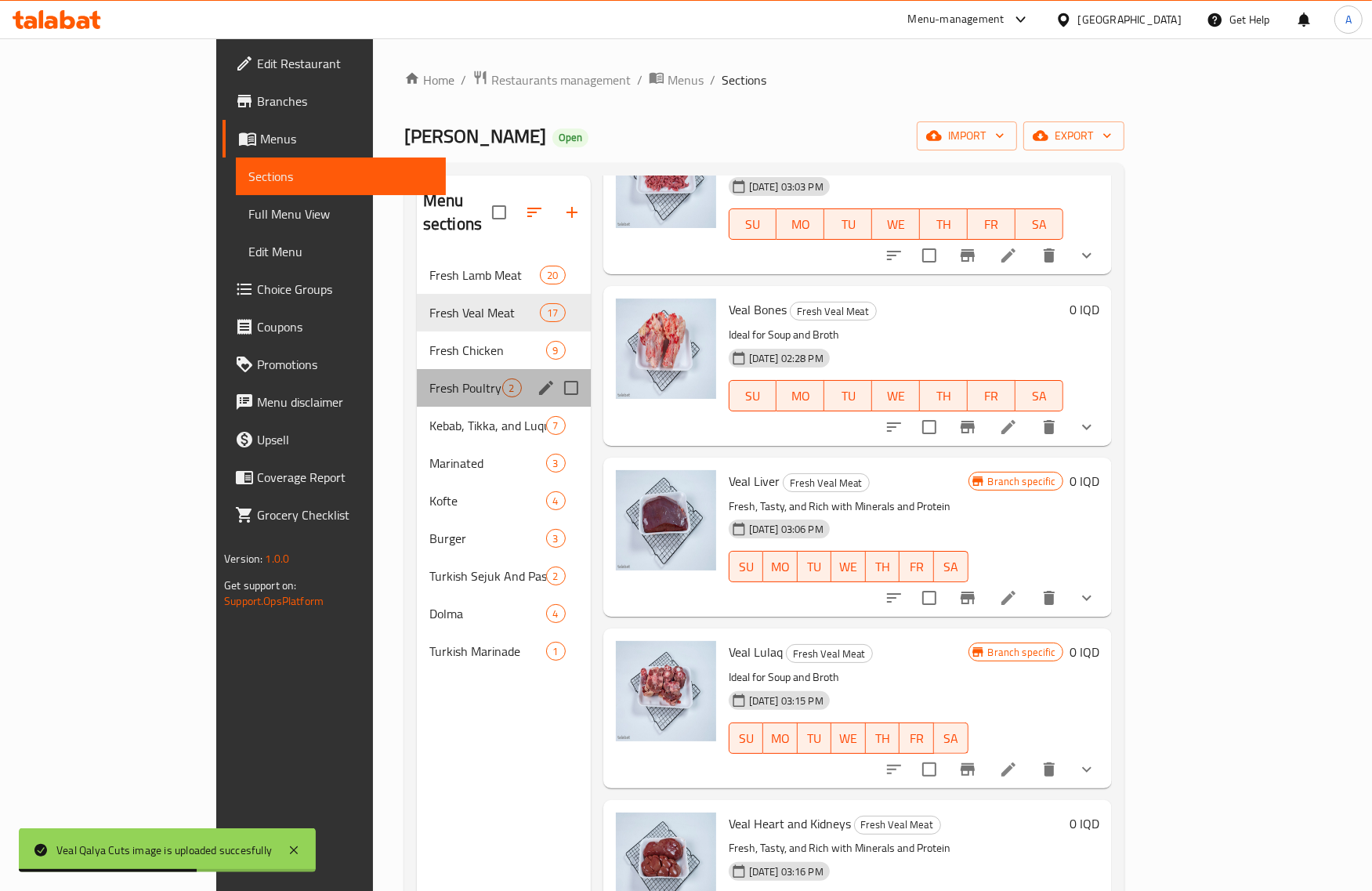
click at [429, 369] on div "Fresh Poultry 2" at bounding box center [504, 388] width 174 height 38
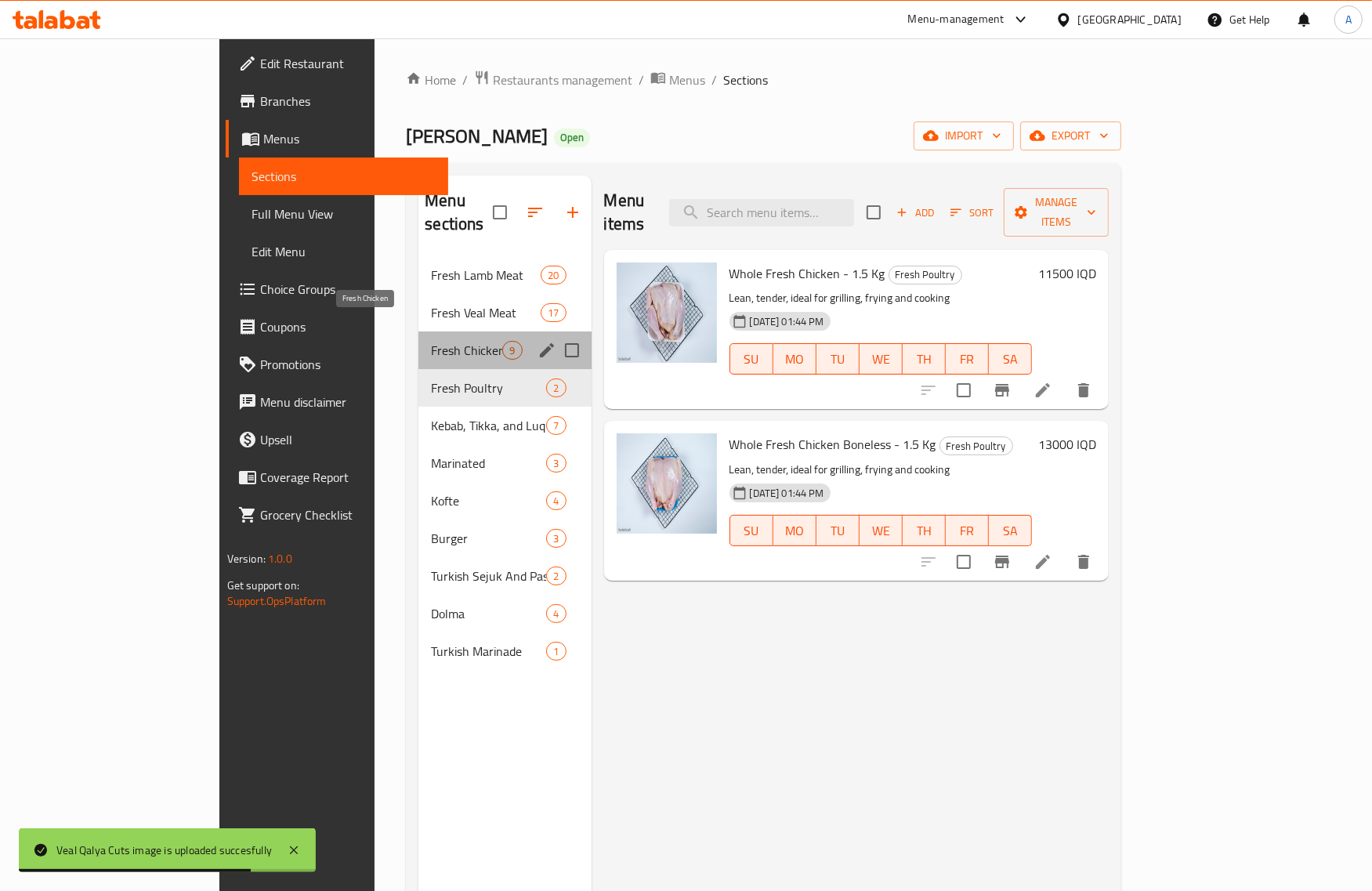
click at [431, 341] on span "Fresh Chicken" at bounding box center [467, 350] width 71 height 18
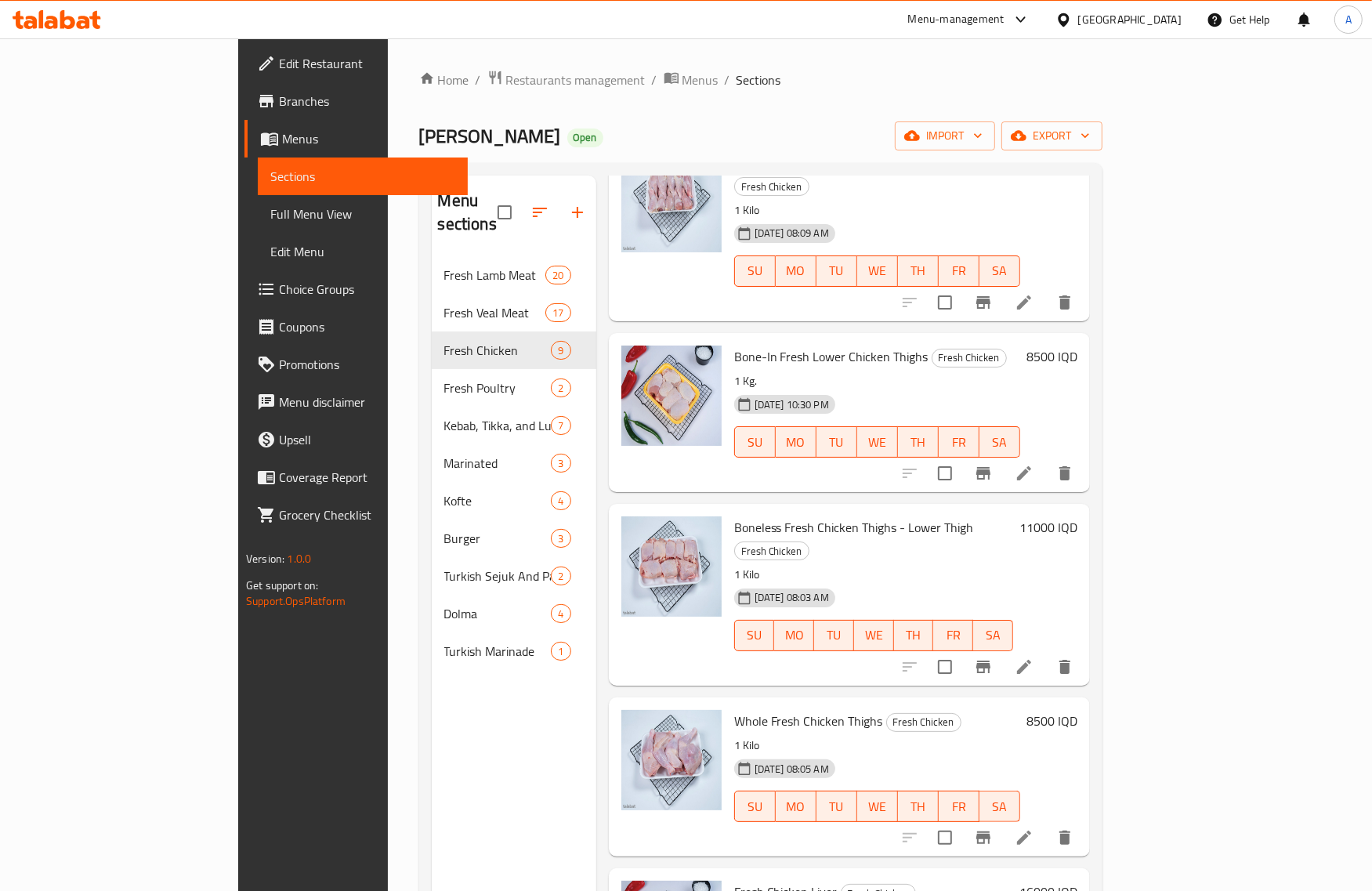
scroll to position [687, 0]
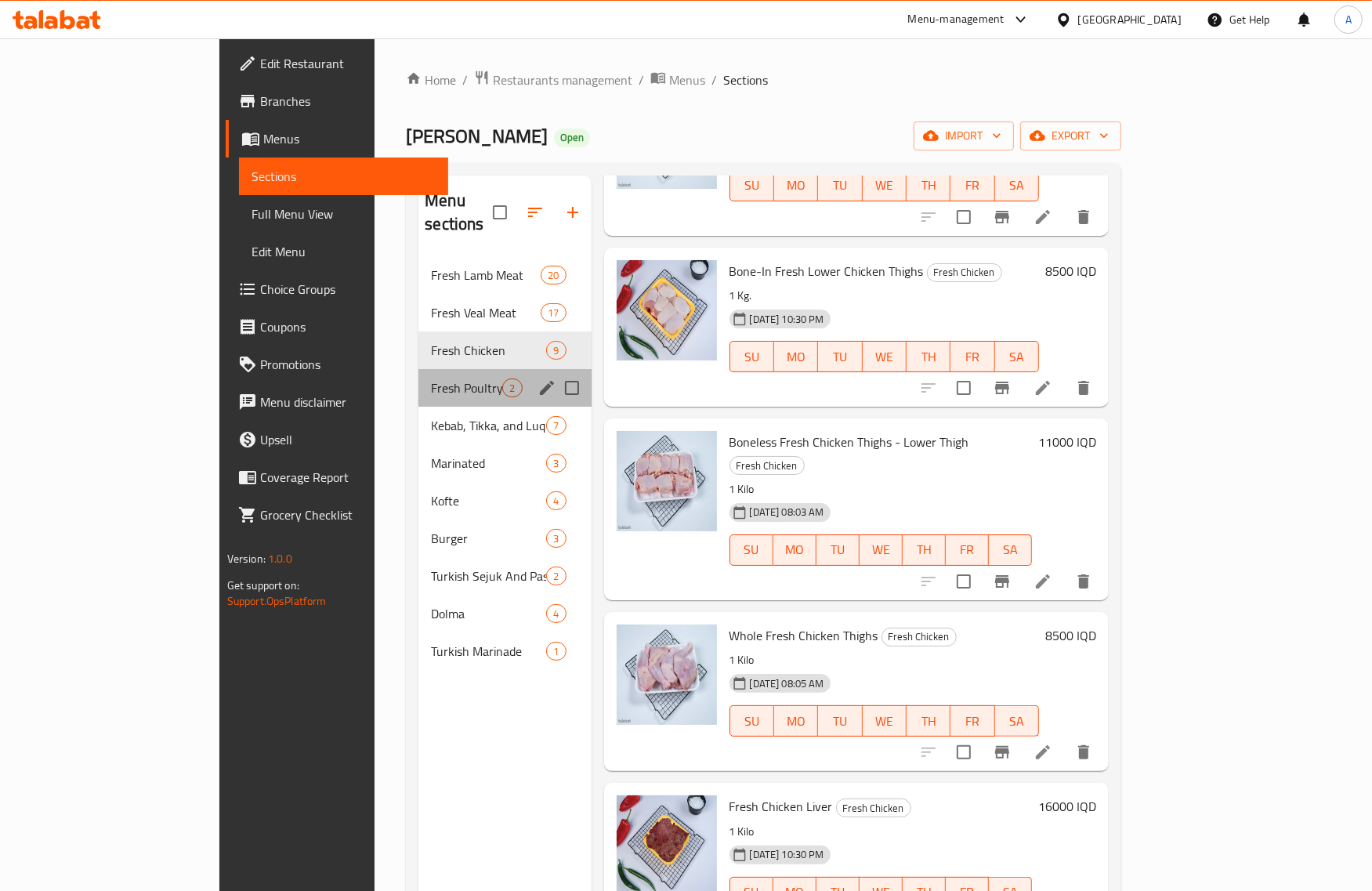
click at [418, 381] on div "Fresh Poultry 2" at bounding box center [504, 388] width 172 height 38
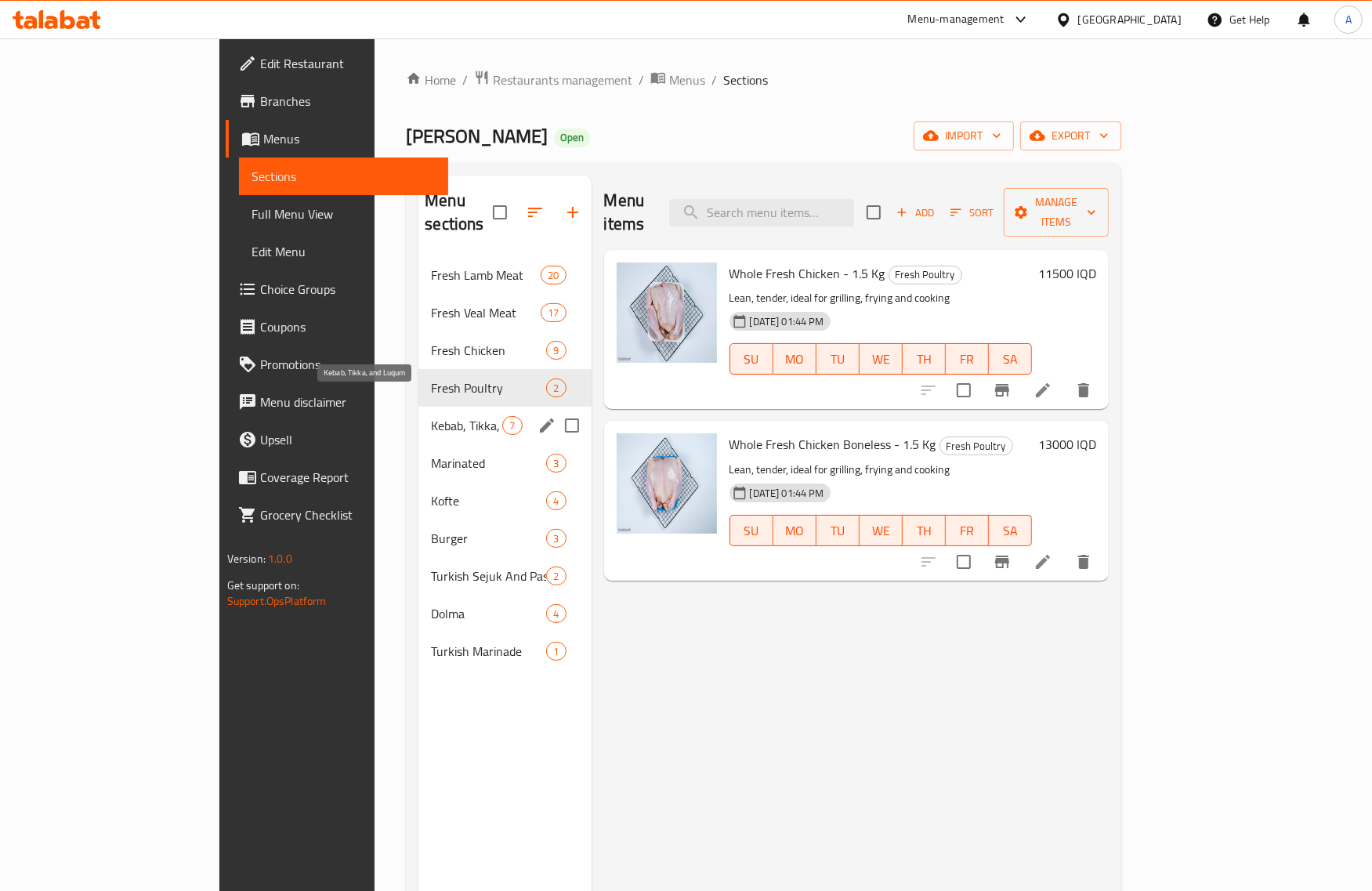
click at [431, 417] on span "Kebab, Tikka, and Luqum" at bounding box center [467, 425] width 71 height 18
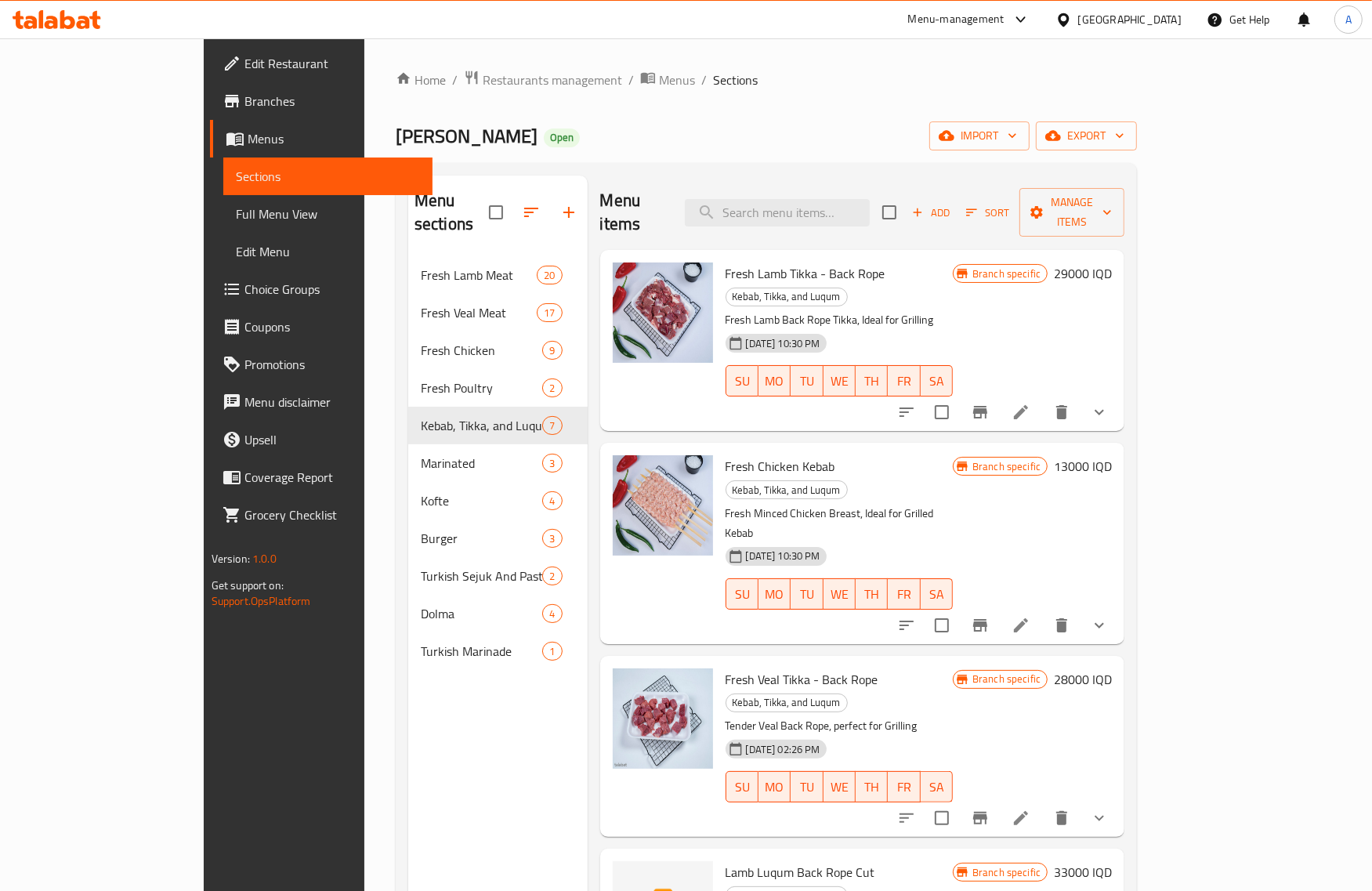
click at [726, 861] on span "Lamb Luqum Back Rope Cut" at bounding box center [800, 873] width 150 height 23
copy h6 "Lamb Luqum Back Rope Cut"
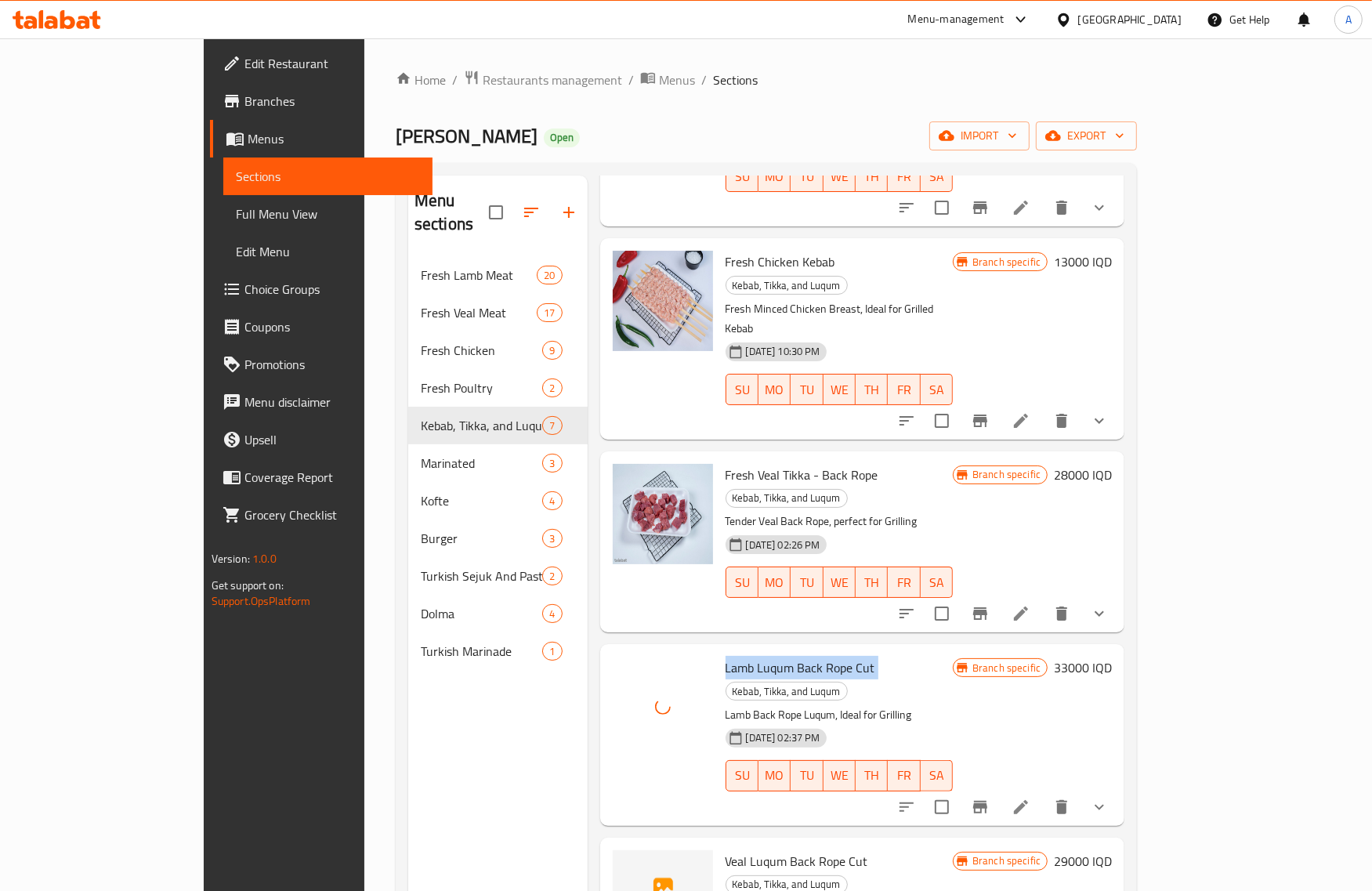
scroll to position [346, 0]
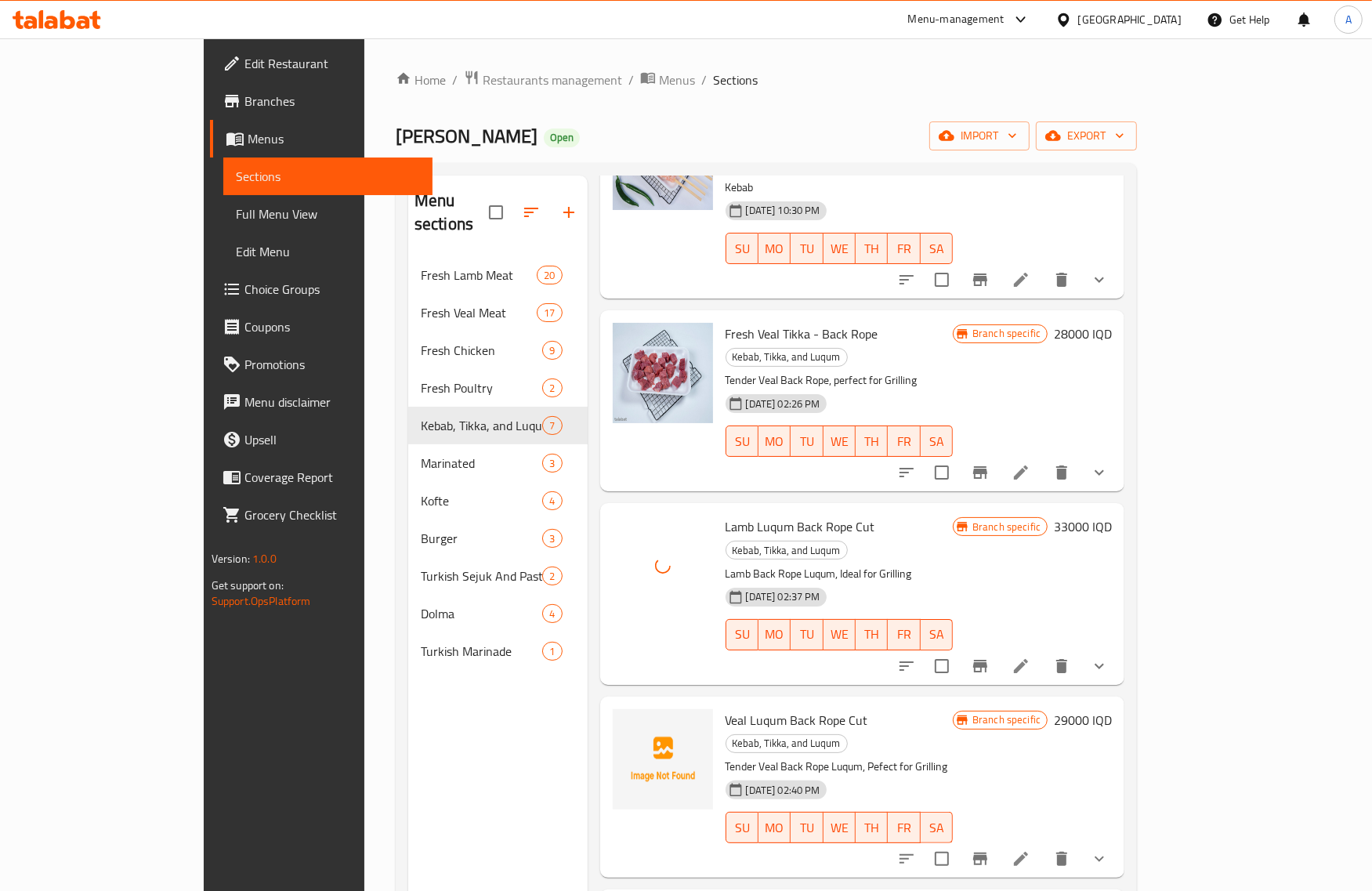
click at [726, 708] on span "Veal Luqum Back Rope Cut" at bounding box center [797, 720] width 143 height 23
copy h6 "Veal Luqum Back Rope Cut"
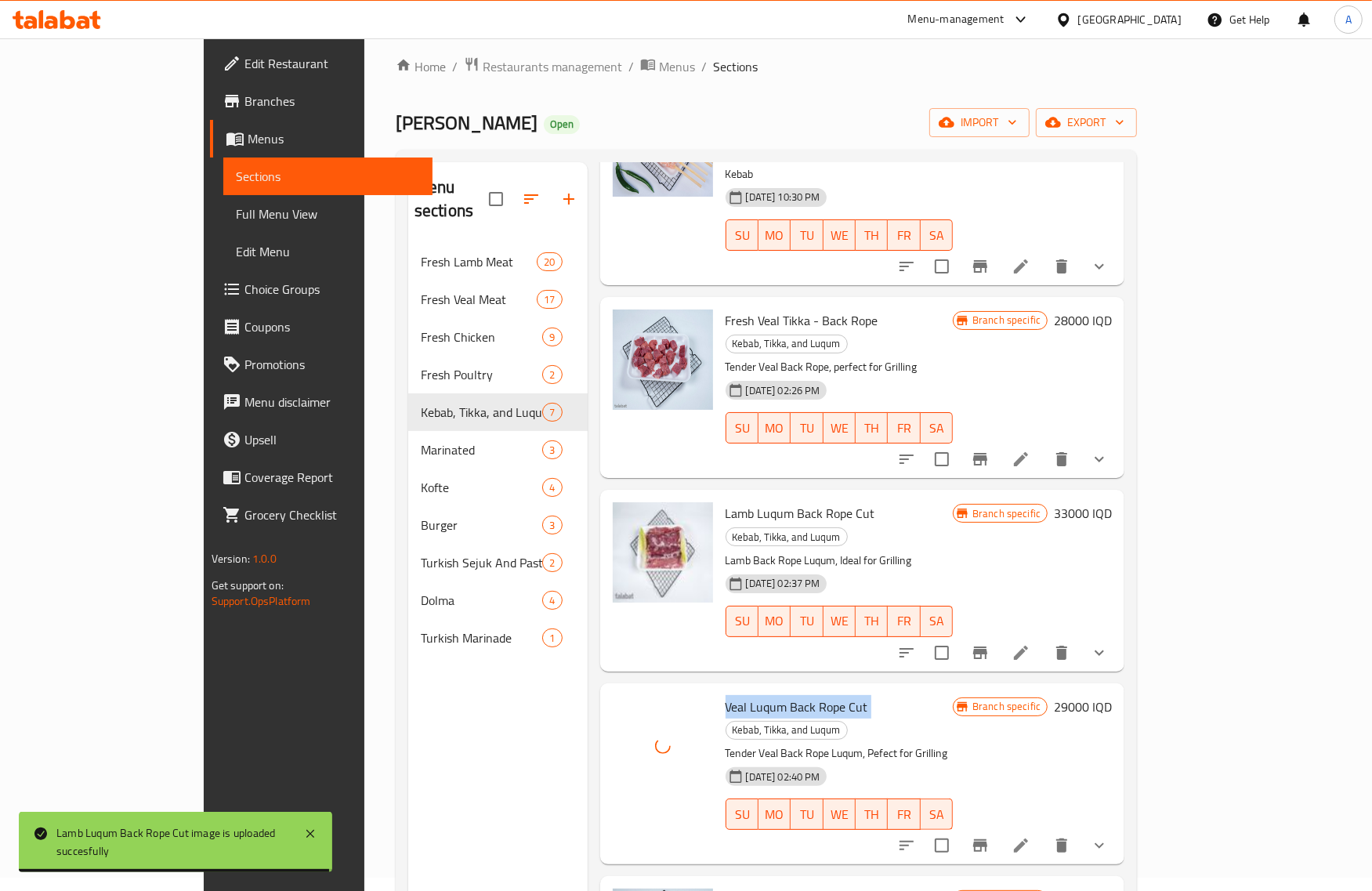
scroll to position [220, 0]
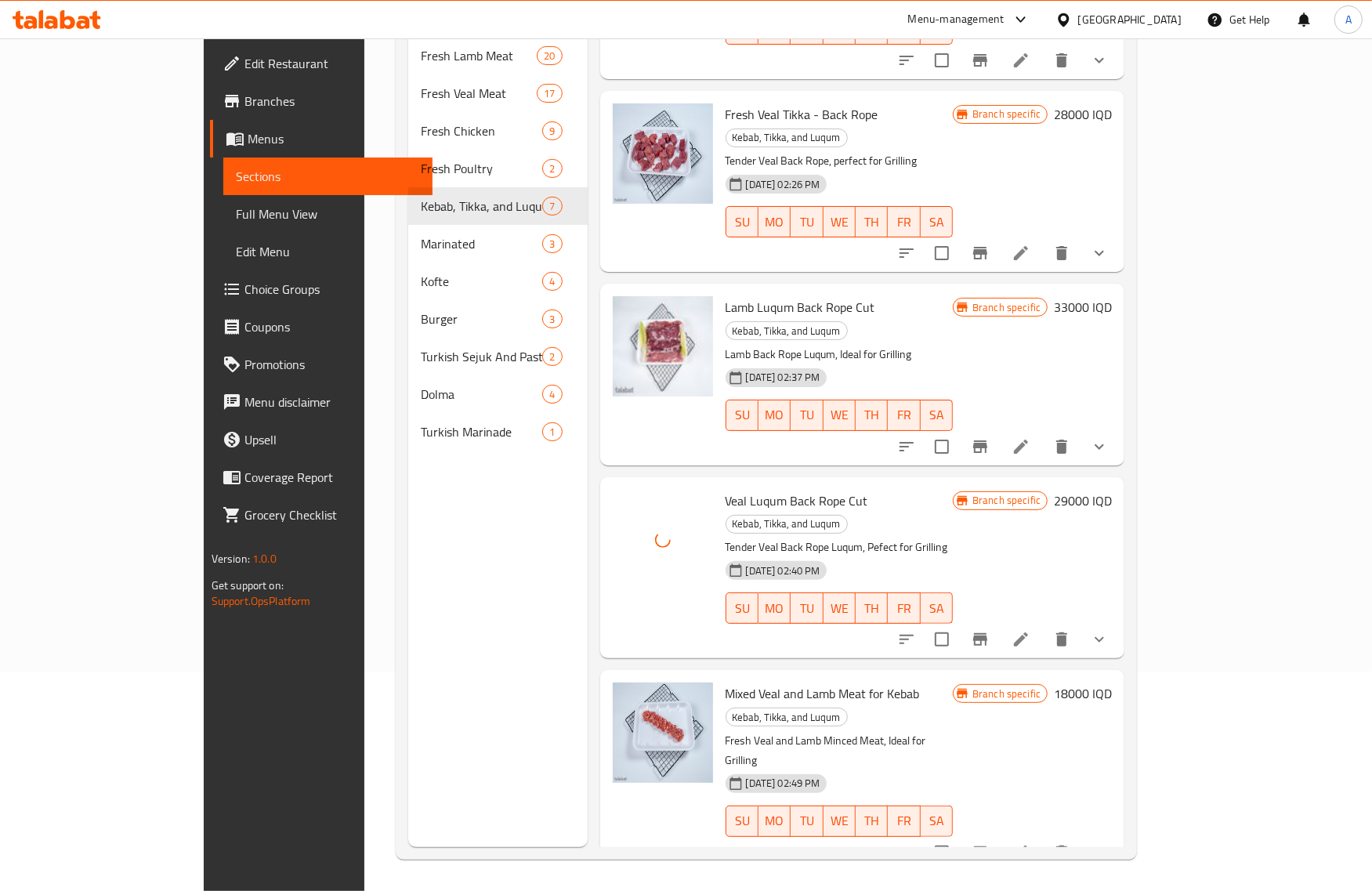
click at [726, 890] on span "Mixed Veal and Lamb with Eggplant Kebab" at bounding box center [837, 906] width 222 height 23
copy h6 "Mixed Veal and Lamb with Eggplant Kebab"
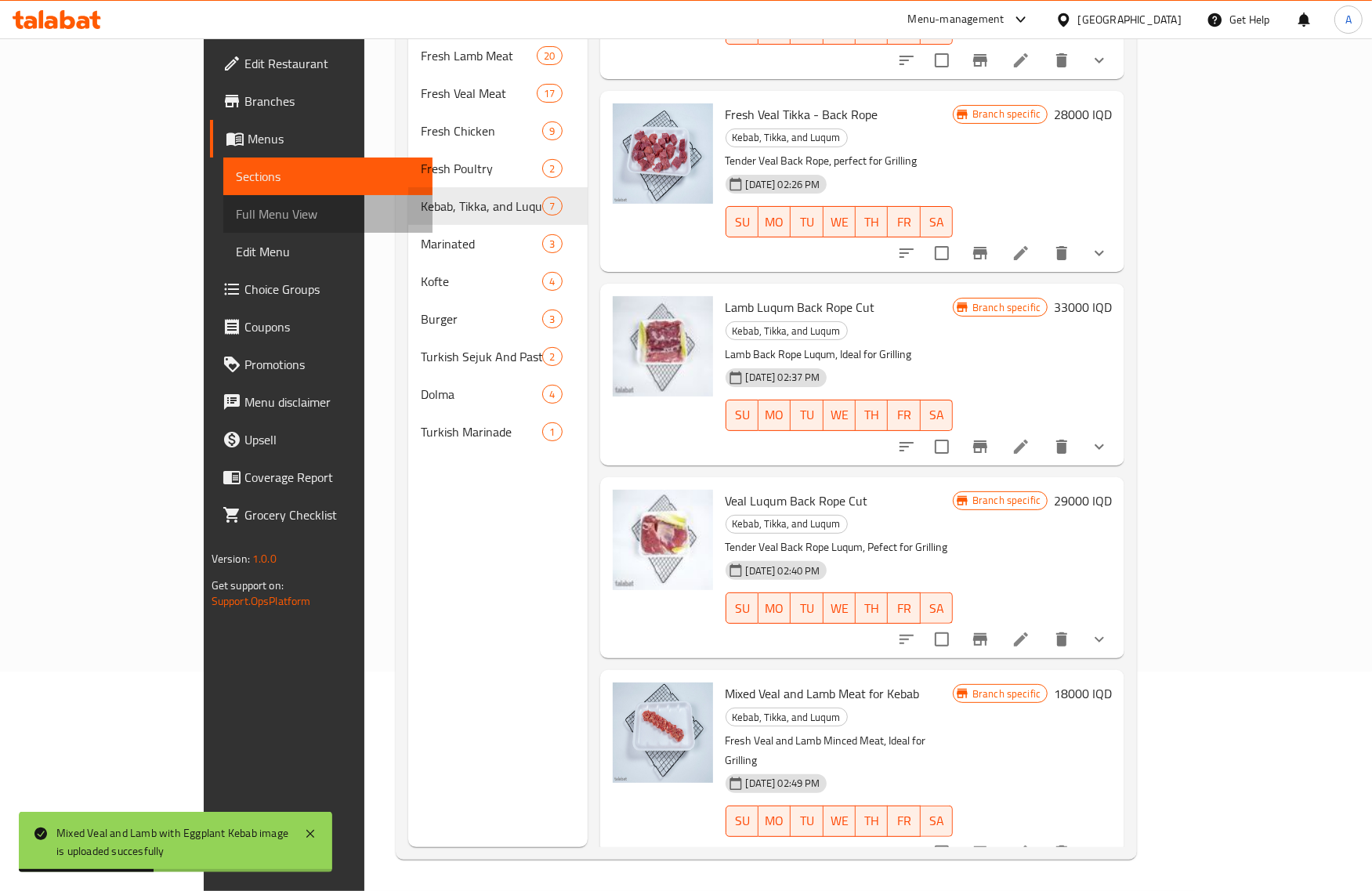
click at [223, 200] on link "Full Menu View" at bounding box center [328, 214] width 210 height 38
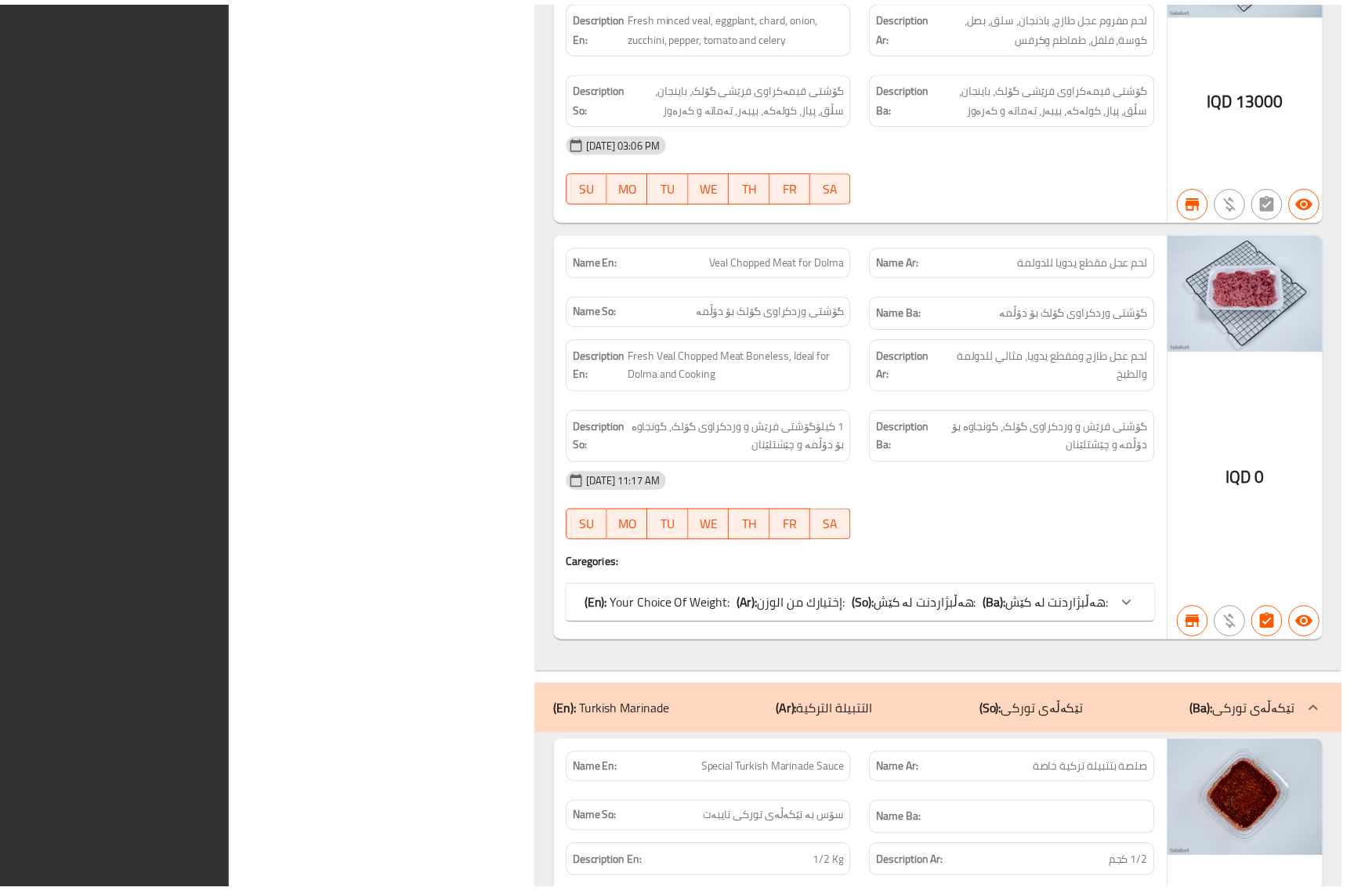
scroll to position [27922, 0]
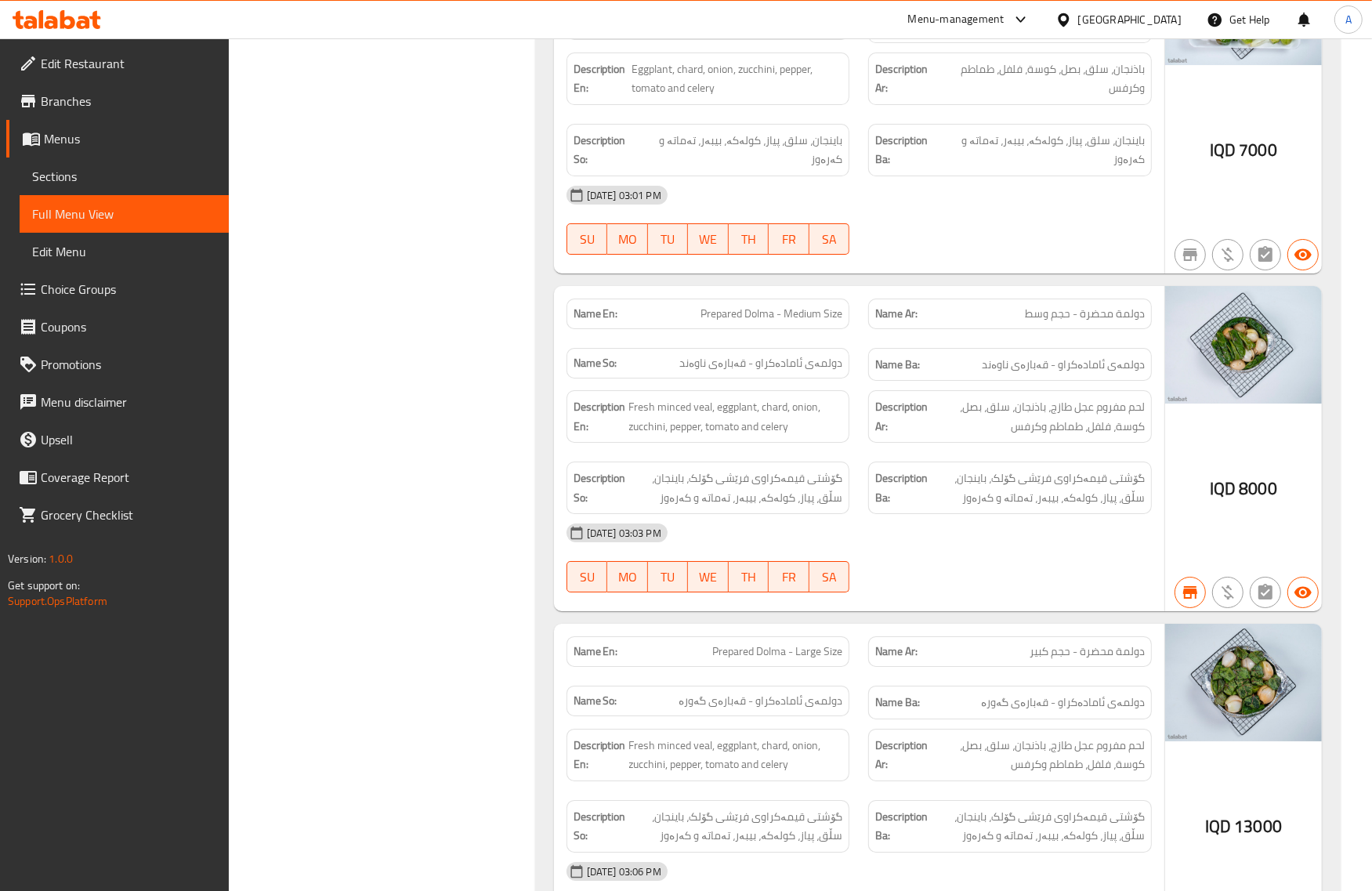
scroll to position [27137, 0]
